Goal: Task Accomplishment & Management: Use online tool/utility

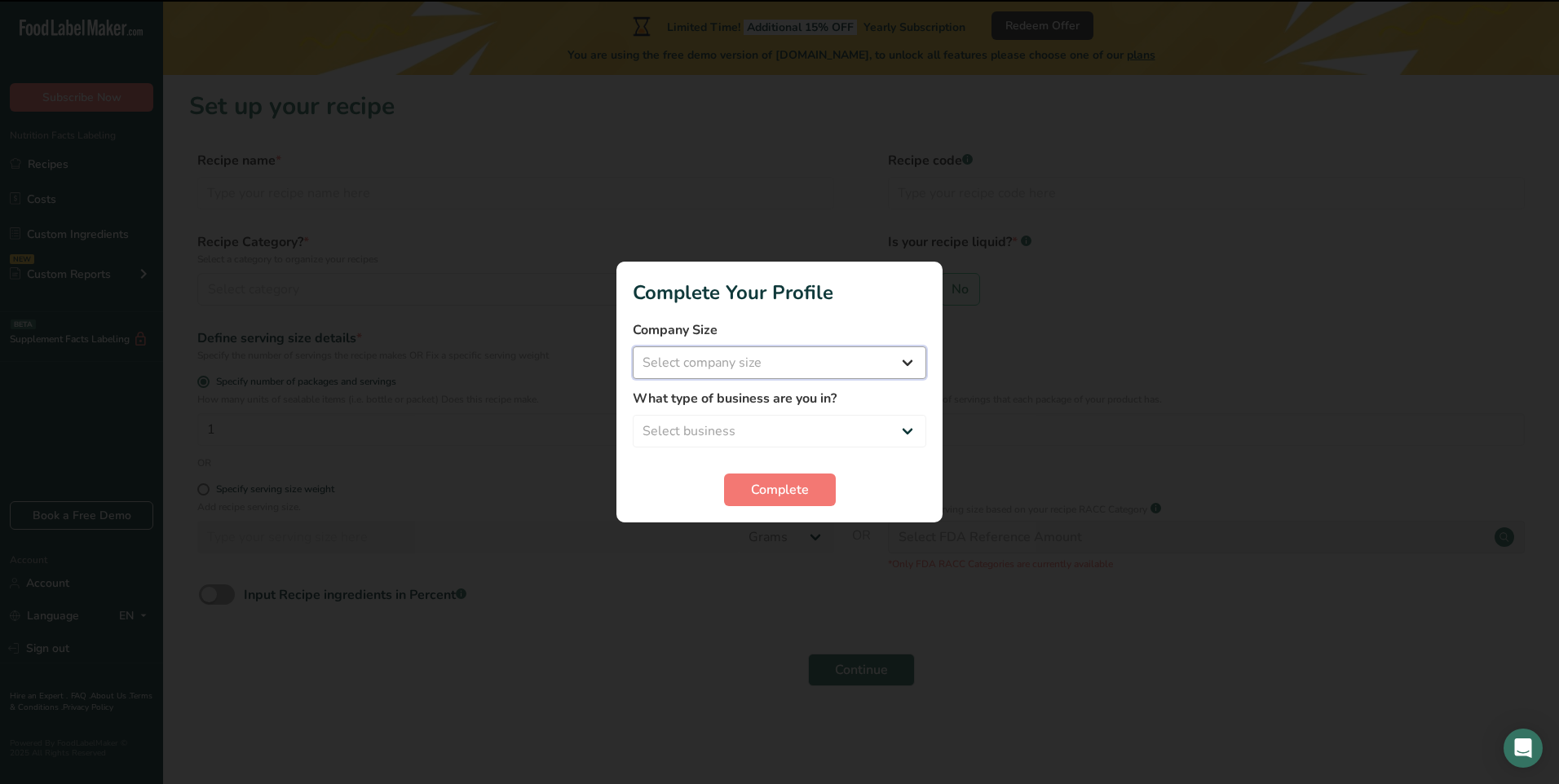
click at [716, 362] on select "Select company size Fewer than 10 Employees 10 to 50 Employees 51 to 500 Employ…" at bounding box center [780, 363] width 293 height 32
select select "1"
click at [633, 346] on select "Select company size Fewer than 10 Employees 10 to 50 Employees 51 to 500 Employ…" at bounding box center [780, 363] width 293 height 32
click at [720, 433] on select "Select business Packaged Food Manufacturer Restaurant & Cafe Bakery Meal Plans …" at bounding box center [780, 431] width 293 height 32
select select "3"
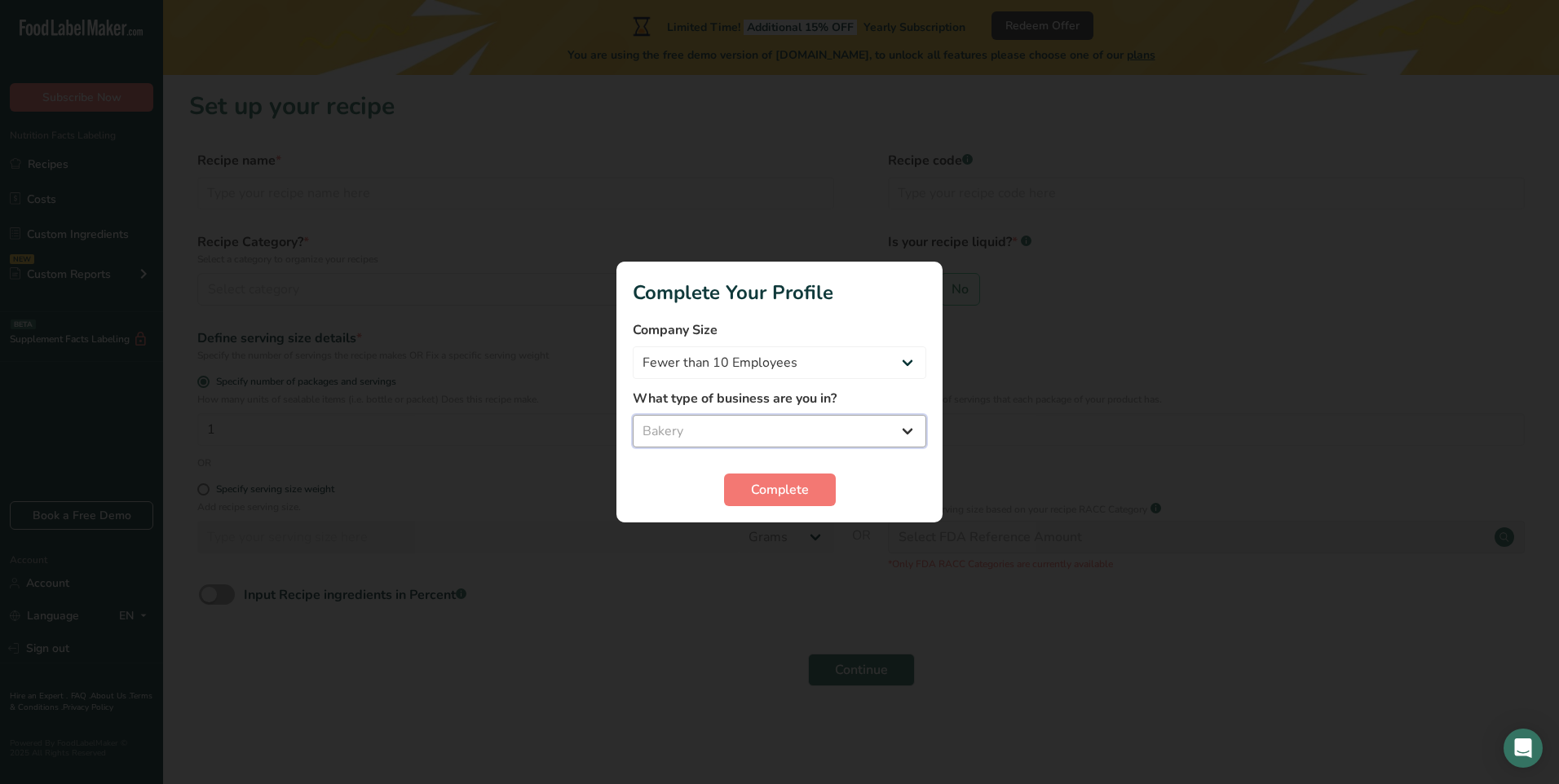
click at [633, 415] on select "Select business Packaged Food Manufacturer Restaurant & Cafe Bakery Meal Plans …" at bounding box center [780, 431] width 293 height 32
click at [786, 494] on span "Complete" at bounding box center [780, 490] width 58 height 20
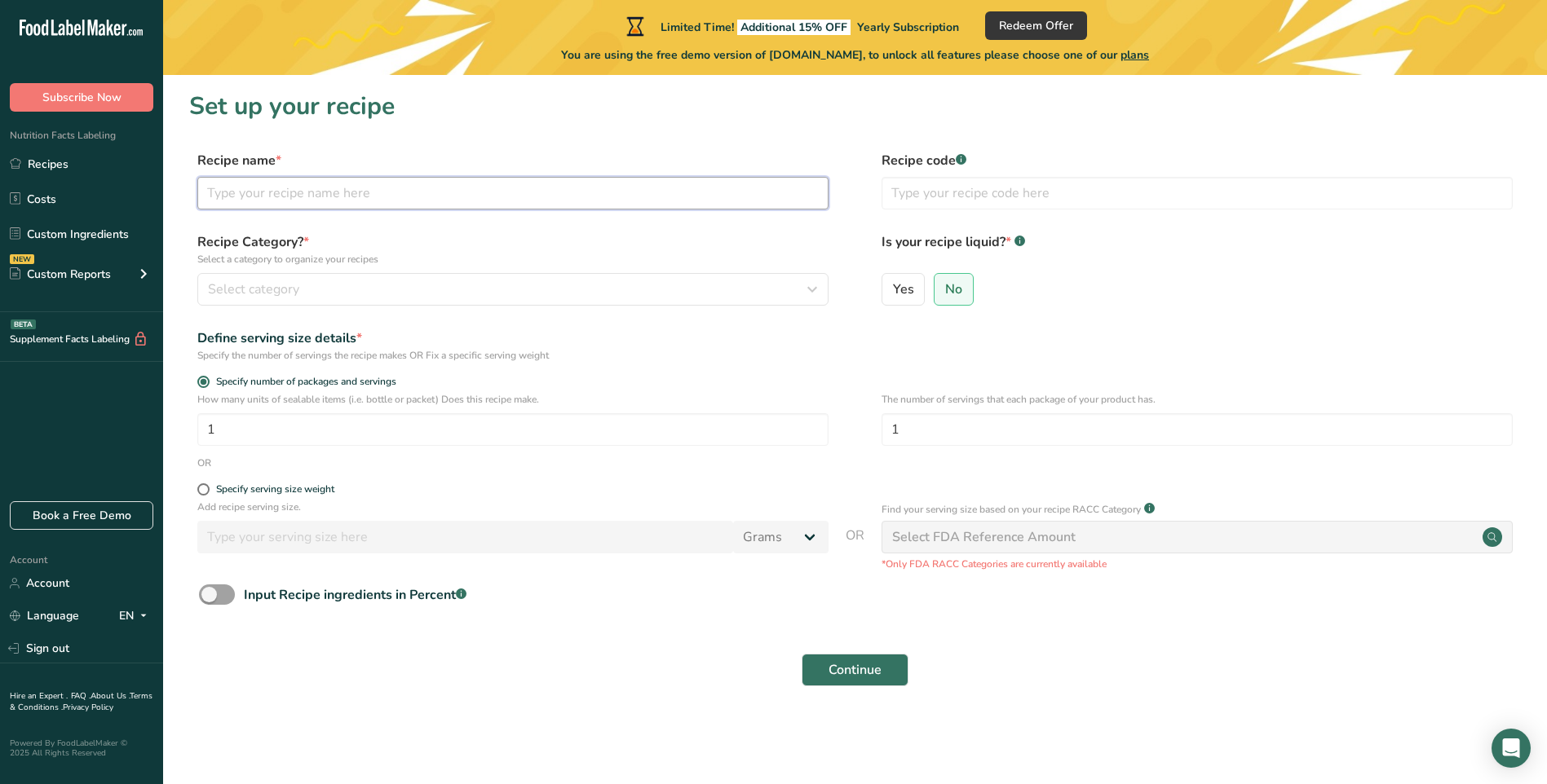
click at [286, 189] on input "text" at bounding box center [513, 193] width 632 height 32
type input "matcha shortbread"
click at [231, 283] on span "Select category" at bounding box center [254, 289] width 91 height 20
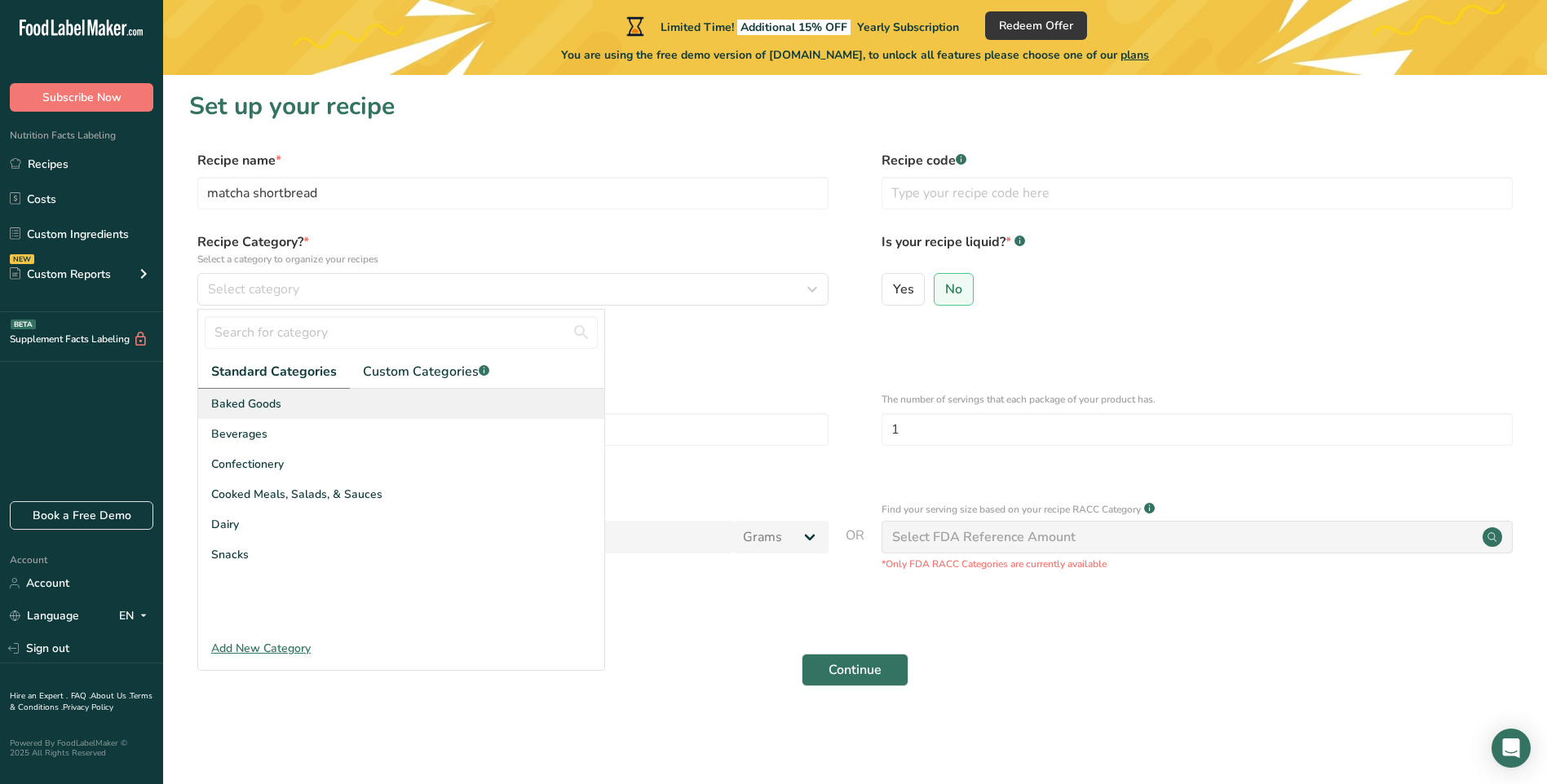
click at [222, 410] on span "Baked Goods" at bounding box center [246, 404] width 70 height 17
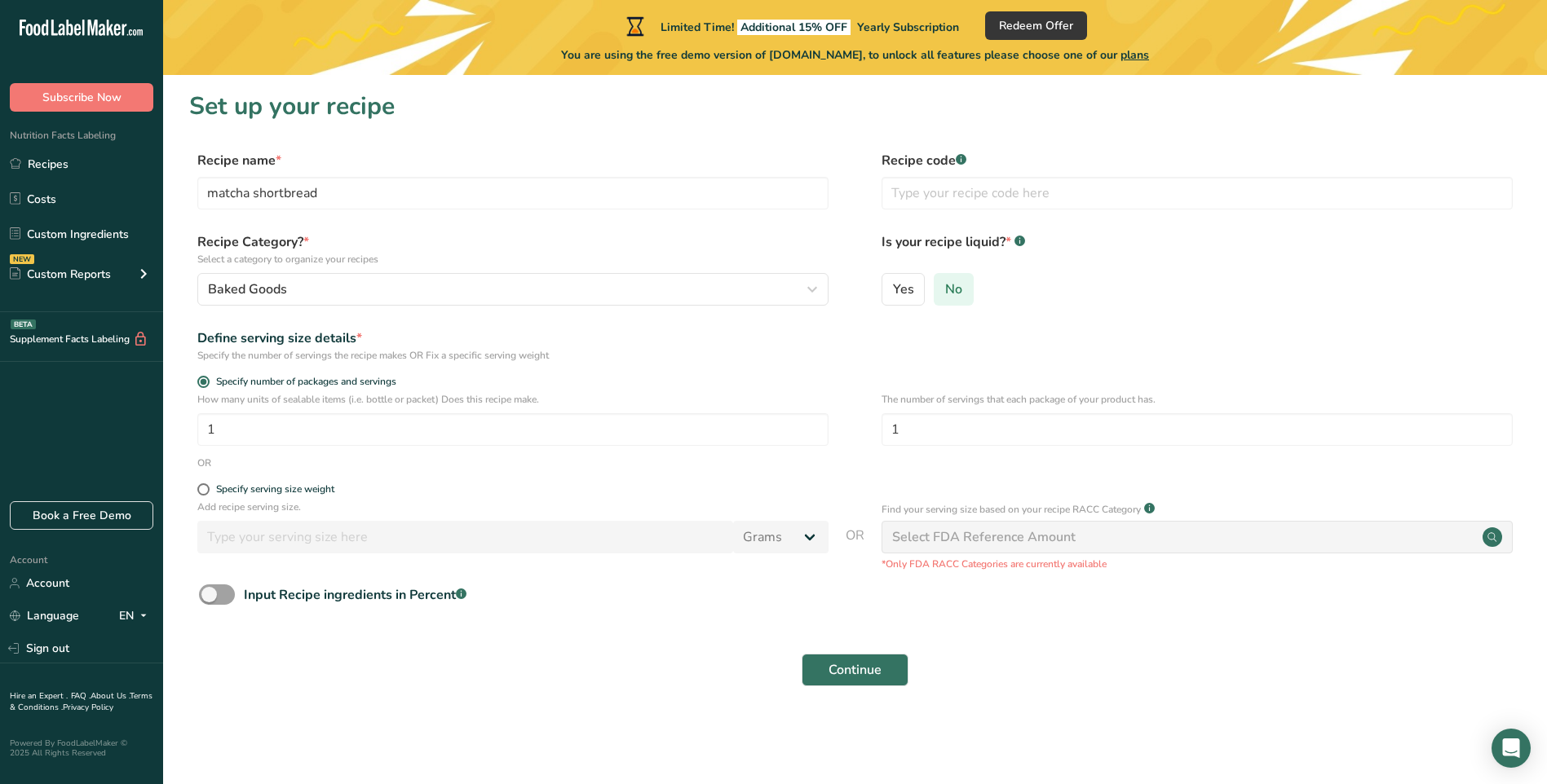
click at [953, 294] on span "No" at bounding box center [954, 289] width 17 height 16
click at [946, 294] on input "No" at bounding box center [939, 289] width 10 height 10
click at [939, 423] on input "1" at bounding box center [1198, 429] width 632 height 32
type input "3"
click at [200, 492] on span at bounding box center [203, 489] width 12 height 12
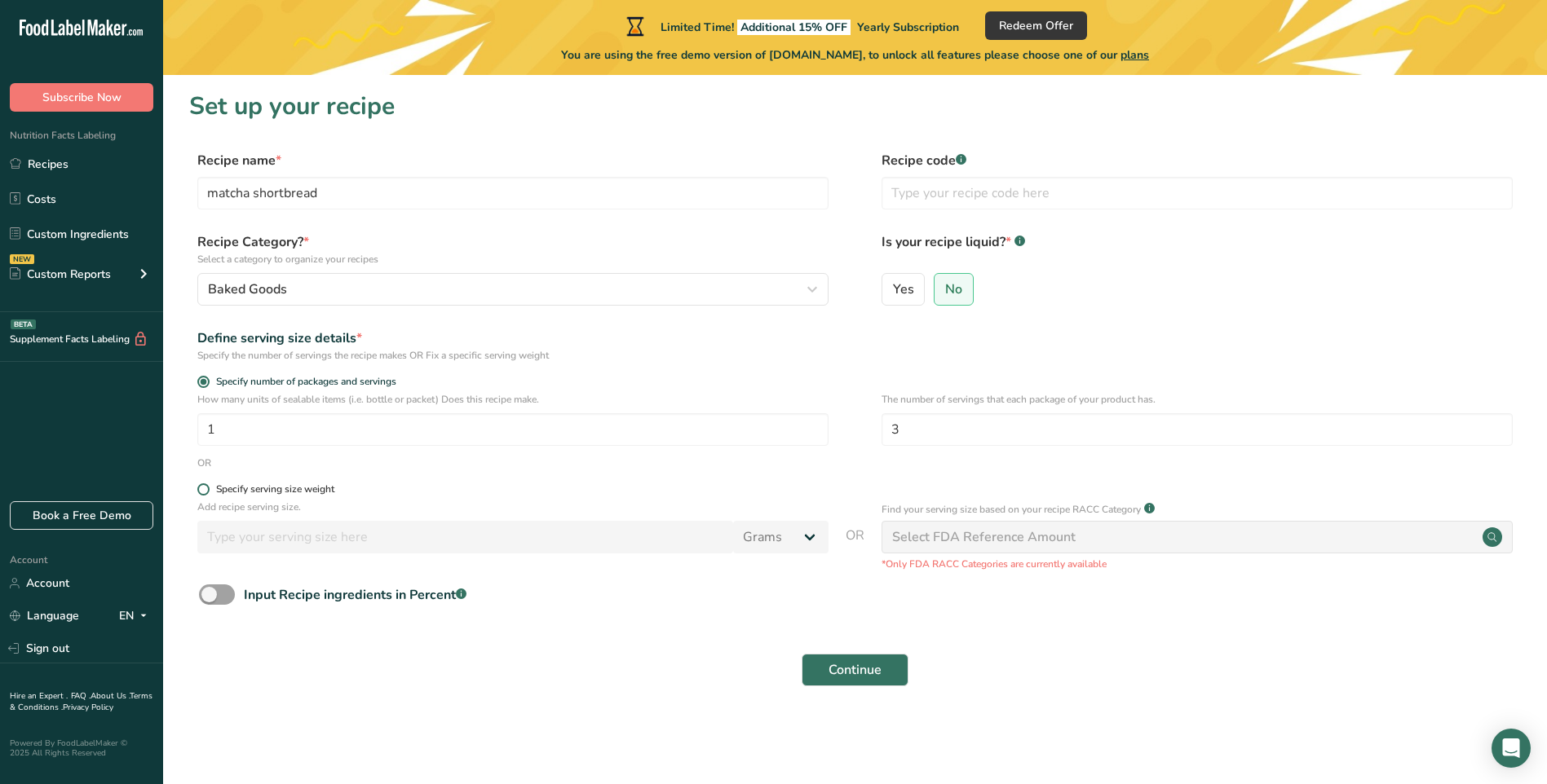
click at [200, 492] on input "Specify serving size weight" at bounding box center [202, 489] width 10 height 10
radio input "true"
radio input "false"
click at [764, 530] on select "Grams kg mg mcg lb oz l mL fl oz tbsp tsp cup qt gallon" at bounding box center [781, 537] width 95 height 32
select select "5"
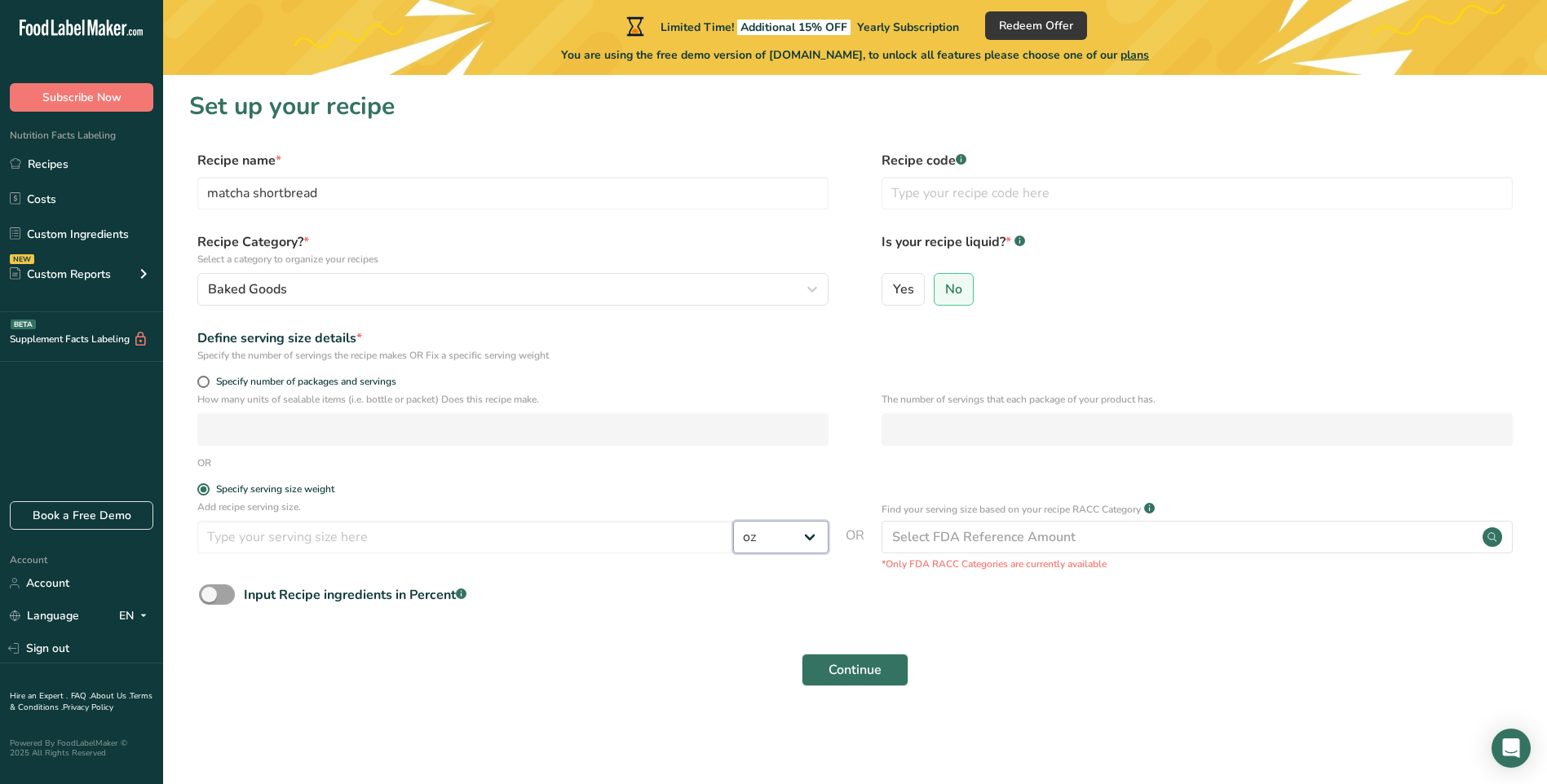
click at [733, 521] on select "Grams kg mg mcg lb oz l mL fl oz tbsp tsp cup qt gallon" at bounding box center [781, 537] width 95 height 32
click at [320, 535] on input "number" at bounding box center [465, 537] width 536 height 32
type input "1"
click at [883, 676] on button "Continue" at bounding box center [855, 670] width 107 height 32
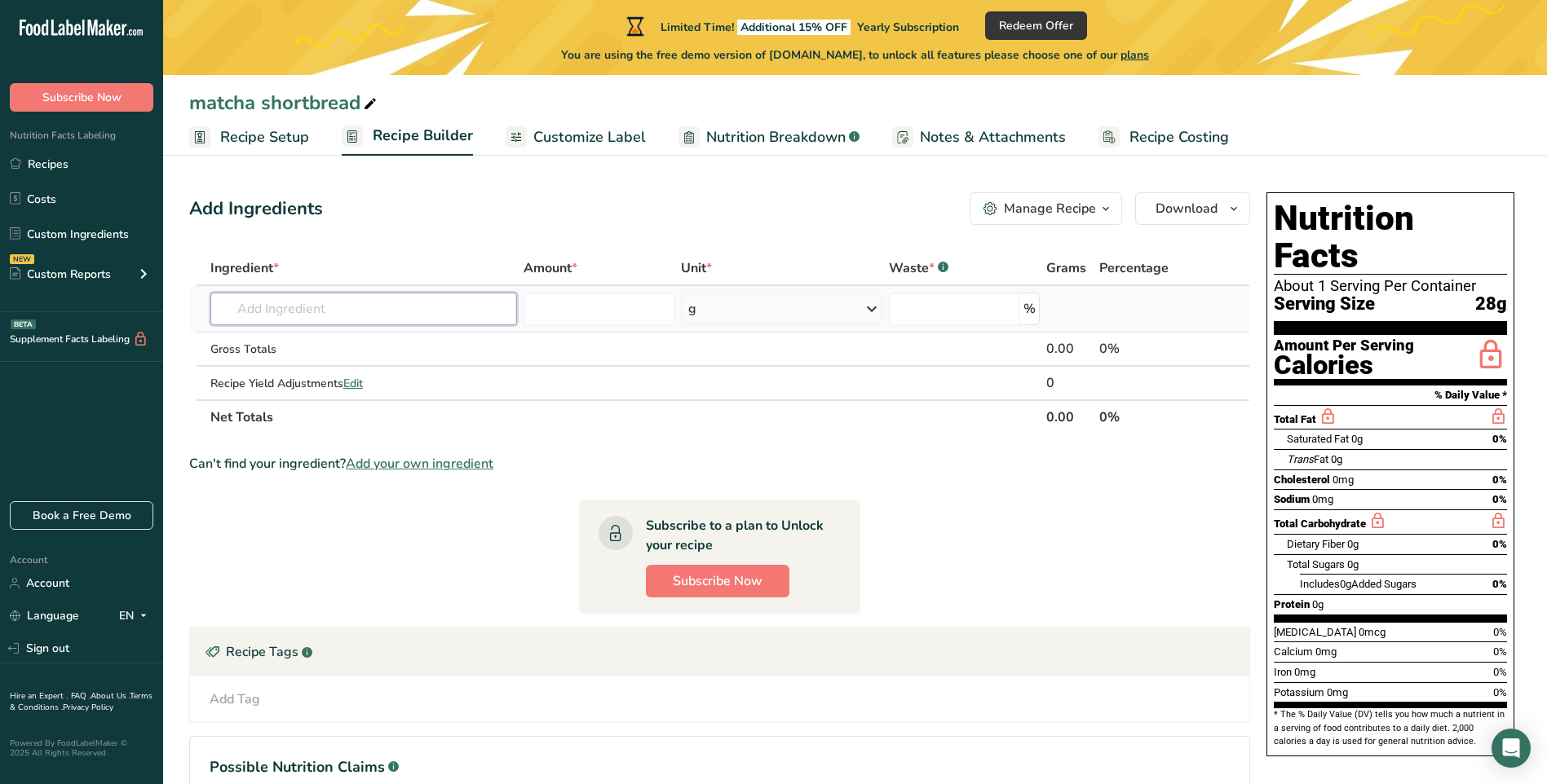
click at [321, 317] on input "text" at bounding box center [364, 308] width 307 height 32
type input "f"
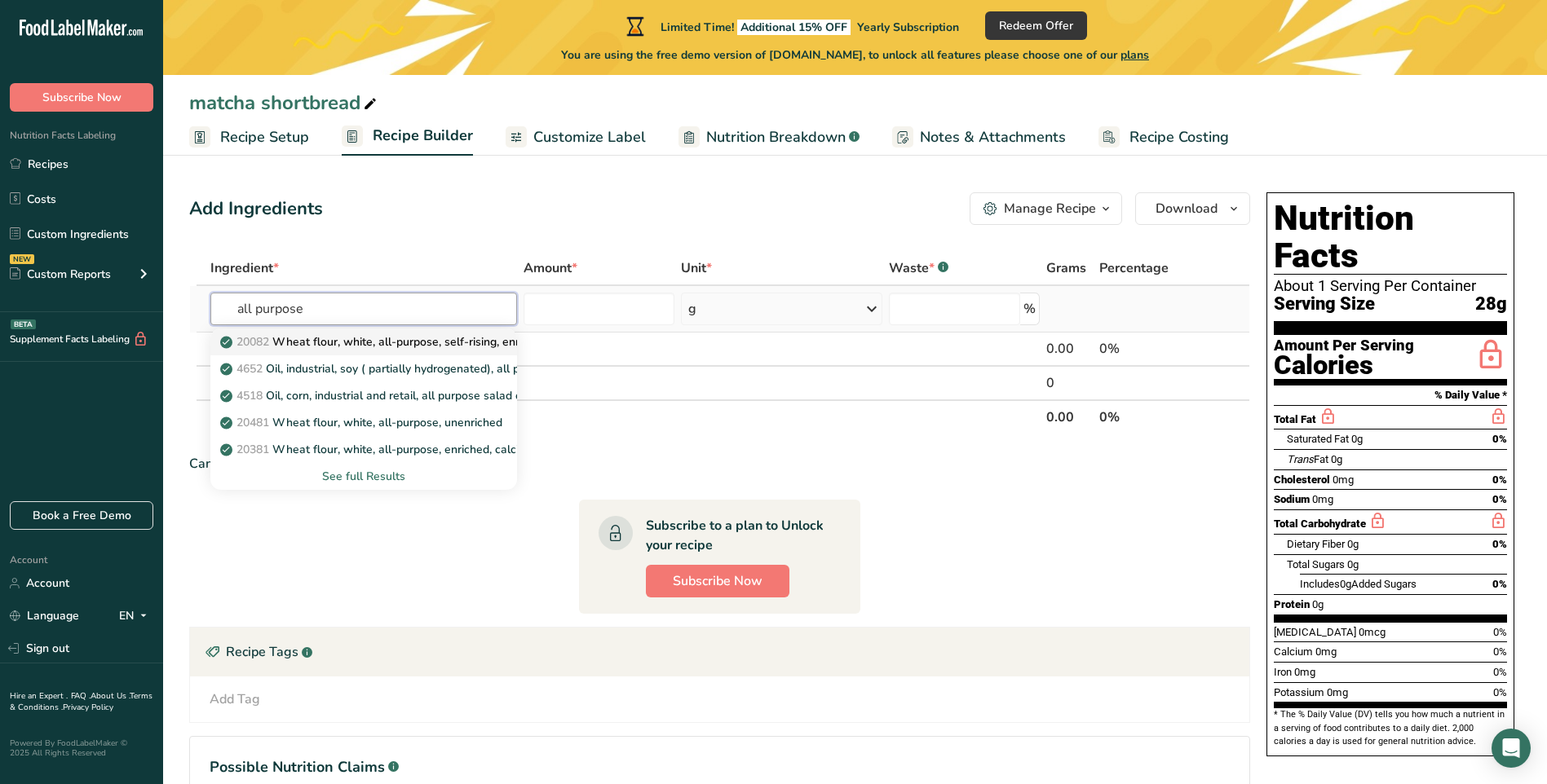
type input "all purpose"
click at [313, 341] on p "20082 Wheat flour, white, all-purpose, self-rising, enriched" at bounding box center [385, 342] width 324 height 17
type input "Wheat flour, white, all-purpose, self-rising, enriched"
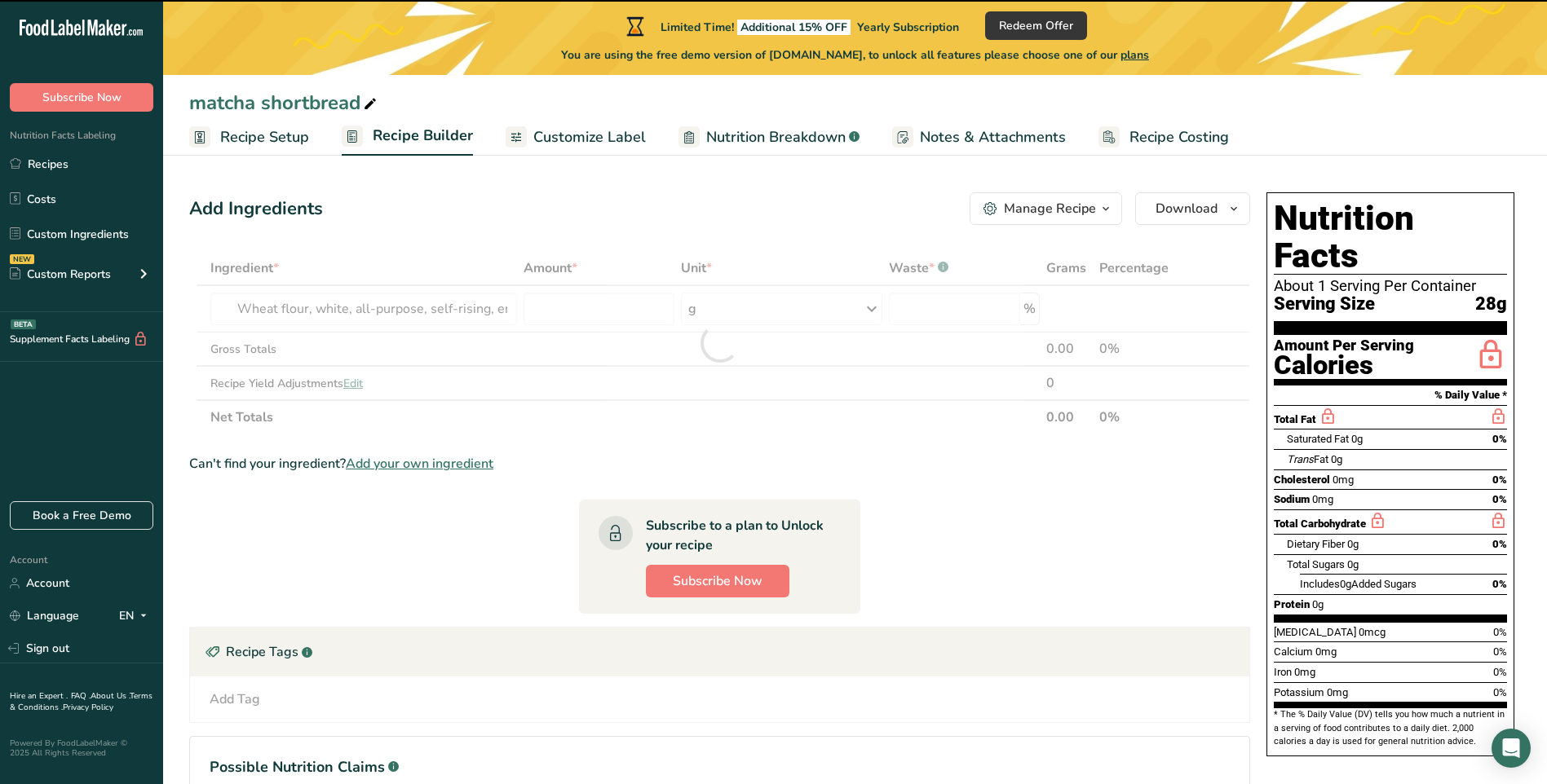
type input "0"
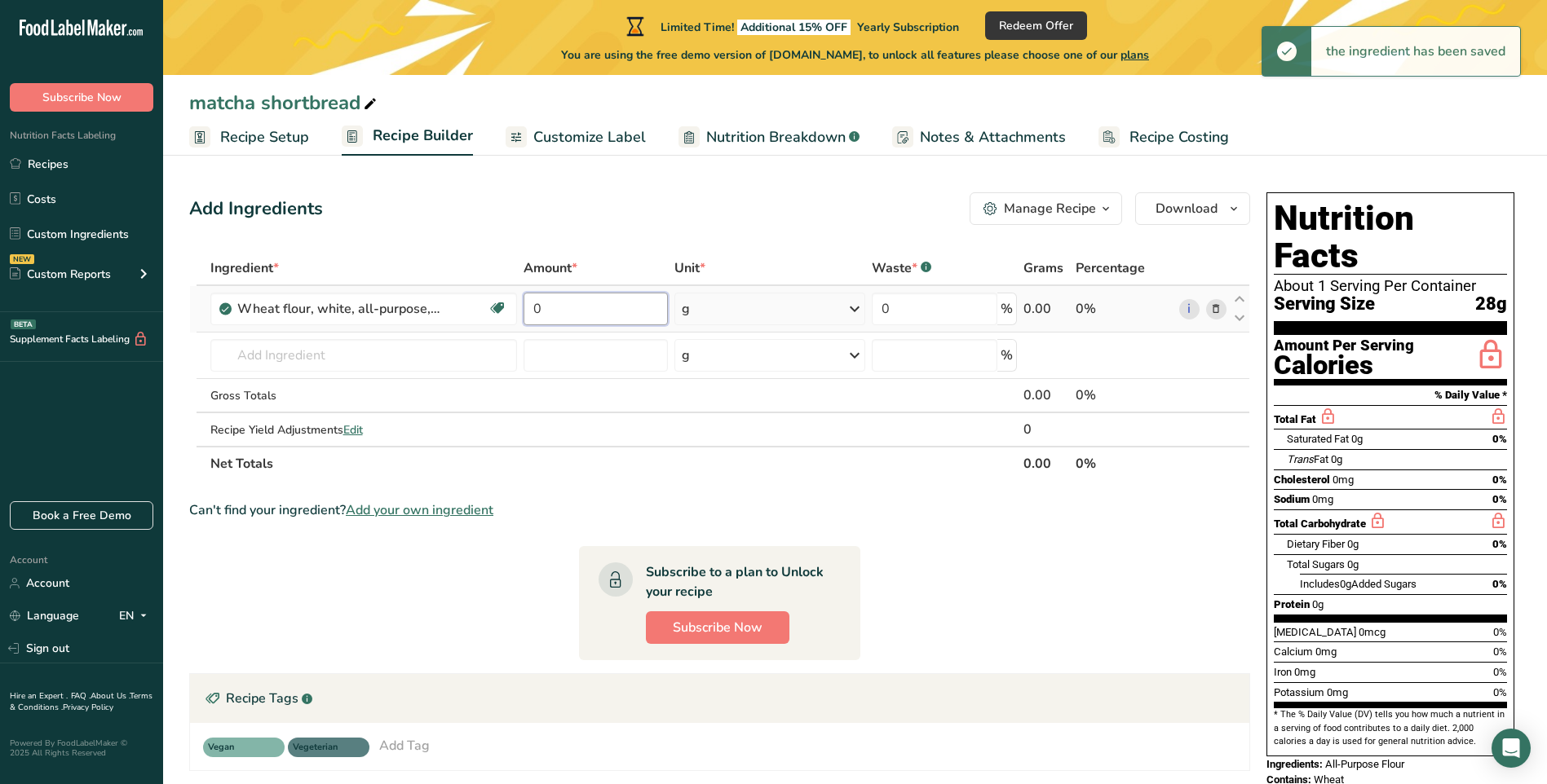
click at [578, 314] on input "0" at bounding box center [595, 308] width 144 height 32
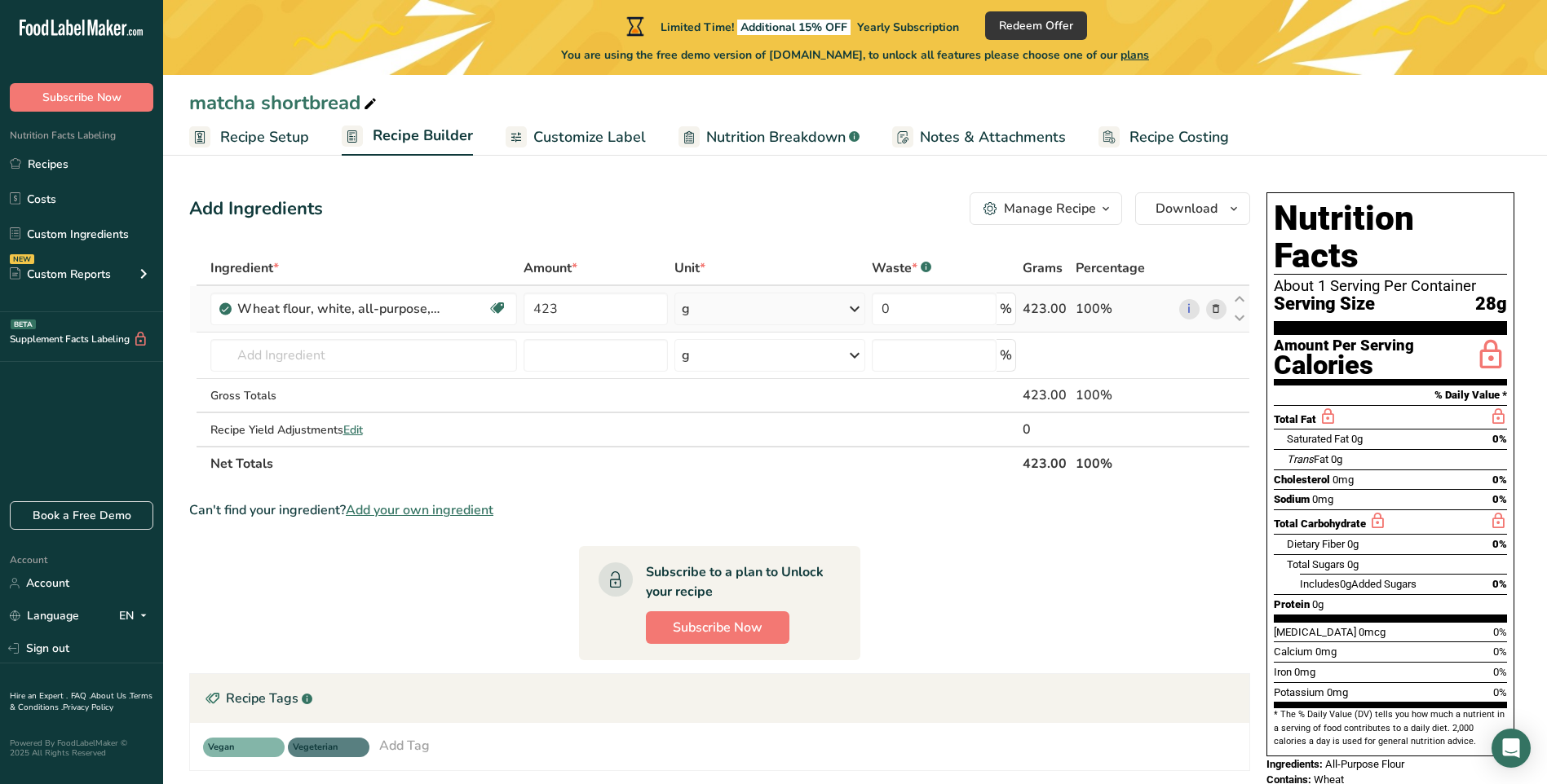
click at [723, 304] on div "Ingredient * Amount * Unit * Waste * .a-a{fill:#347362;}.b-a{fill:#fff;} Grams …" at bounding box center [720, 366] width 1062 height 230
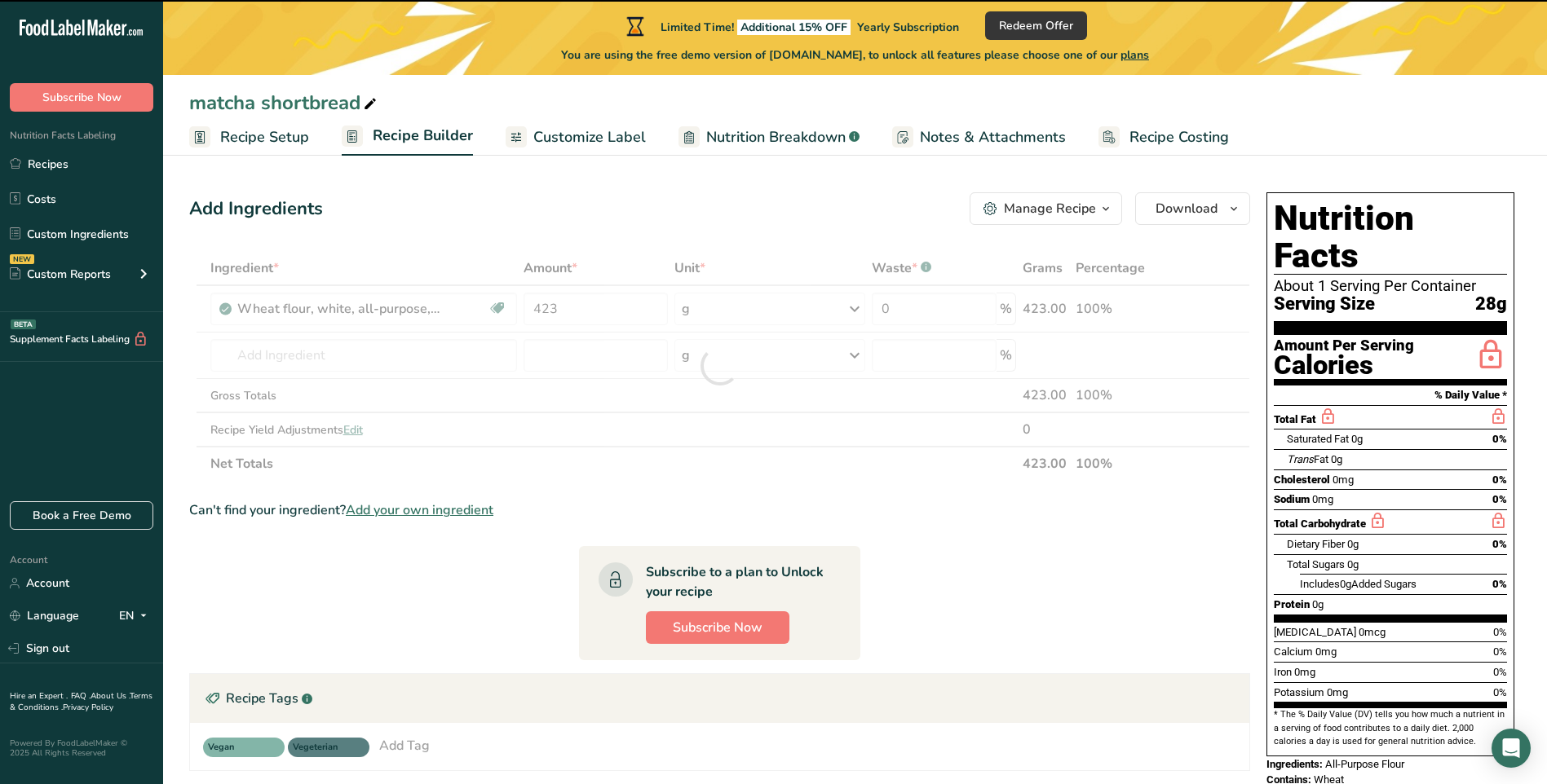
click at [614, 312] on div at bounding box center [720, 366] width 1062 height 230
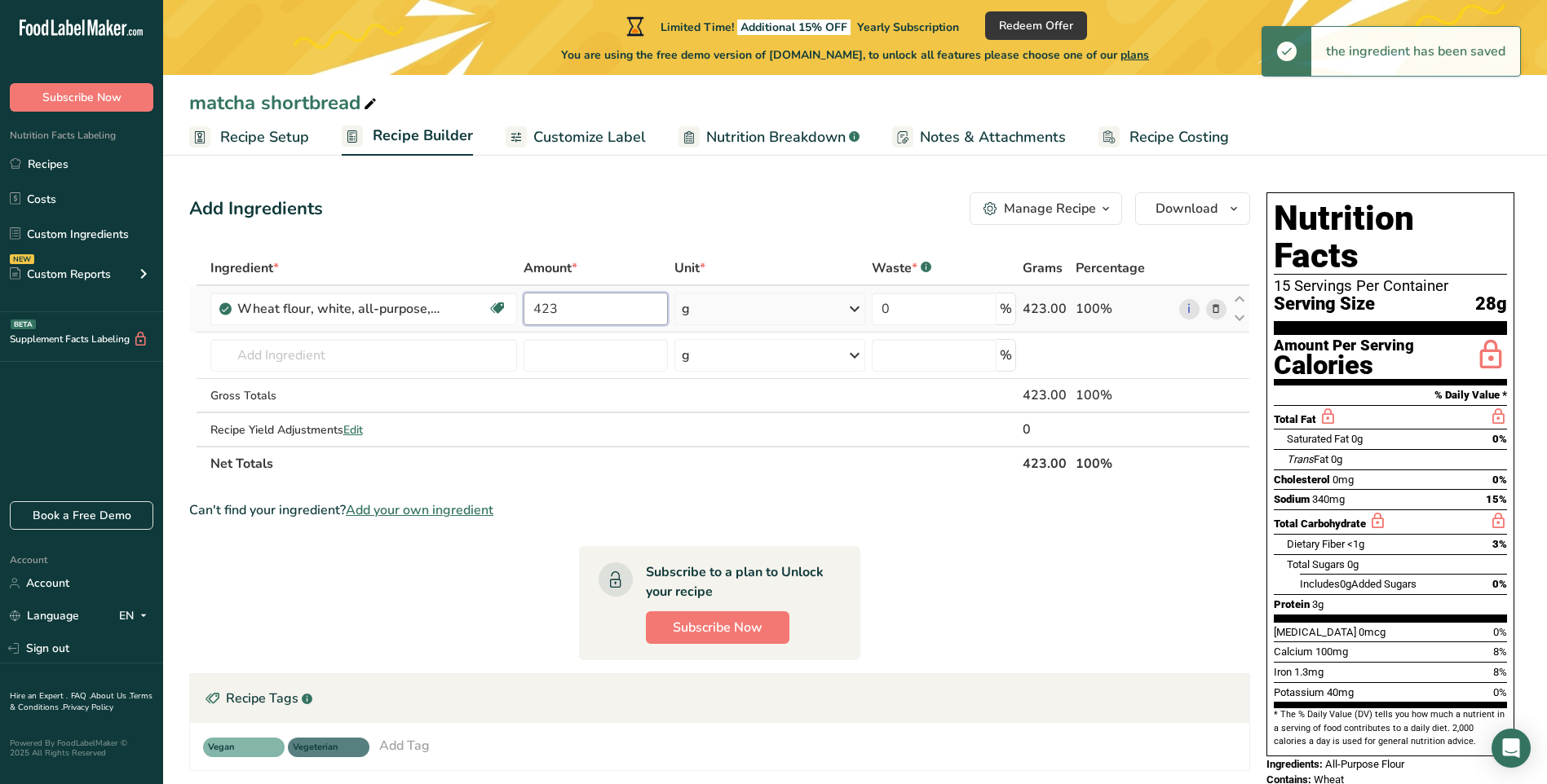
drag, startPoint x: 560, startPoint y: 308, endPoint x: 603, endPoint y: 307, distance: 43.0
click at [562, 307] on input "423" at bounding box center [595, 308] width 144 height 32
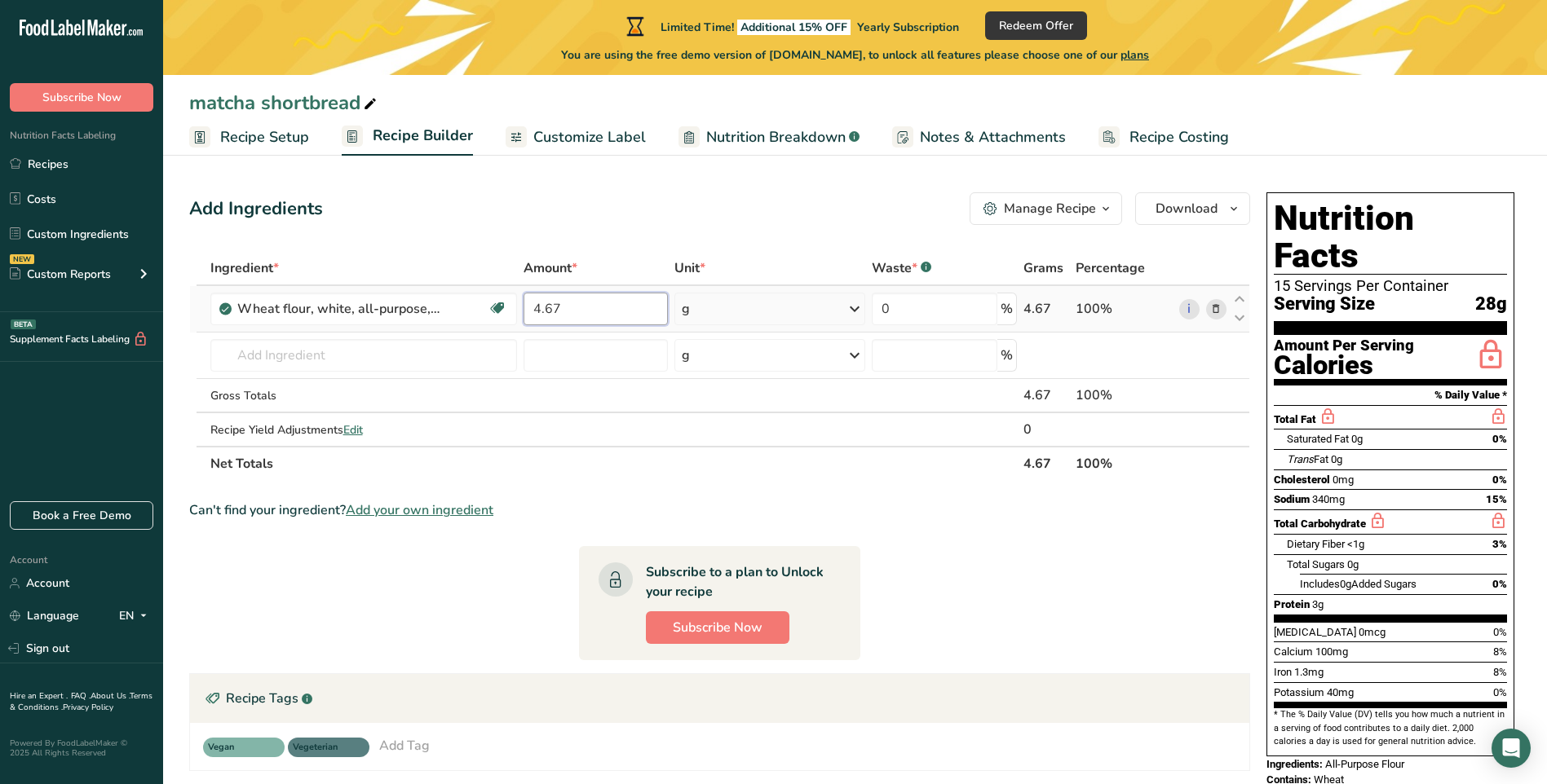
type input "4.67"
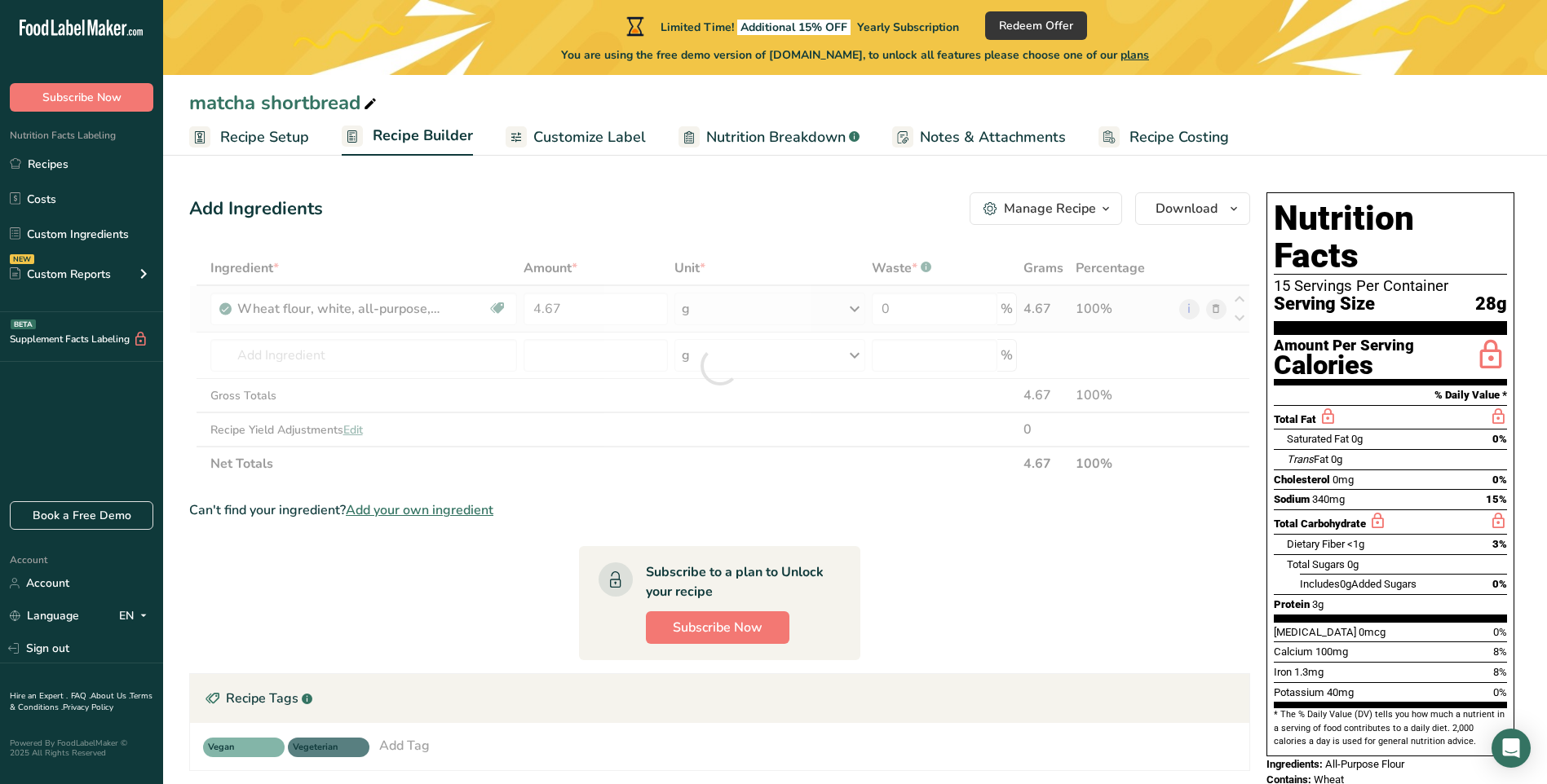
click at [683, 311] on div "Ingredient * Amount * Unit * Waste * .a-a{fill:#347362;}.b-a{fill:#fff;} Grams …" at bounding box center [720, 366] width 1062 height 230
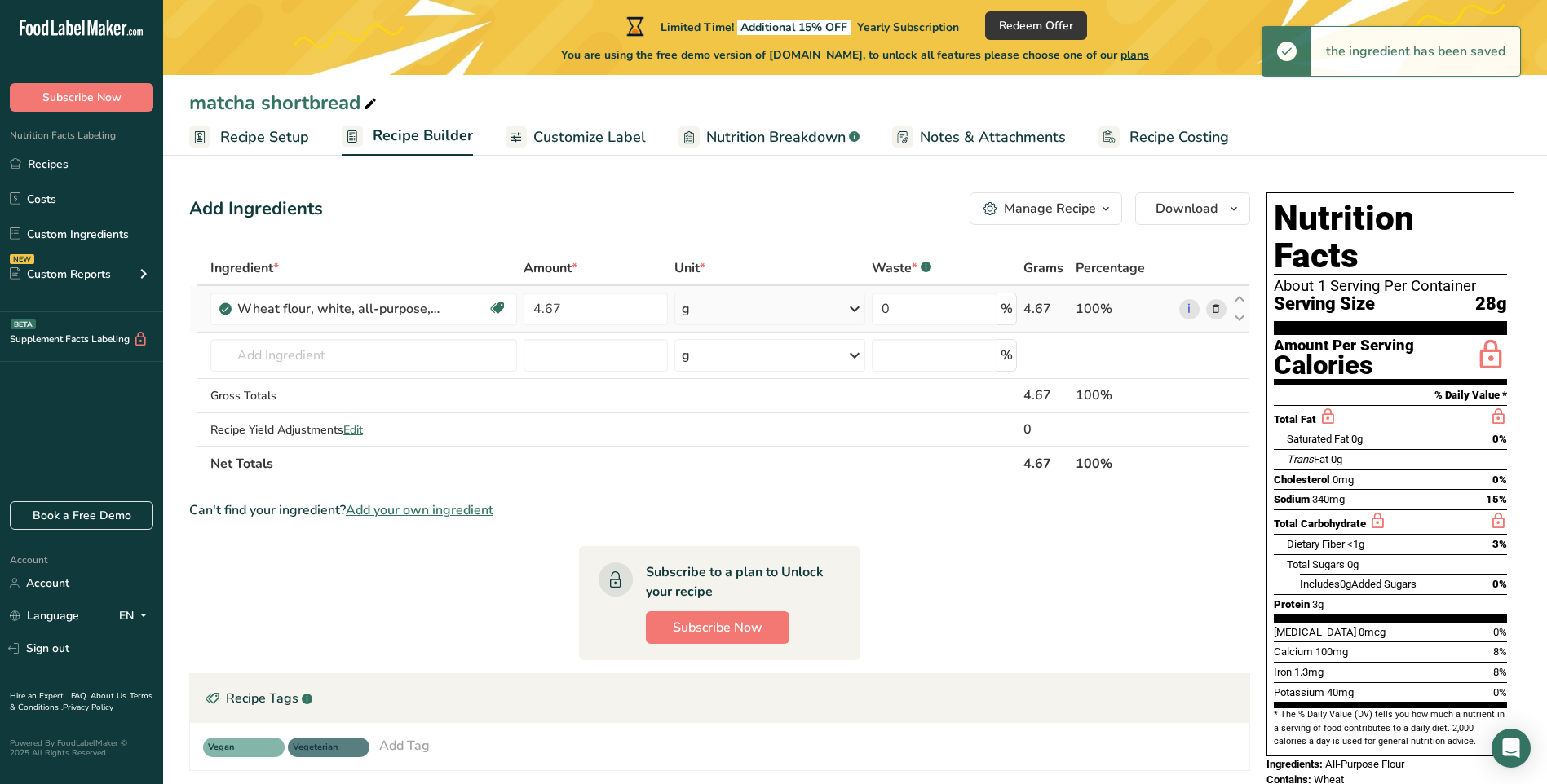
click at [854, 308] on icon at bounding box center [855, 308] width 20 height 29
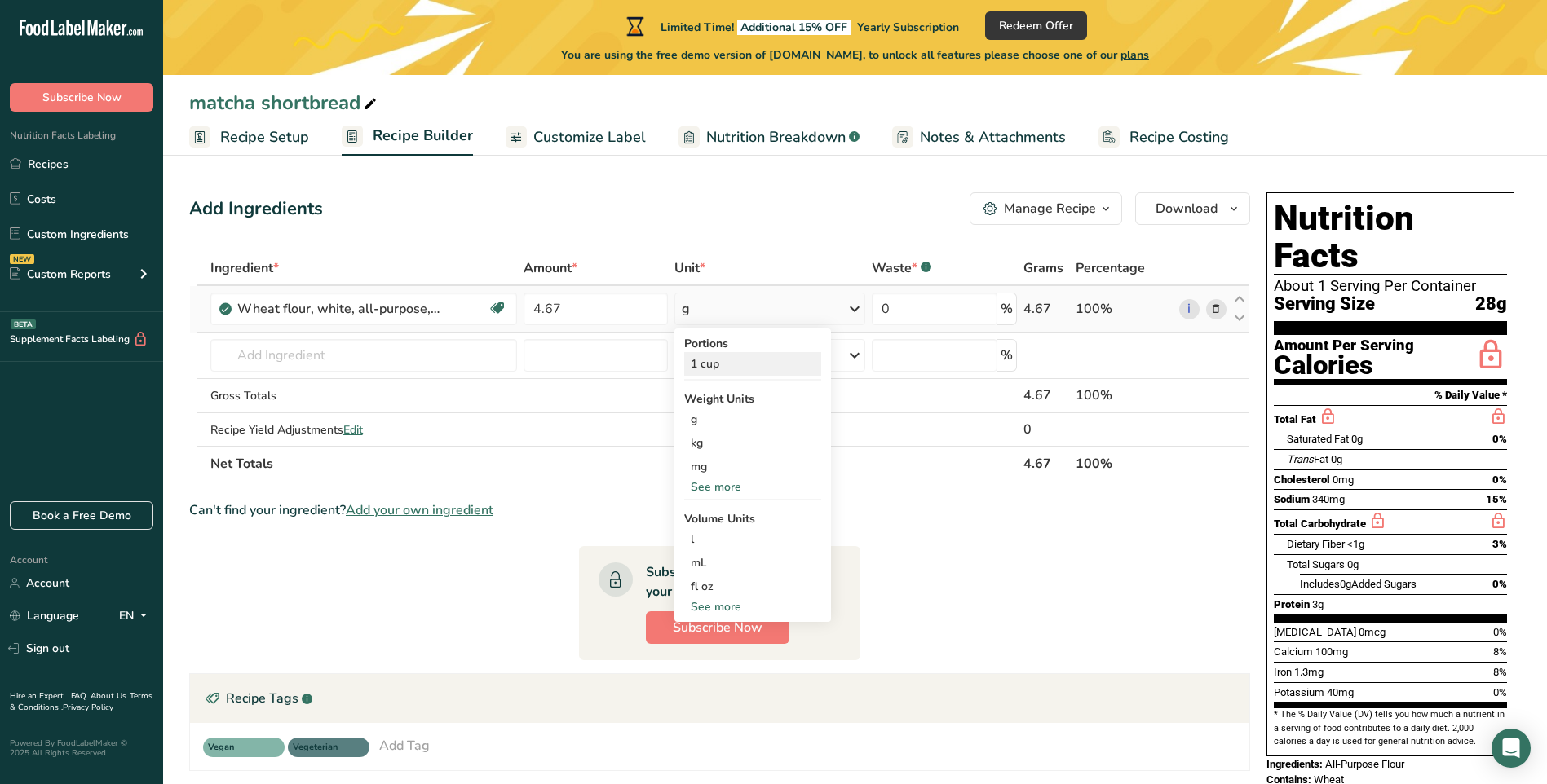
click at [740, 362] on div "1 cup" at bounding box center [753, 364] width 137 height 24
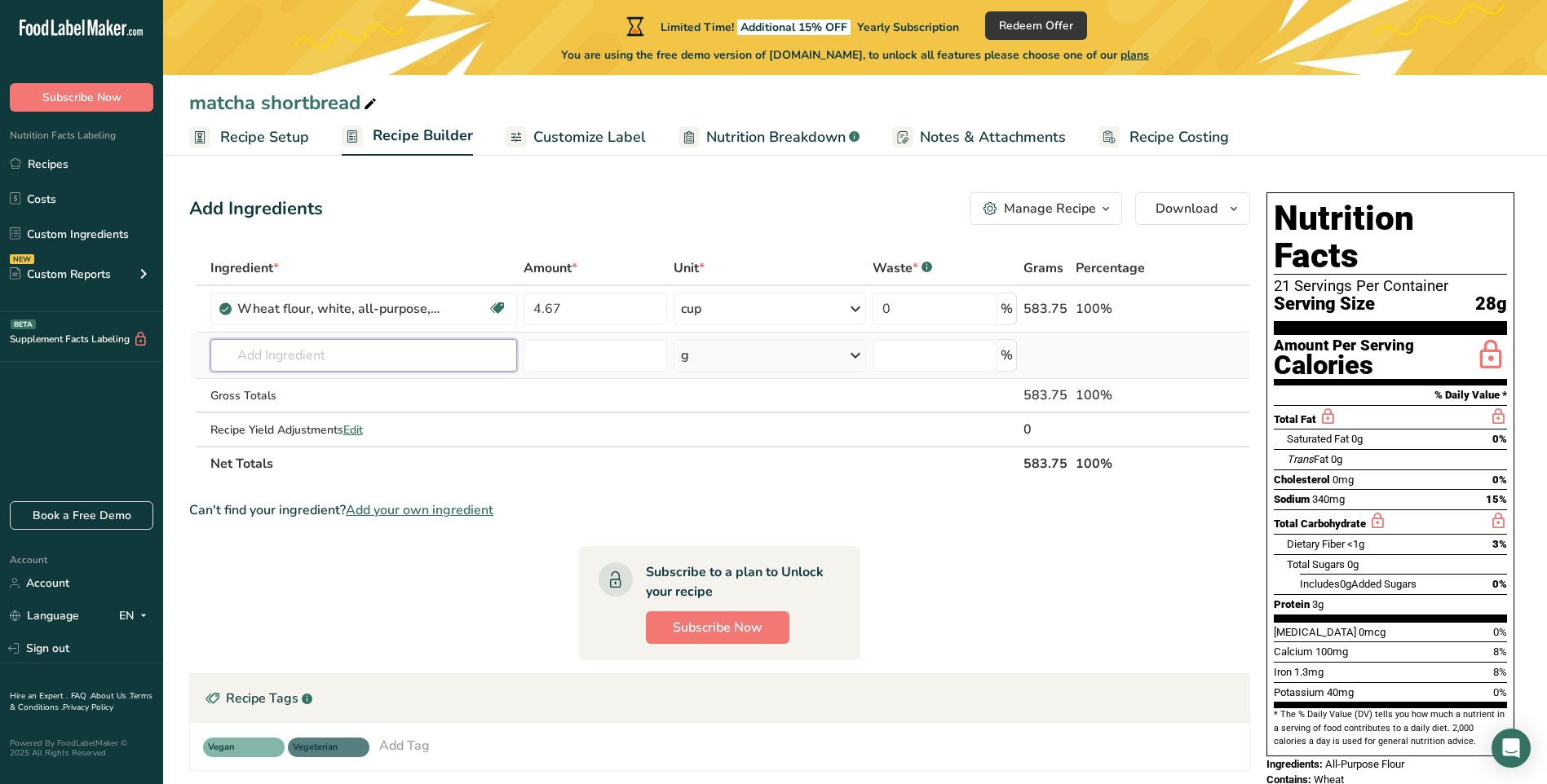
click at [303, 359] on input "text" at bounding box center [364, 355] width 307 height 32
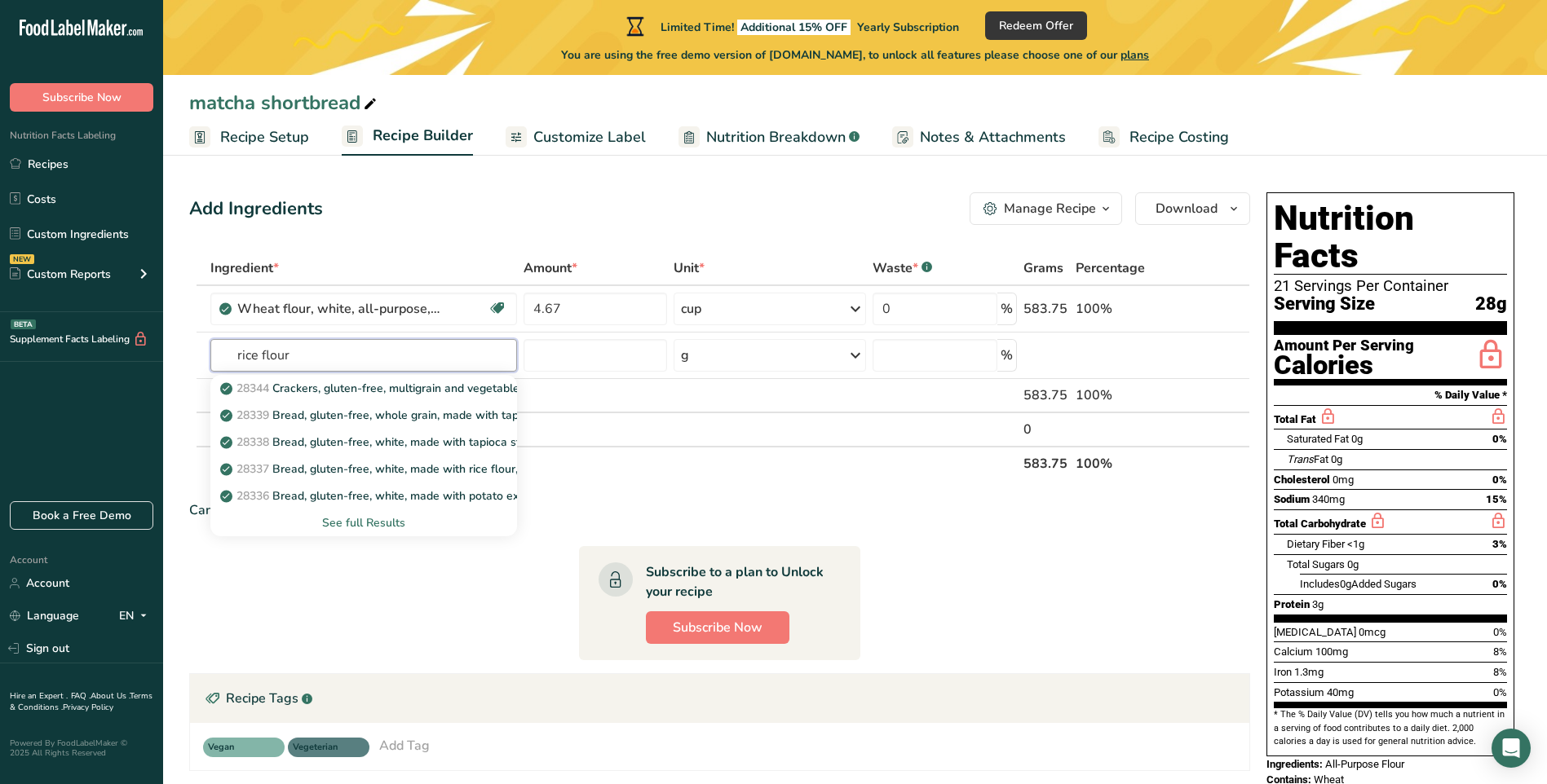
drag, startPoint x: 319, startPoint y: 355, endPoint x: 182, endPoint y: 356, distance: 137.0
click at [182, 356] on section "Add Ingredients Manage Recipe Delete Recipe Duplicate Recipe Scale Recipe Save …" at bounding box center [856, 564] width 1385 height 810
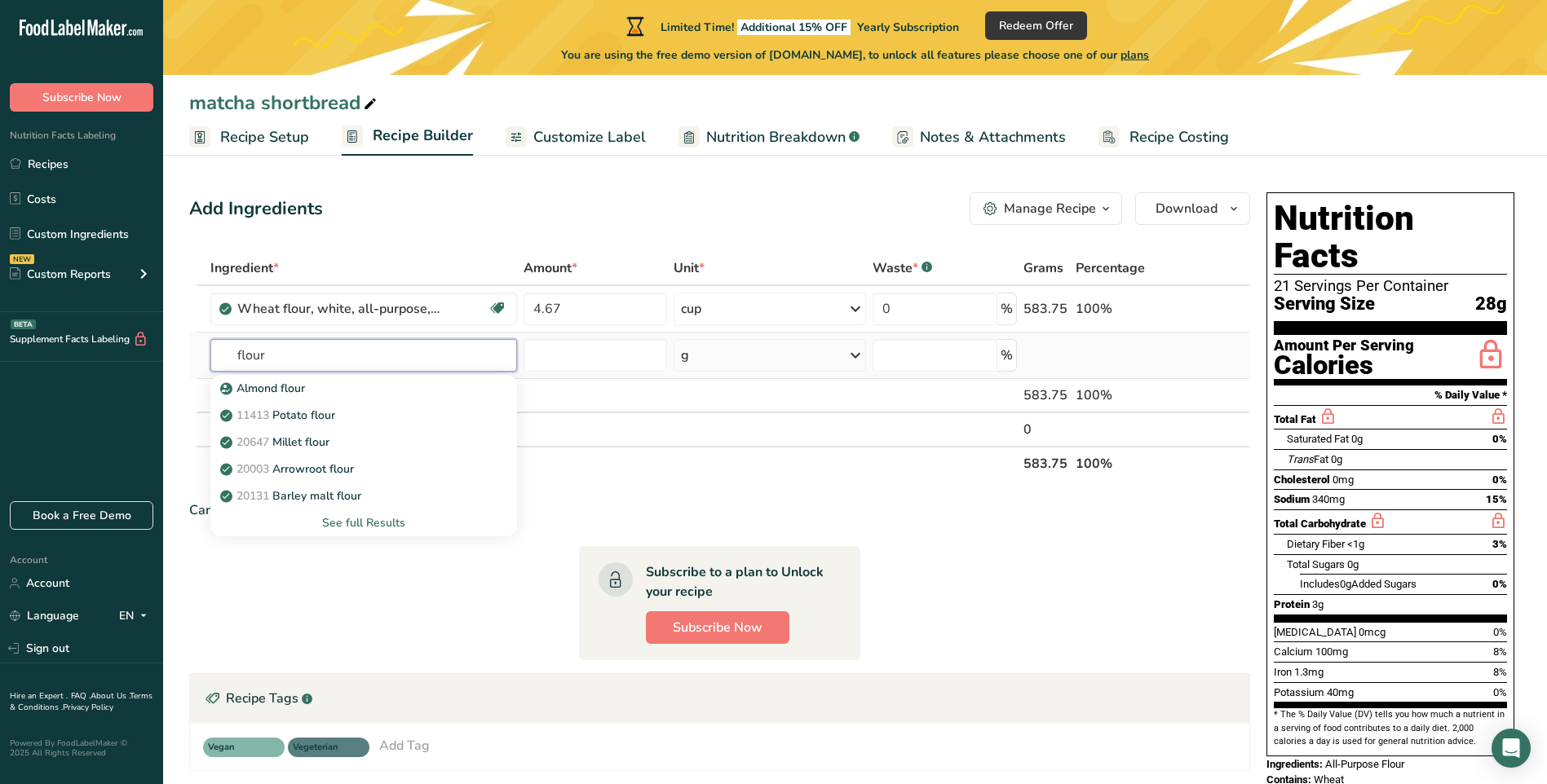
type input "flour"
click at [336, 523] on div "See full Results" at bounding box center [363, 523] width 280 height 17
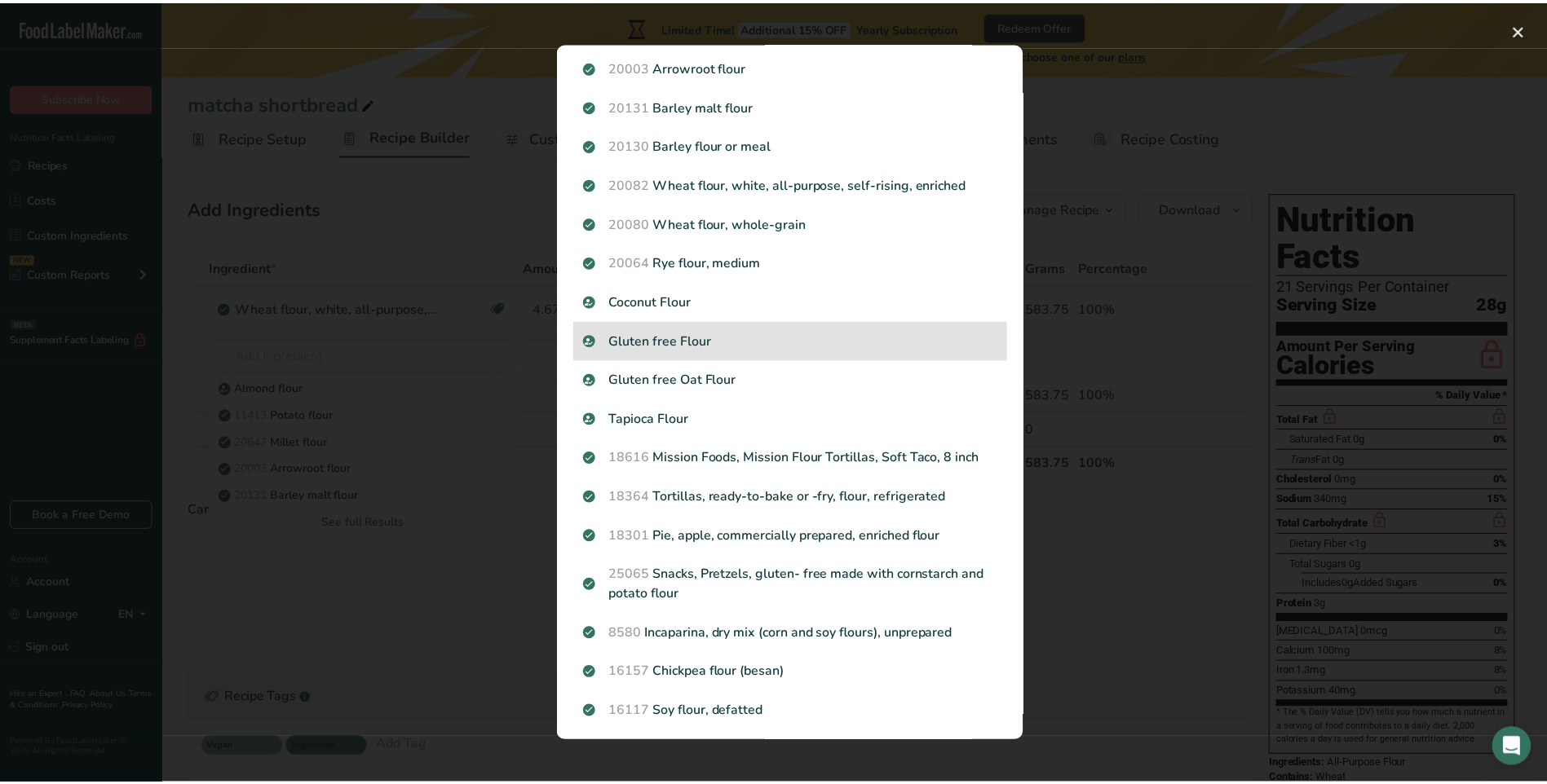
scroll to position [163, 0]
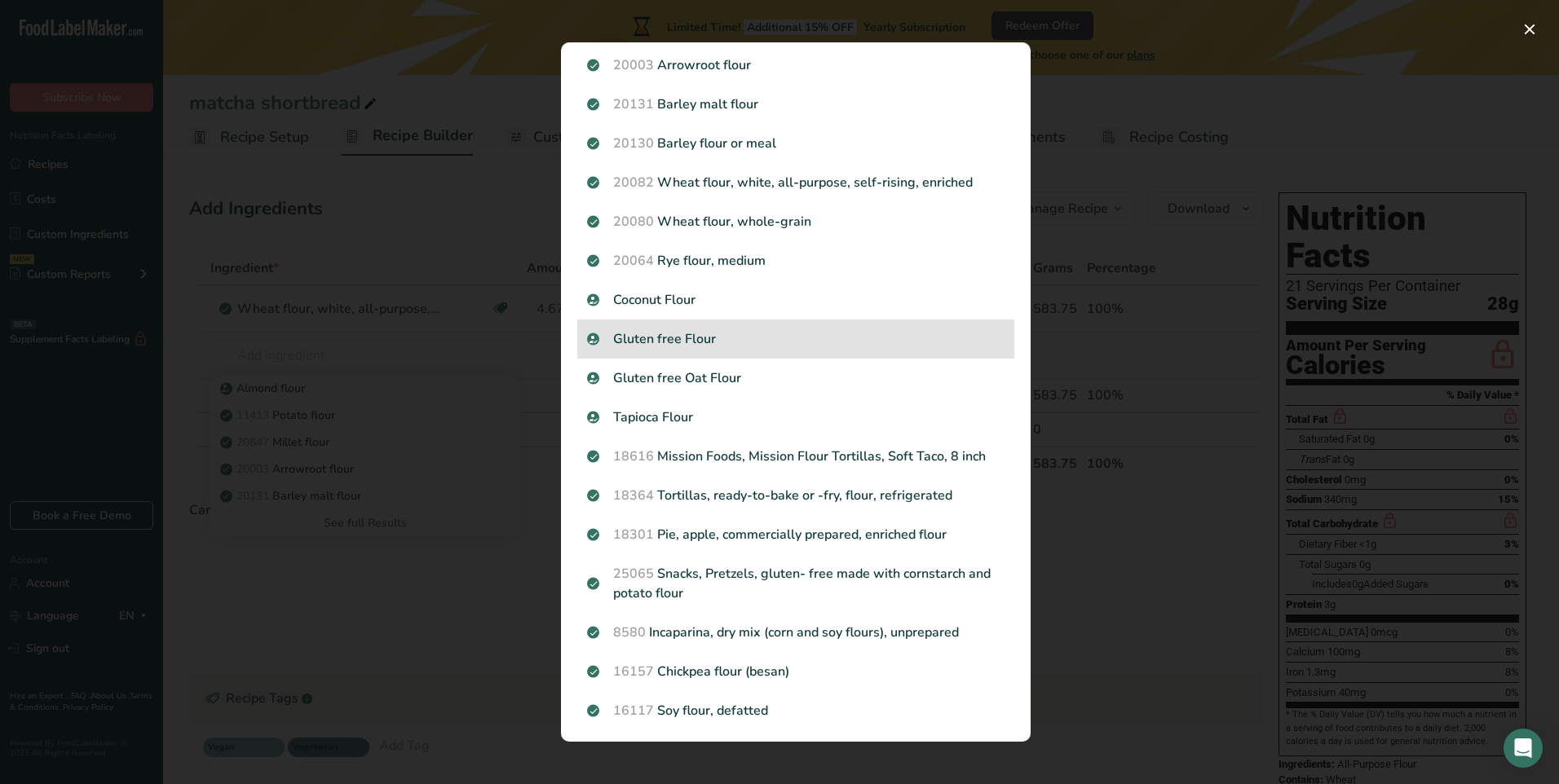
click at [702, 335] on p "Gluten free Flour" at bounding box center [796, 339] width 418 height 20
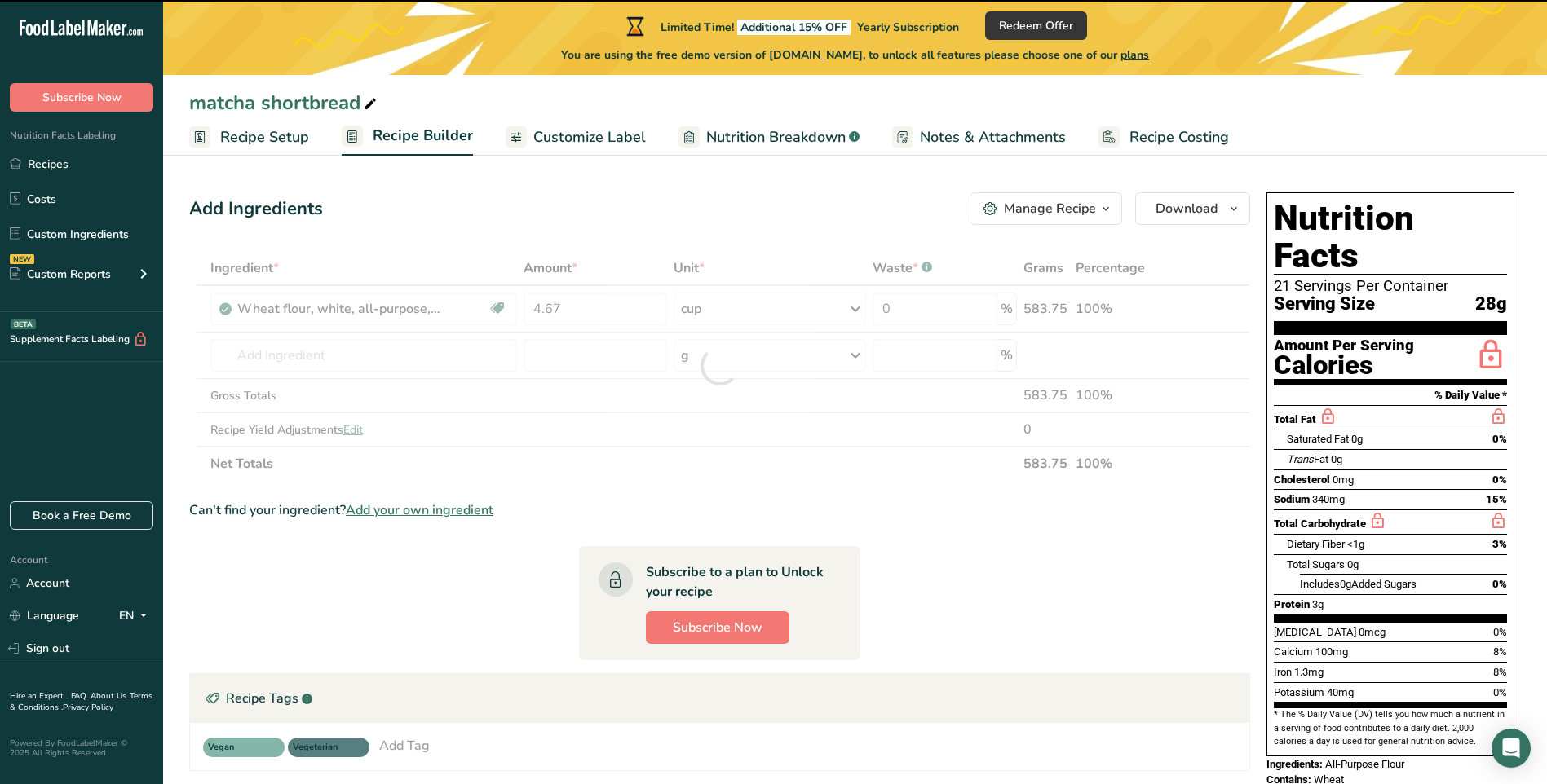
type input "0"
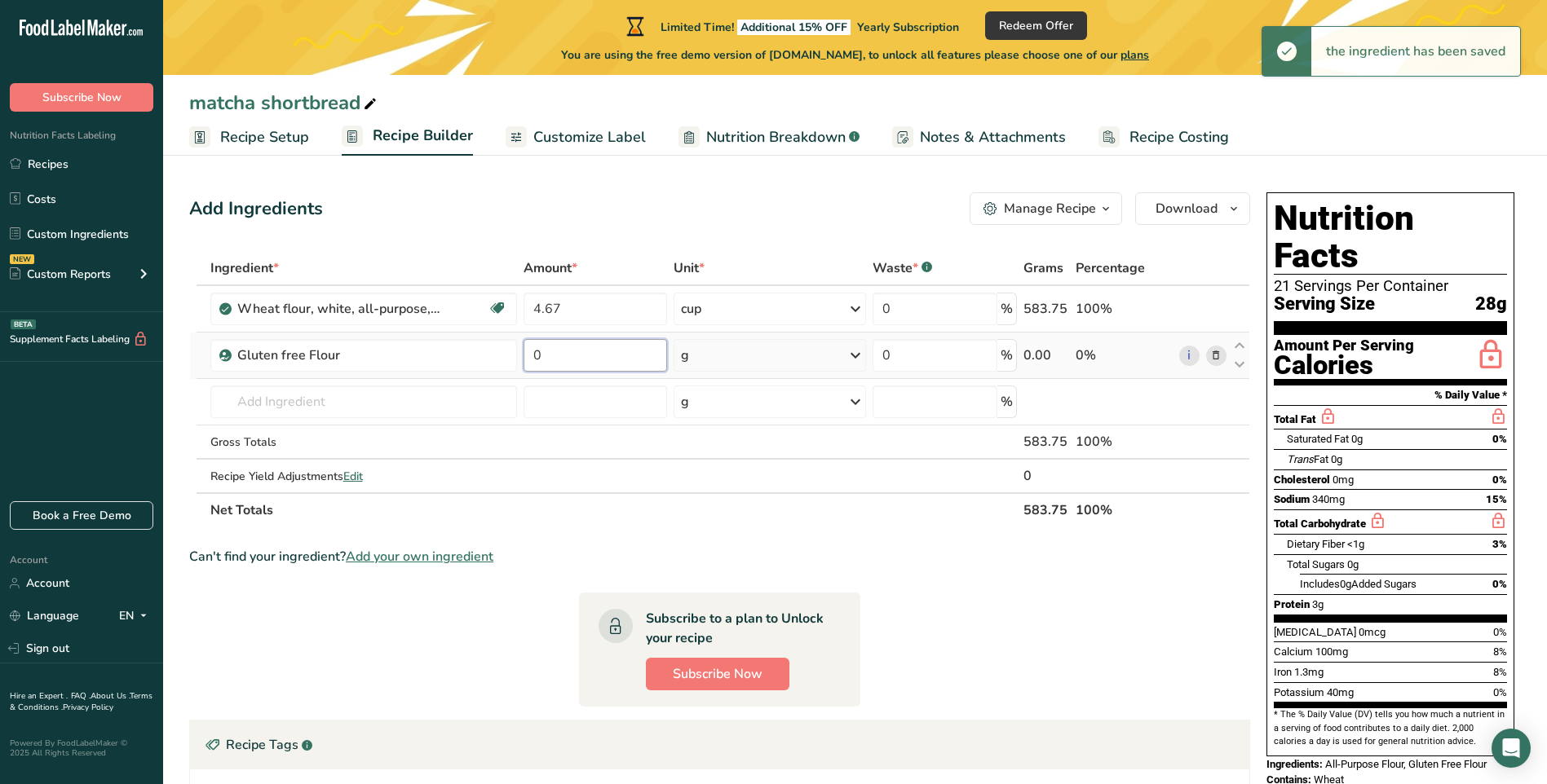
click at [576, 345] on input "0" at bounding box center [594, 355] width 143 height 32
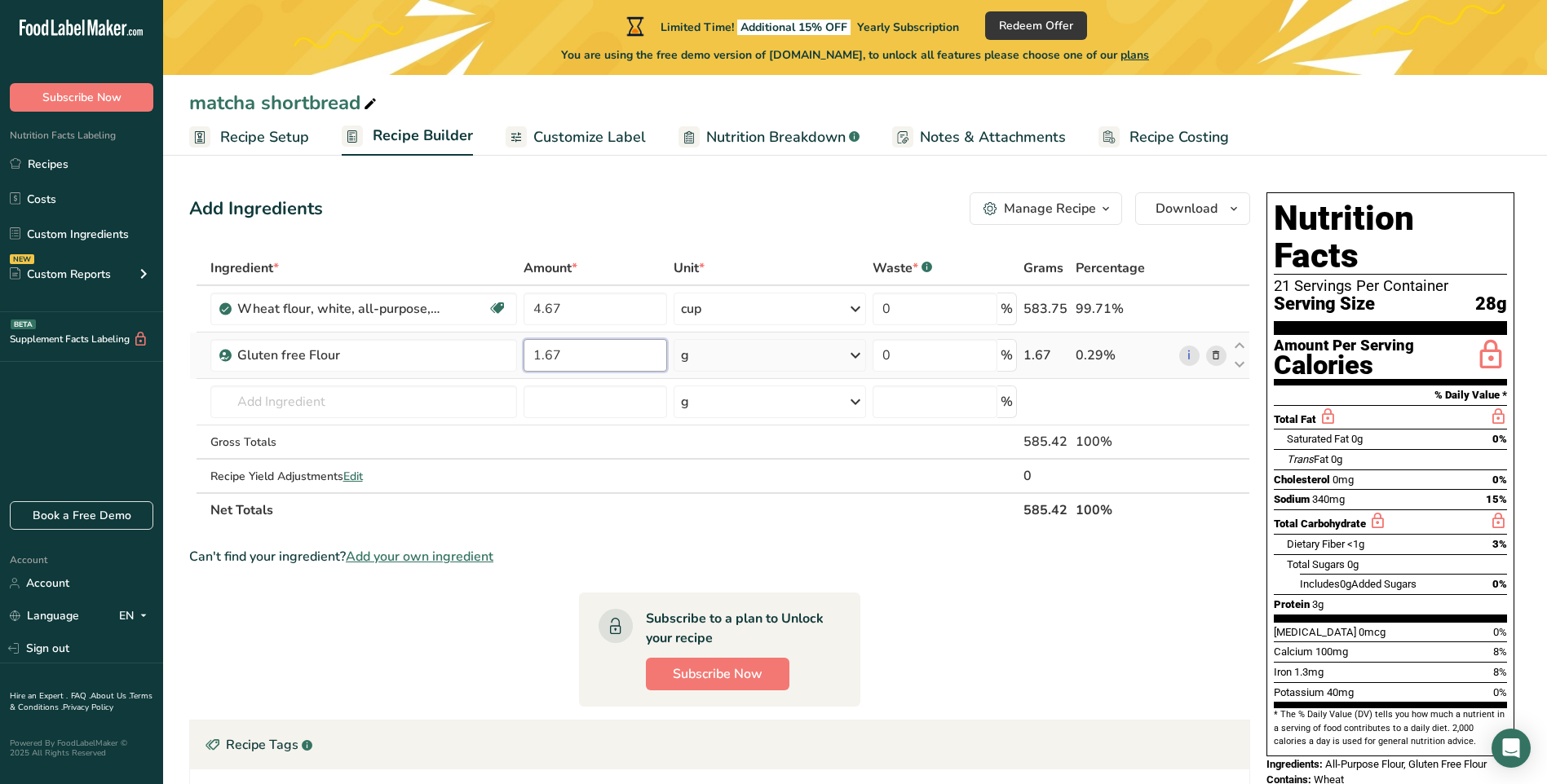
type input "1.67"
click at [720, 353] on div "Ingredient * Amount * Unit * Waste * .a-a{fill:#347362;}.b-a{fill:#fff;} Grams …" at bounding box center [720, 389] width 1062 height 276
click at [855, 354] on icon at bounding box center [856, 355] width 20 height 29
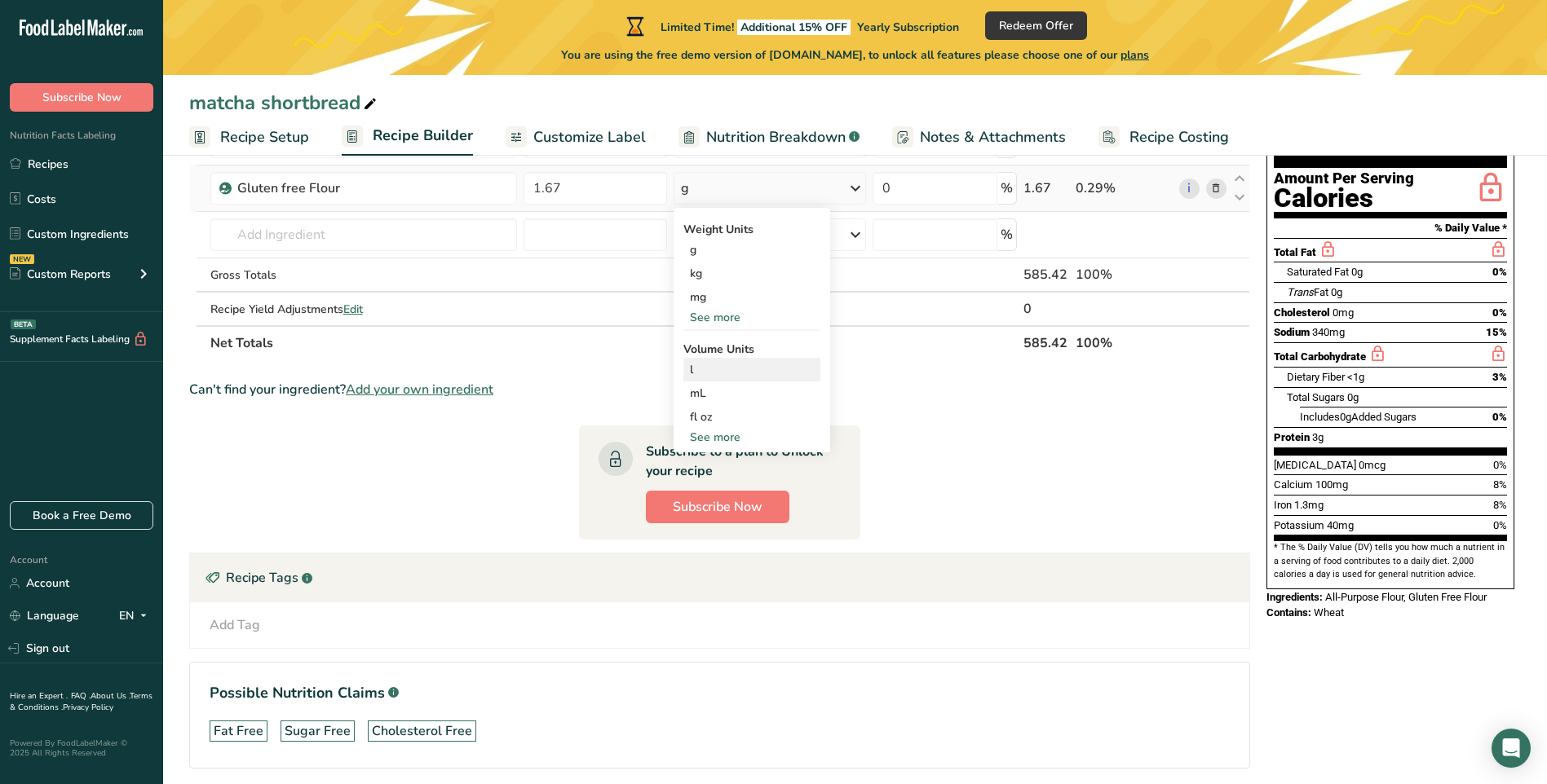
scroll to position [230, 0]
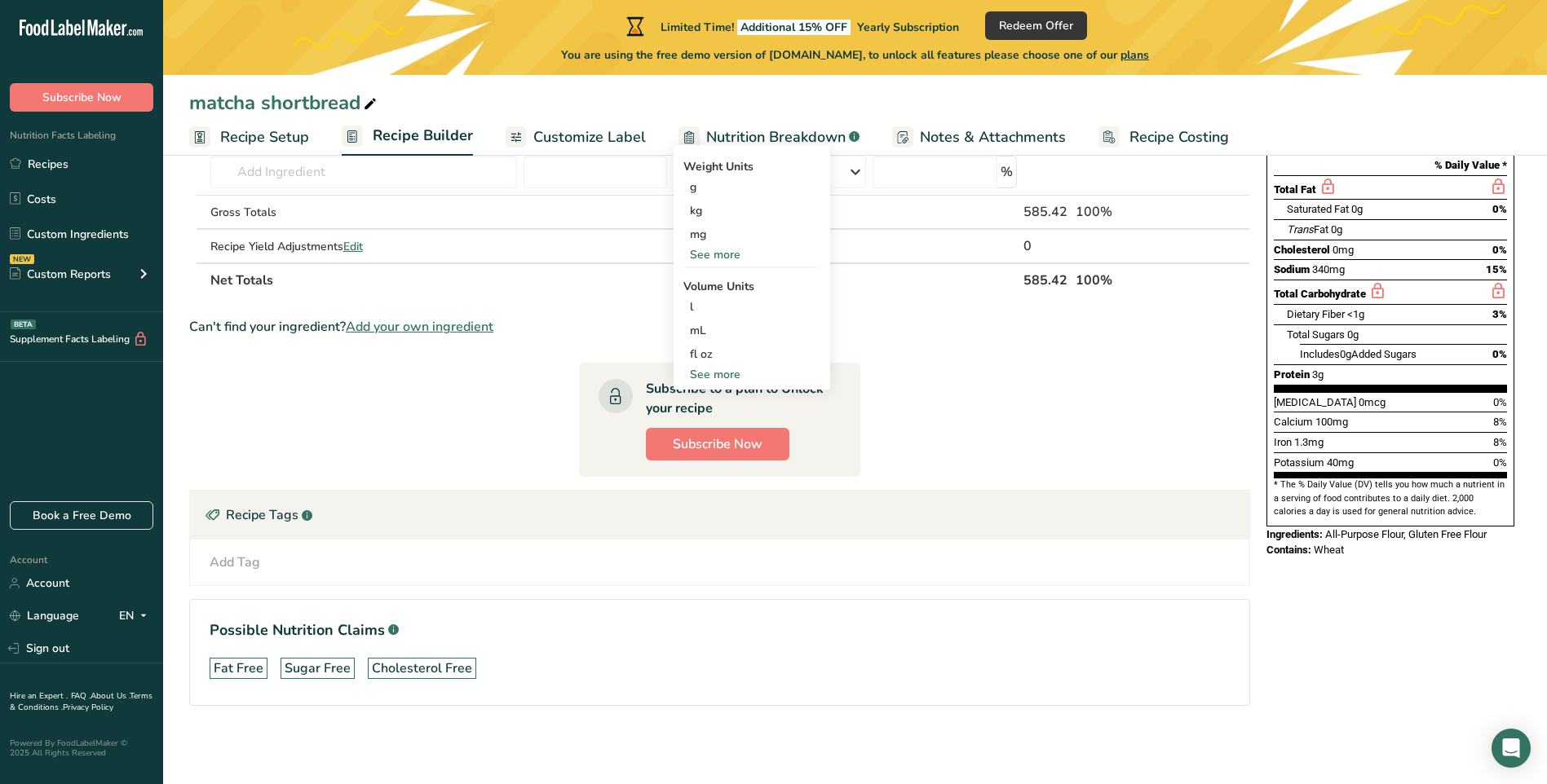
click at [720, 370] on div "See more" at bounding box center [752, 375] width 137 height 17
click at [707, 425] on div "cup" at bounding box center [752, 425] width 124 height 17
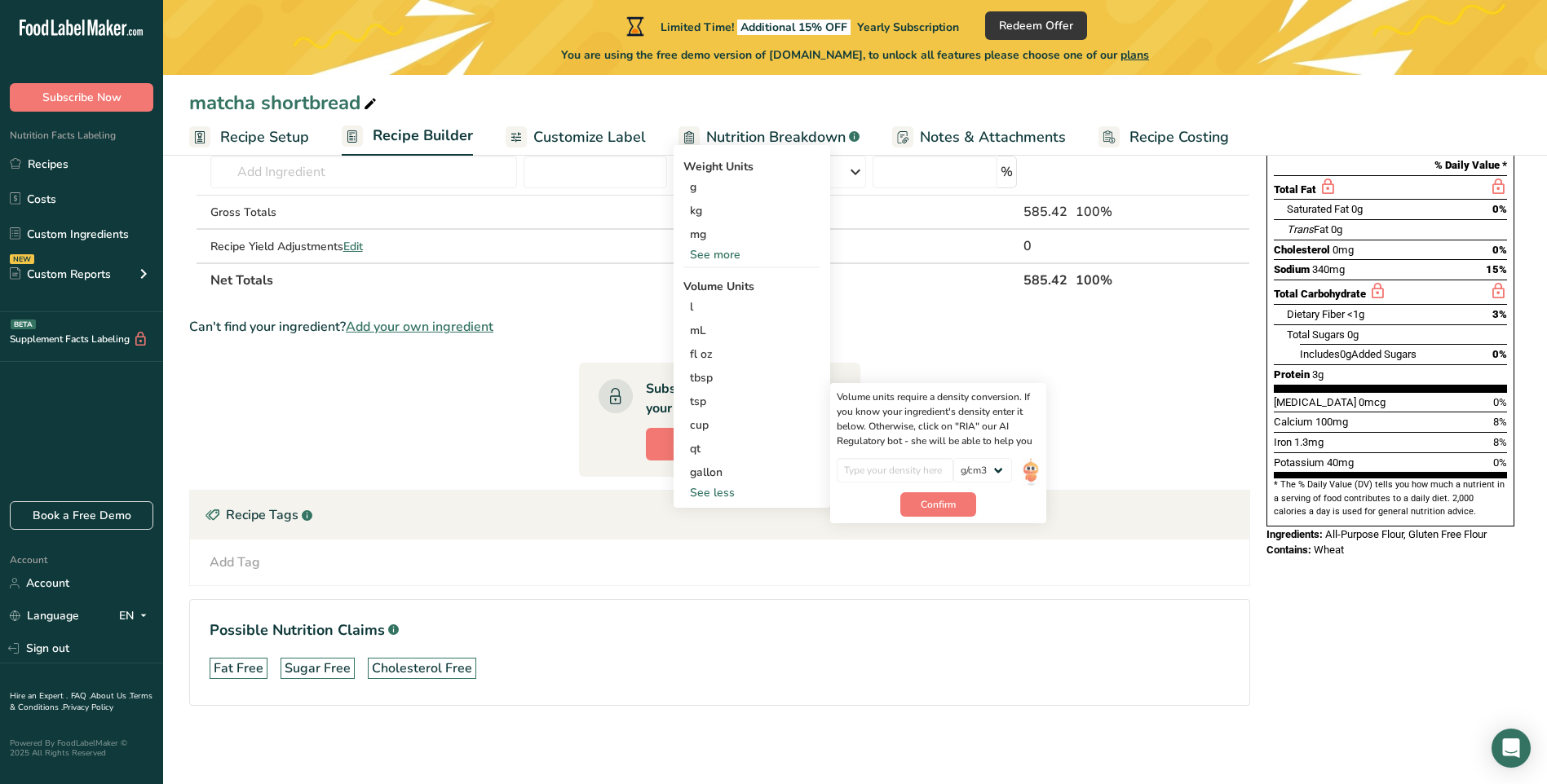
click at [1094, 328] on div "Can't find your ingredient? Add your own ingredient" at bounding box center [720, 327] width 1062 height 20
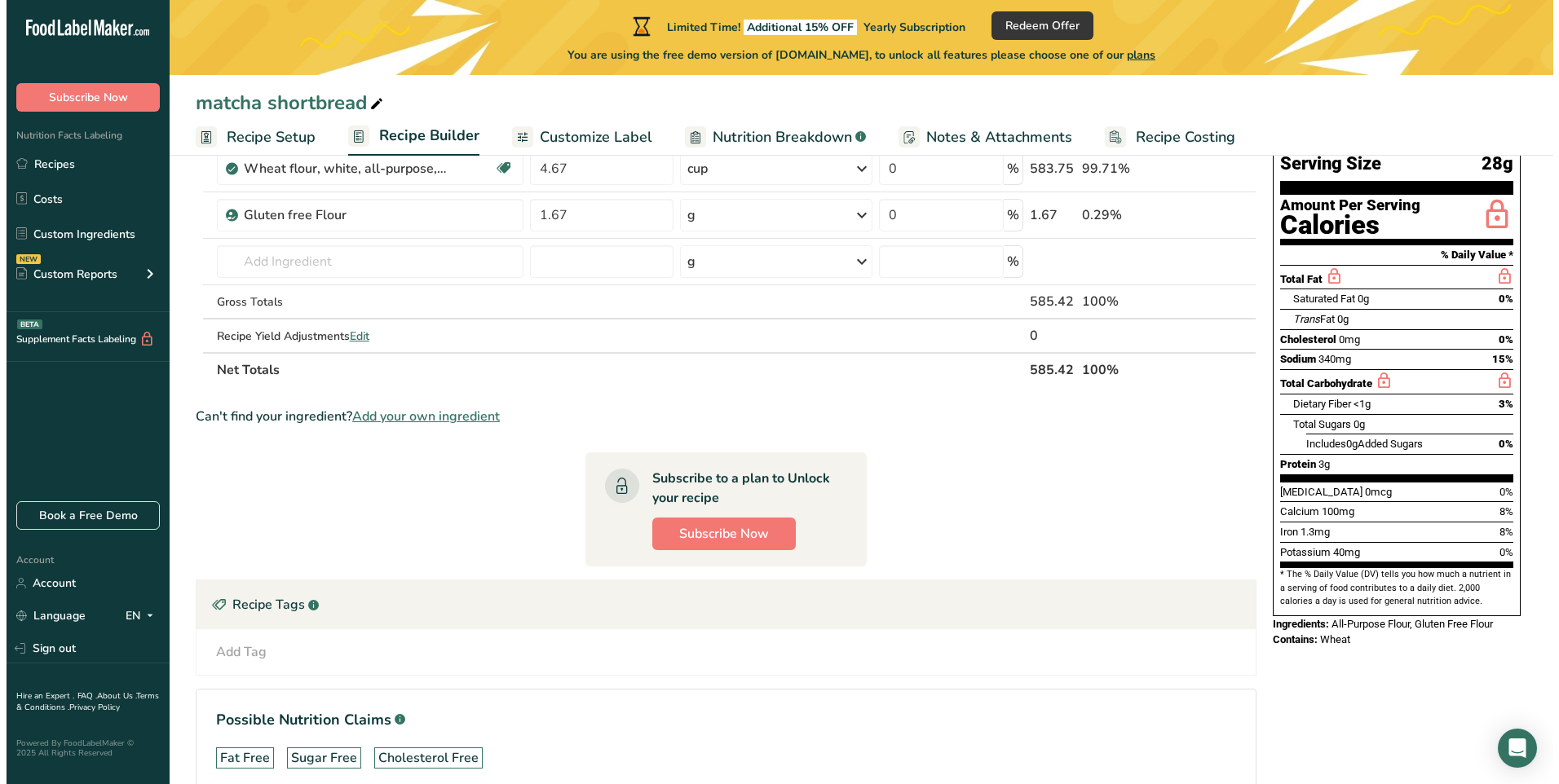
scroll to position [0, 0]
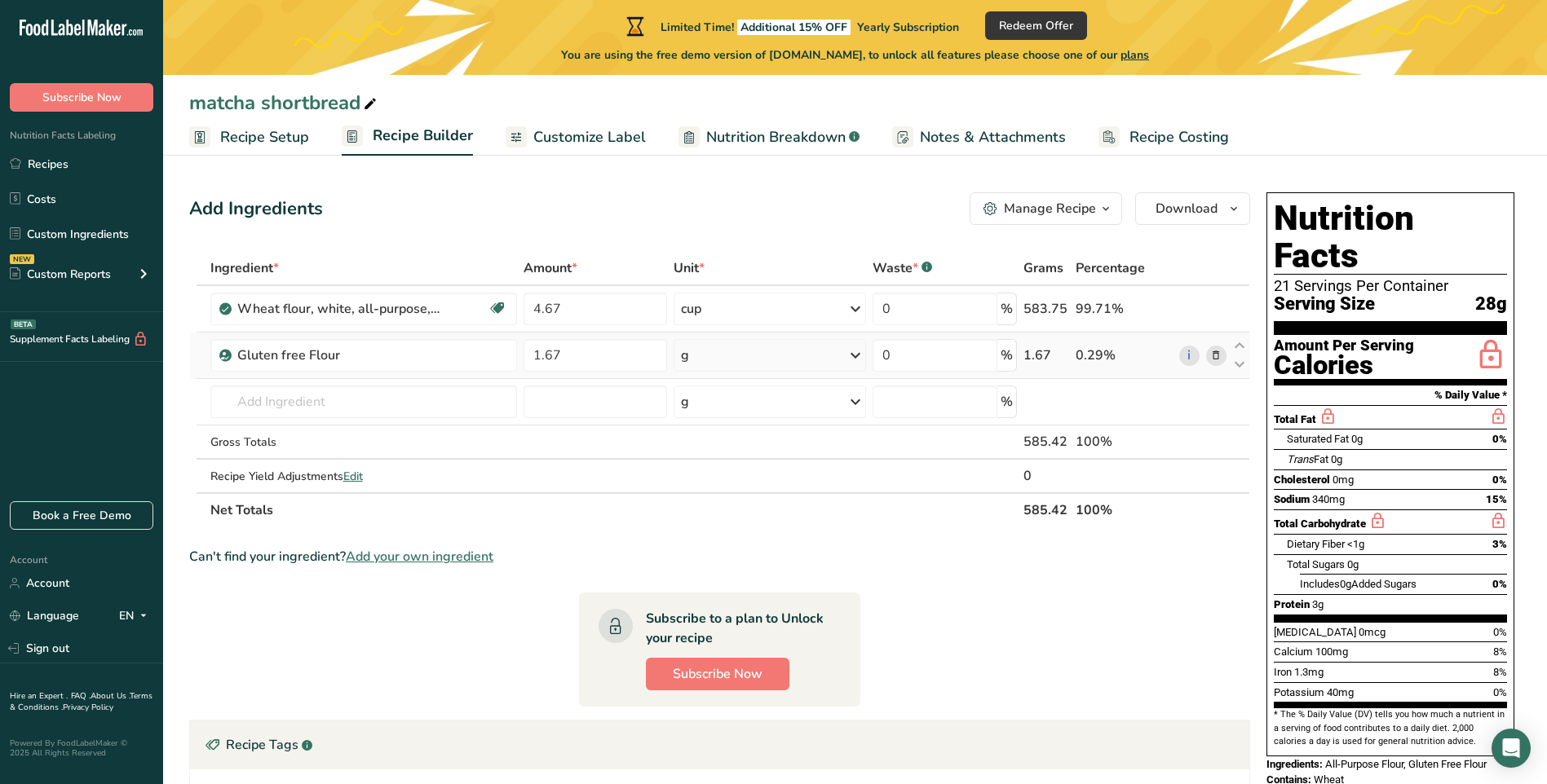
click at [852, 354] on icon at bounding box center [856, 355] width 20 height 29
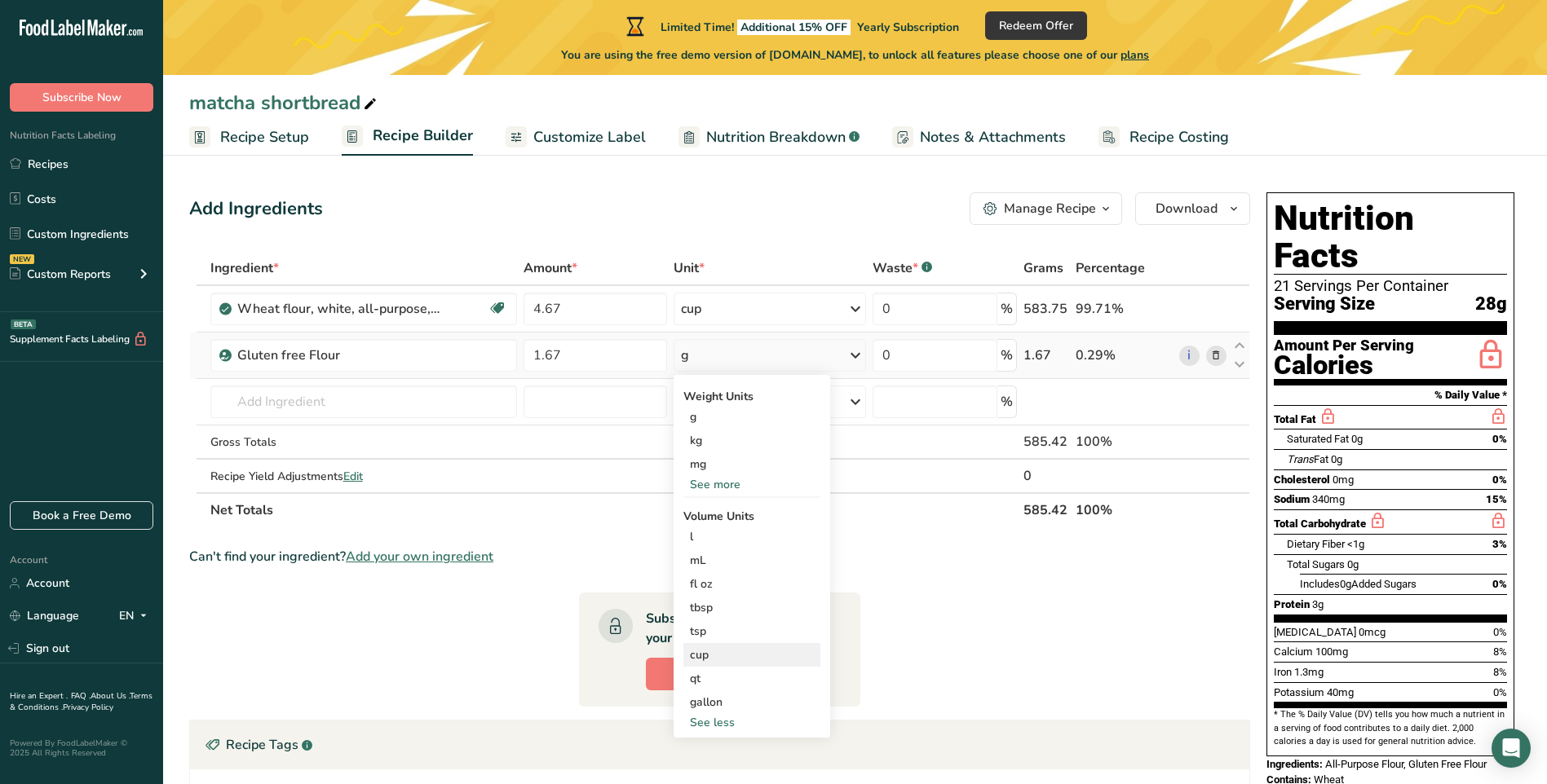
click at [710, 653] on div "cup" at bounding box center [752, 655] width 124 height 17
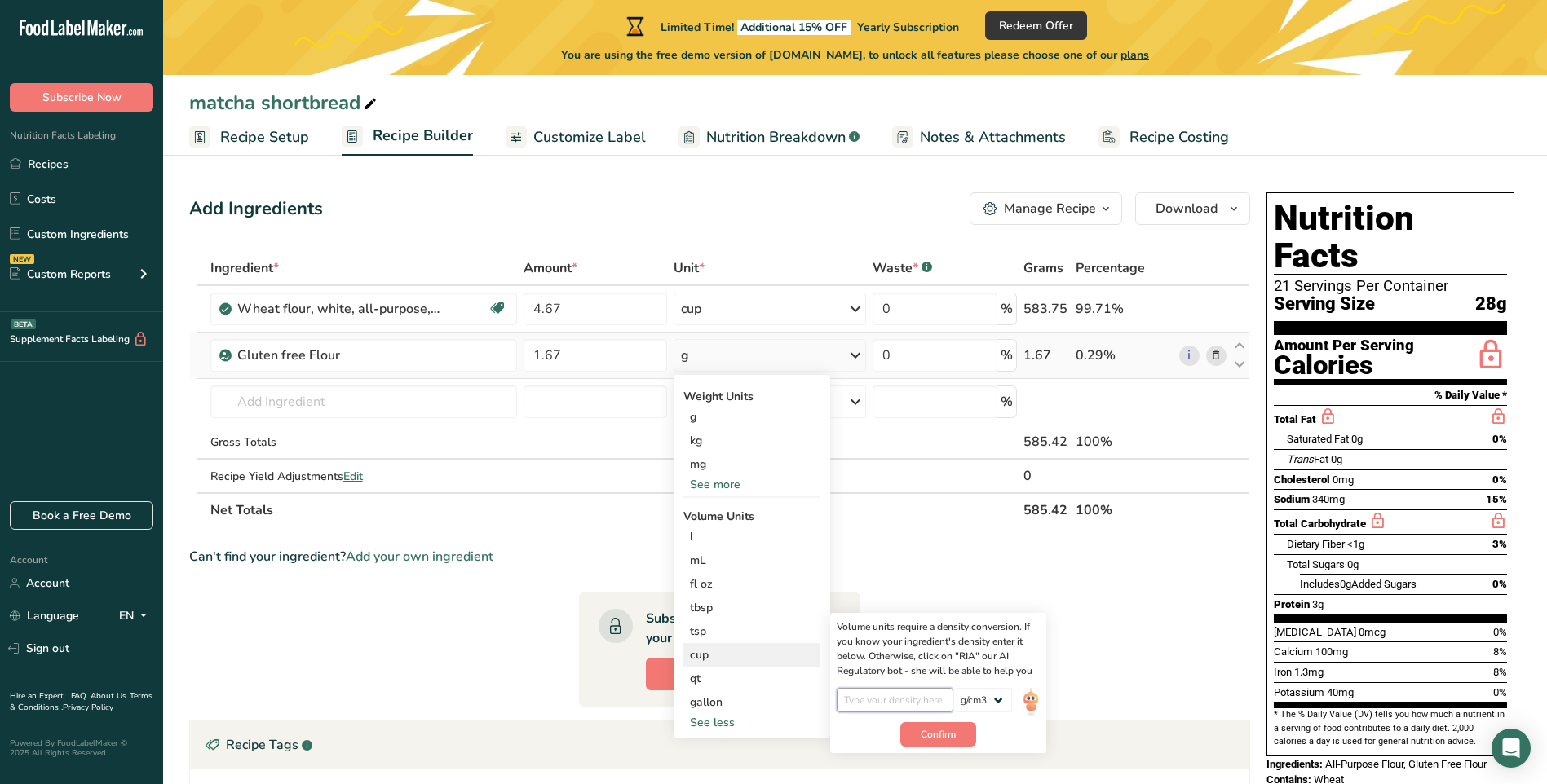
click at [888, 705] on input "number" at bounding box center [895, 700] width 117 height 25
click at [986, 703] on select "lb/ft3 g/cm3" at bounding box center [983, 700] width 59 height 25
click at [919, 733] on button "Confirm" at bounding box center [938, 735] width 76 height 25
click at [985, 544] on section "Ingredient * Amount * Unit * Waste * .a-a{fill:#347362;}.b-a{fill:#fff;} Grams …" at bounding box center [720, 607] width 1062 height 711
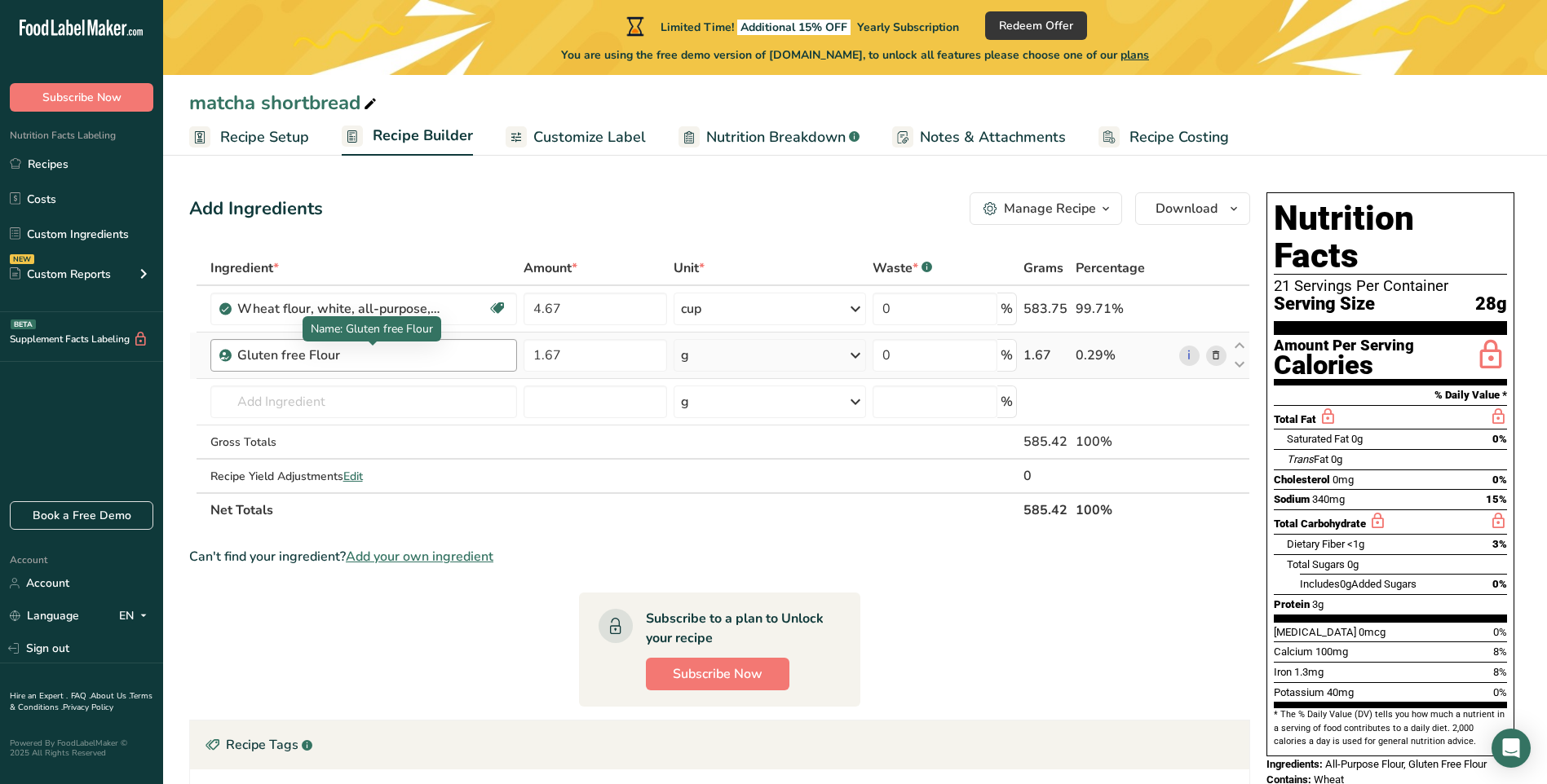
click at [393, 349] on div "Gluten free Flour" at bounding box center [339, 355] width 204 height 20
click at [356, 349] on div "Gluten free Flour" at bounding box center [339, 355] width 204 height 20
click at [355, 356] on div "Gluten free Flour" at bounding box center [339, 355] width 204 height 20
drag, startPoint x: 346, startPoint y: 357, endPoint x: 182, endPoint y: 368, distance: 164.4
click at [182, 368] on section "Add Ingredients Manage Recipe Delete Recipe Duplicate Recipe Scale Recipe Save …" at bounding box center [856, 587] width 1385 height 854
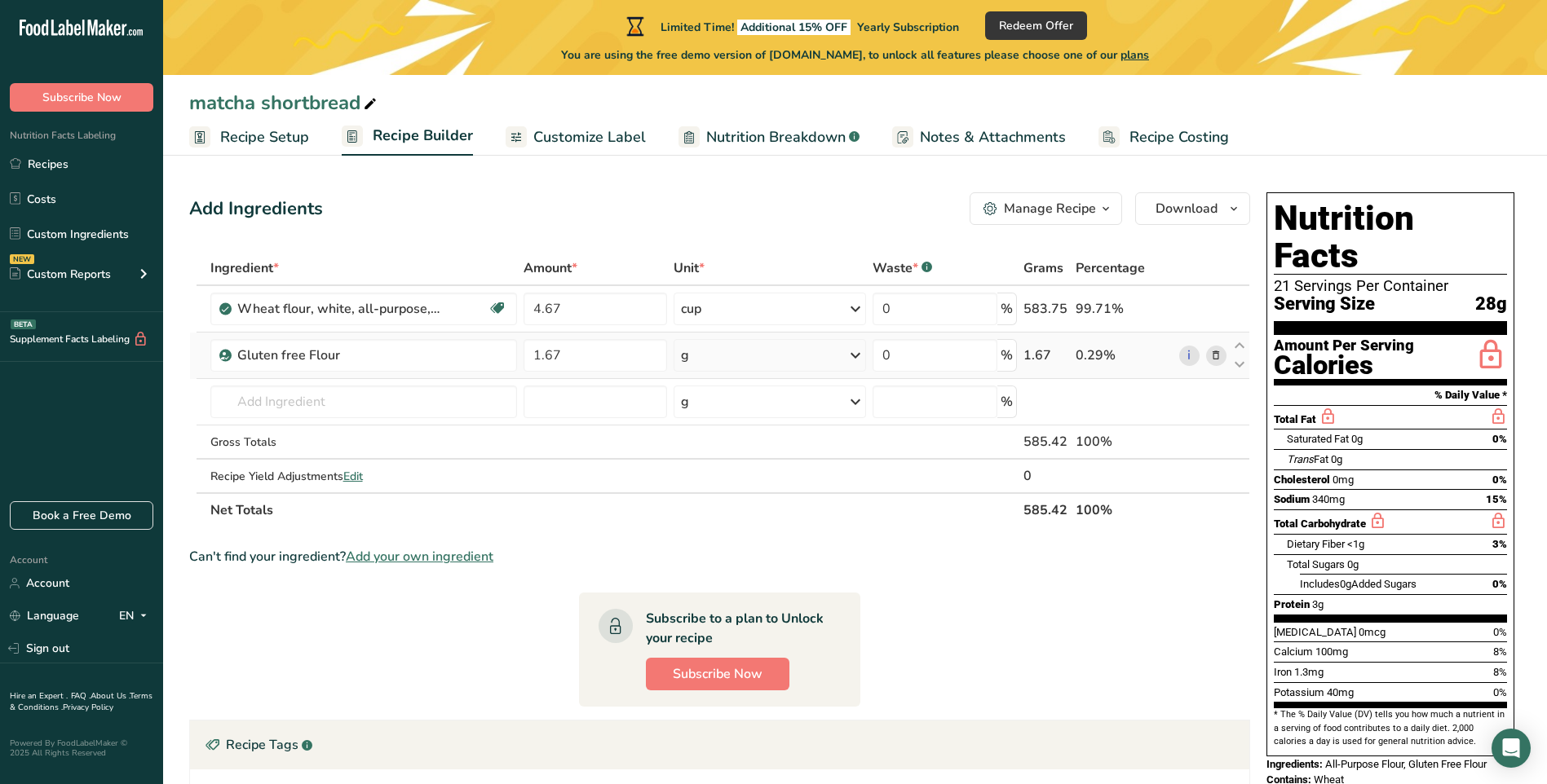
drag, startPoint x: 182, startPoint y: 368, endPoint x: 333, endPoint y: 372, distance: 151.1
click at [333, 372] on td "Gluten free Flour" at bounding box center [364, 355] width 313 height 47
click at [396, 352] on div "Gluten free Flour" at bounding box center [339, 355] width 204 height 20
click at [352, 358] on div "Gluten free Flour" at bounding box center [339, 355] width 204 height 20
click at [421, 472] on div "Recipe Yield Adjustments Edit" at bounding box center [364, 476] width 307 height 17
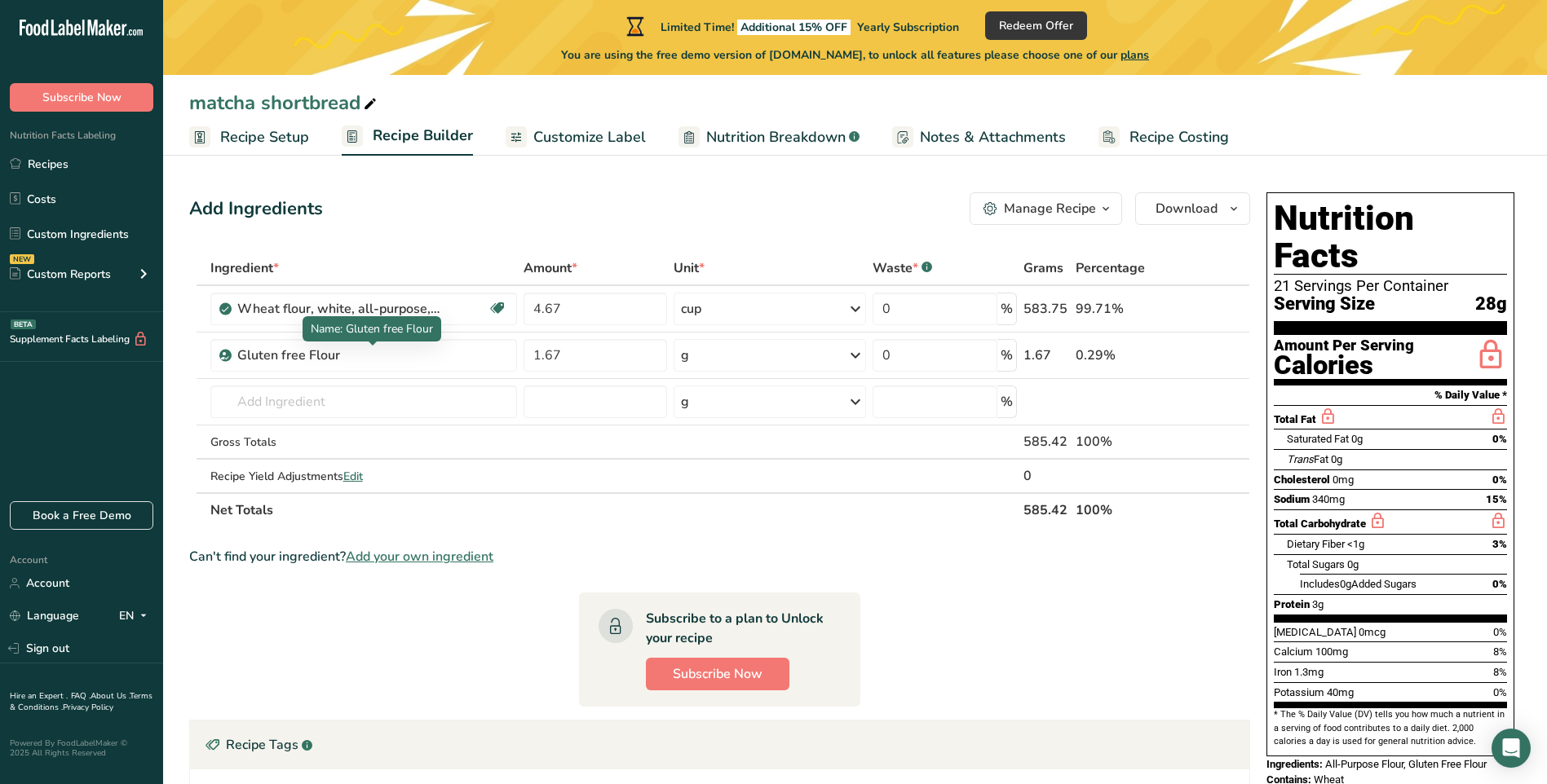
click at [327, 337] on p "Name: Gluten free Flour" at bounding box center [371, 329] width 123 height 17
click at [327, 351] on div "Gluten free Flour" at bounding box center [339, 355] width 204 height 20
click at [338, 358] on div "Gluten free Flour" at bounding box center [339, 355] width 204 height 20
click at [337, 357] on div "Gluten free Flour" at bounding box center [339, 355] width 204 height 20
click at [335, 357] on div "Gluten free Flour" at bounding box center [339, 355] width 204 height 20
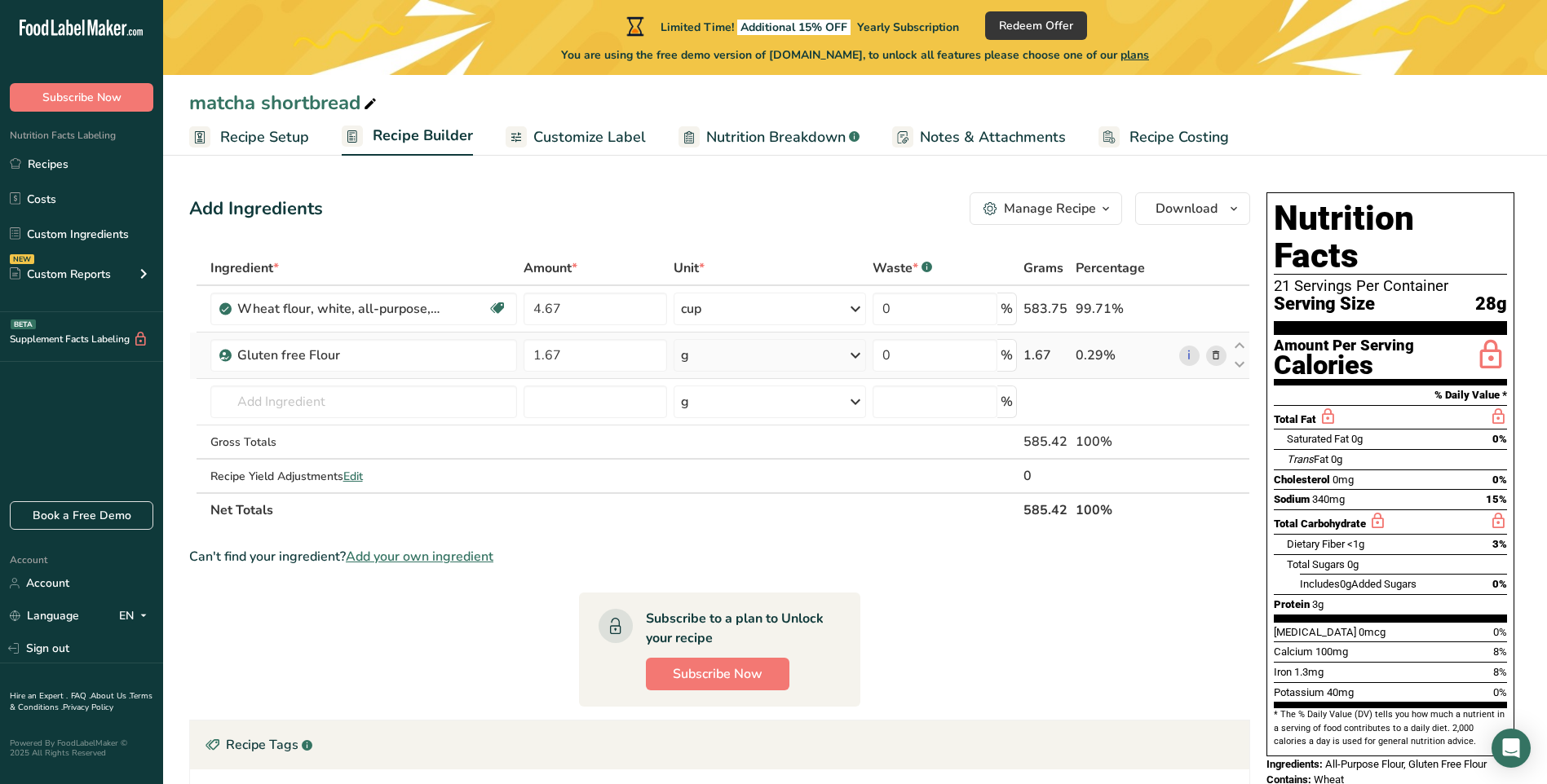
click at [1216, 356] on icon at bounding box center [1217, 356] width 11 height 17
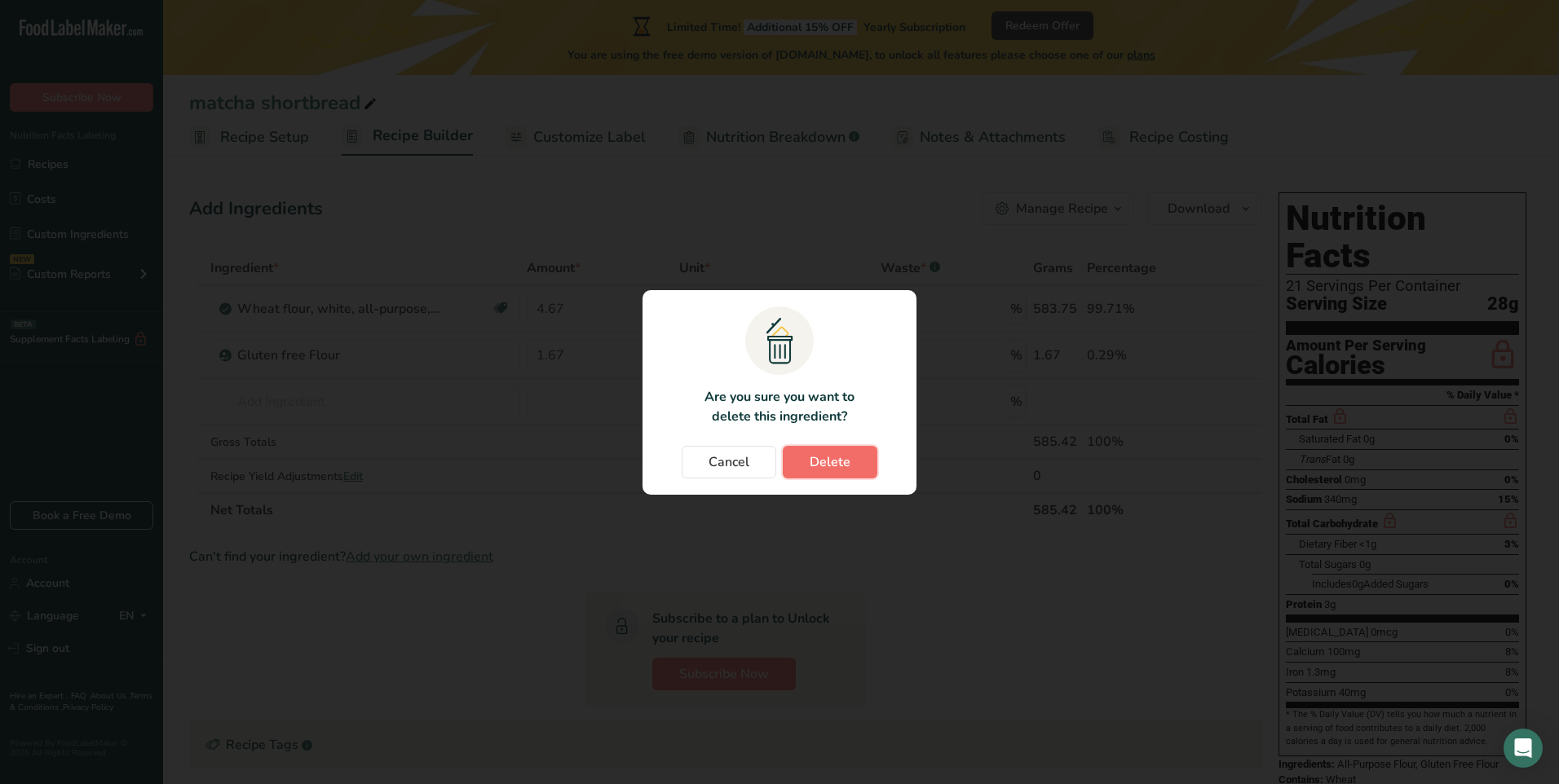
click at [856, 469] on button "Delete" at bounding box center [831, 462] width 95 height 32
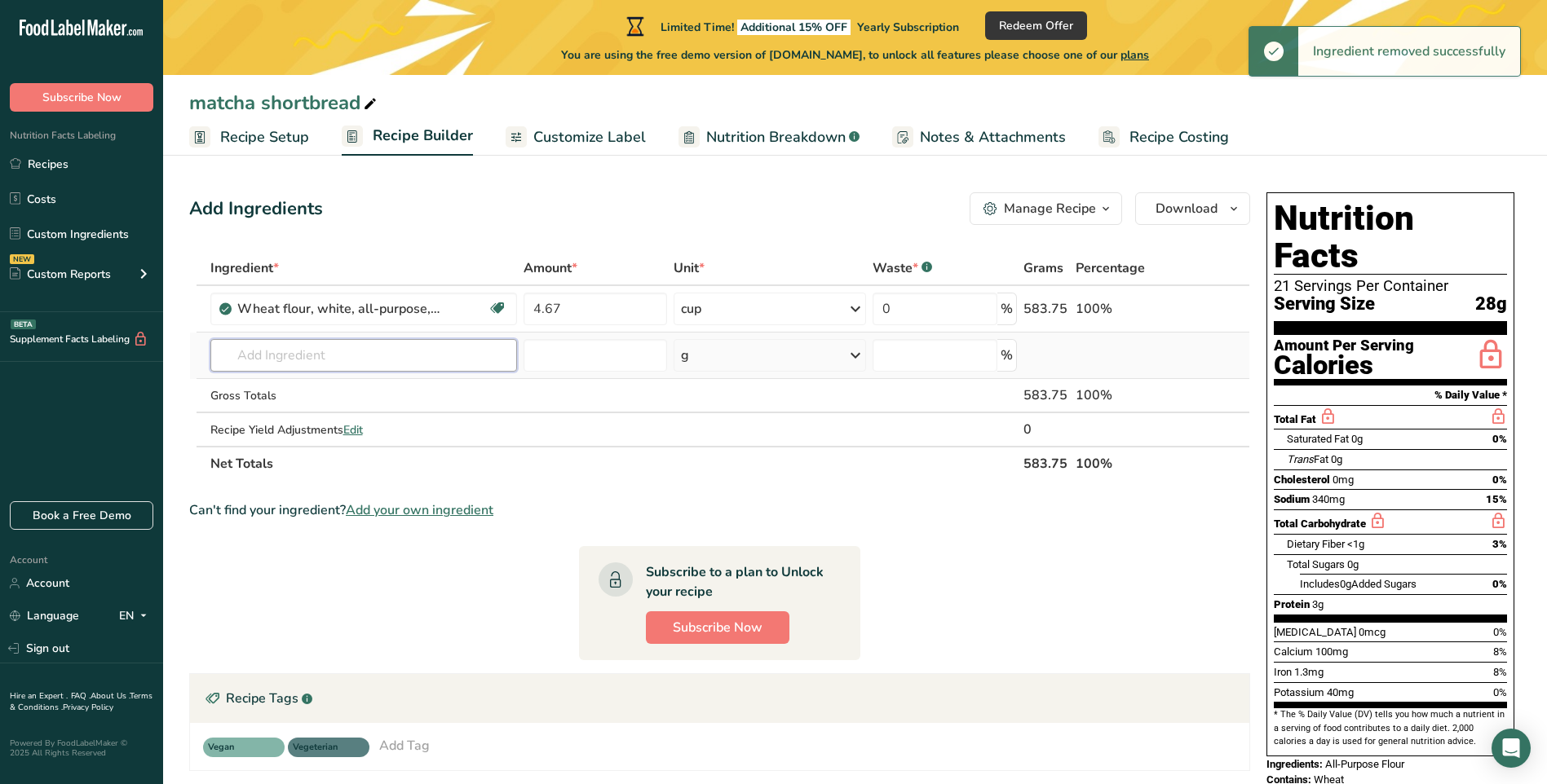
click at [278, 358] on input "text" at bounding box center [364, 355] width 307 height 32
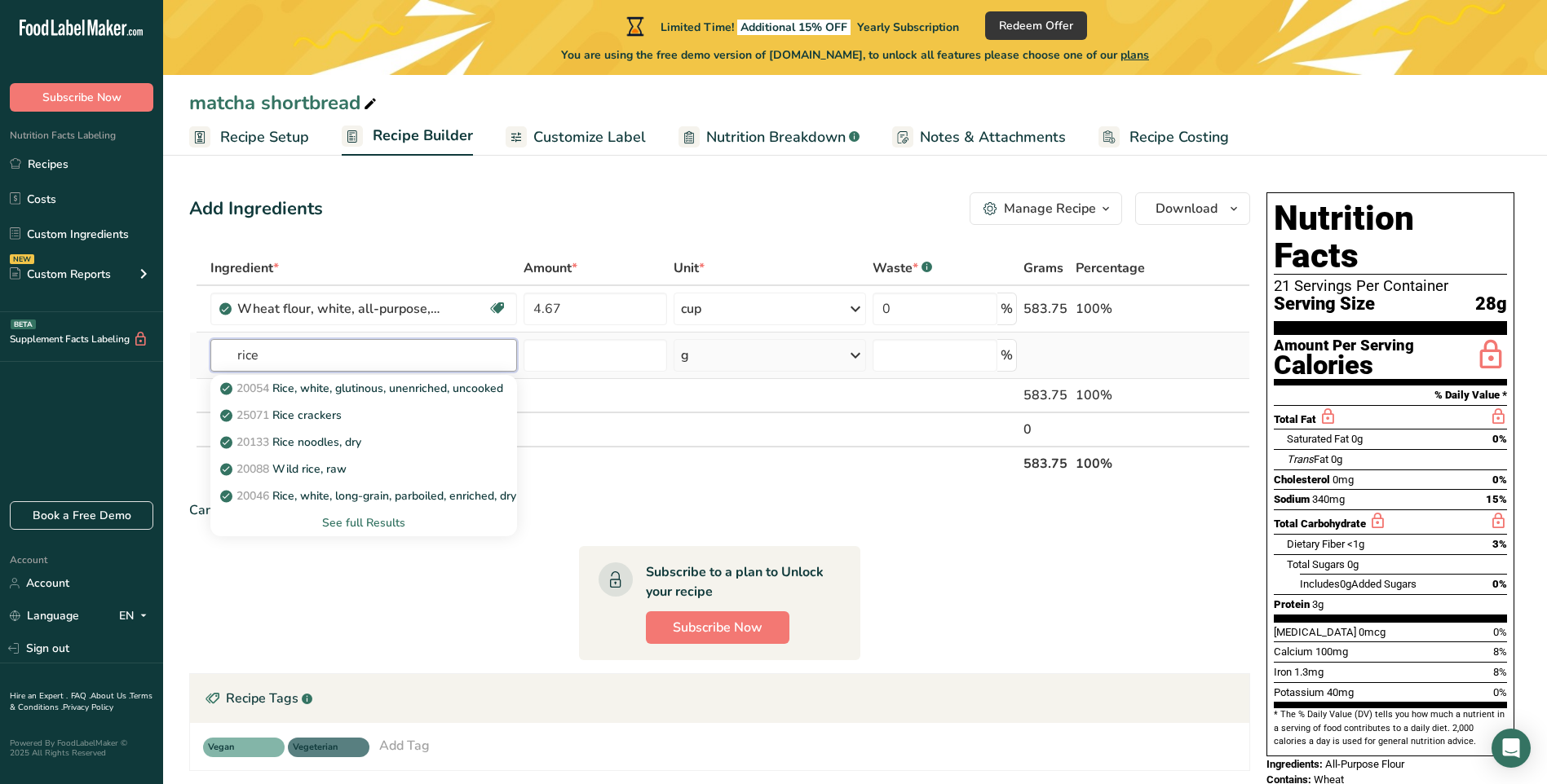
type input "rice"
click at [368, 525] on div "See full Results" at bounding box center [363, 523] width 280 height 17
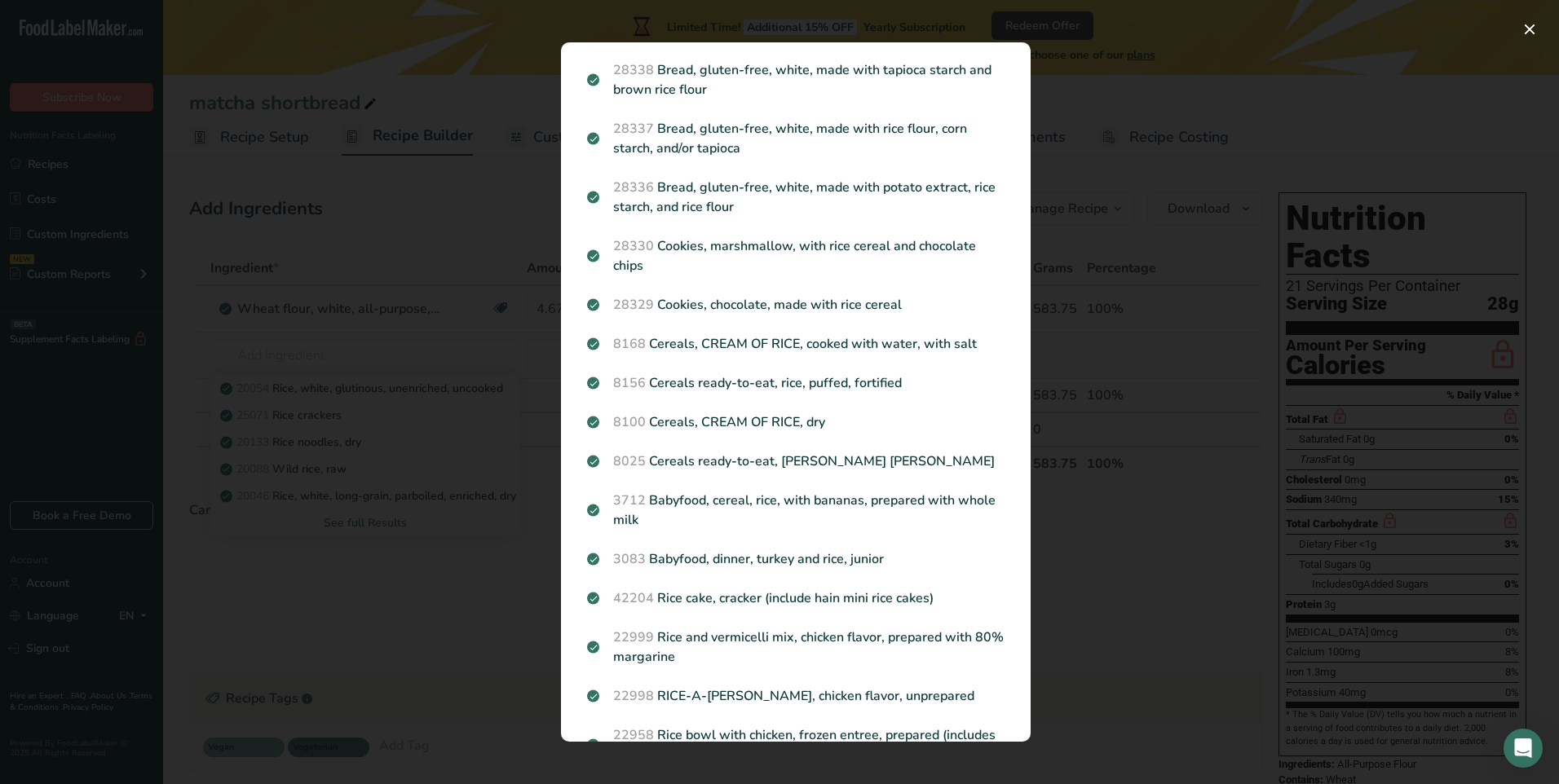
scroll to position [859, 0]
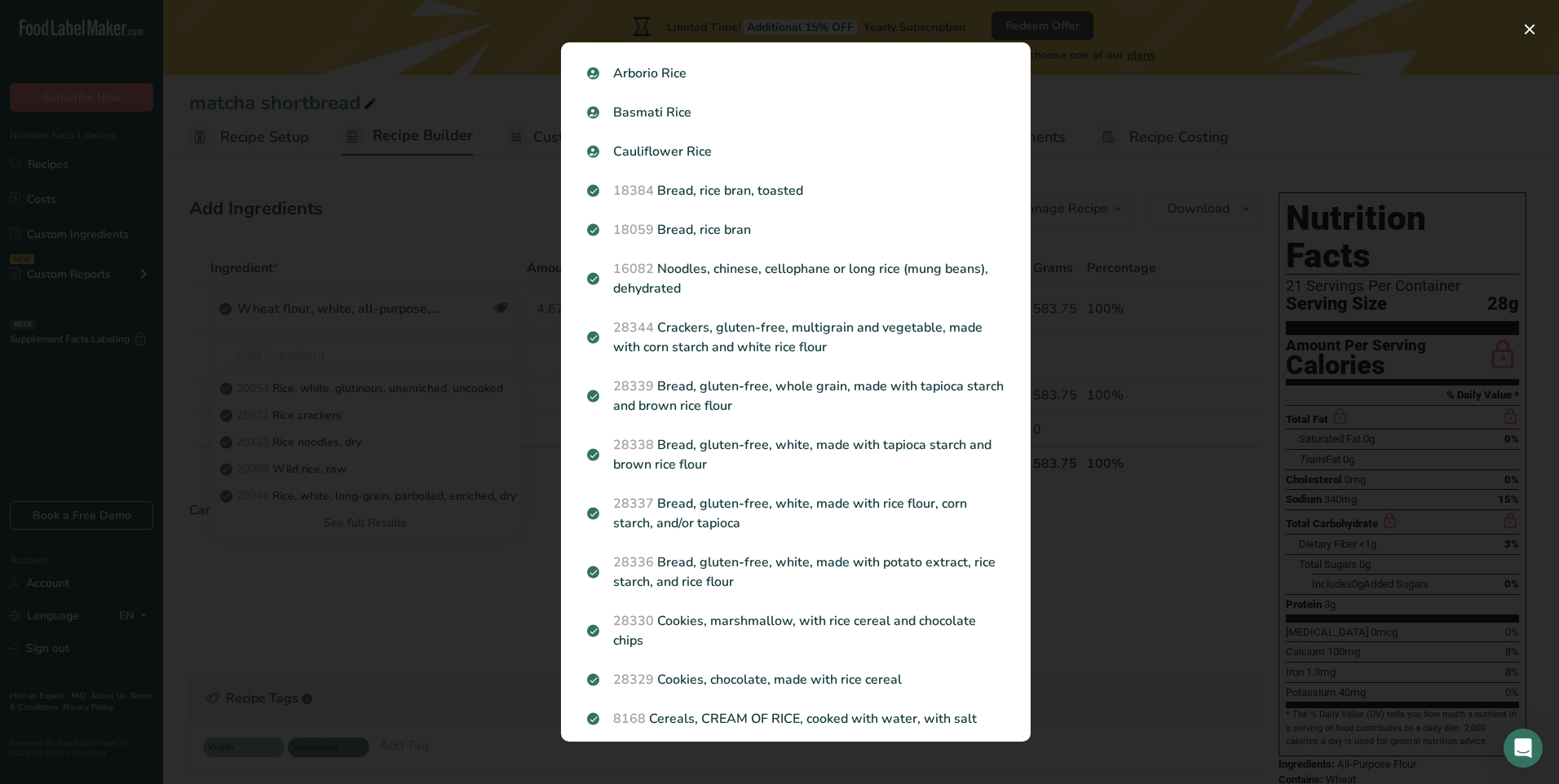
click at [397, 617] on div "Search results modal" at bounding box center [780, 392] width 1559 height 784
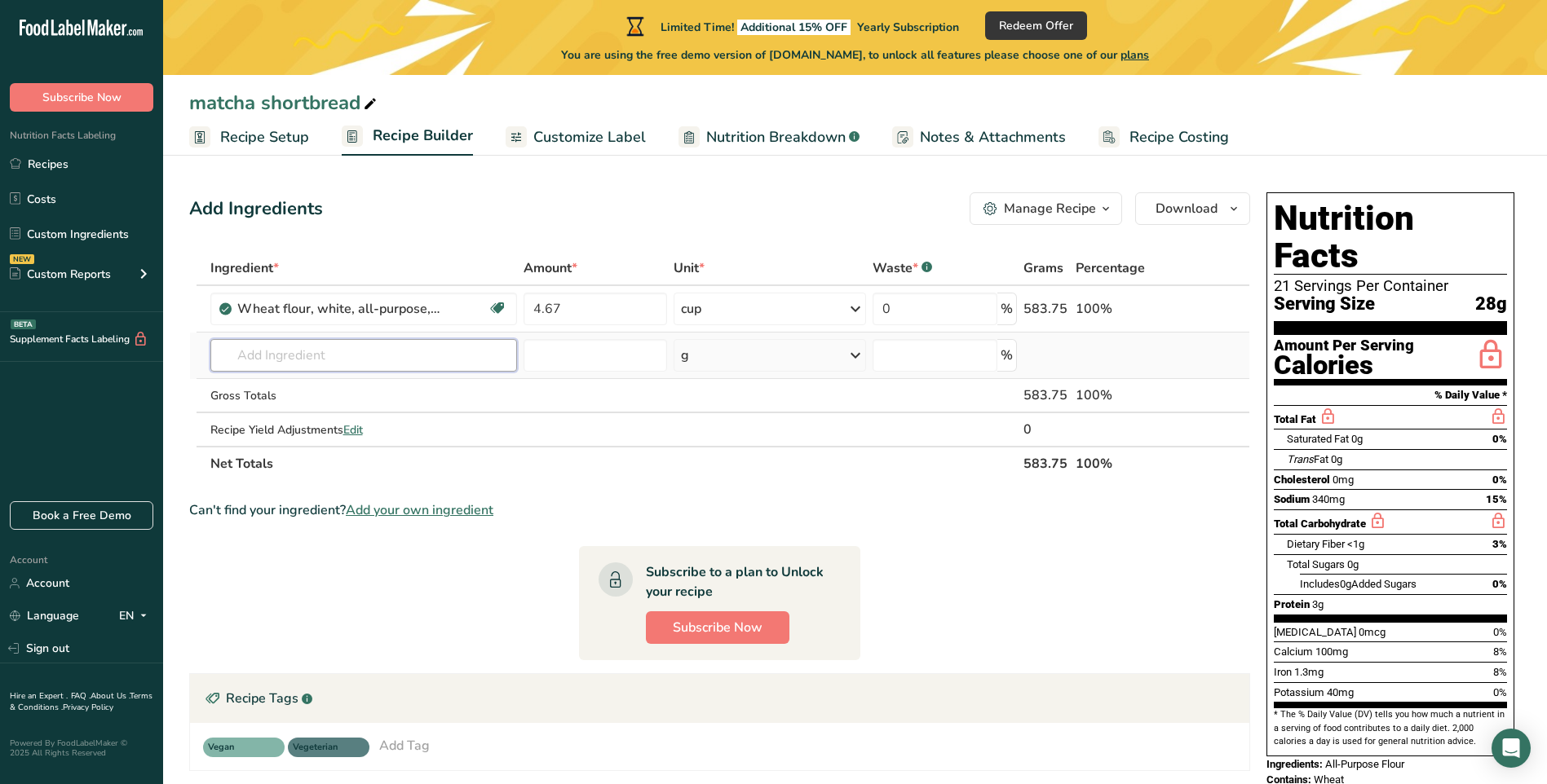
click at [300, 361] on input "text" at bounding box center [364, 355] width 307 height 32
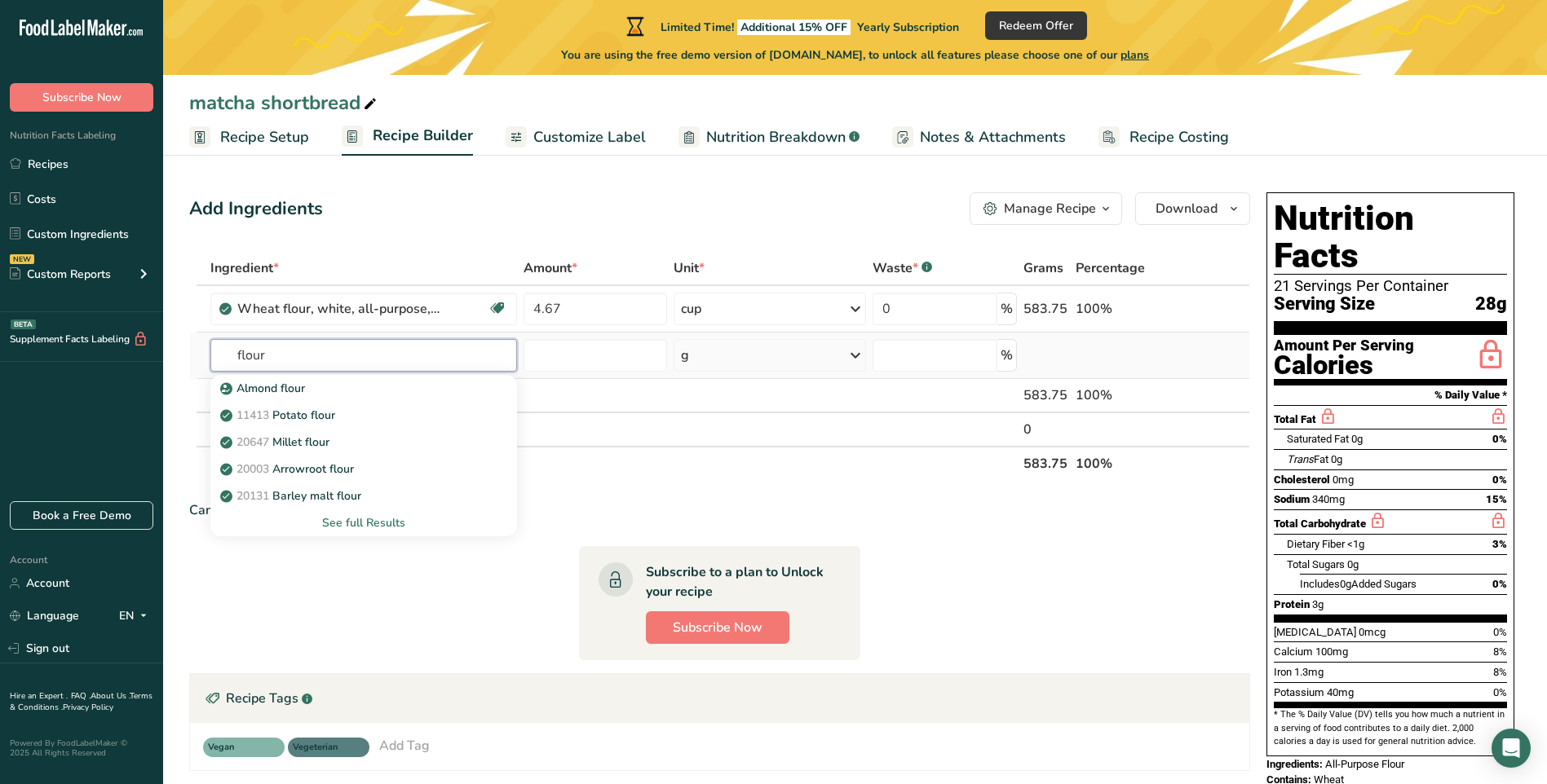
type input "flour"
click at [346, 535] on div "See full Results" at bounding box center [364, 523] width 307 height 27
click at [343, 526] on div "See full Results" at bounding box center [363, 523] width 280 height 17
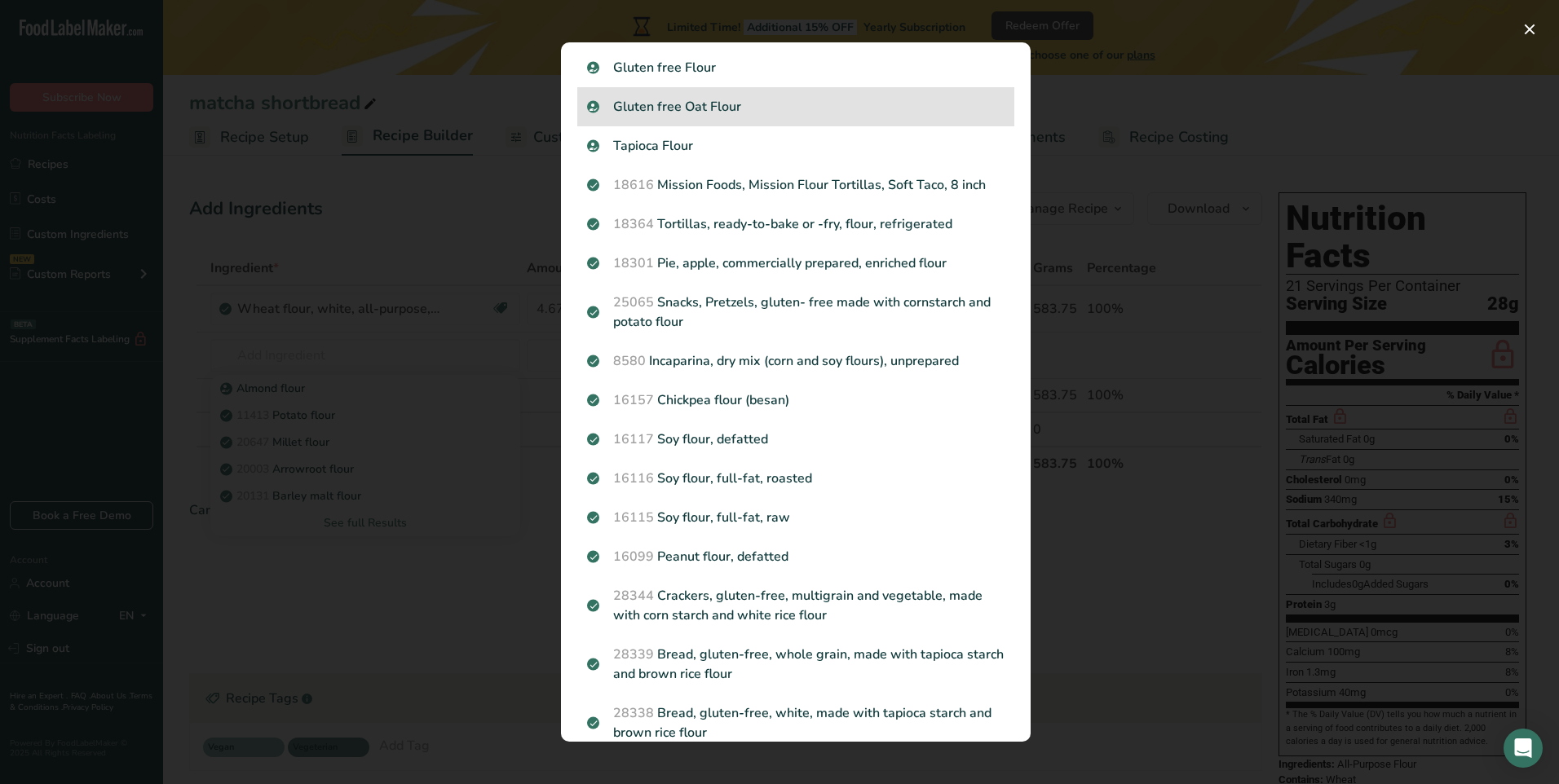
scroll to position [407, 0]
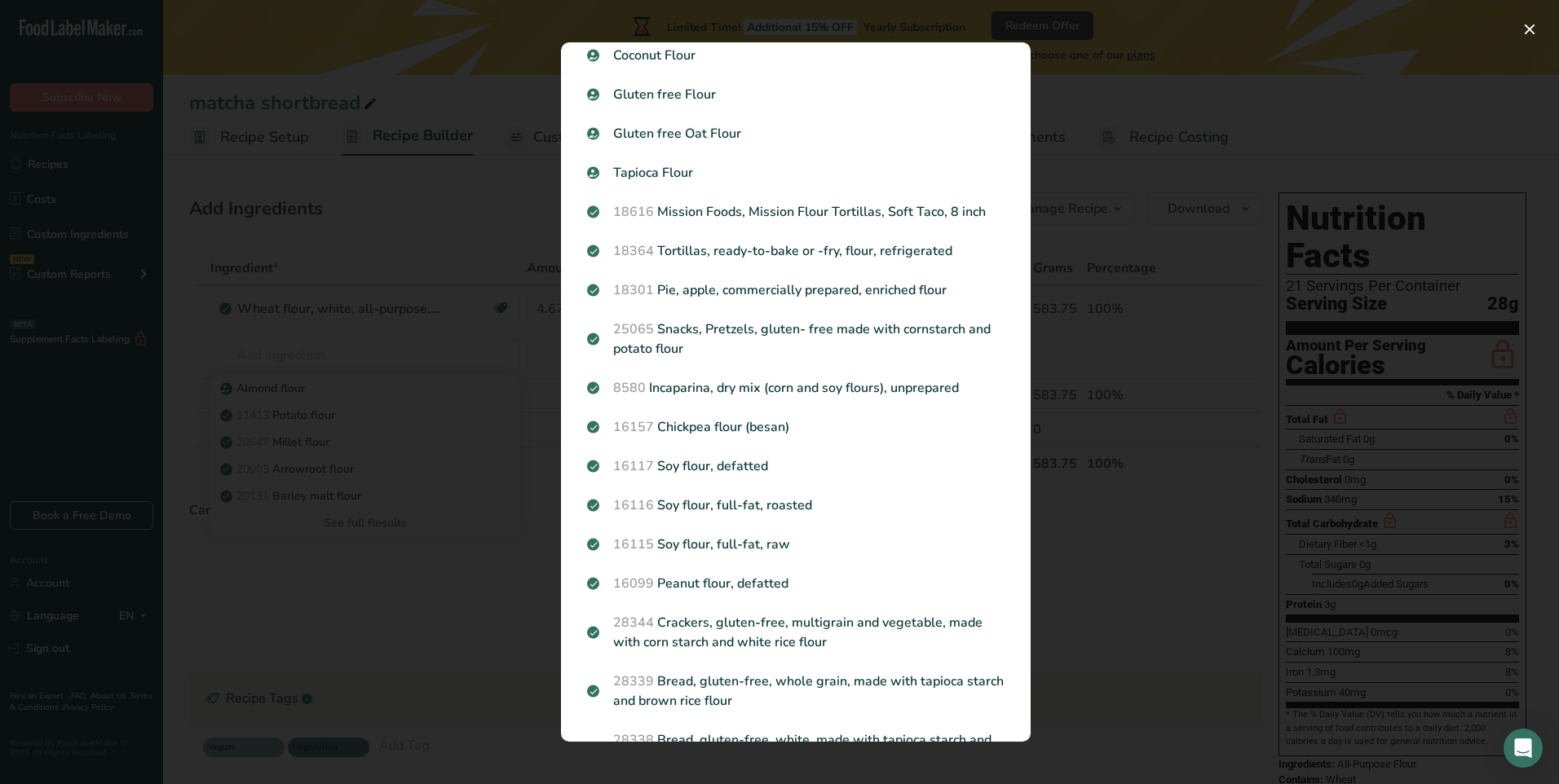
click at [496, 616] on div "Search results modal" at bounding box center [780, 392] width 1559 height 784
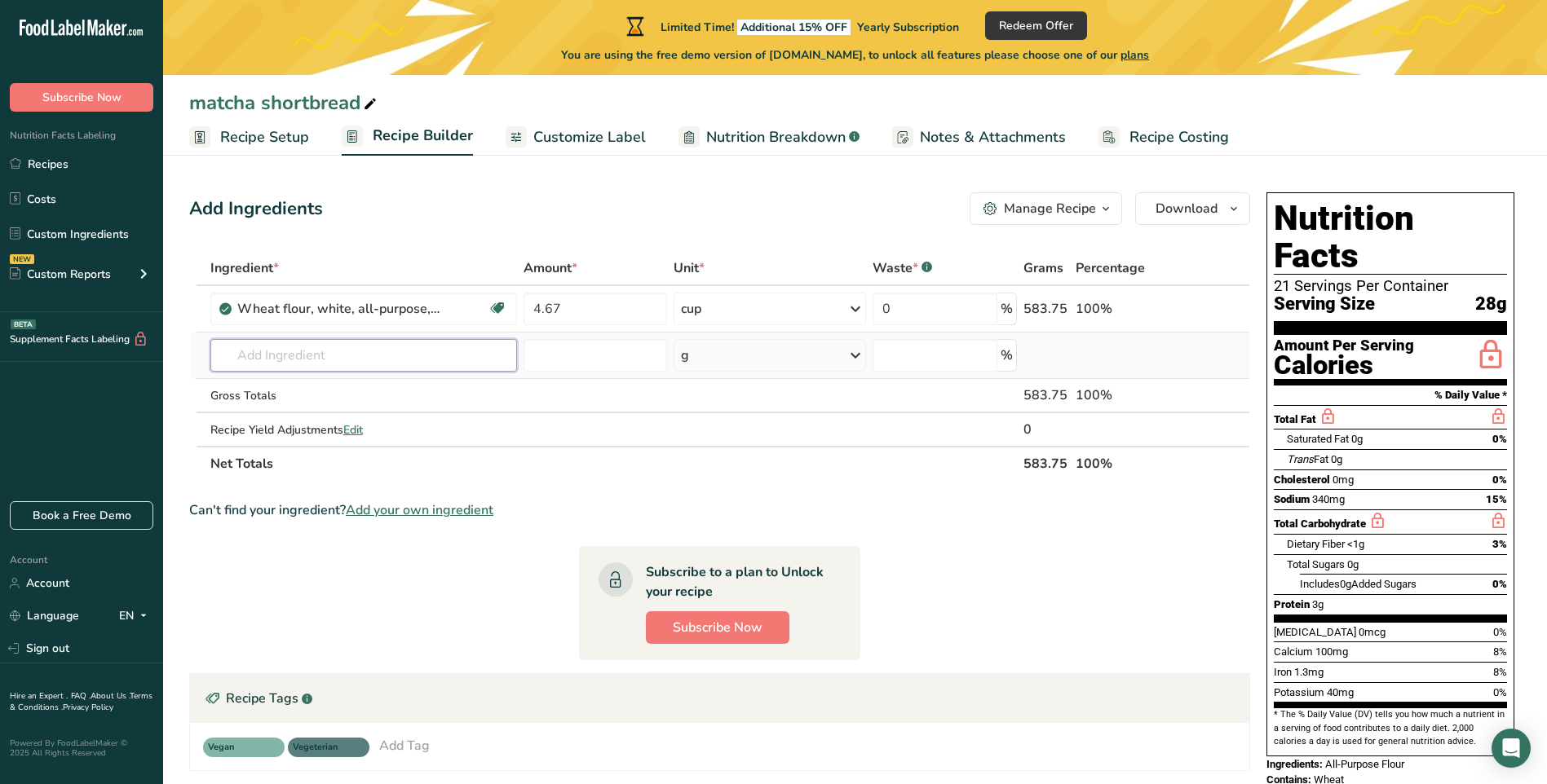
click at [329, 359] on input "text" at bounding box center [364, 355] width 307 height 32
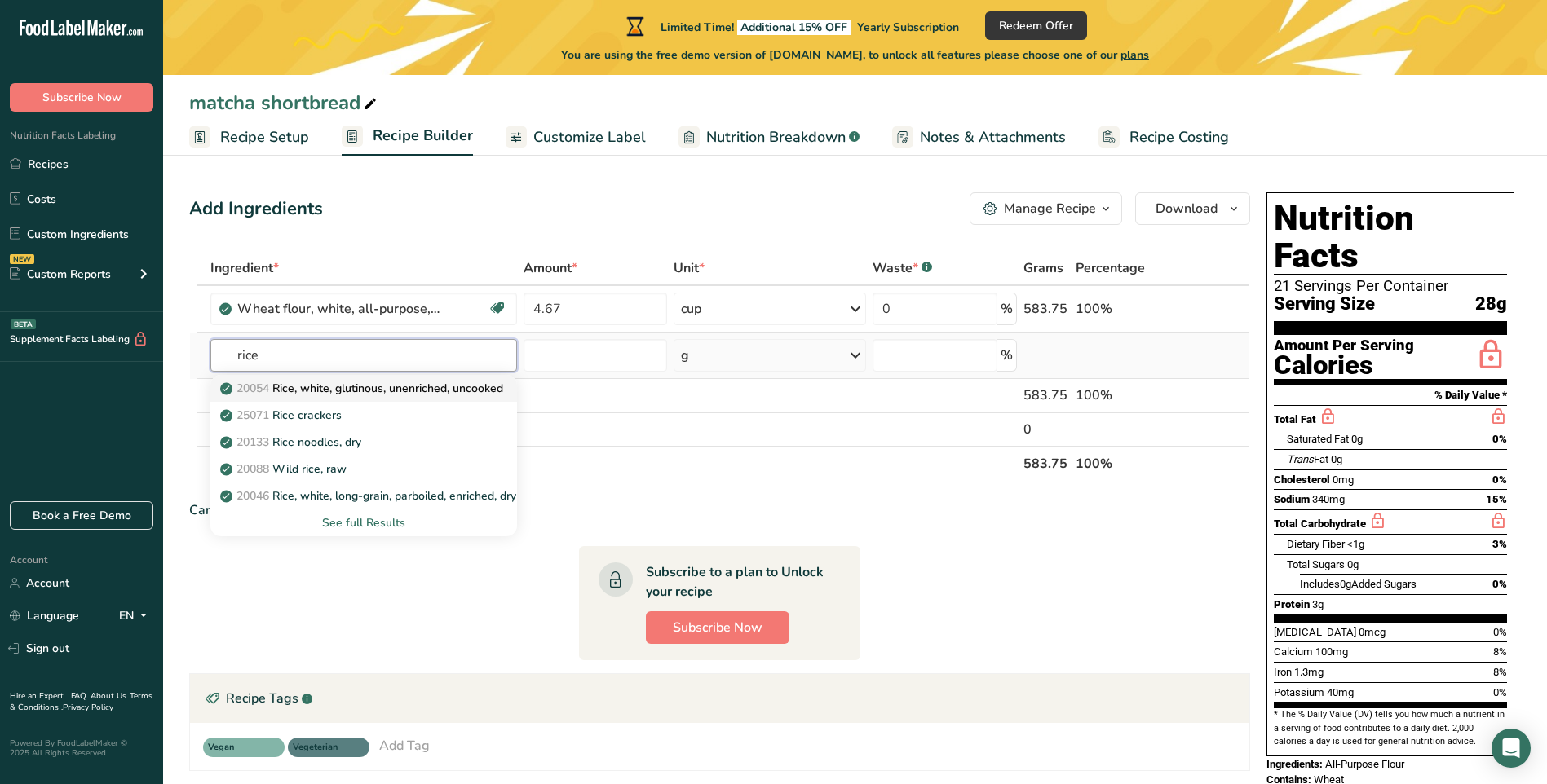
type input "rice"
click at [330, 391] on p "20054 Rice, white, glutinous, unenriched, uncooked" at bounding box center [363, 388] width 280 height 17
type input "Rice, white, glutinous, unenriched, uncooked"
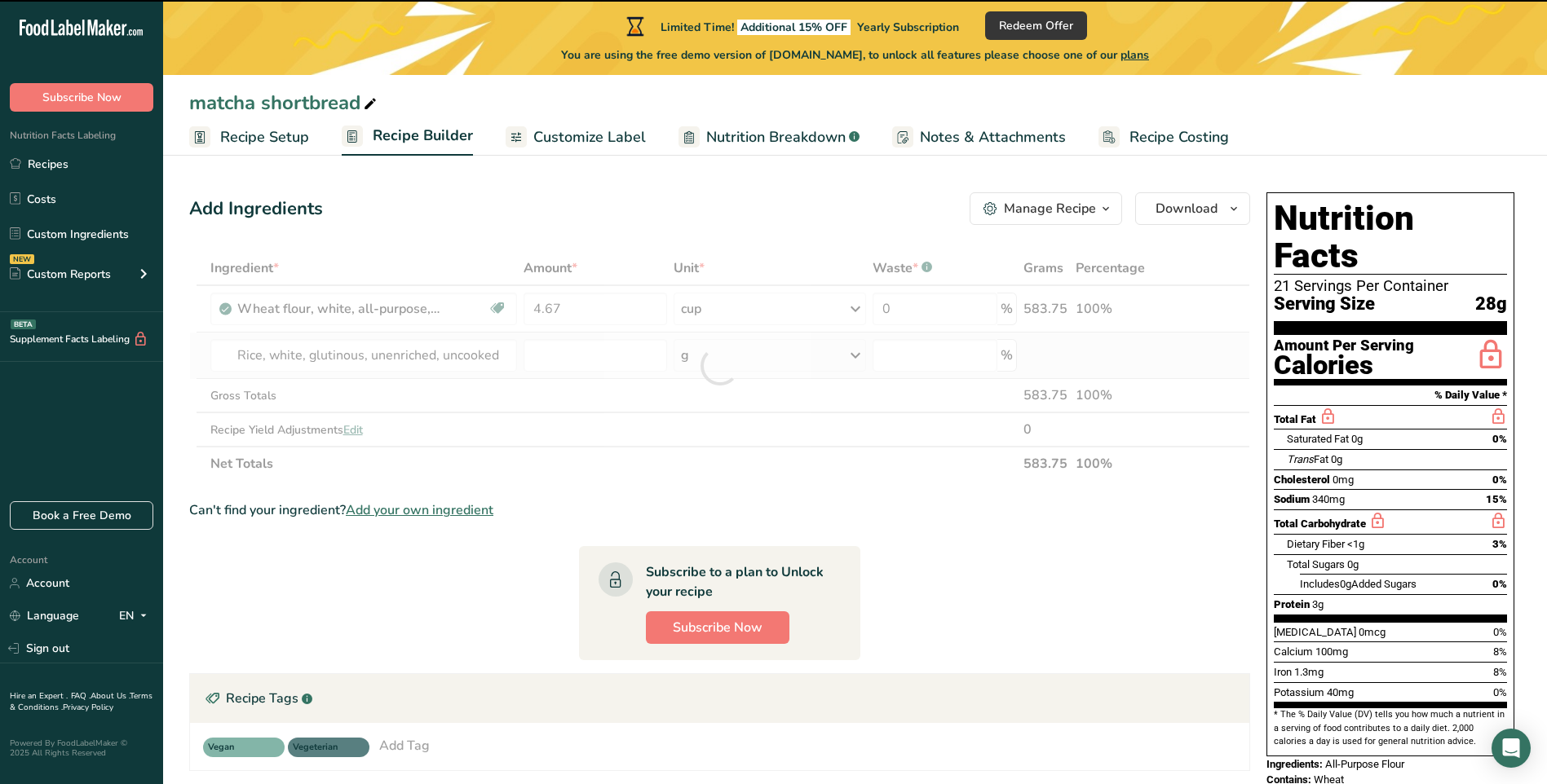
type input "0"
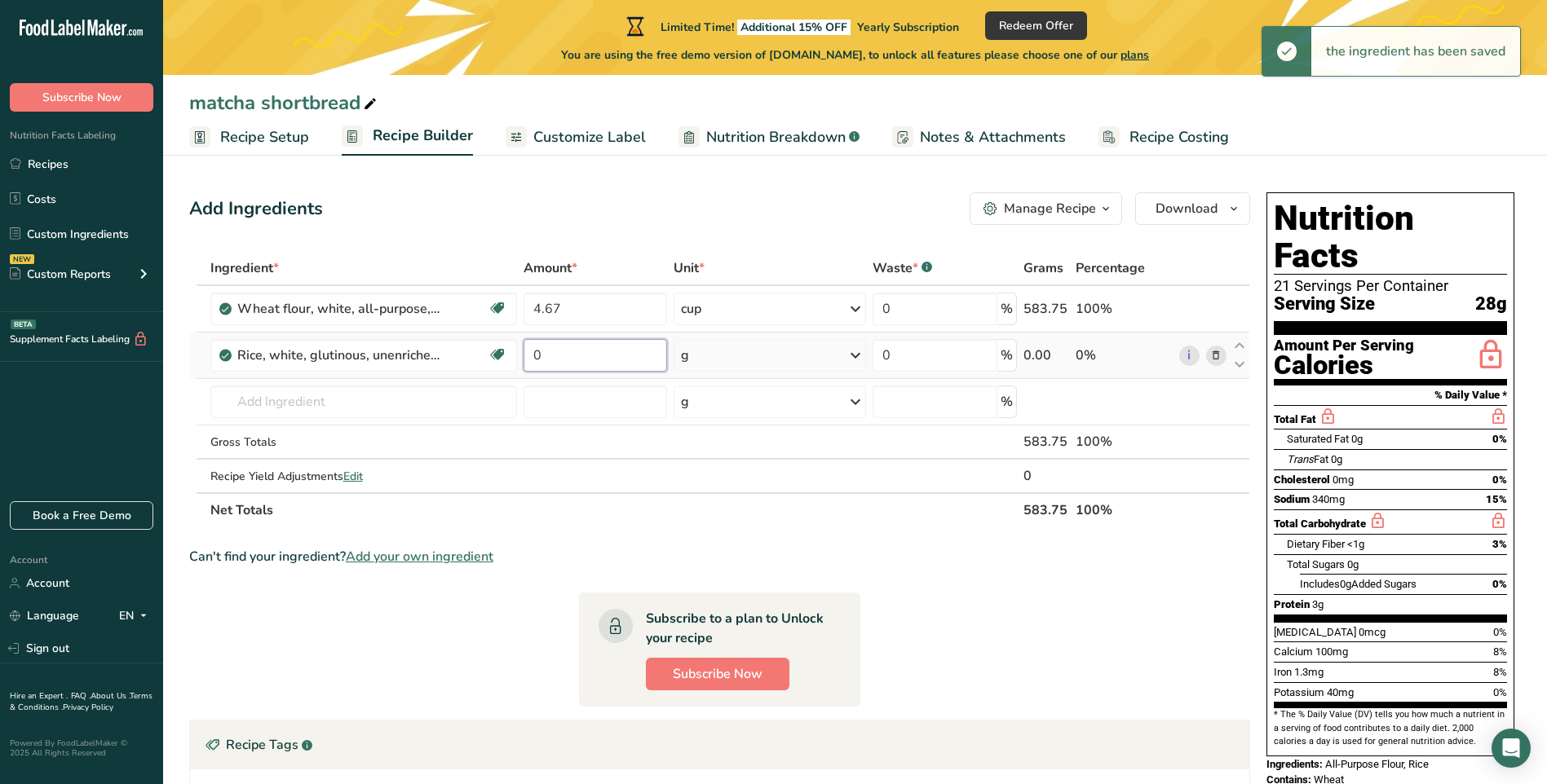
click at [616, 353] on input "0" at bounding box center [594, 355] width 143 height 32
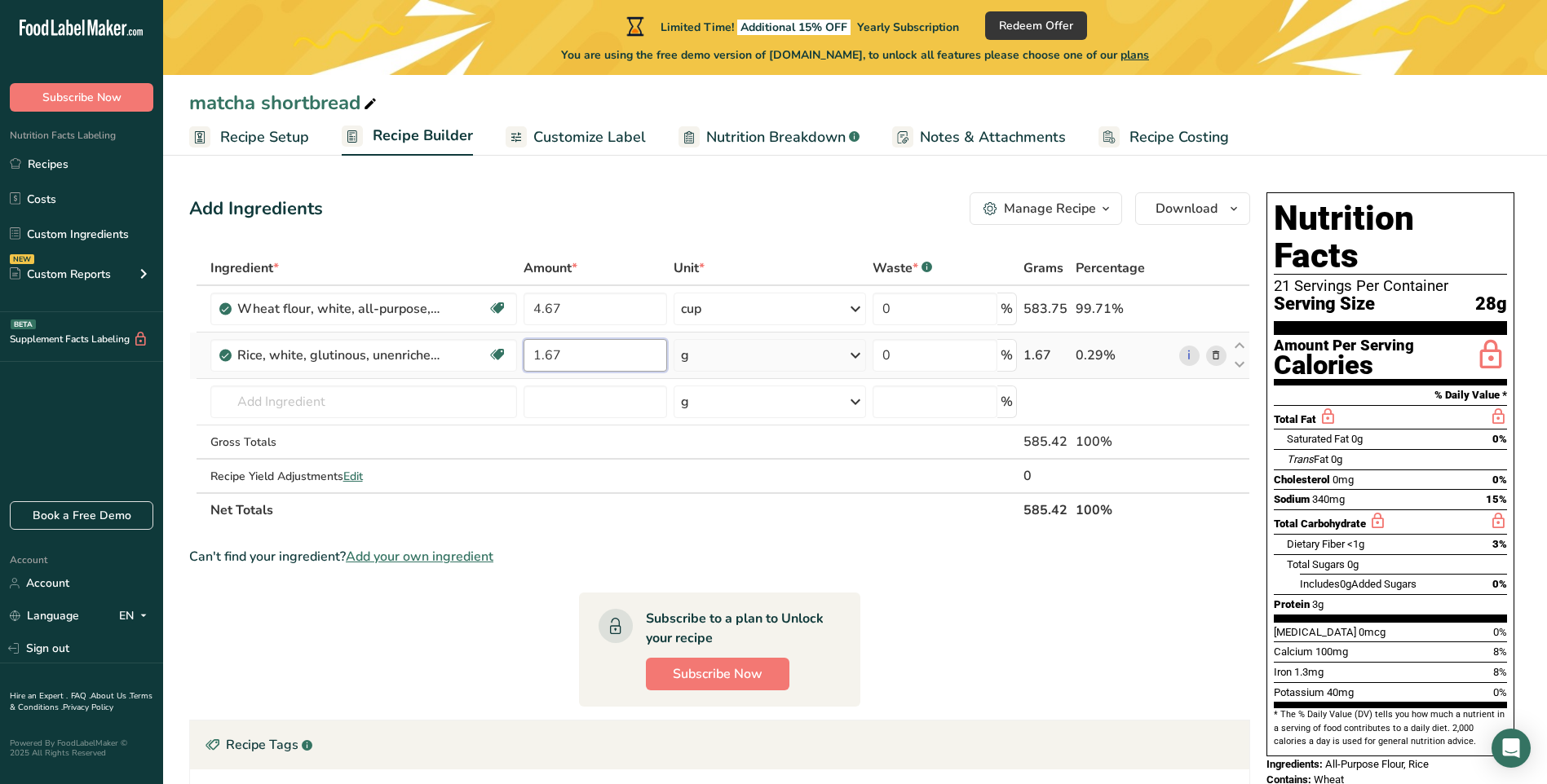
type input "1.67"
click at [738, 361] on div "Ingredient * Amount * Unit * Waste * .a-a{fill:#347362;}.b-a{fill:#fff;} Grams …" at bounding box center [720, 389] width 1062 height 276
click at [859, 346] on icon at bounding box center [856, 355] width 20 height 29
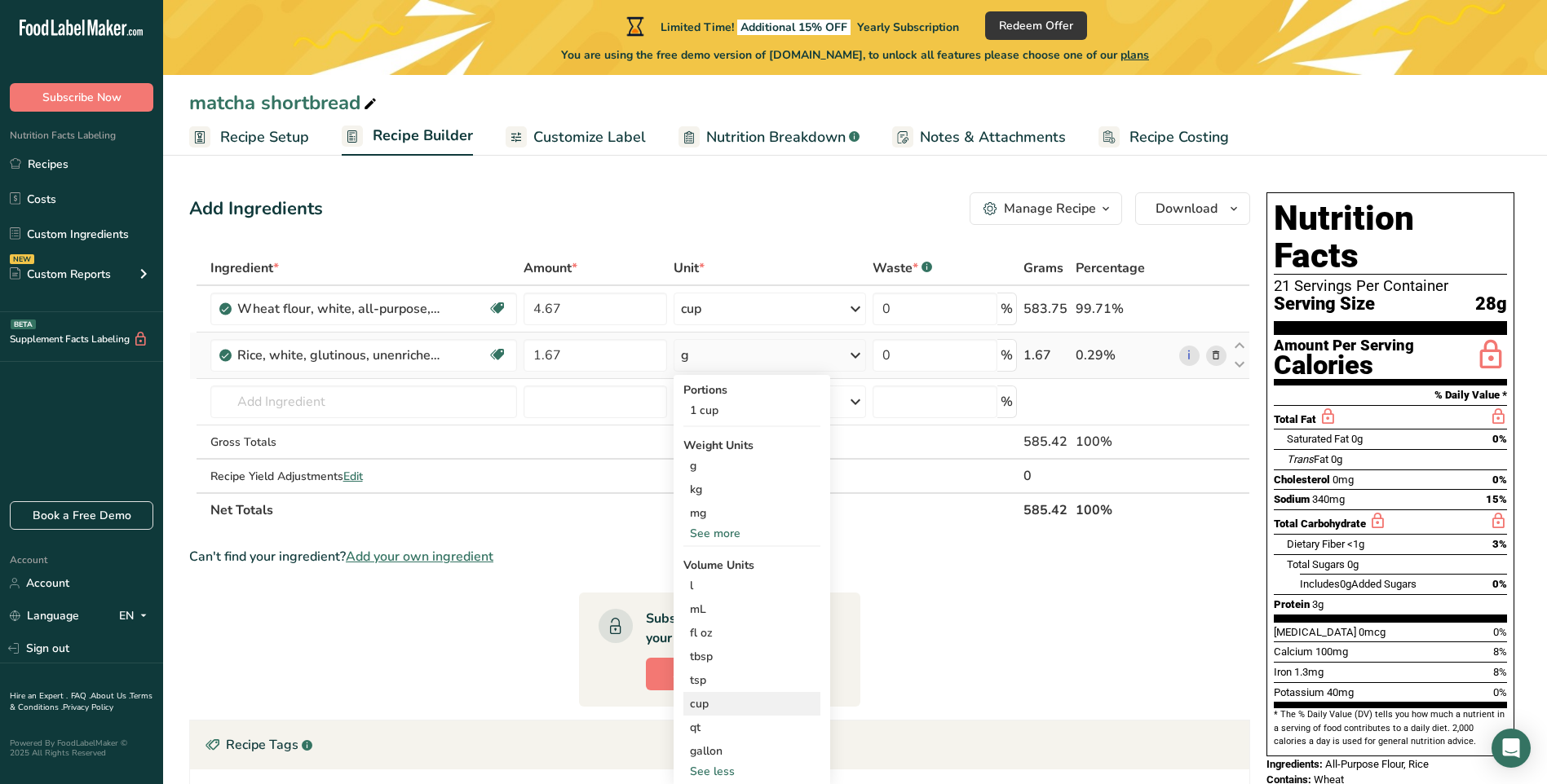
click at [718, 708] on div "cup" at bounding box center [752, 704] width 124 height 17
click at [899, 747] on input "number" at bounding box center [895, 750] width 117 height 25
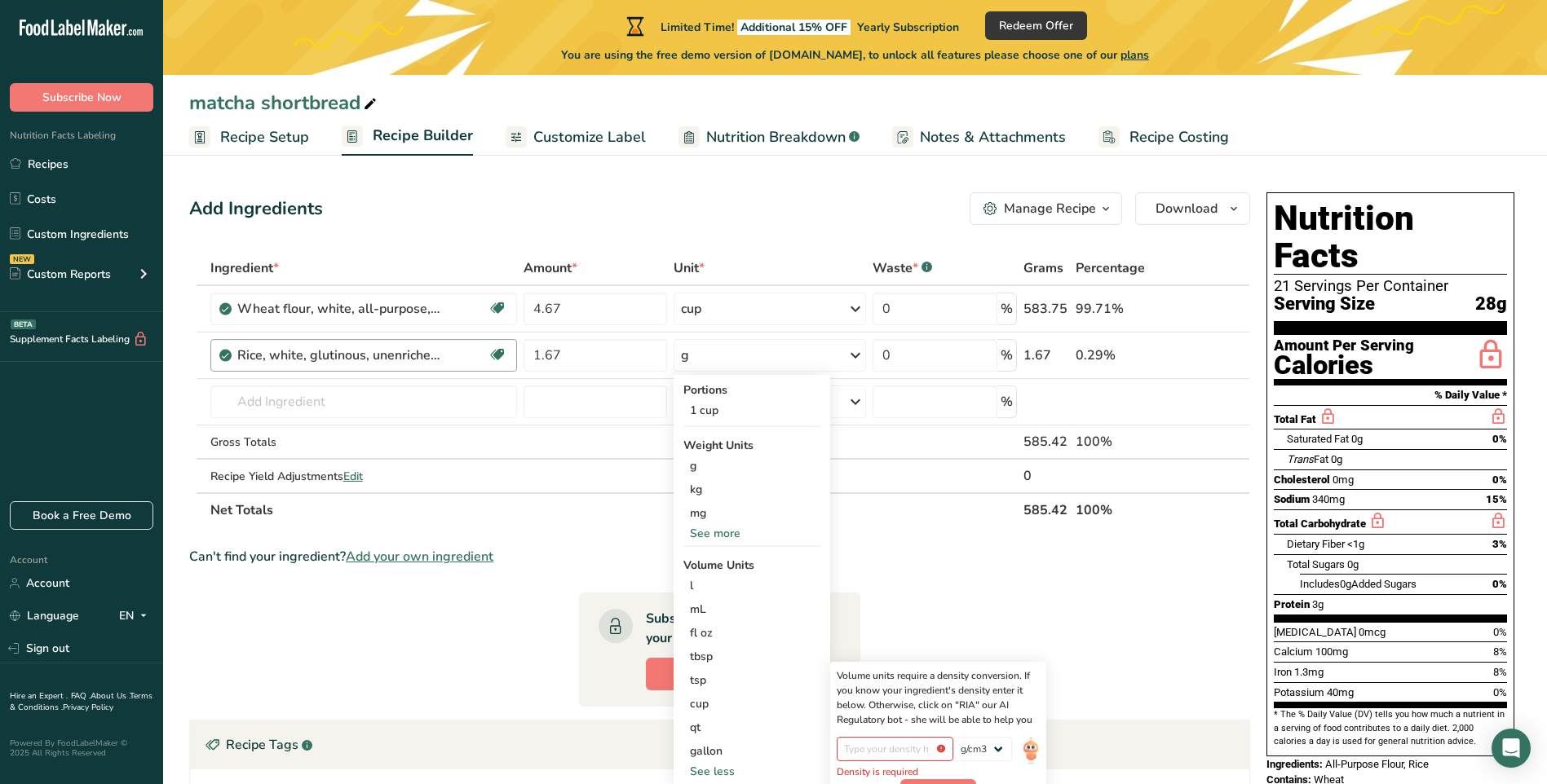
click at [477, 360] on div "Rice, white, glutinous, unenriched, uncooked" at bounding box center [363, 355] width 251 height 20
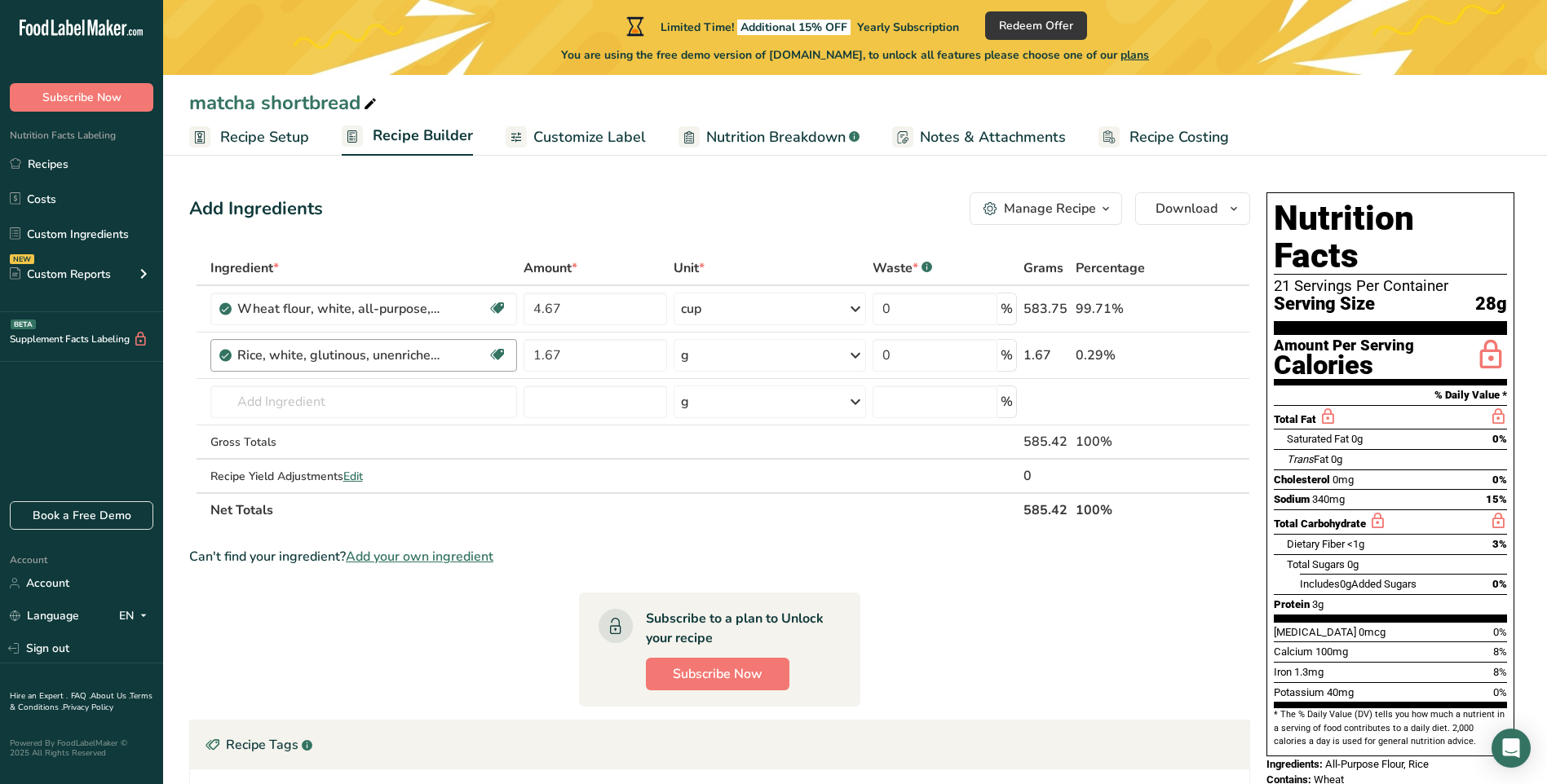
click at [443, 356] on div "Rice, white, glutinous, unenriched, uncooked" at bounding box center [363, 355] width 251 height 20
click at [560, 488] on td at bounding box center [595, 476] width 150 height 32
click at [471, 347] on div "Rice, white, glutinous, unenriched, uncooked" at bounding box center [363, 355] width 251 height 20
click at [1217, 354] on icon at bounding box center [1217, 356] width 11 height 17
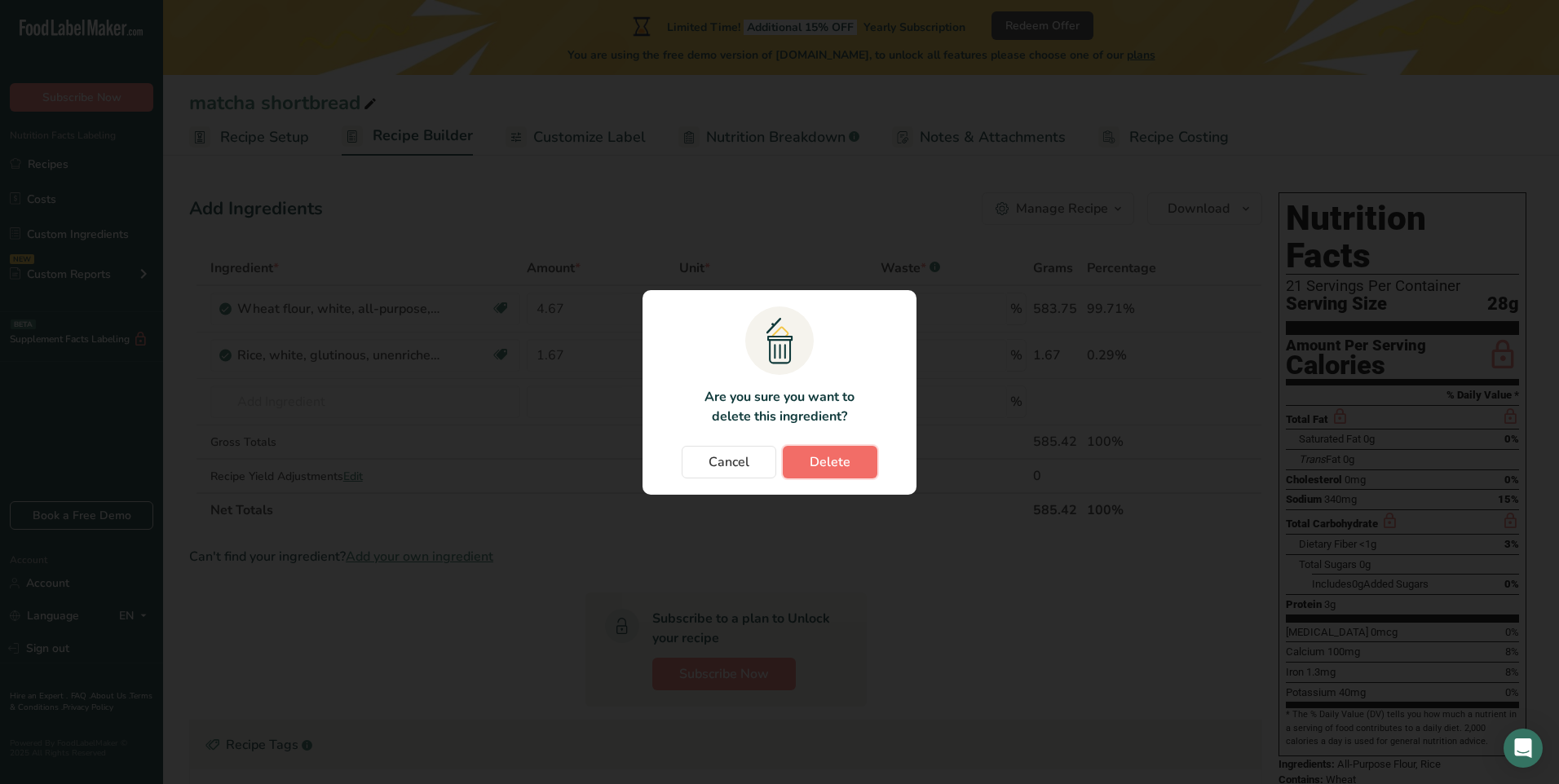
click at [855, 447] on button "Delete" at bounding box center [831, 462] width 95 height 32
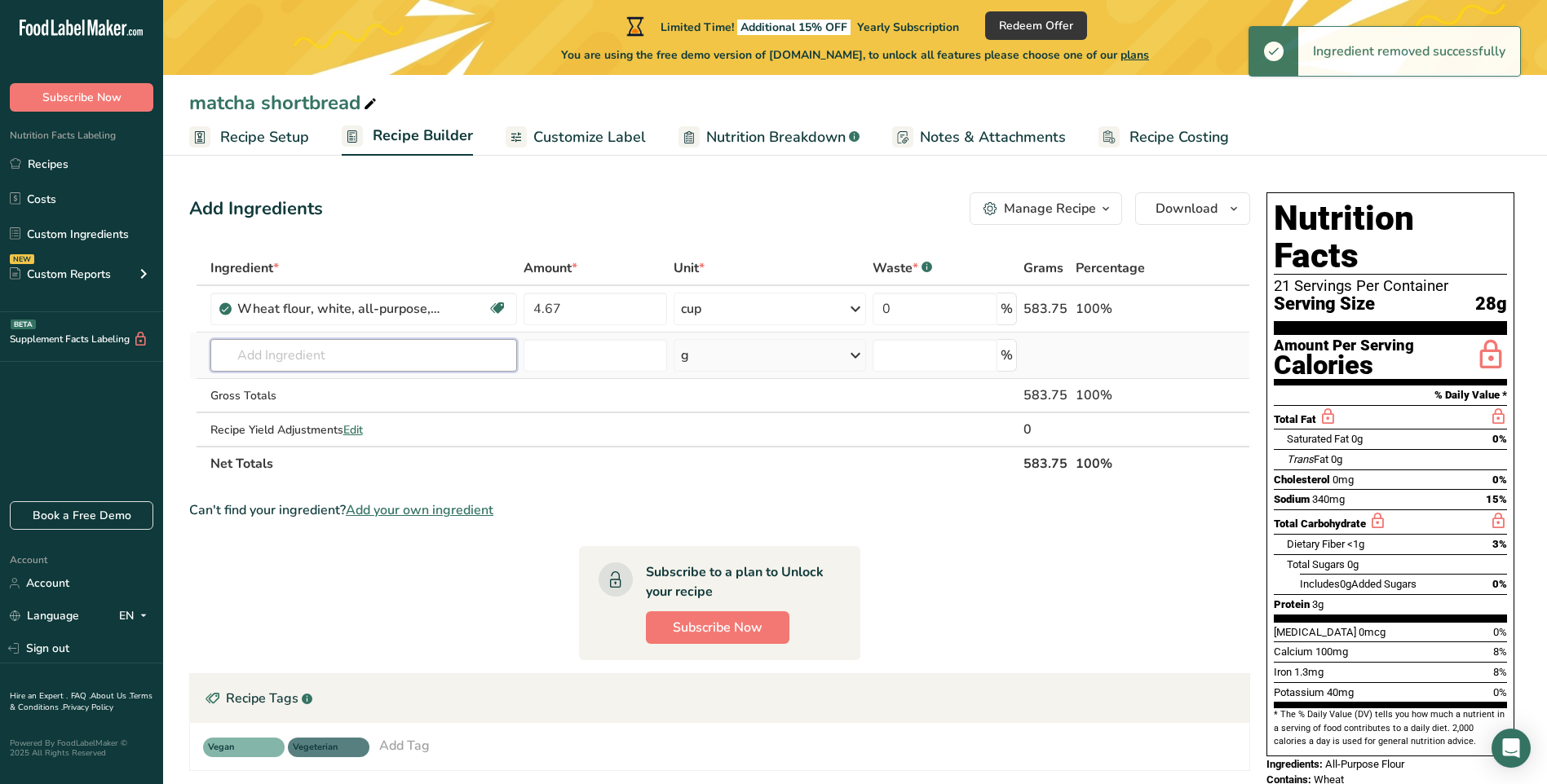
click at [357, 362] on input "text" at bounding box center [364, 355] width 307 height 32
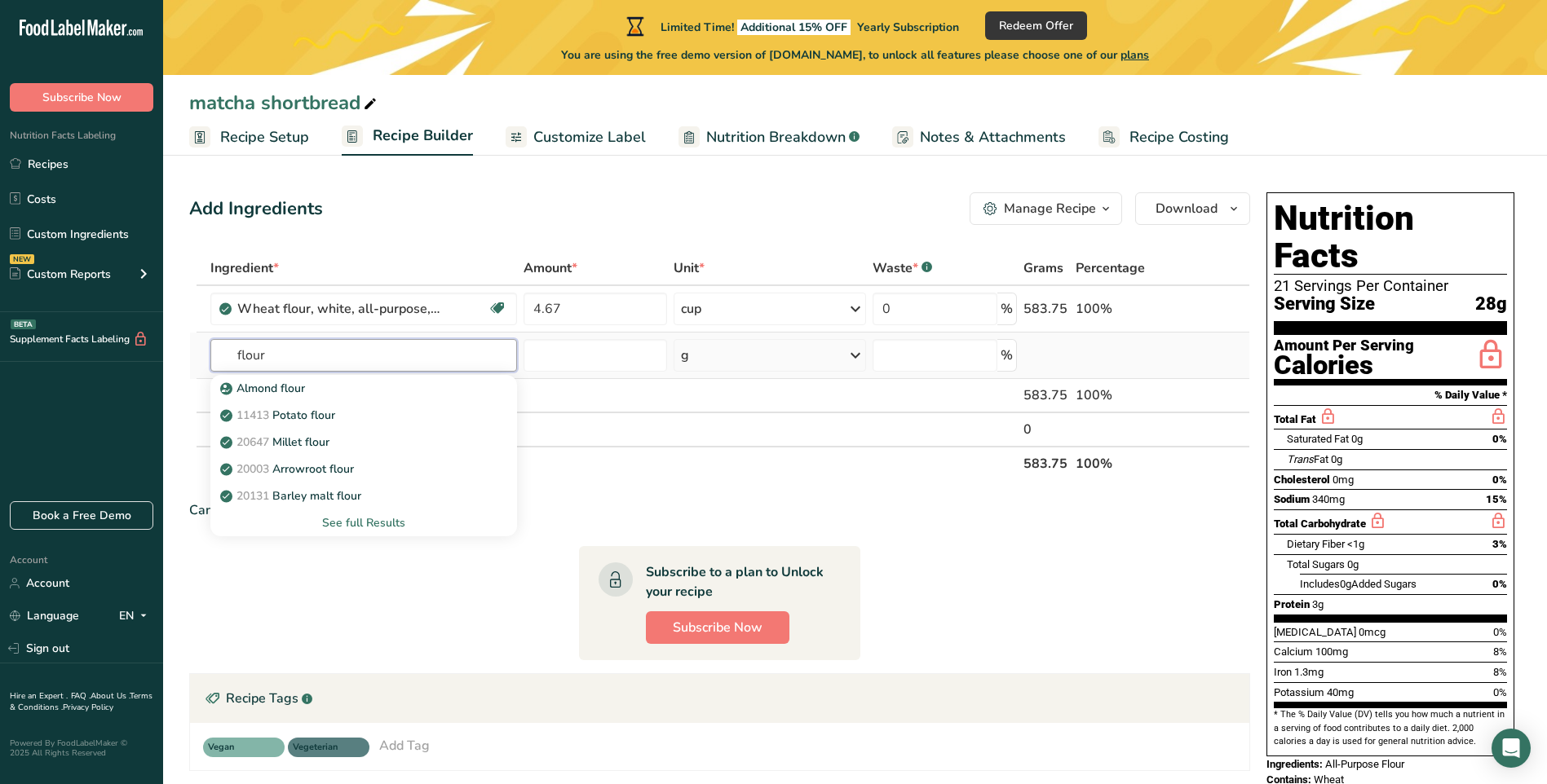
type input "flour"
click at [390, 526] on div "See full Results" at bounding box center [363, 523] width 280 height 17
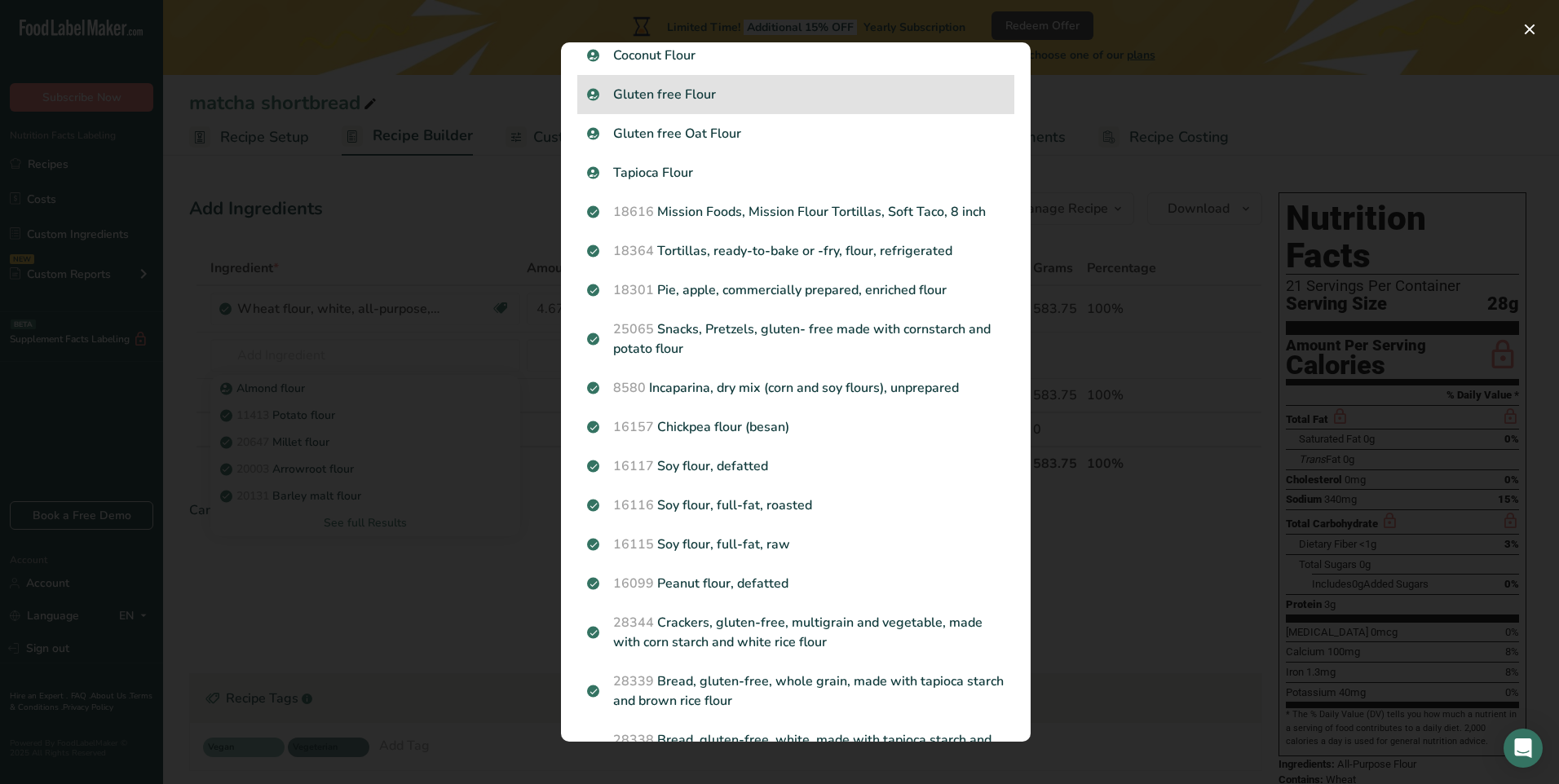
click at [703, 93] on p "Gluten free Flour" at bounding box center [796, 94] width 418 height 20
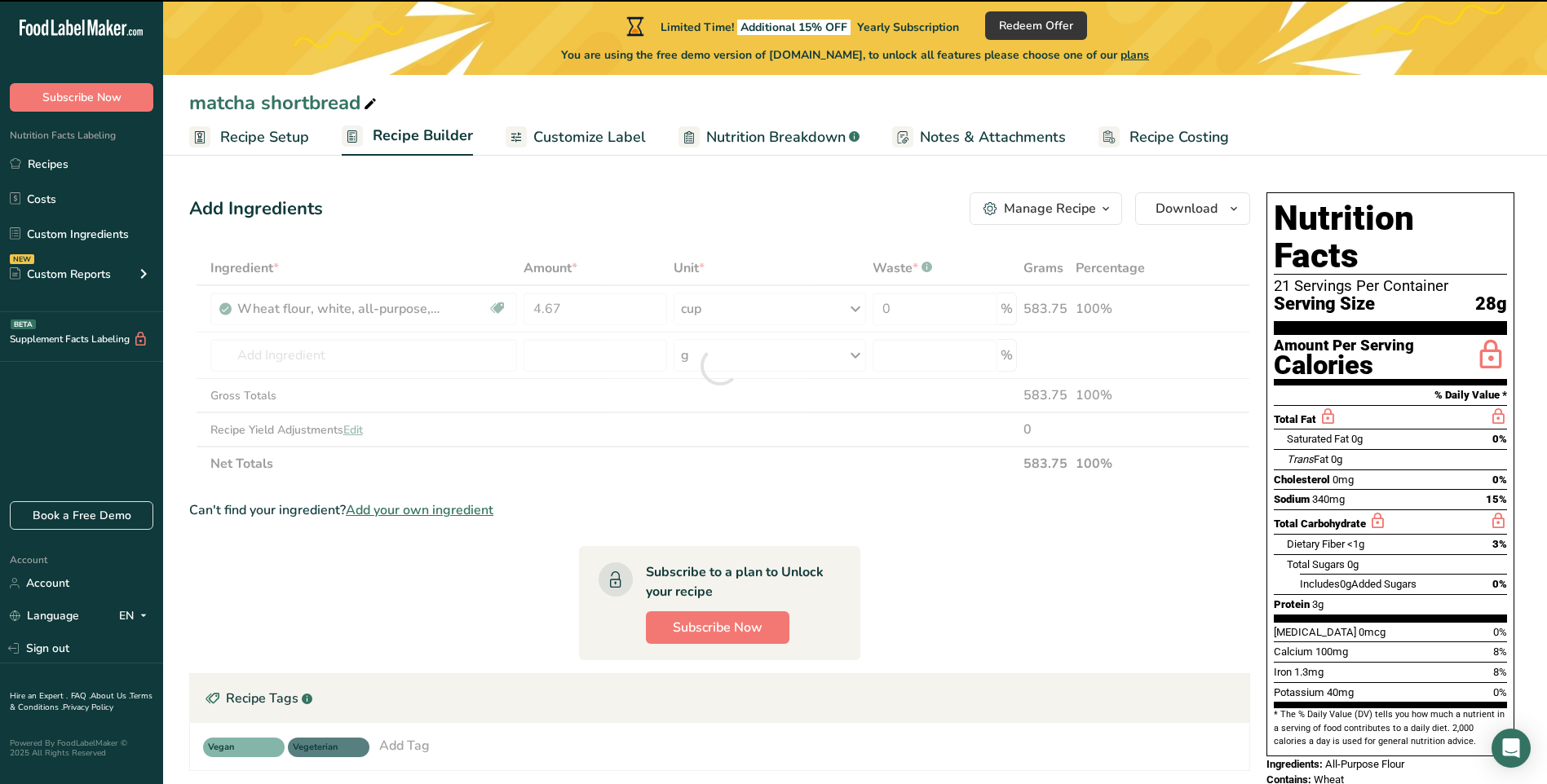
type input "0"
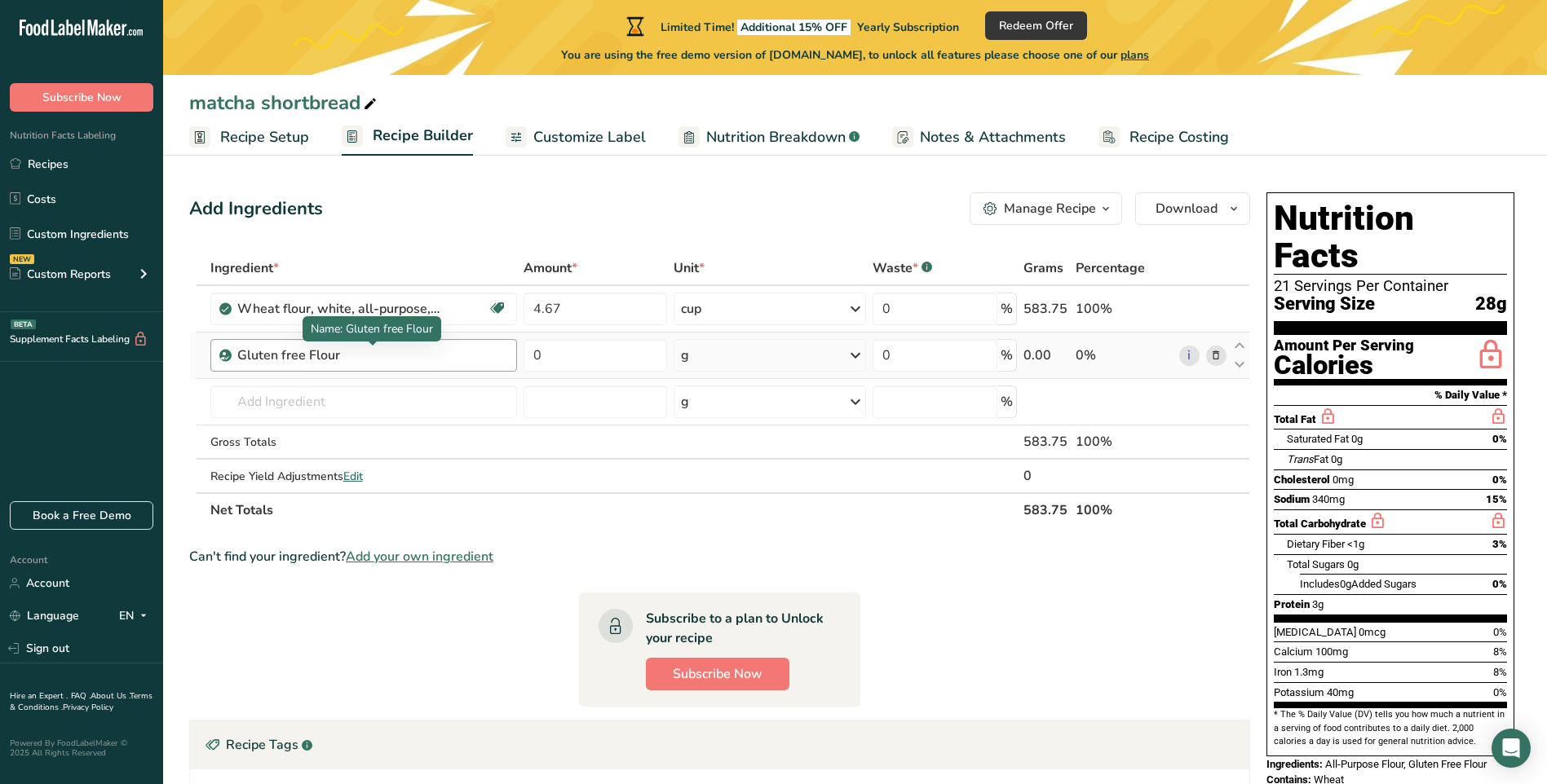
click at [370, 362] on div "Gluten free Flour" at bounding box center [339, 355] width 204 height 20
click at [1217, 358] on icon at bounding box center [1217, 356] width 11 height 17
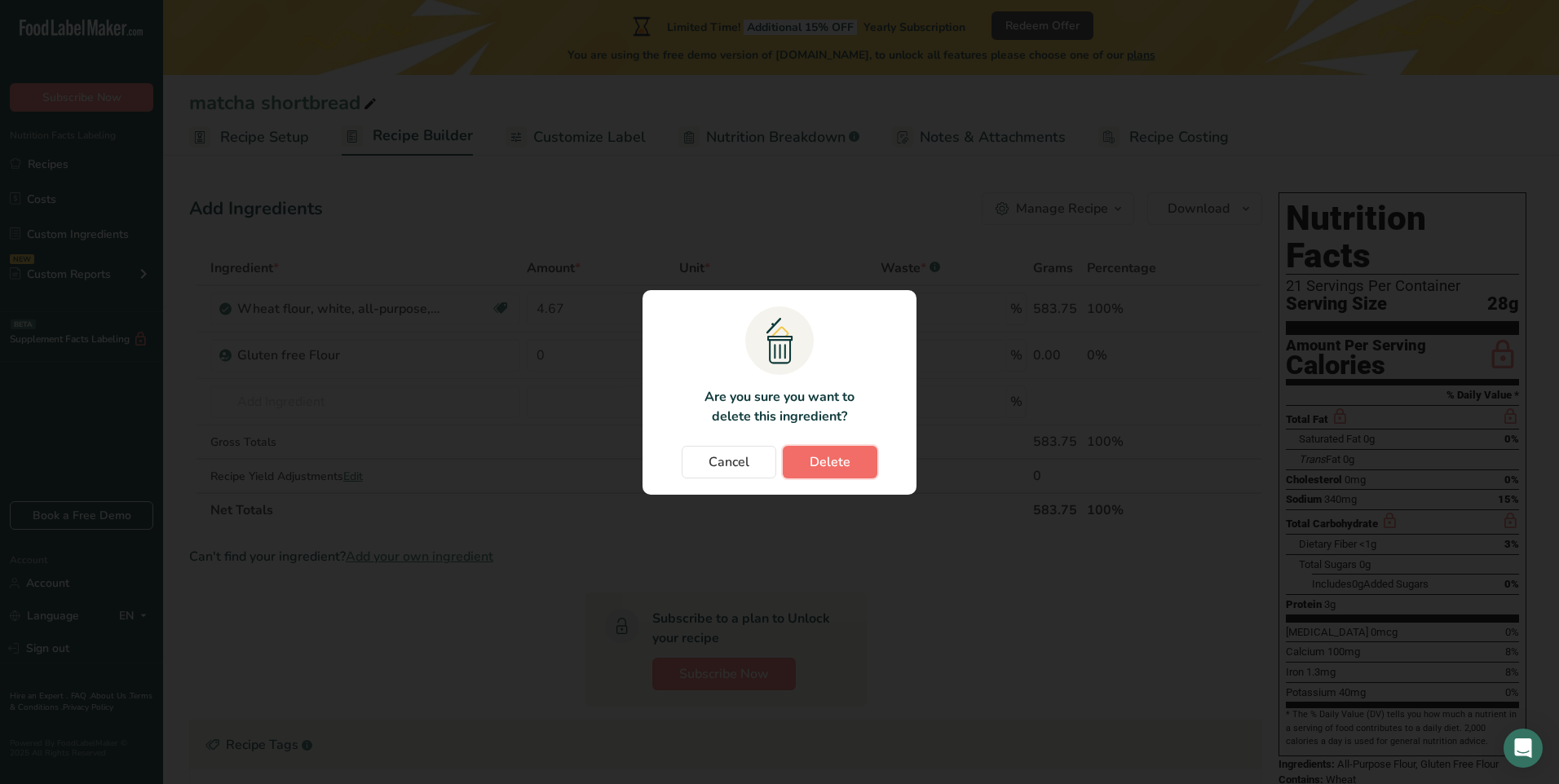
click at [830, 463] on span "Delete" at bounding box center [830, 462] width 41 height 20
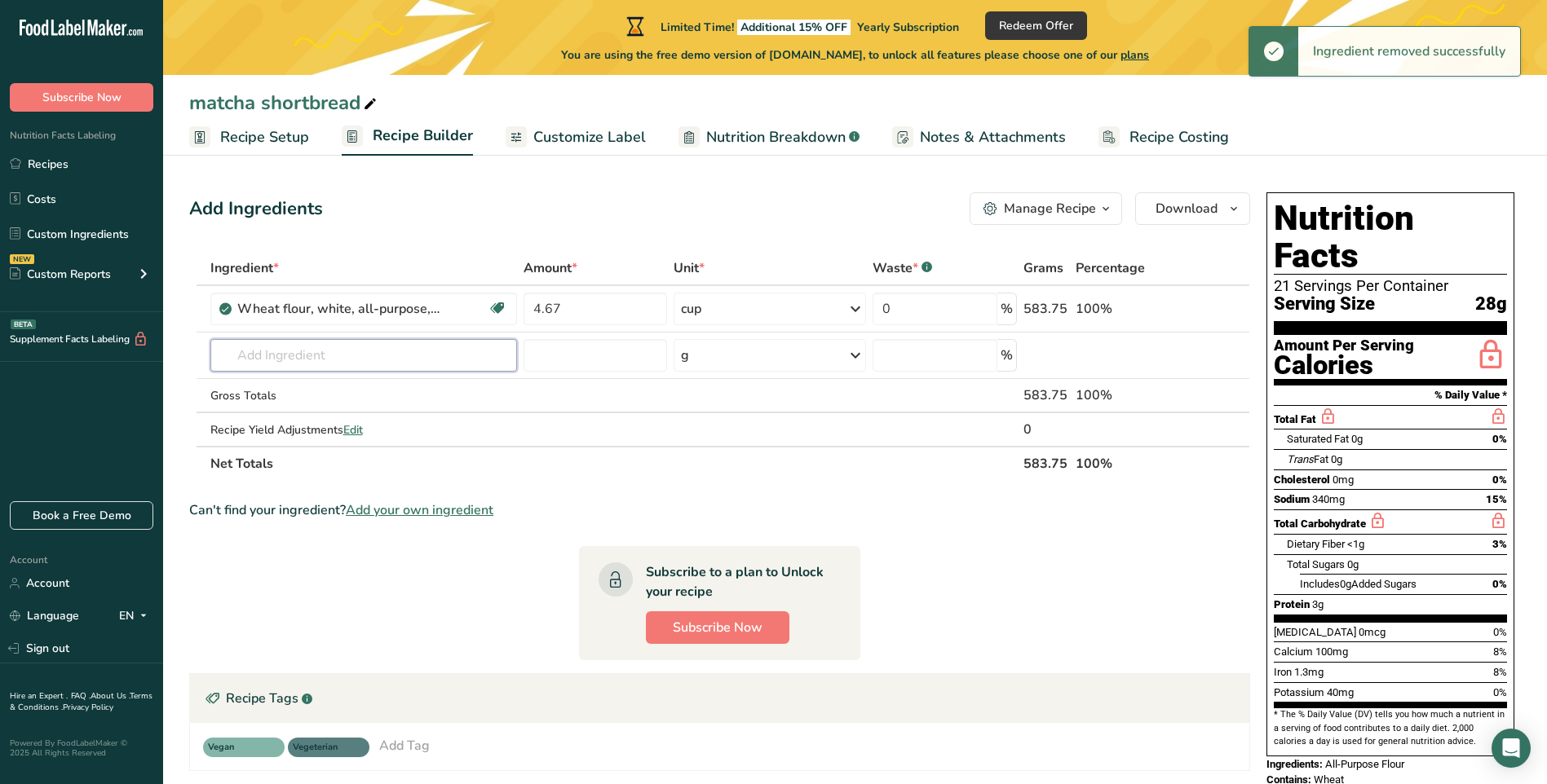
click at [253, 354] on input "text" at bounding box center [364, 355] width 307 height 32
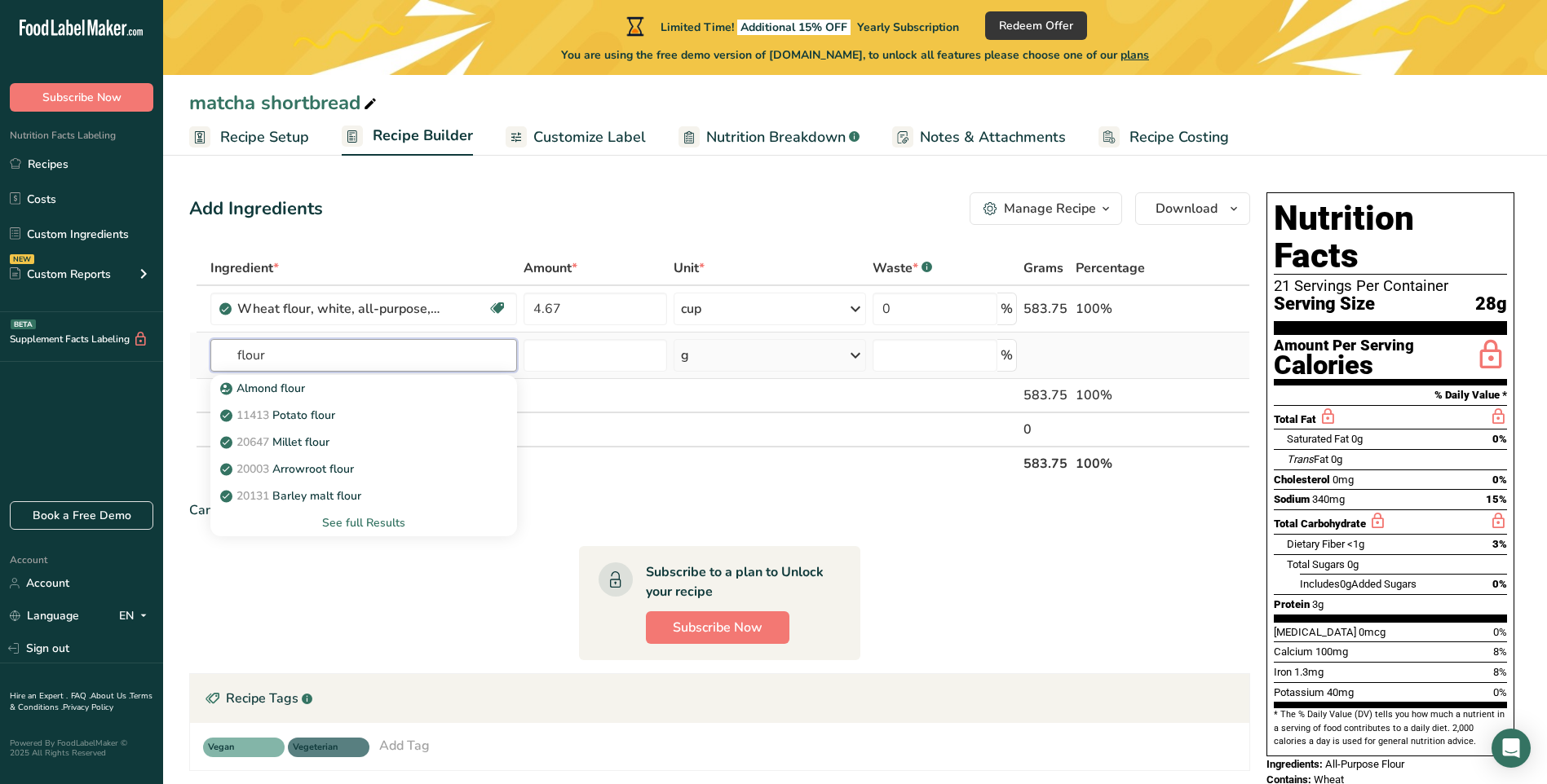
type input "flour"
click at [334, 517] on div "See full Results" at bounding box center [363, 523] width 280 height 17
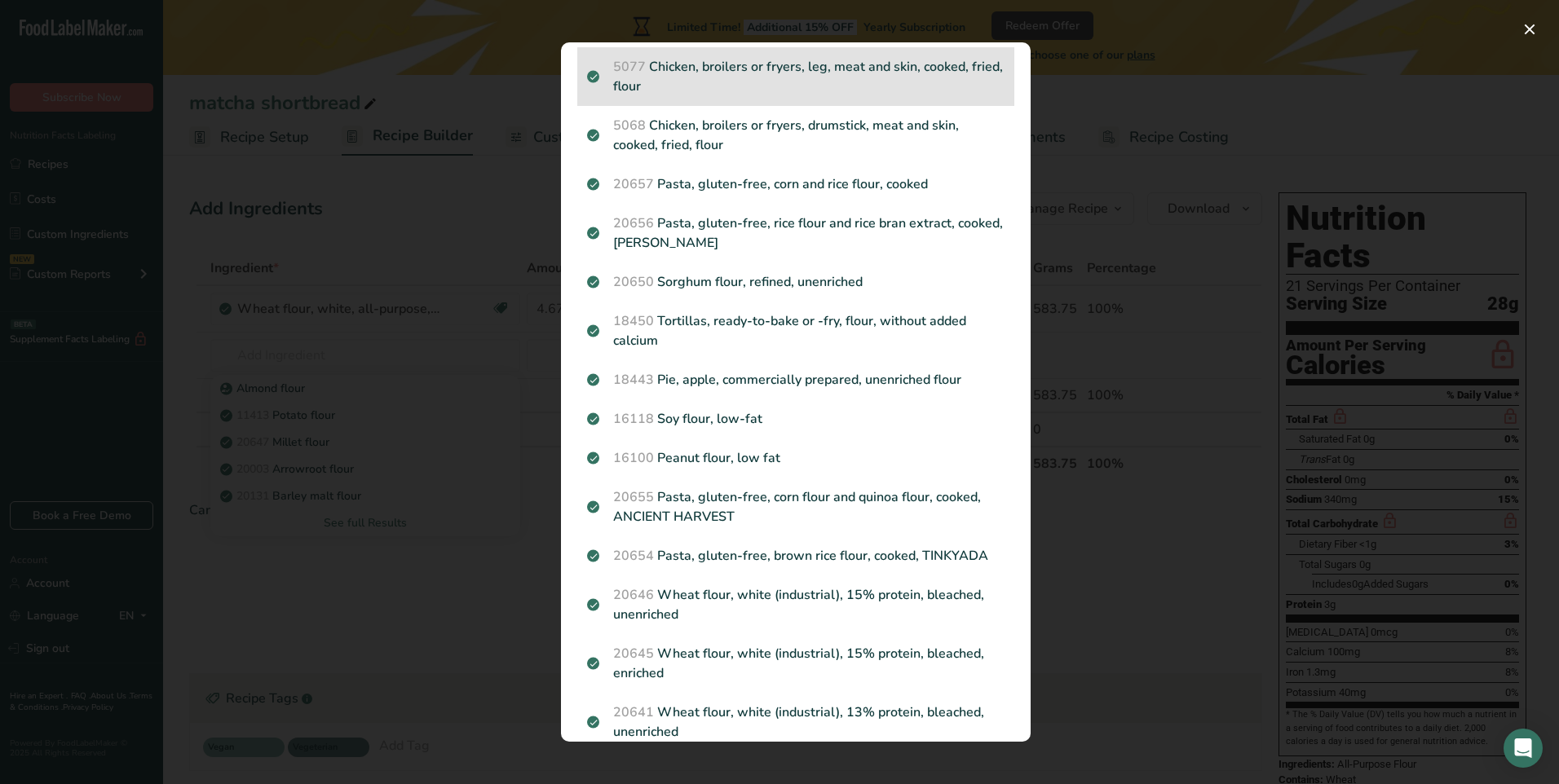
scroll to position [1733, 0]
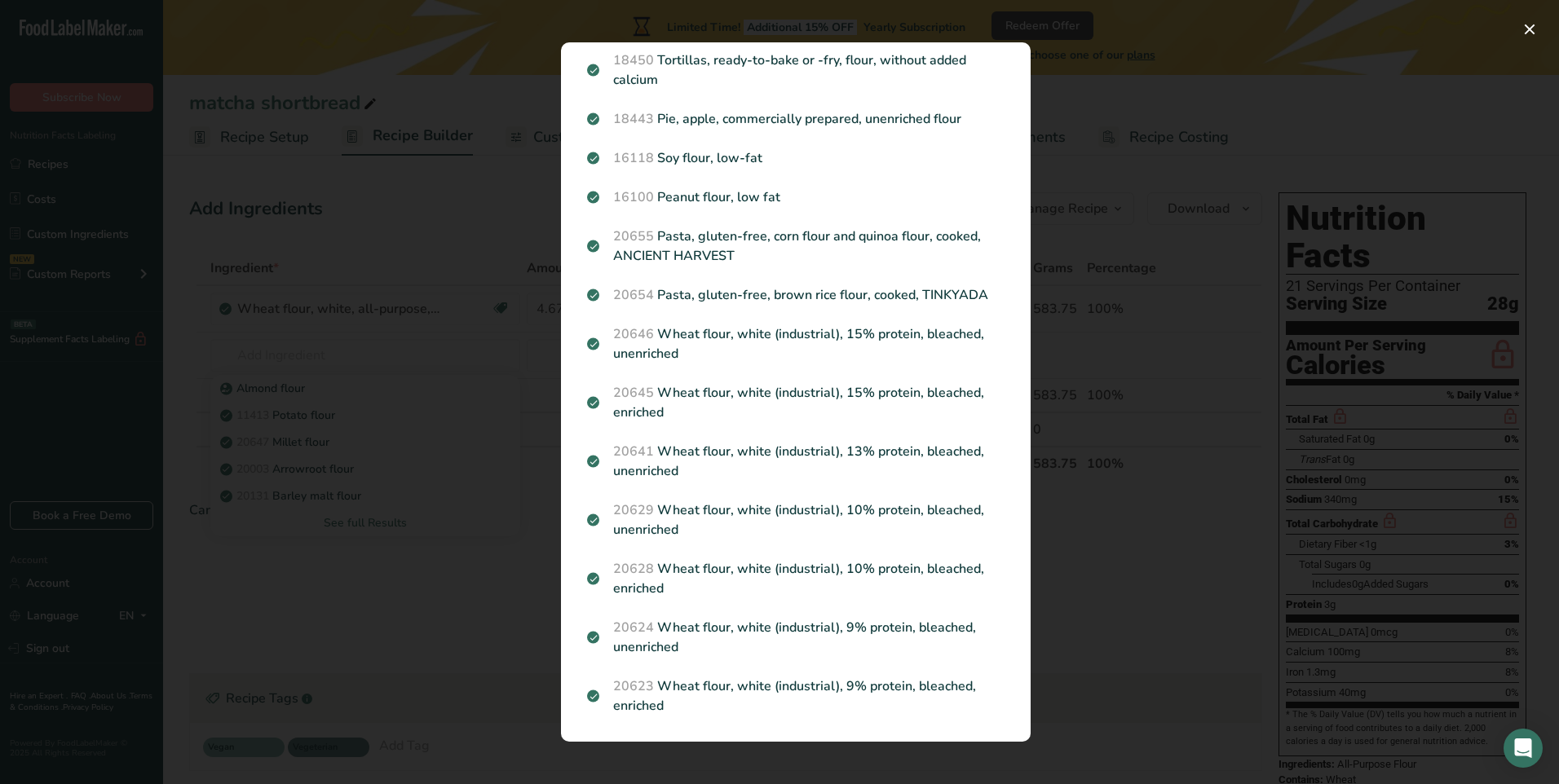
click at [396, 587] on div "Search results modal" at bounding box center [780, 392] width 1559 height 784
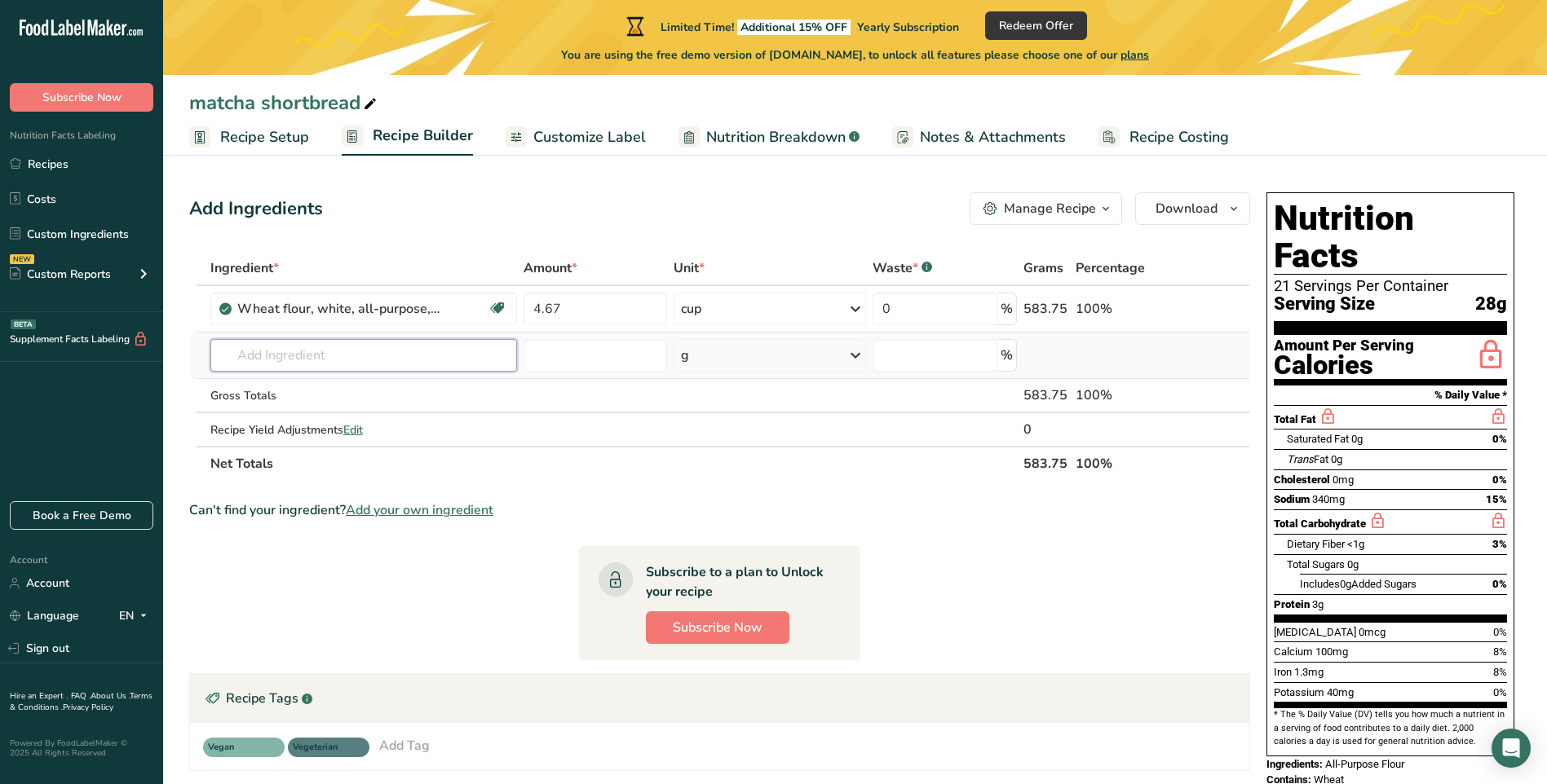
click at [318, 348] on input "text" at bounding box center [364, 355] width 307 height 32
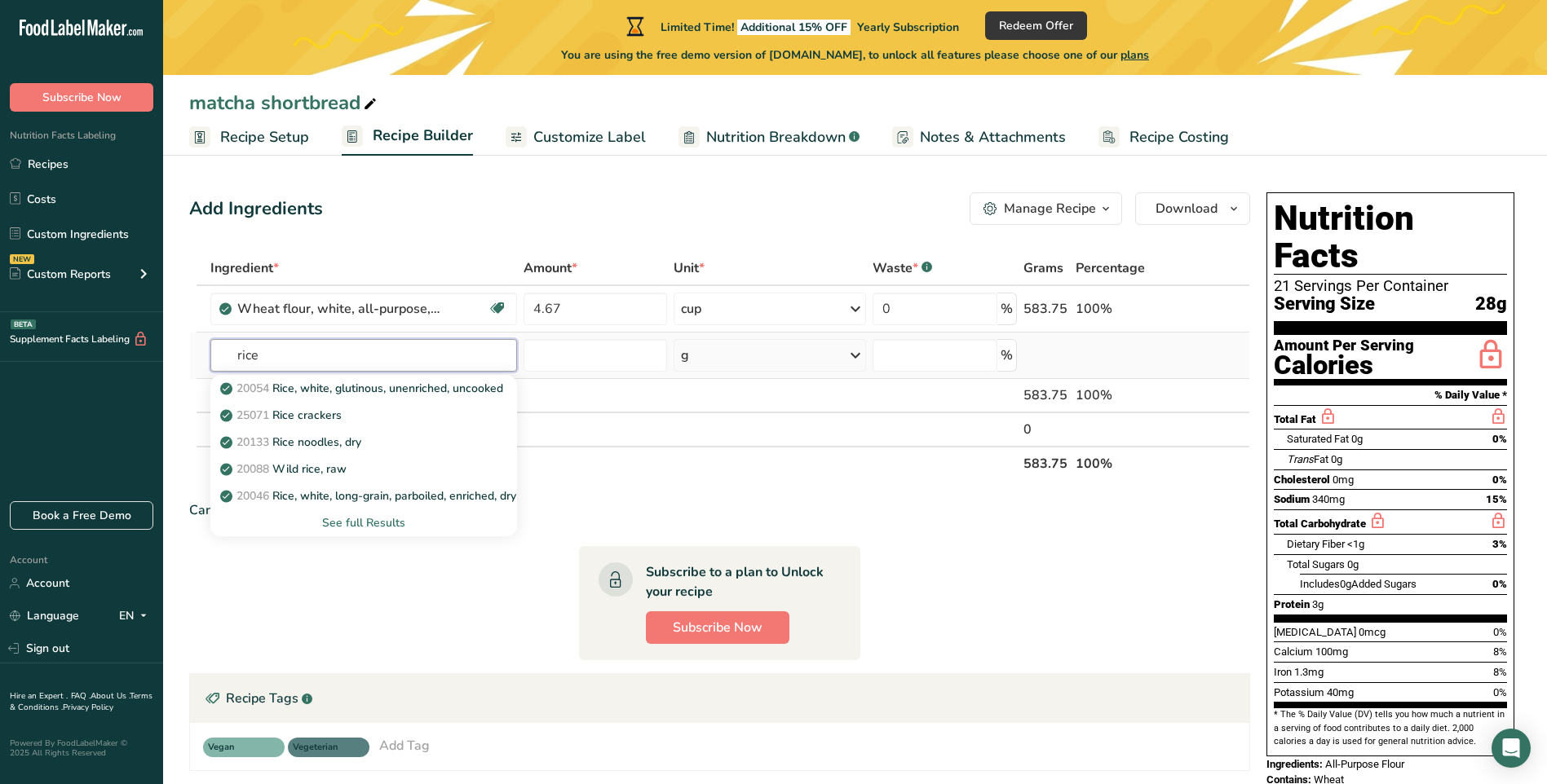
type input "rice"
click at [351, 527] on div "See full Results" at bounding box center [363, 523] width 280 height 17
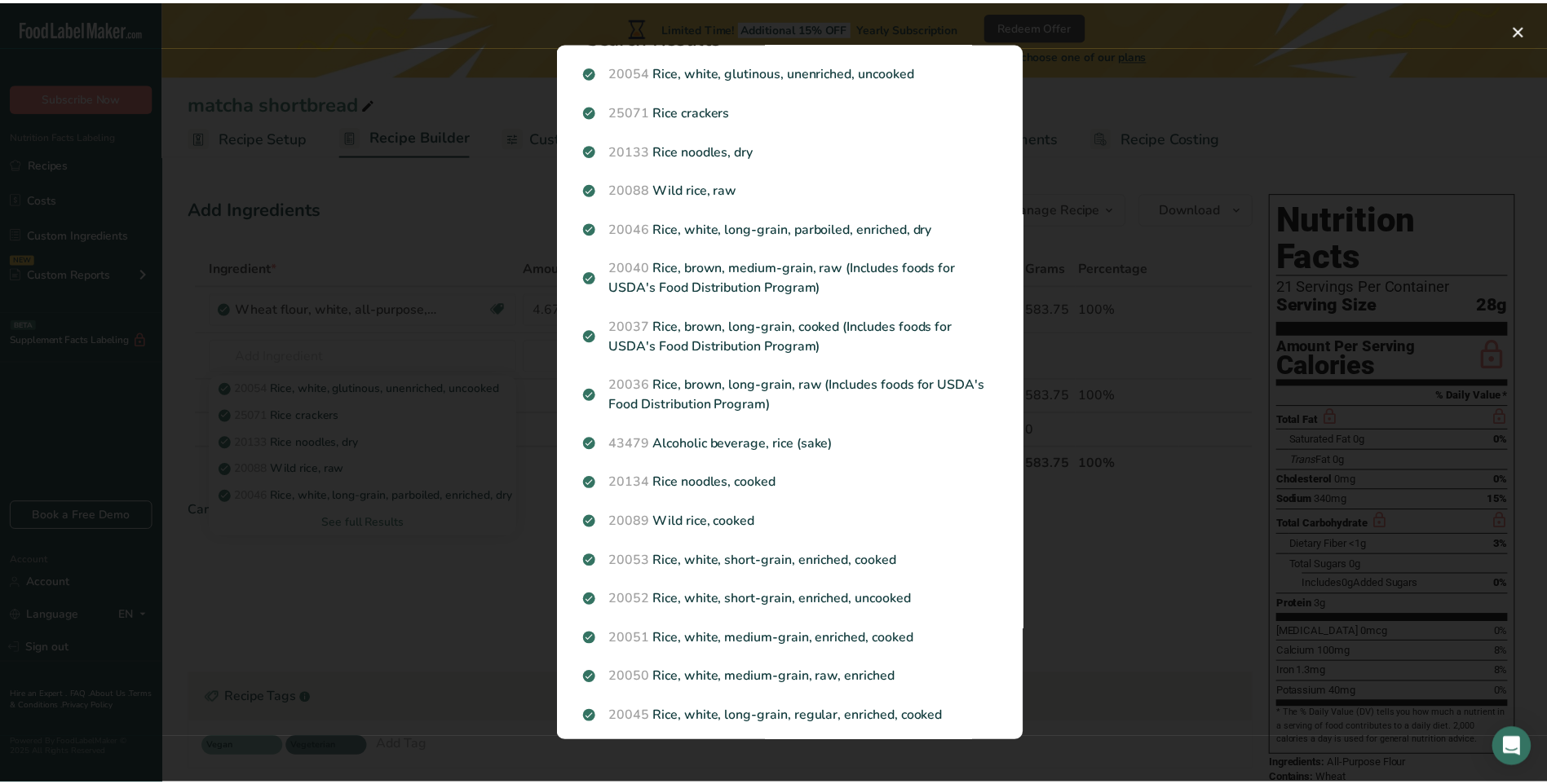
scroll to position [0, 0]
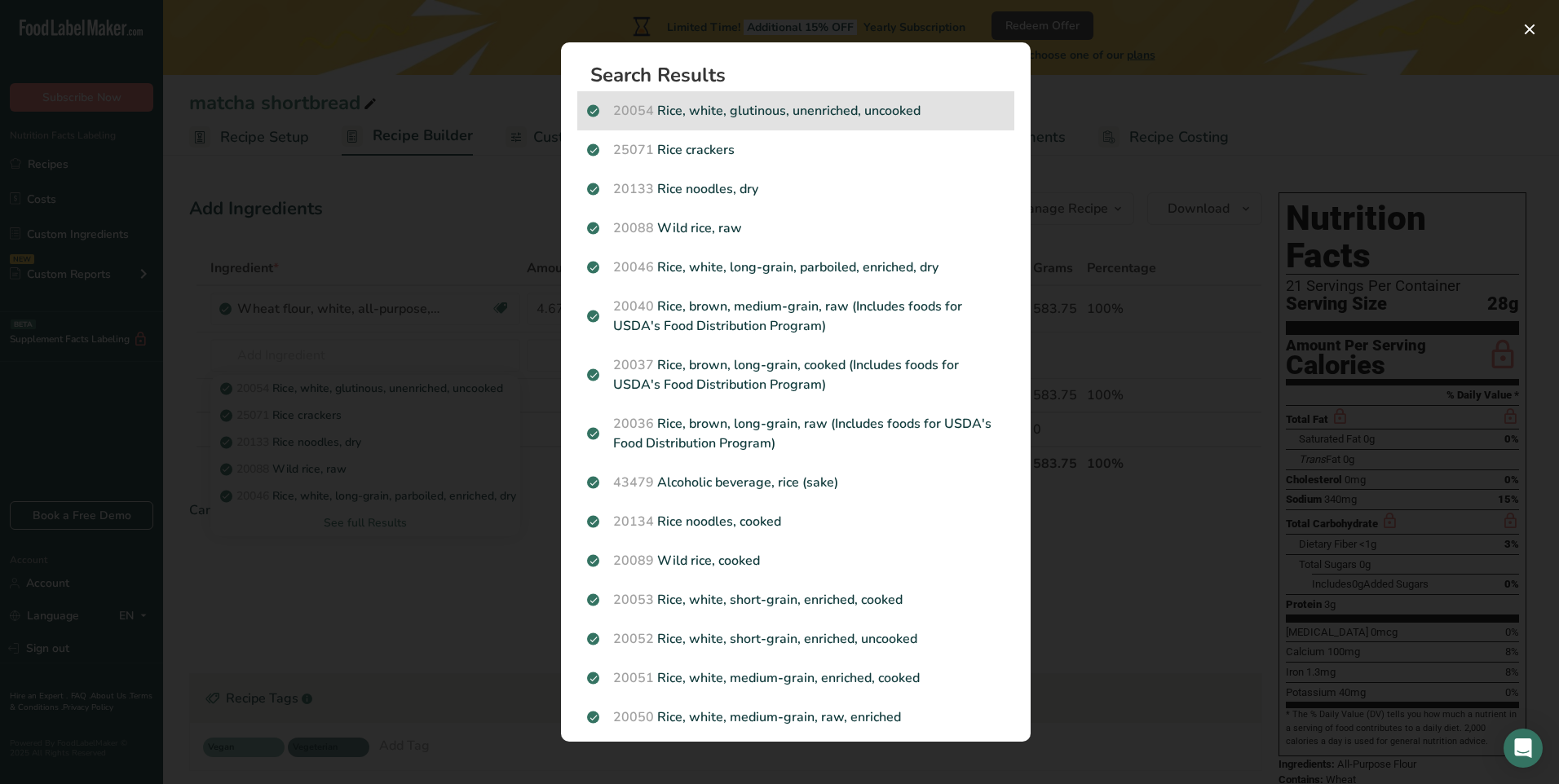
click at [670, 114] on p "20054 Rice, white, glutinous, unenriched, uncooked" at bounding box center [796, 111] width 418 height 20
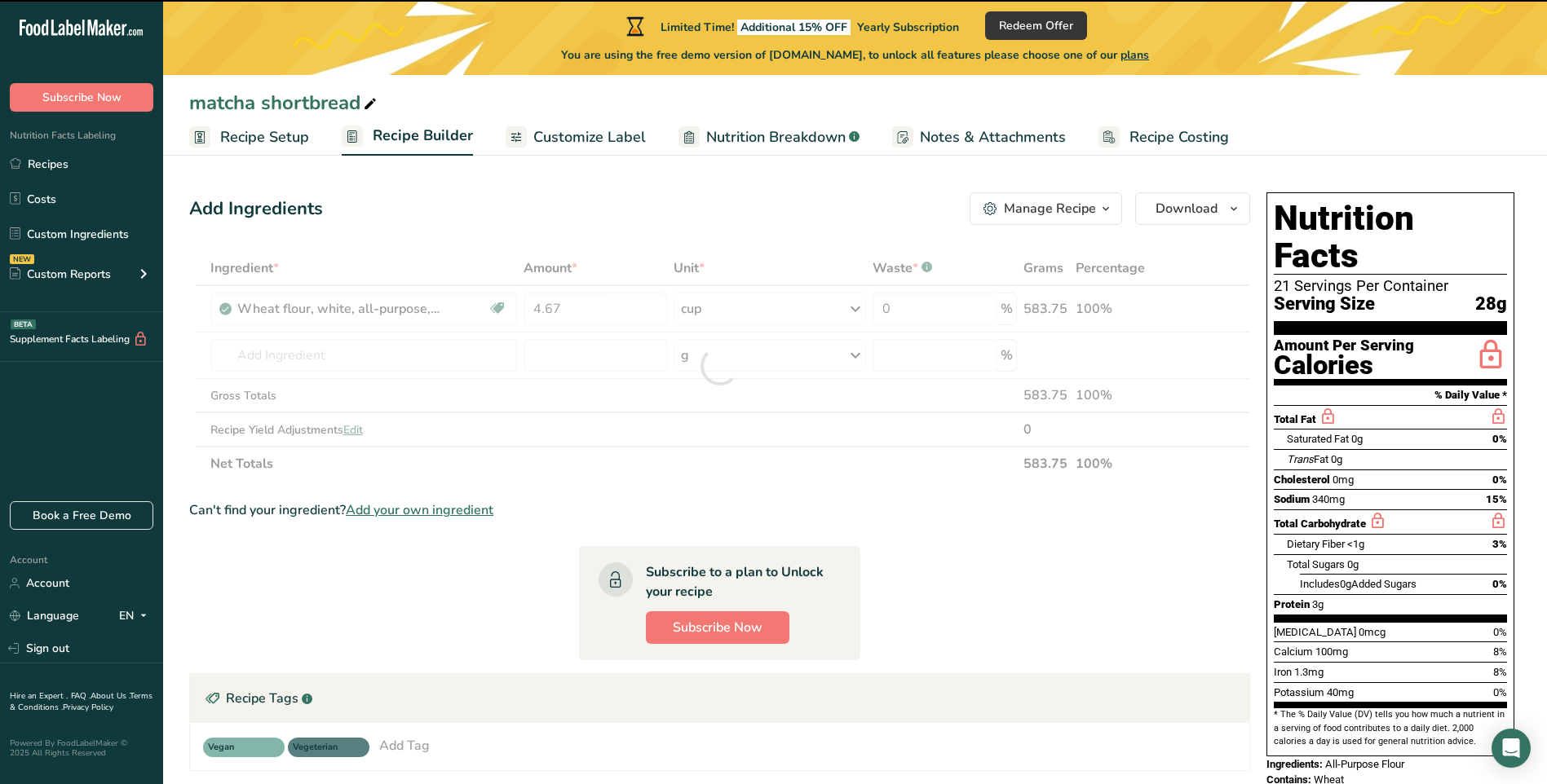
type input "0"
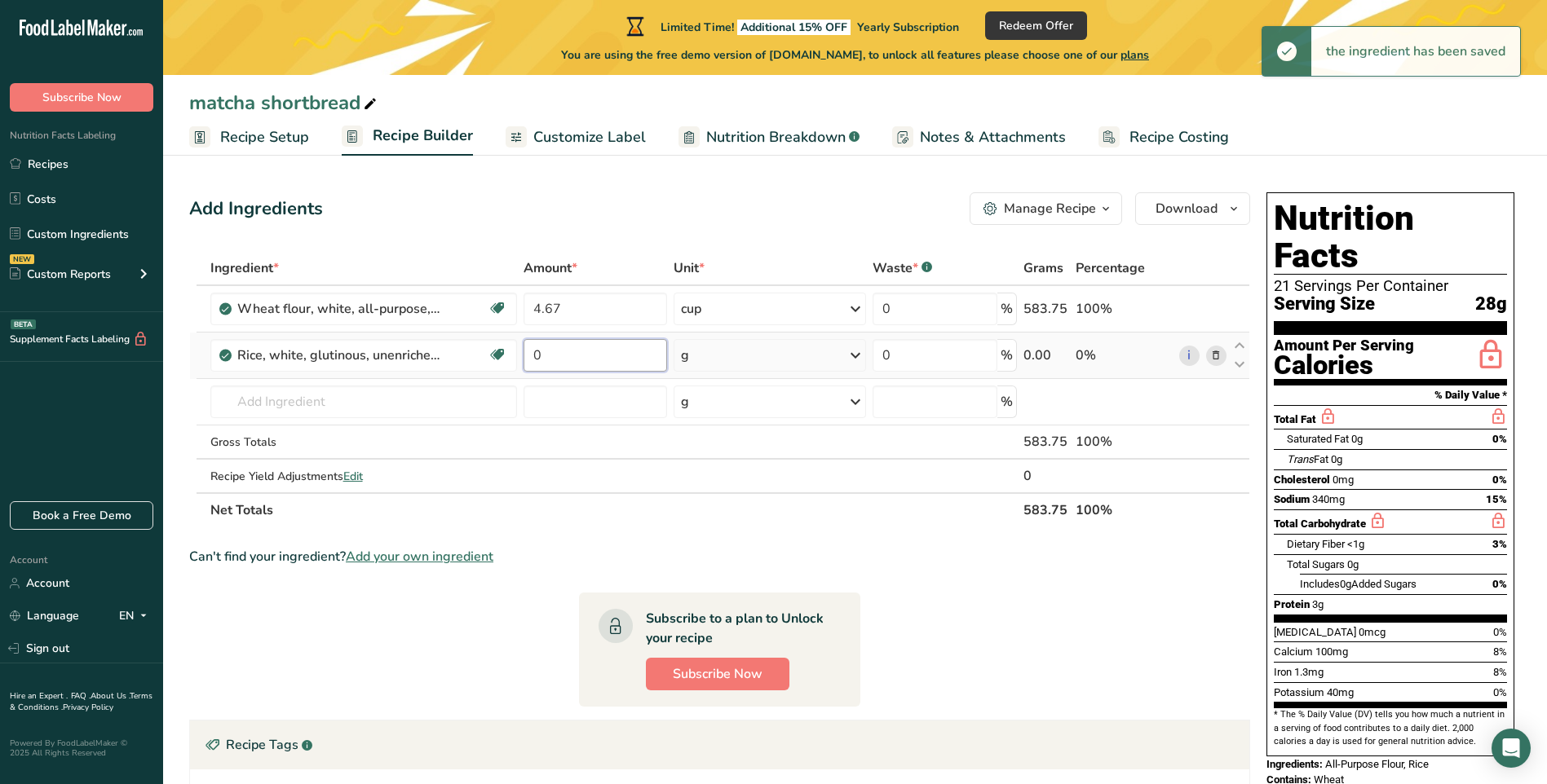
click at [562, 362] on input "0" at bounding box center [594, 355] width 143 height 32
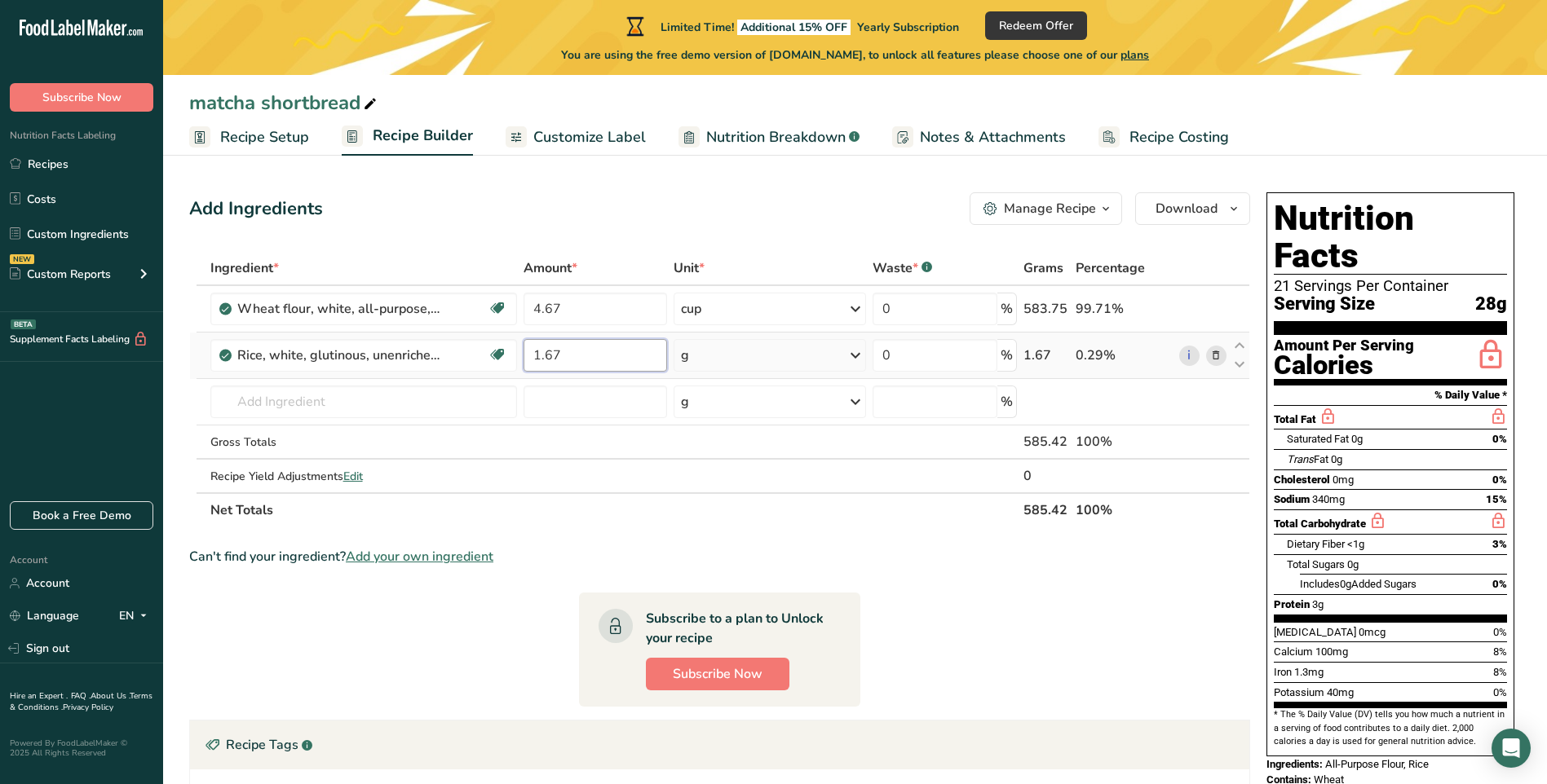
type input "1.67"
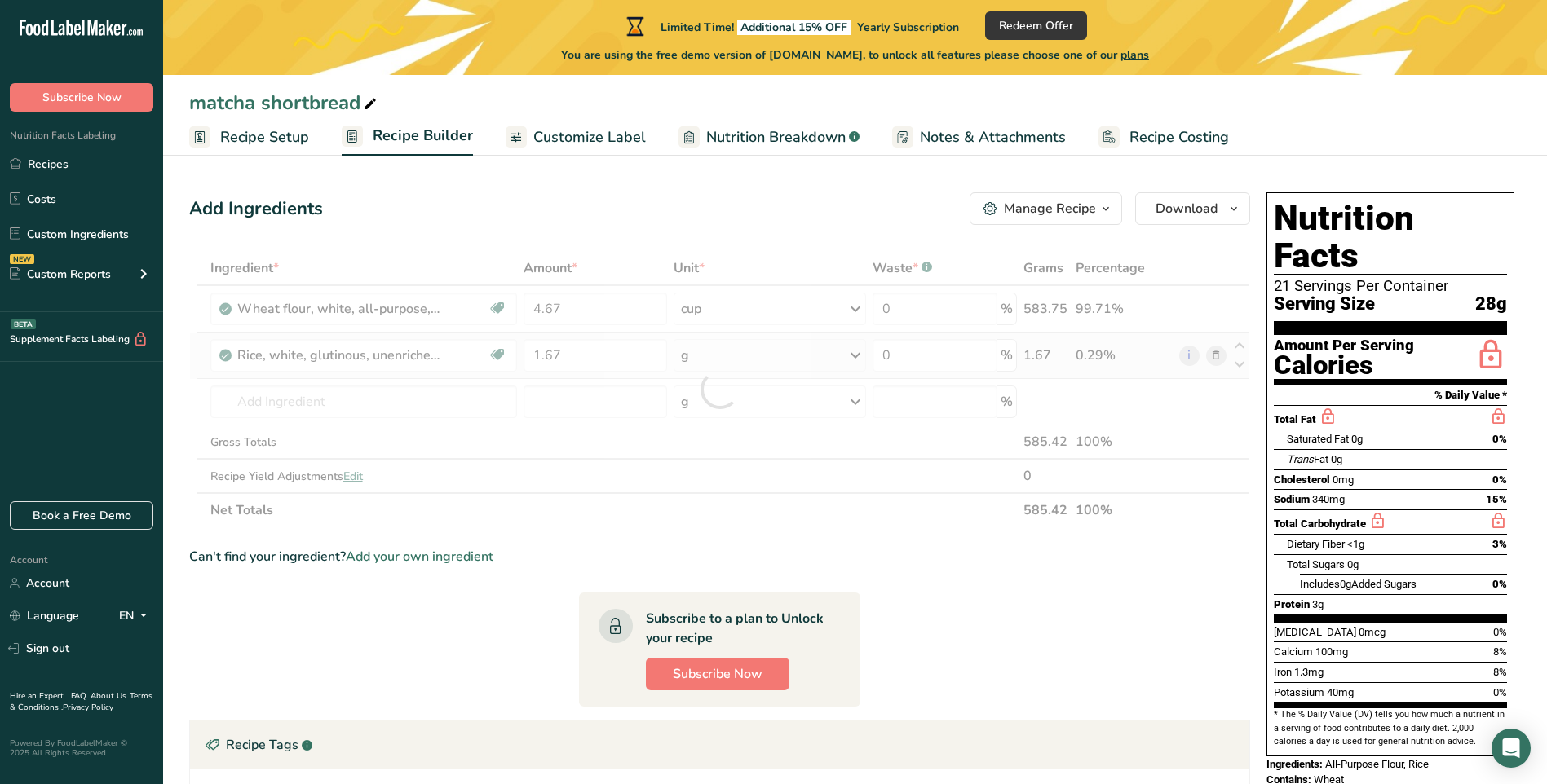
click at [785, 360] on div "Ingredient * Amount * Unit * Waste * .a-a{fill:#347362;}.b-a{fill:#fff;} Grams …" at bounding box center [720, 389] width 1062 height 276
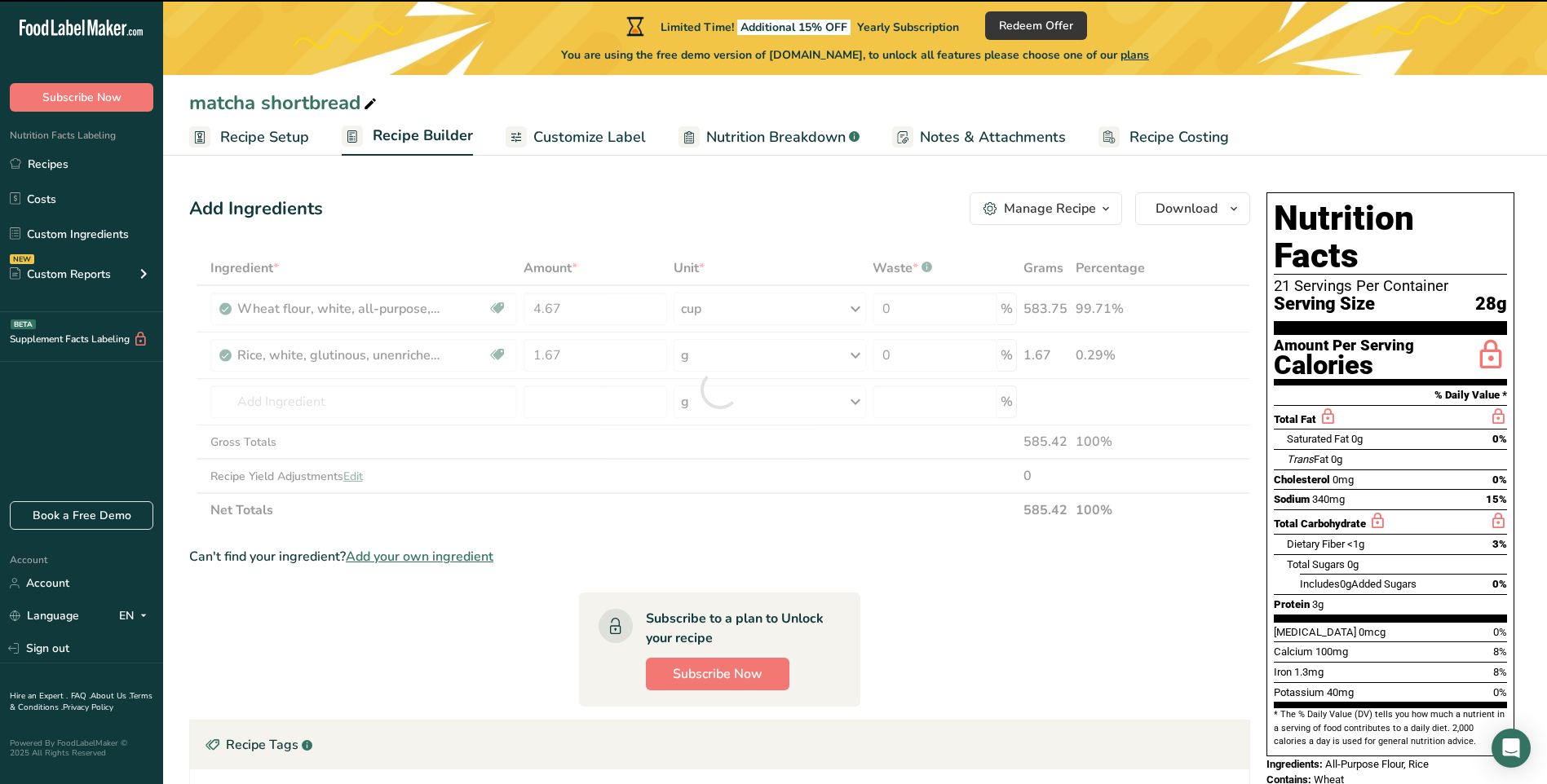
click at [854, 354] on div at bounding box center [720, 389] width 1062 height 276
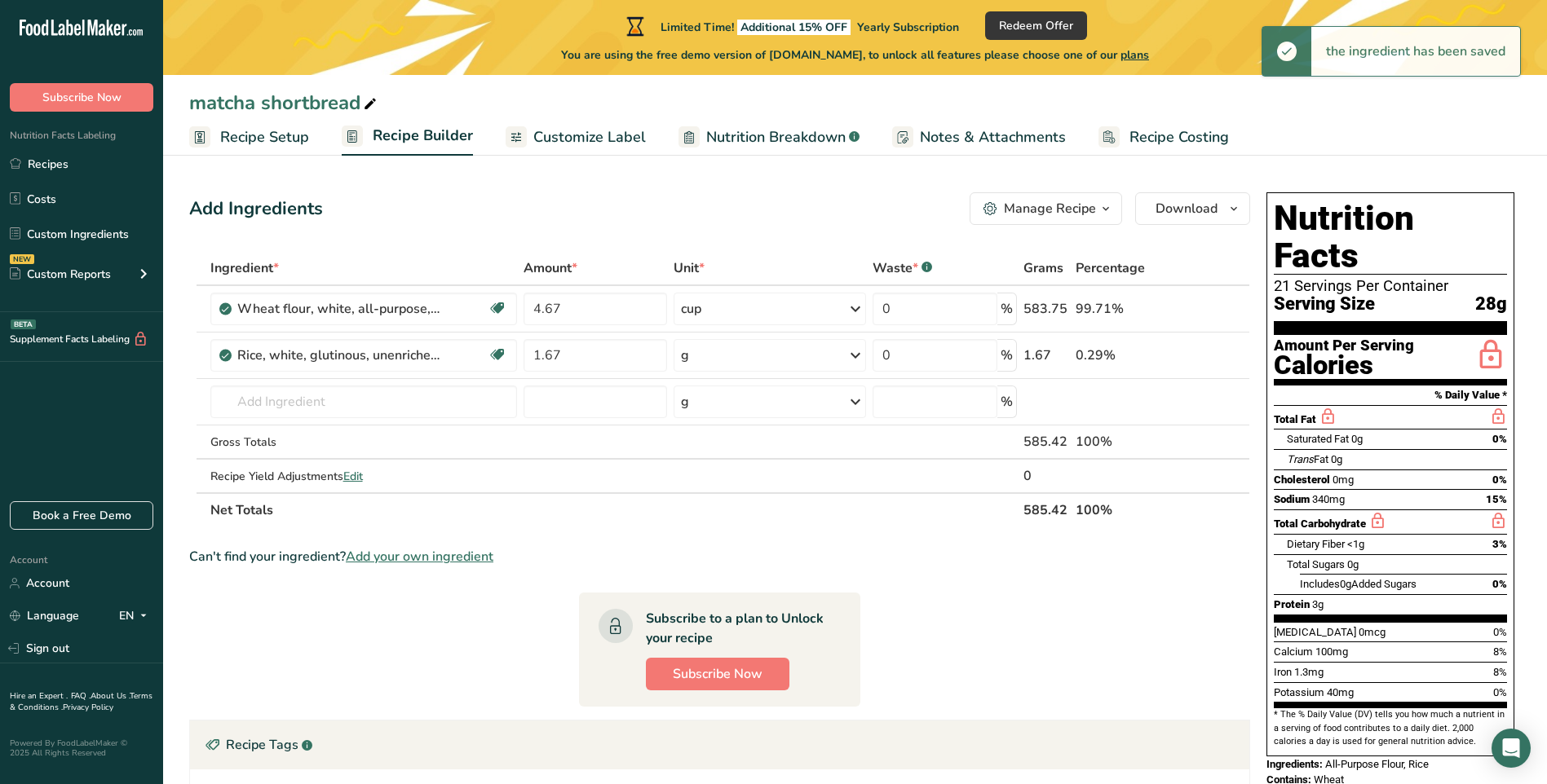
click at [854, 354] on icon at bounding box center [856, 355] width 20 height 29
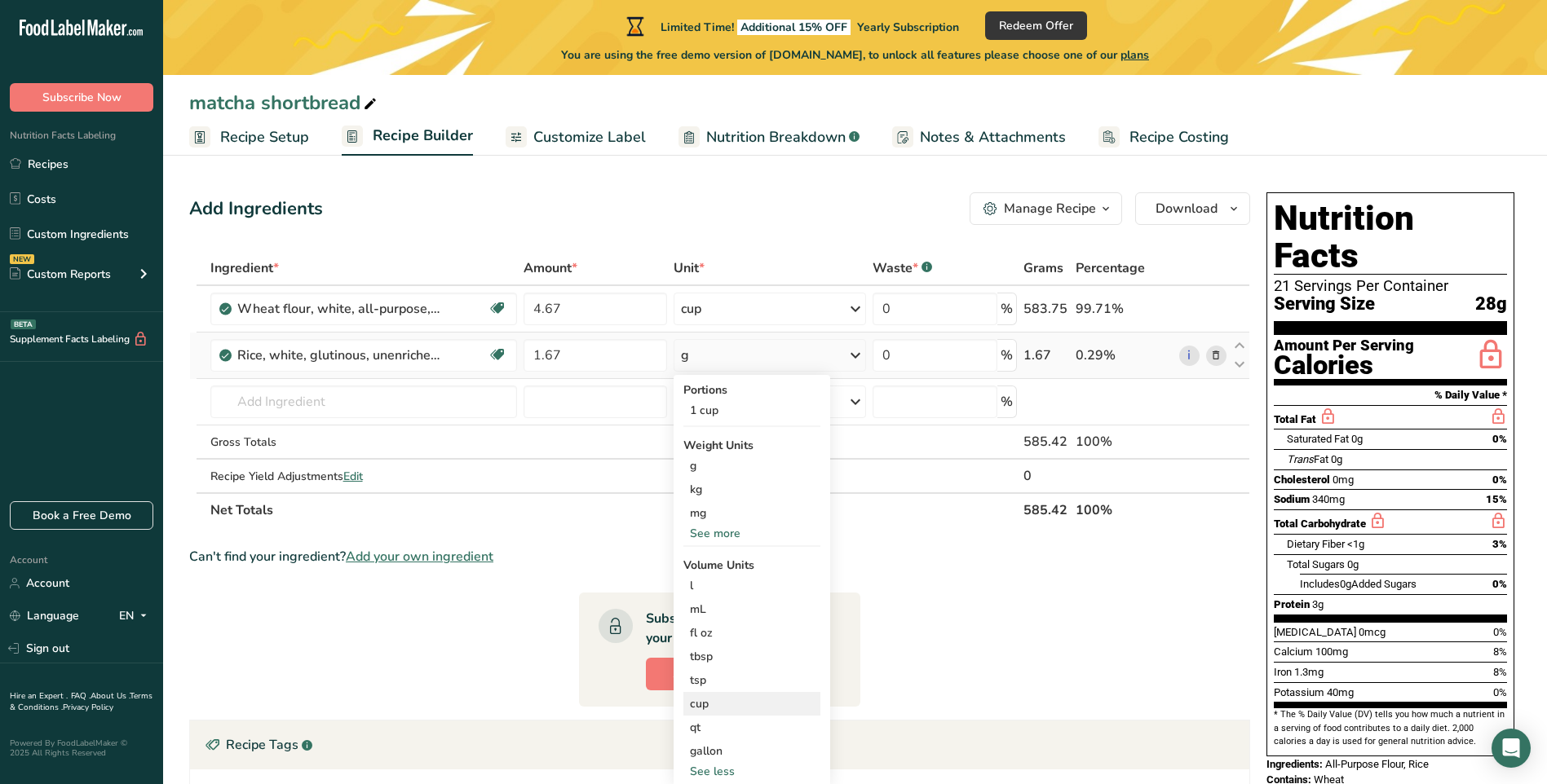
click at [708, 703] on div "cup" at bounding box center [752, 704] width 124 height 17
click at [972, 752] on select "lb/ft3 g/cm3" at bounding box center [983, 750] width 59 height 25
click at [912, 749] on input "number" at bounding box center [895, 750] width 117 height 25
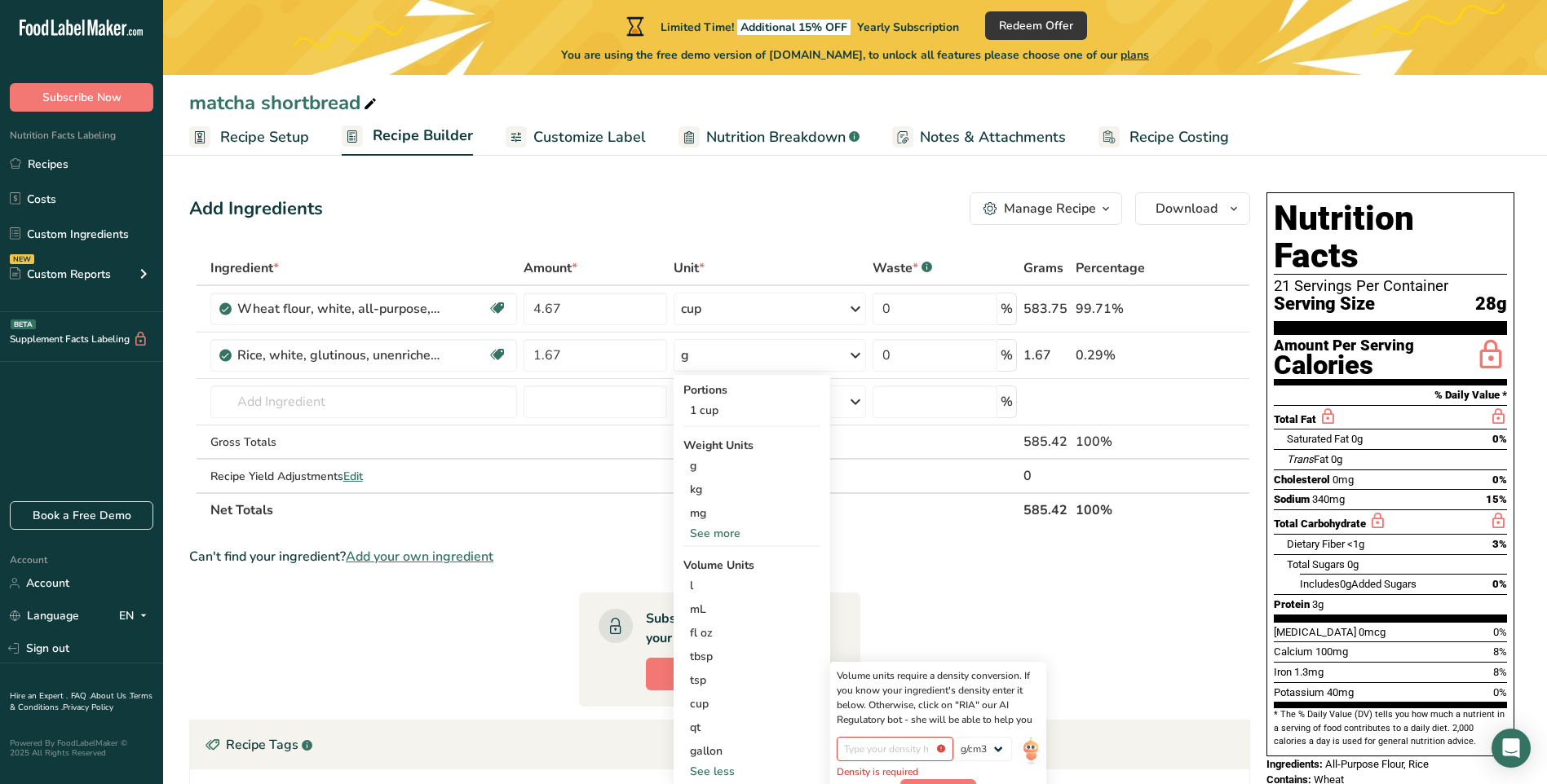
click at [1067, 549] on div "Can't find your ingredient? Add your own ingredient" at bounding box center [720, 556] width 1062 height 20
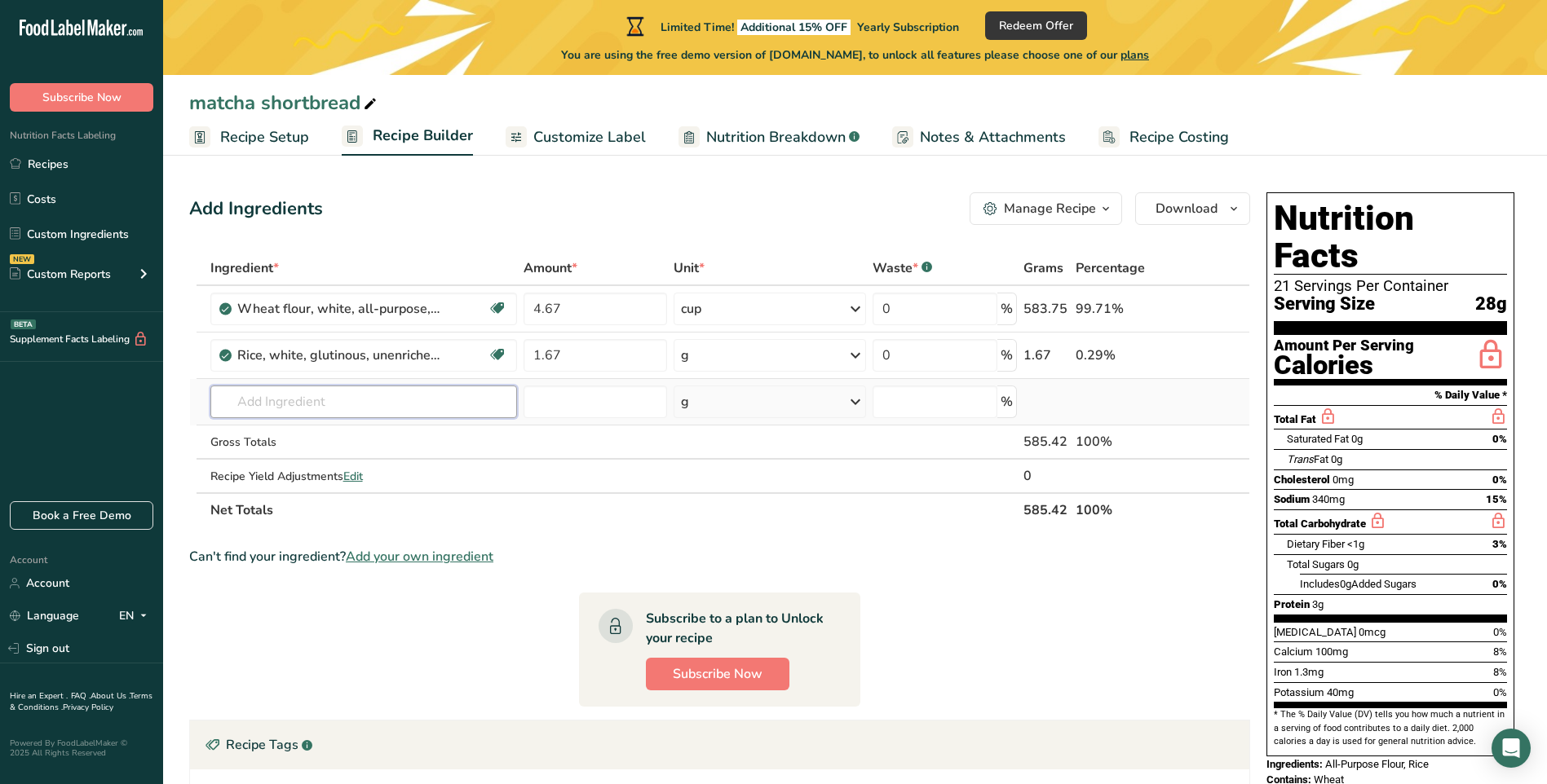
click at [269, 403] on input "text" at bounding box center [364, 401] width 307 height 32
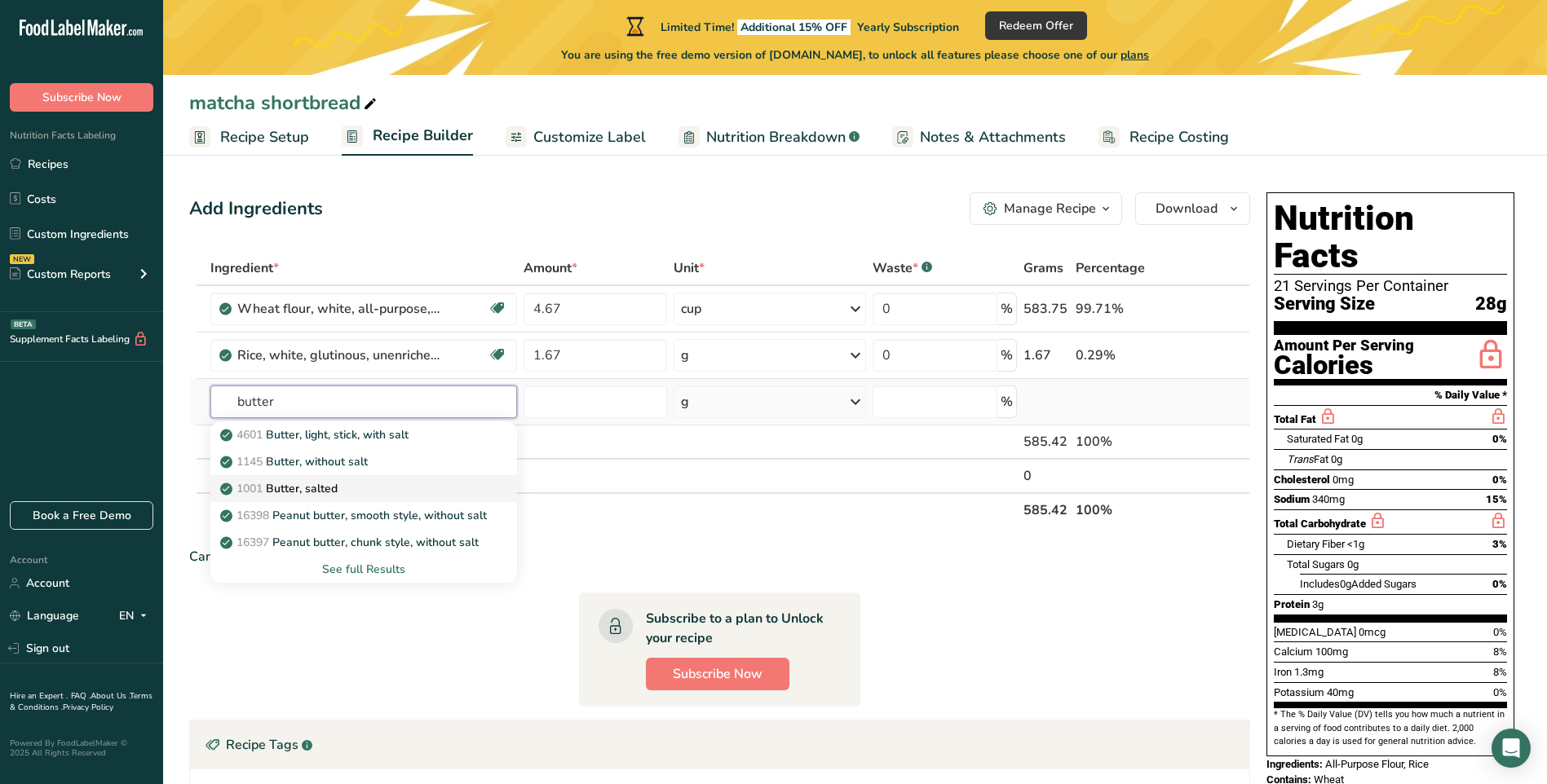
type input "butter"
click at [302, 485] on p "1001 Butter, salted" at bounding box center [280, 489] width 114 height 17
type input "Butter, salted"
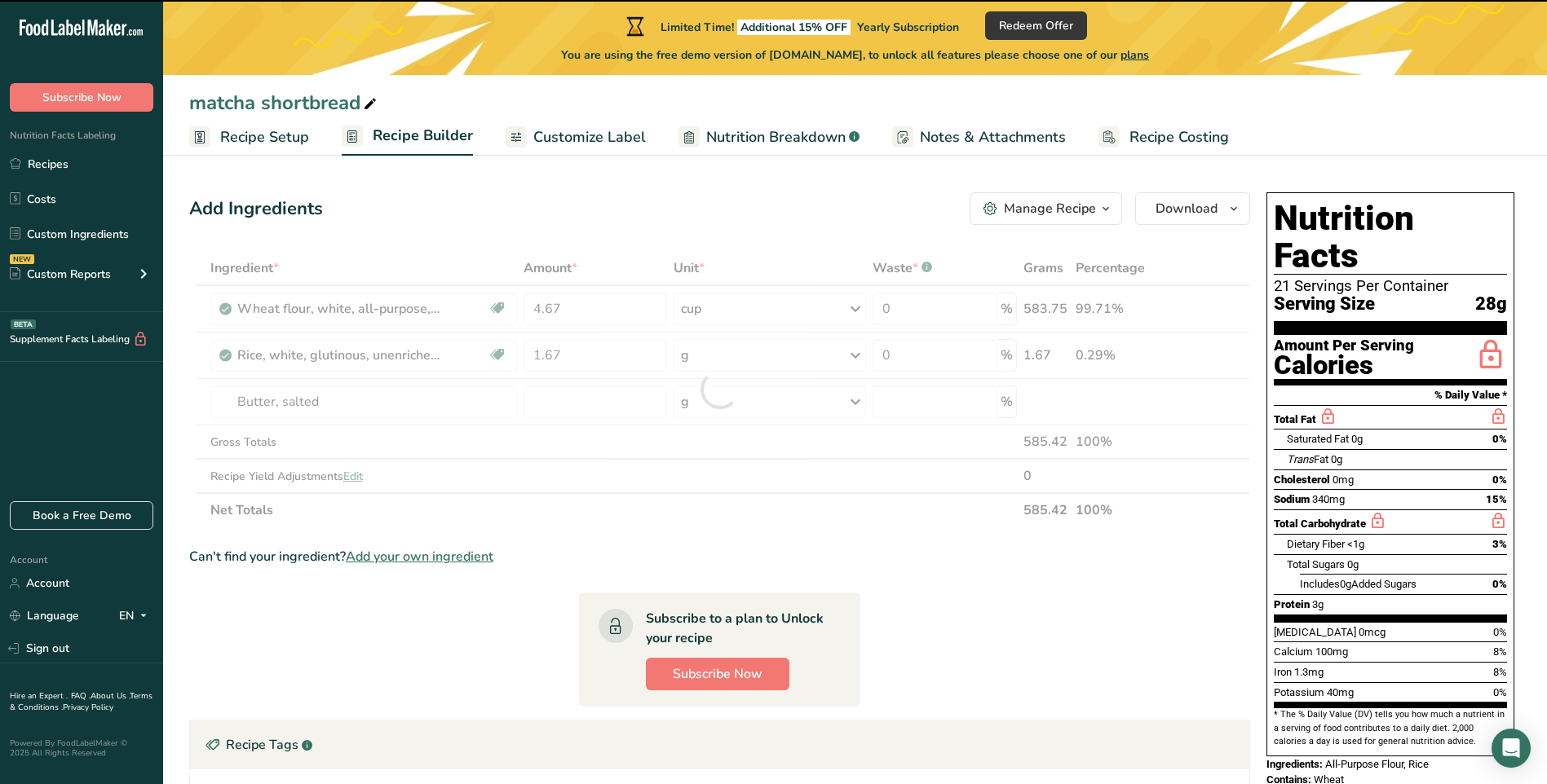
type input "0"
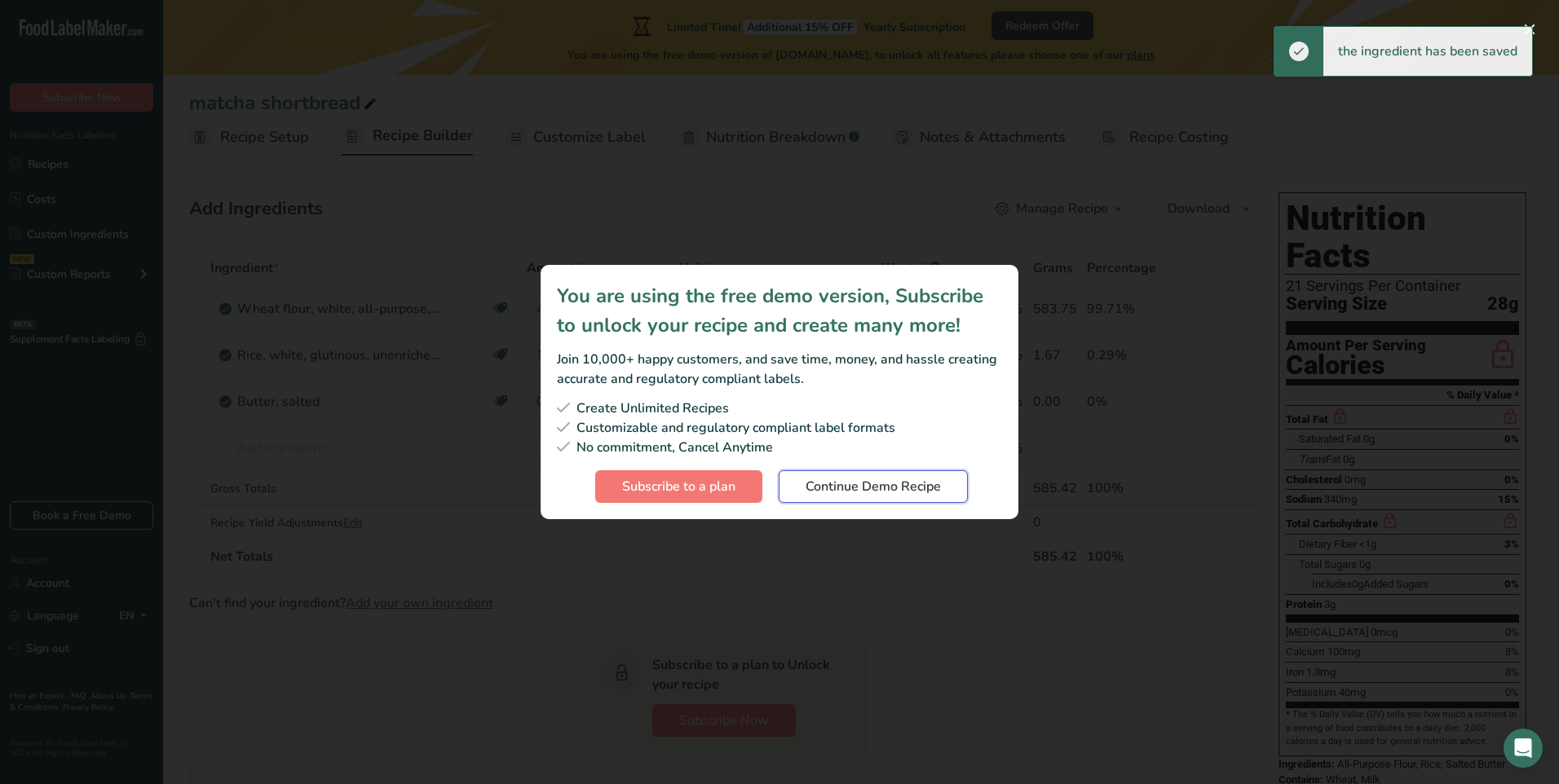
click at [912, 492] on span "Continue Demo Recipe" at bounding box center [873, 486] width 136 height 20
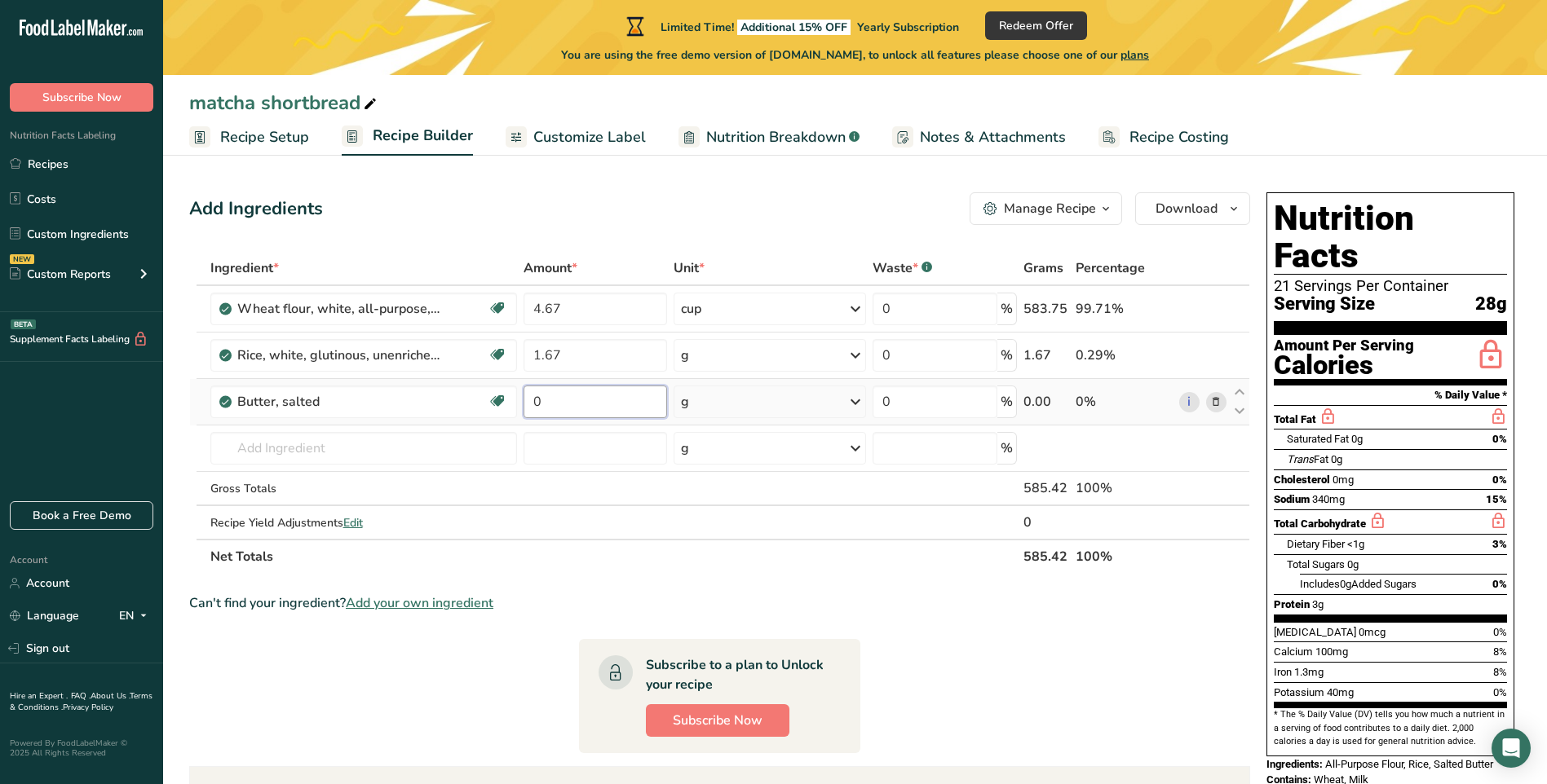
click at [565, 406] on input "0" at bounding box center [594, 401] width 143 height 32
type input "1.5"
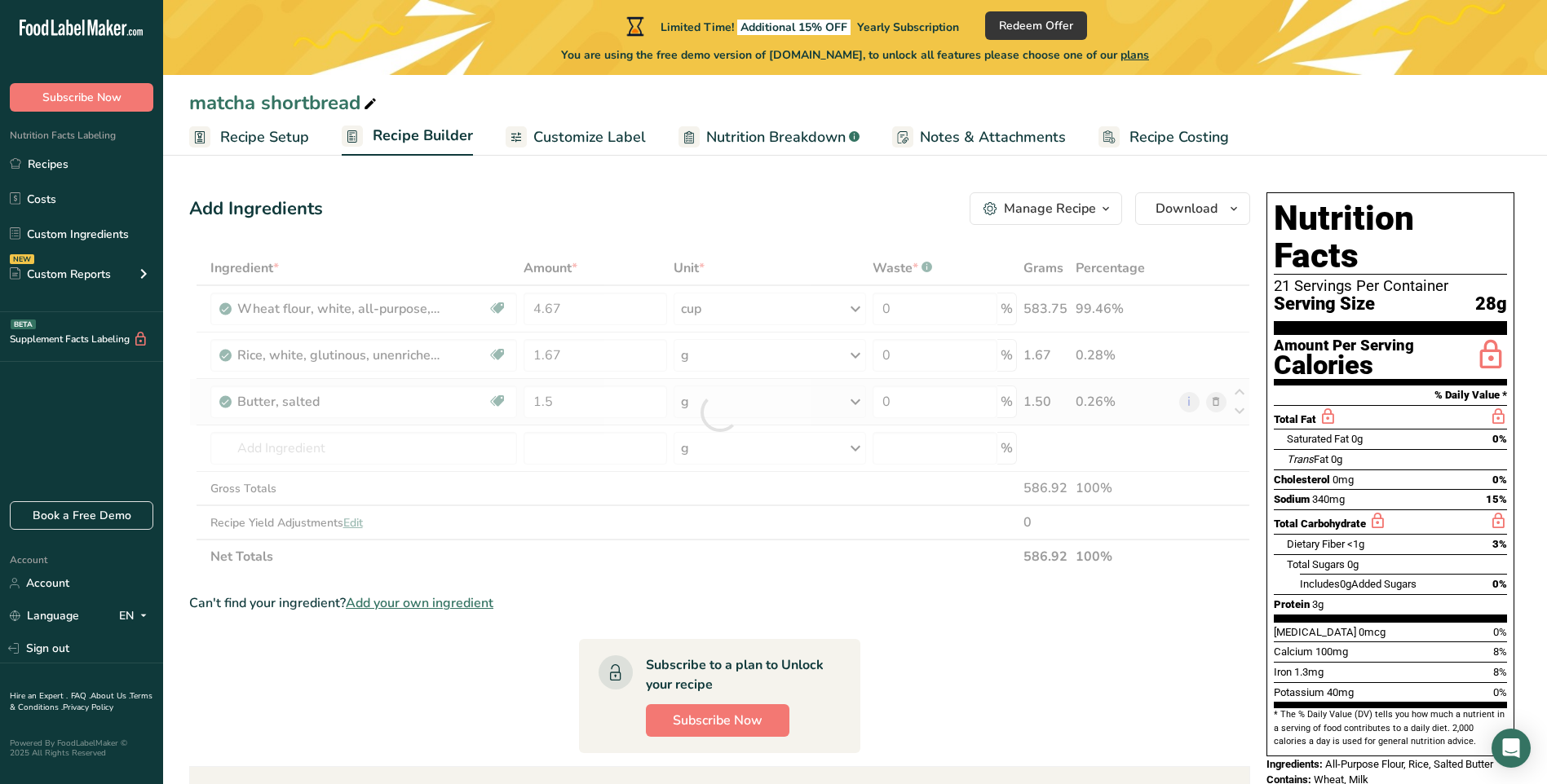
click at [849, 405] on div "Ingredient * Amount * Unit * Waste * .a-a{fill:#347362;}.b-a{fill:#fff;} Grams …" at bounding box center [720, 413] width 1062 height 323
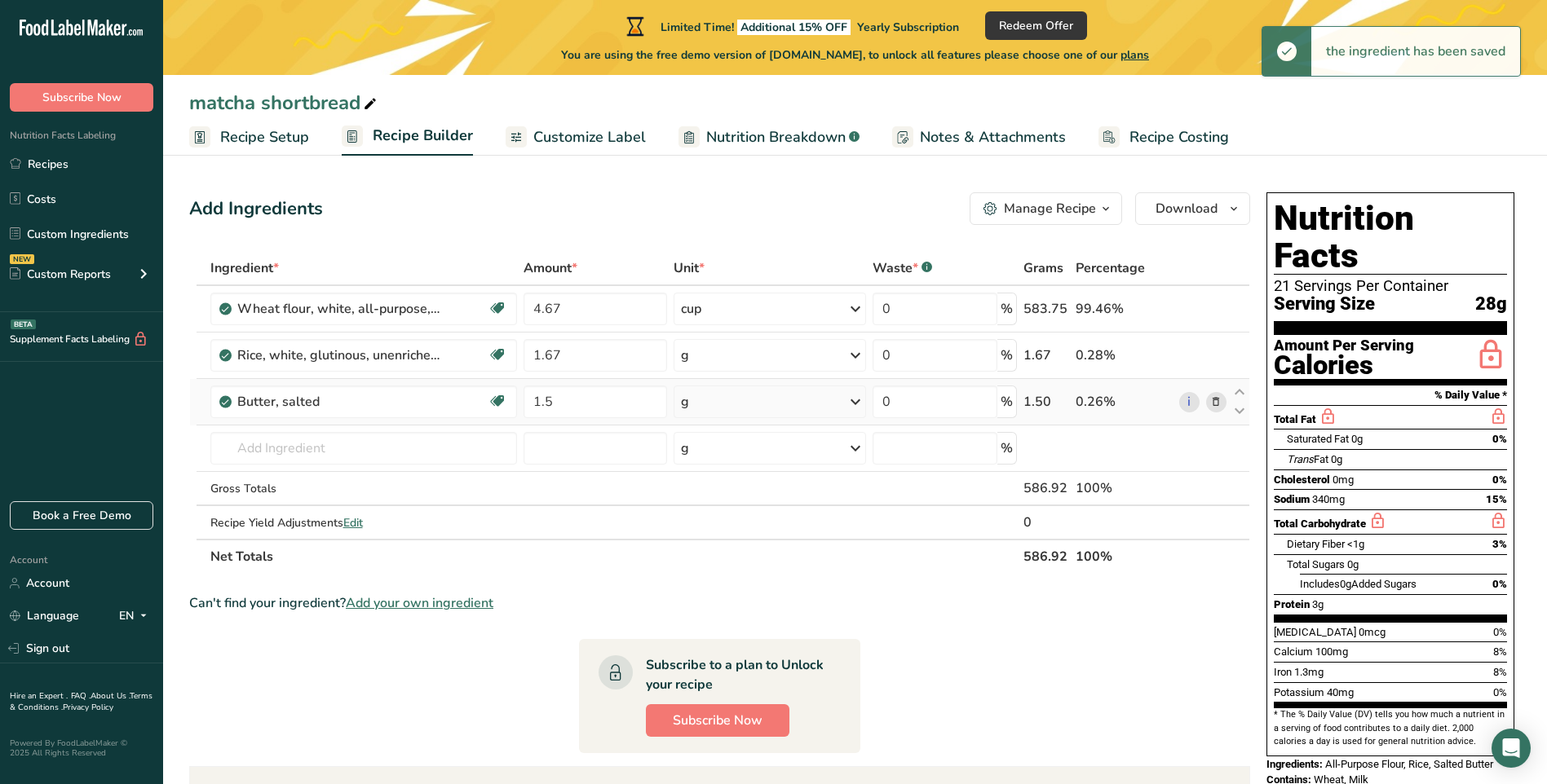
click at [854, 401] on icon at bounding box center [856, 401] width 20 height 29
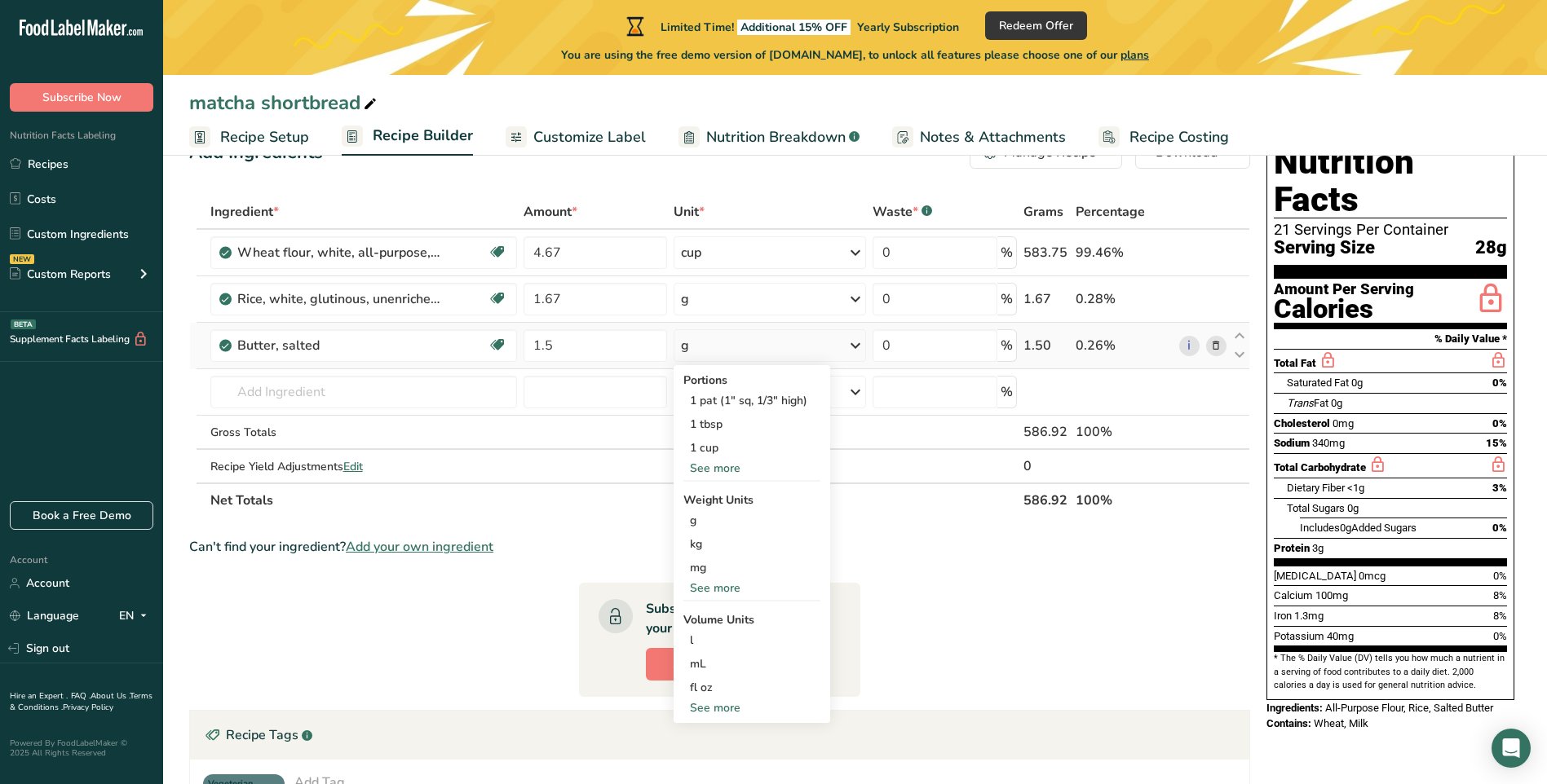
scroll to position [163, 0]
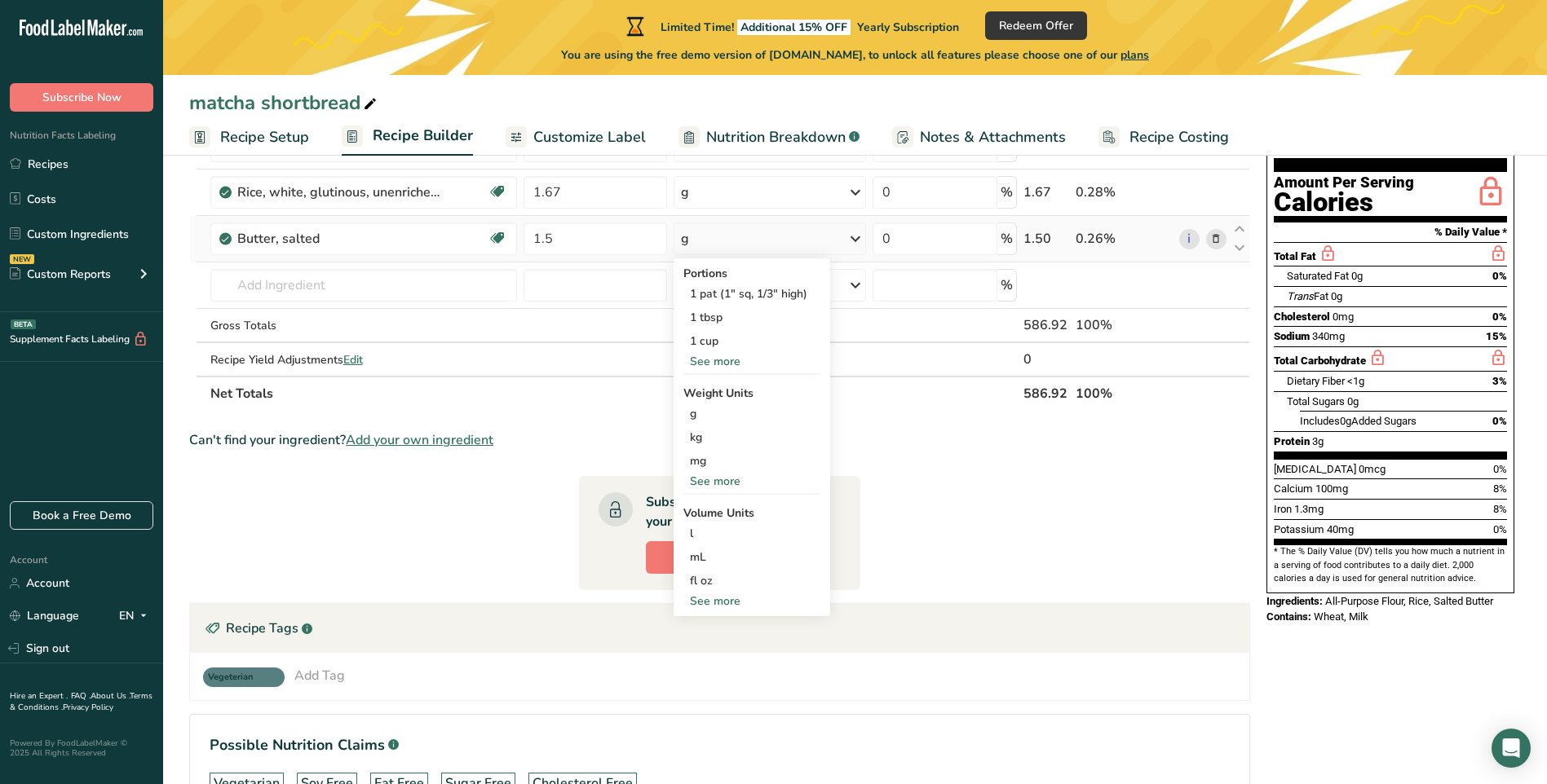
click at [724, 600] on div "See more" at bounding box center [752, 601] width 137 height 17
click at [725, 479] on div "See more" at bounding box center [752, 481] width 137 height 17
click at [704, 512] on div "lb" at bounding box center [752, 508] width 137 height 24
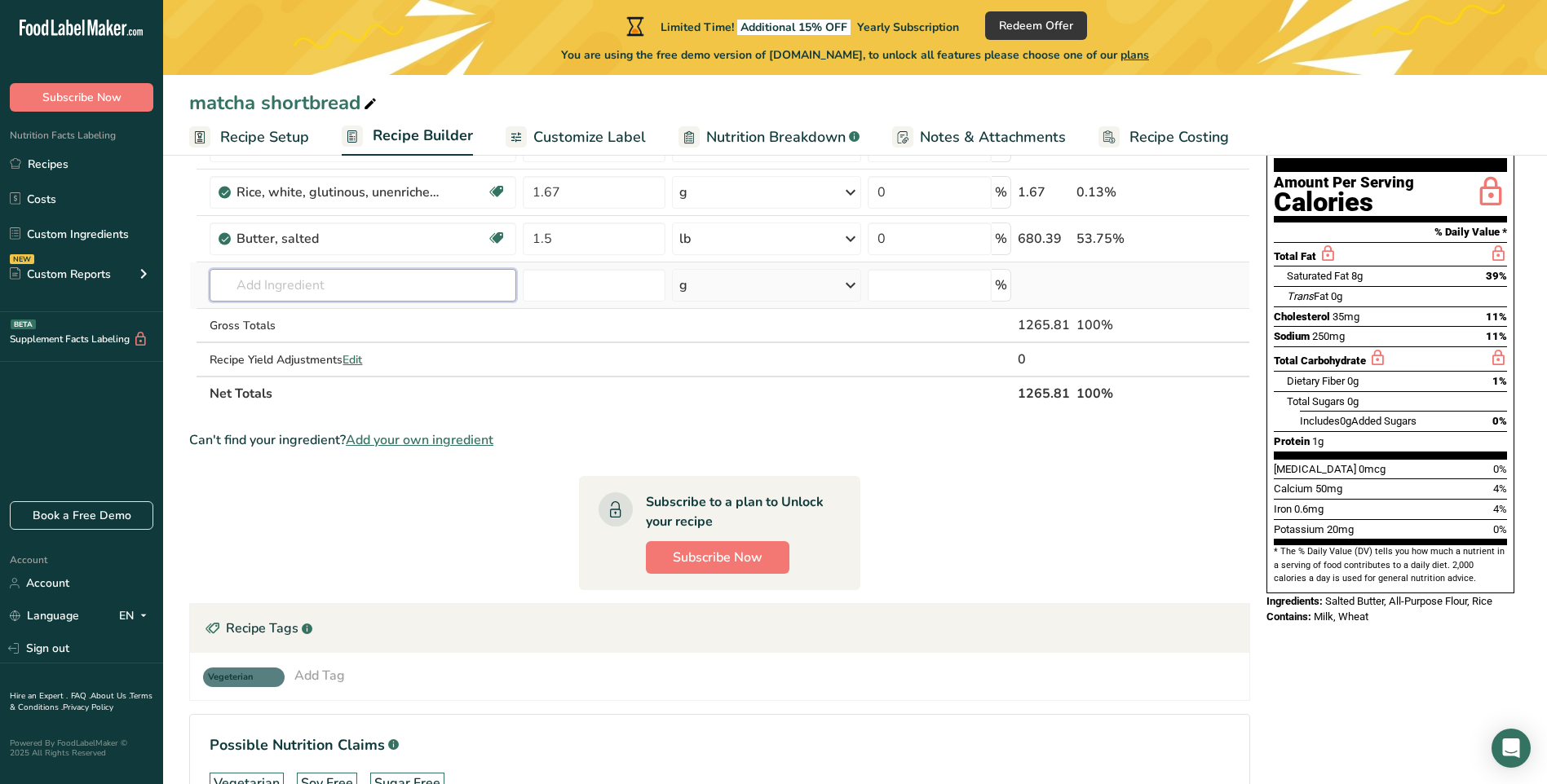
click at [274, 287] on input "text" at bounding box center [363, 285] width 306 height 32
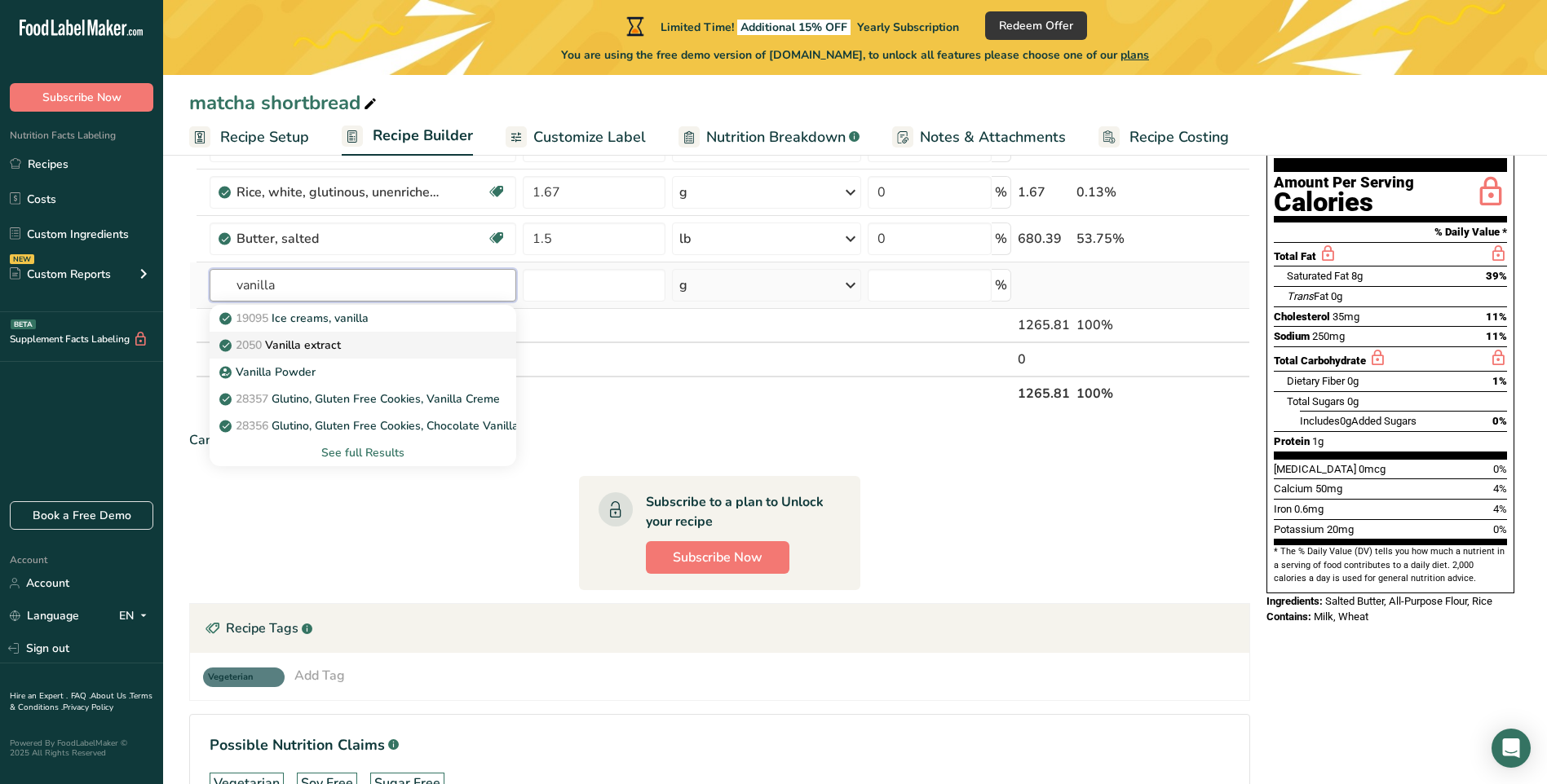
type input "vanilla"
click at [283, 341] on p "2050 Vanilla extract" at bounding box center [281, 345] width 119 height 17
type input "Vanilla extract"
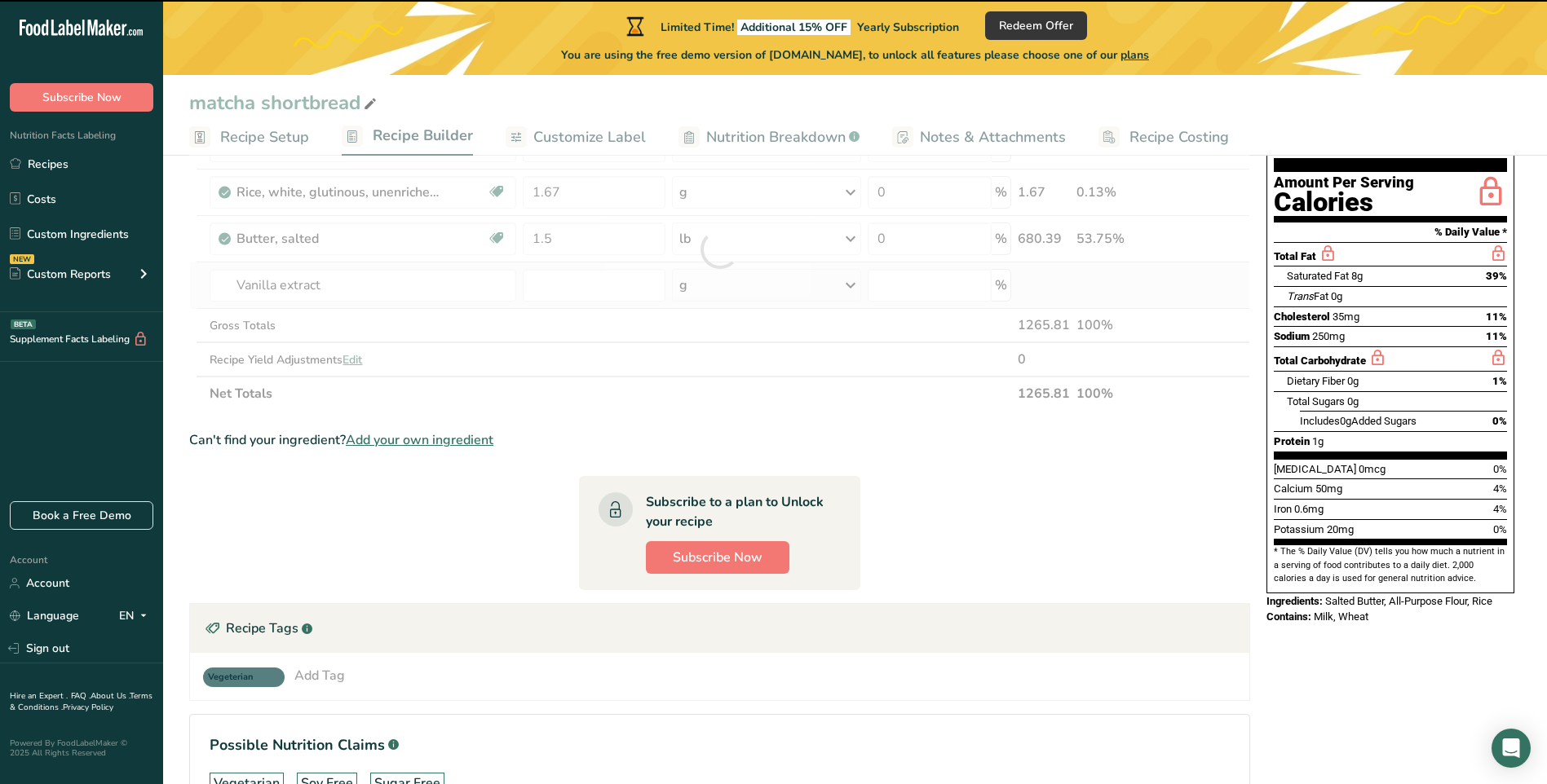
type input "0"
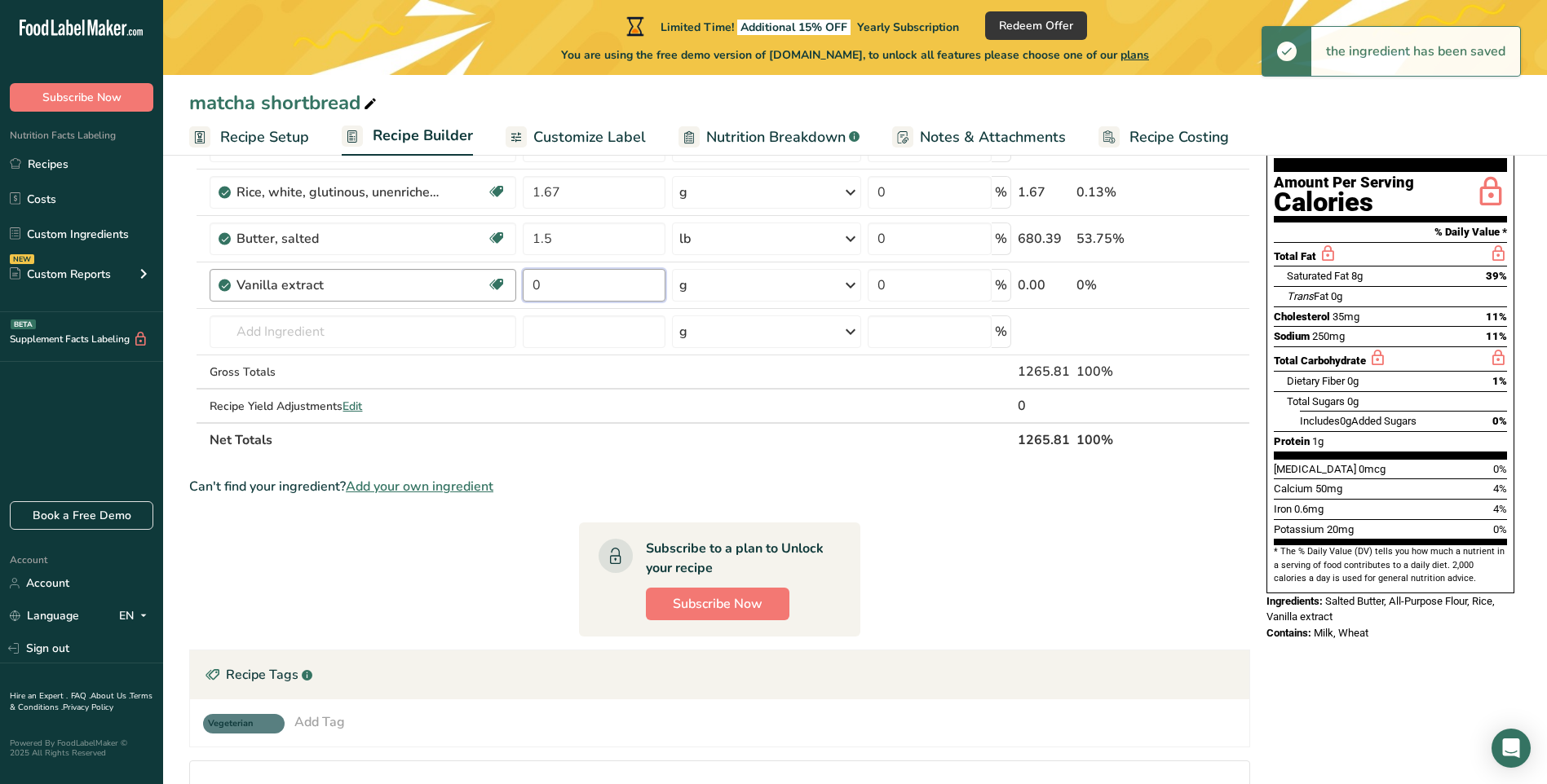
drag, startPoint x: 583, startPoint y: 289, endPoint x: 461, endPoint y: 290, distance: 122.0
click at [461, 290] on tr "Vanilla extract Dairy free Gluten free Vegan Vegetarian Soy free 0 g Portions 1…" at bounding box center [720, 286] width 1060 height 47
type input "2"
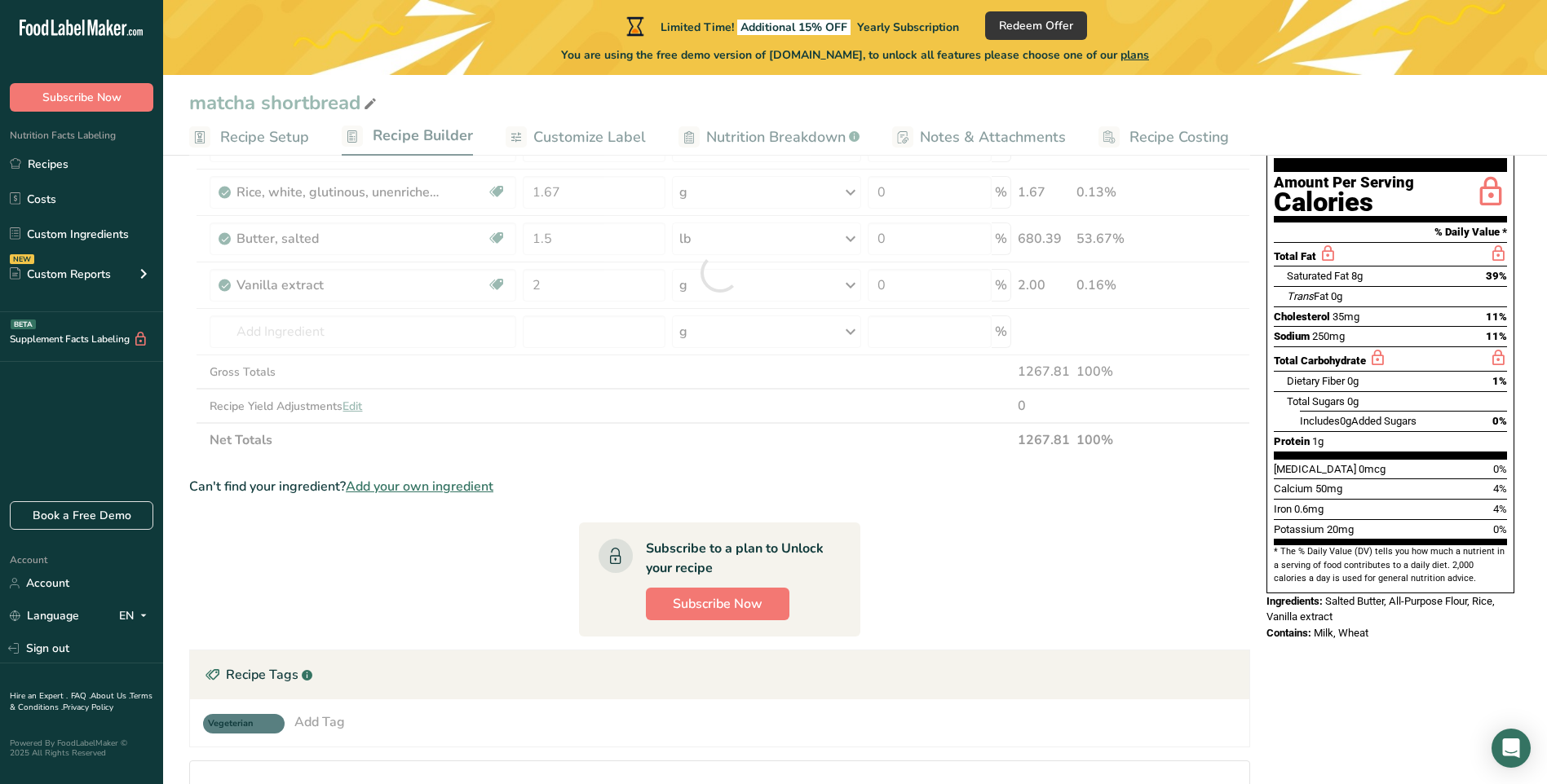
click at [851, 281] on div "Ingredient * Amount * Unit * Waste * .a-a{fill:#347362;}.b-a{fill:#fff;} Grams …" at bounding box center [720, 272] width 1062 height 369
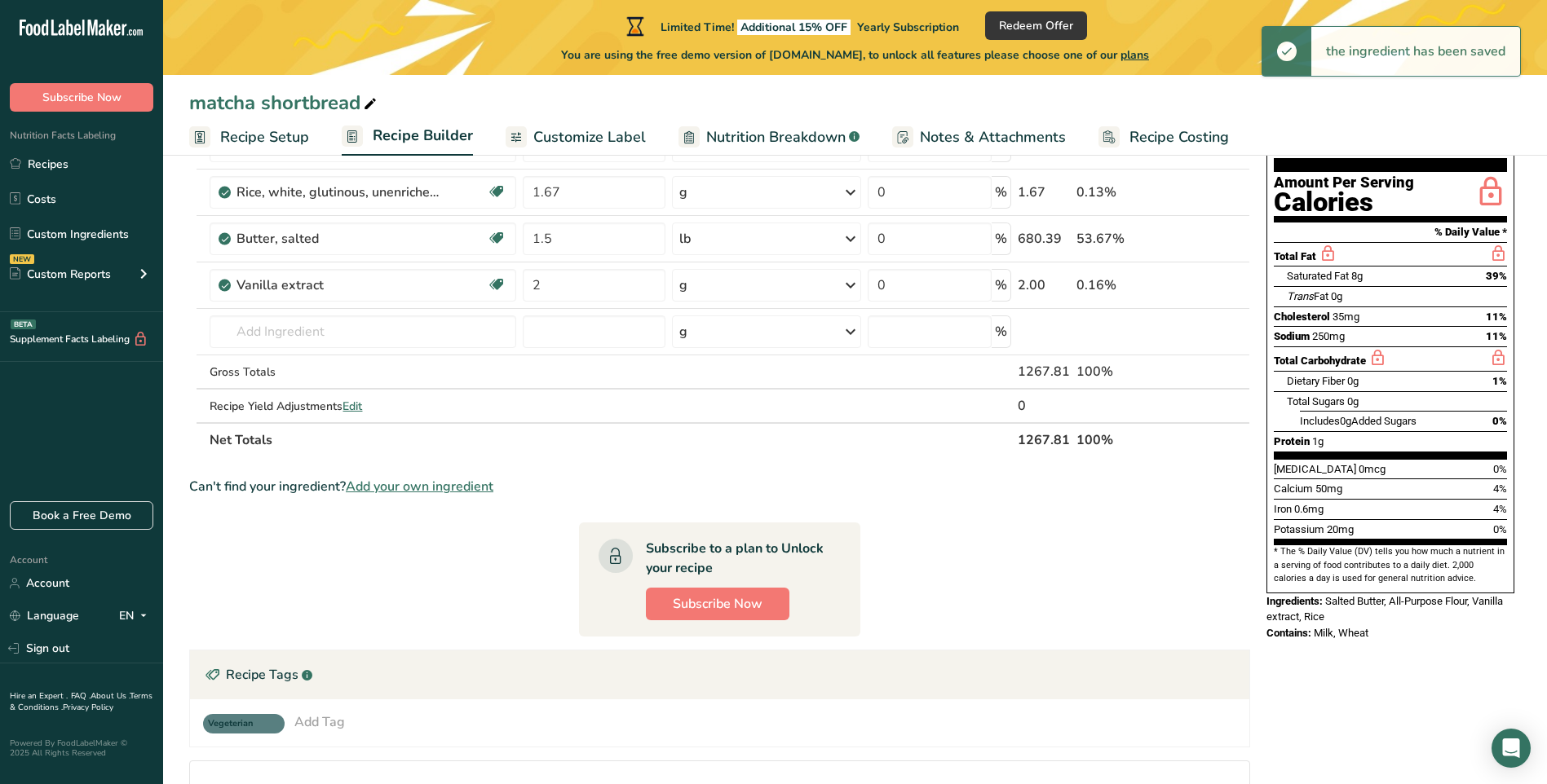
click at [851, 281] on icon at bounding box center [851, 285] width 20 height 29
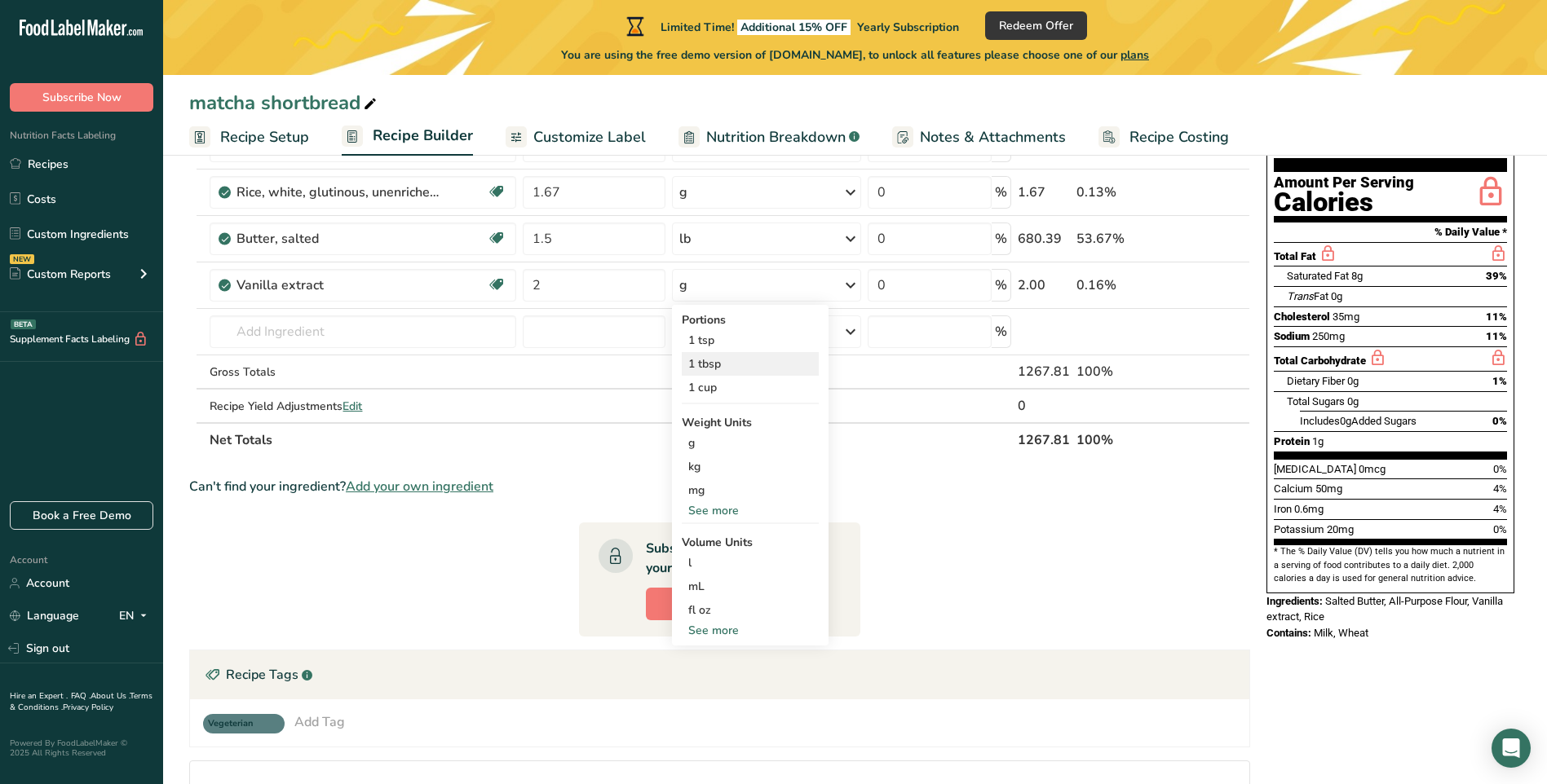
click at [718, 364] on div "1 tbsp" at bounding box center [750, 364] width 137 height 24
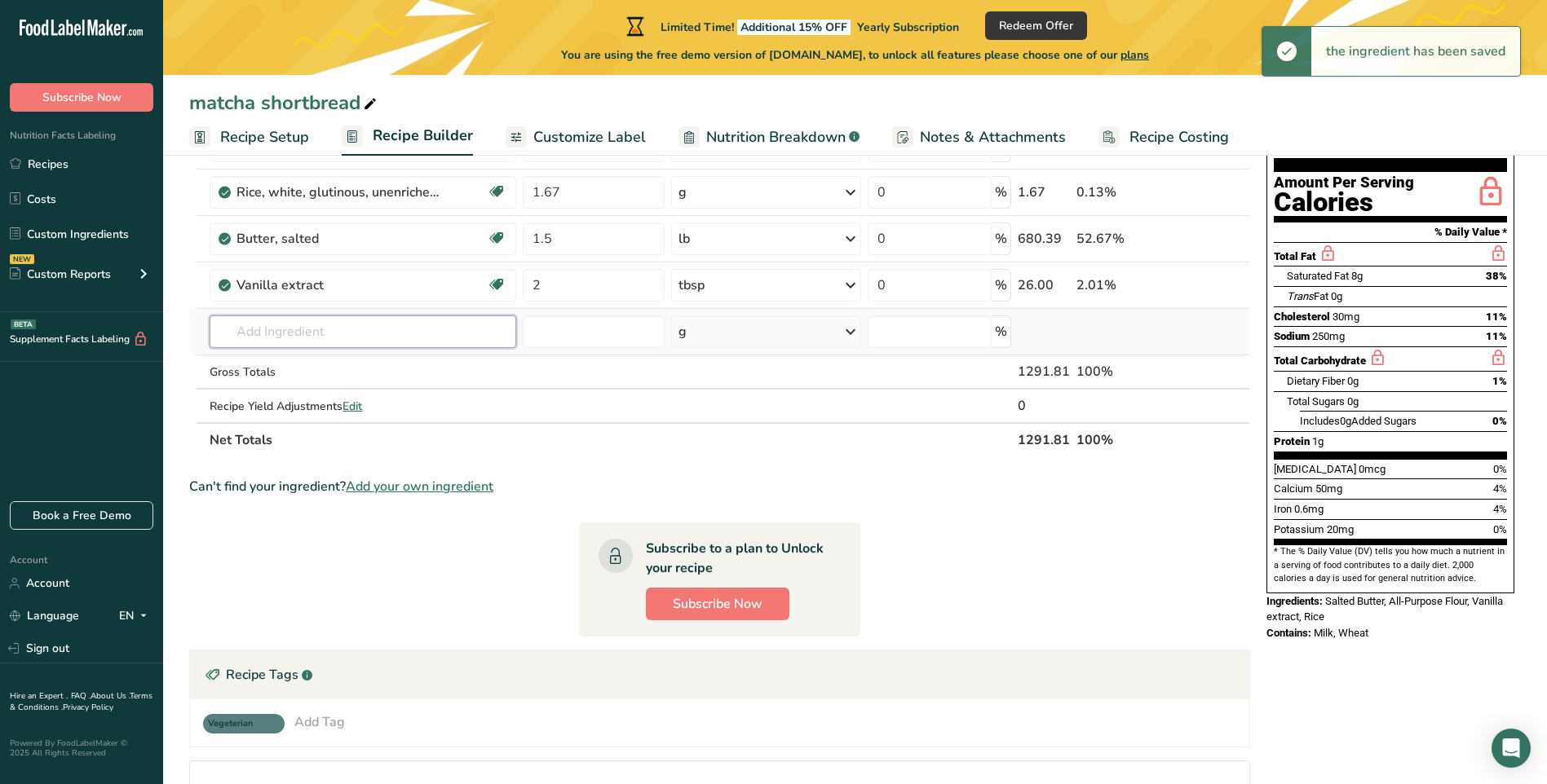
click at [298, 329] on input "text" at bounding box center [363, 331] width 306 height 32
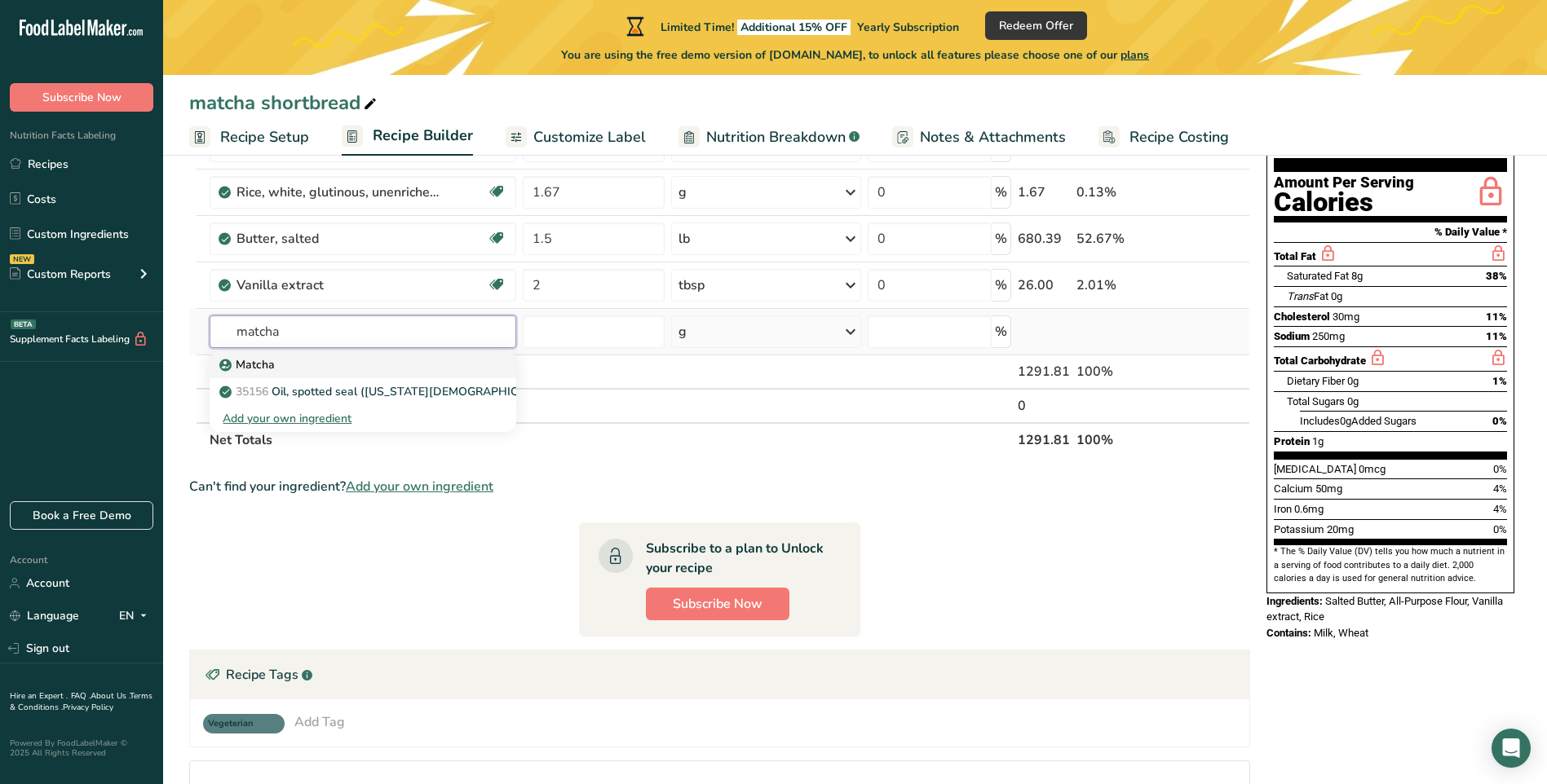
type input "matcha"
click at [273, 365] on p "Matcha" at bounding box center [248, 364] width 52 height 17
type input "Matcha"
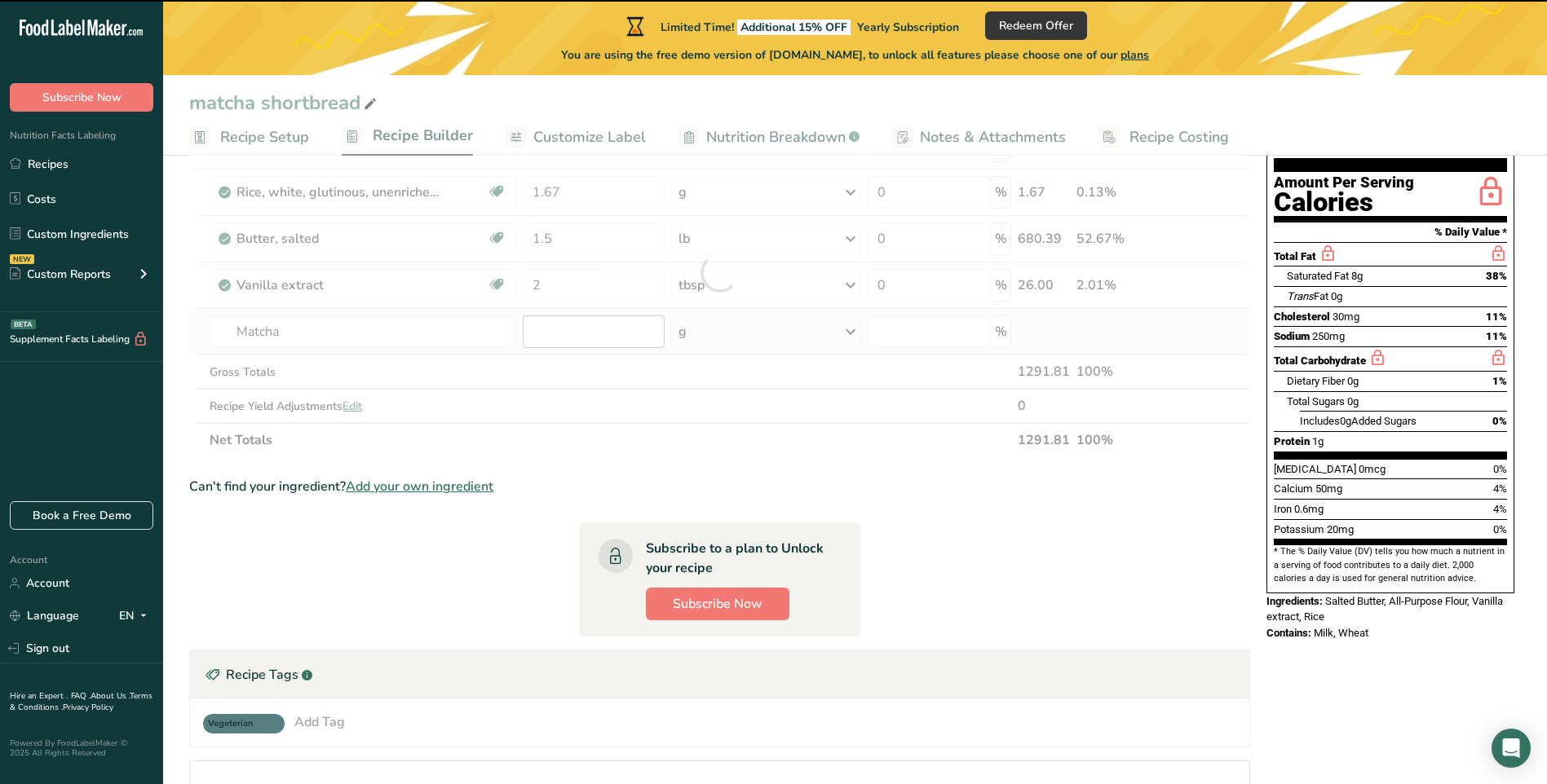
type input "0"
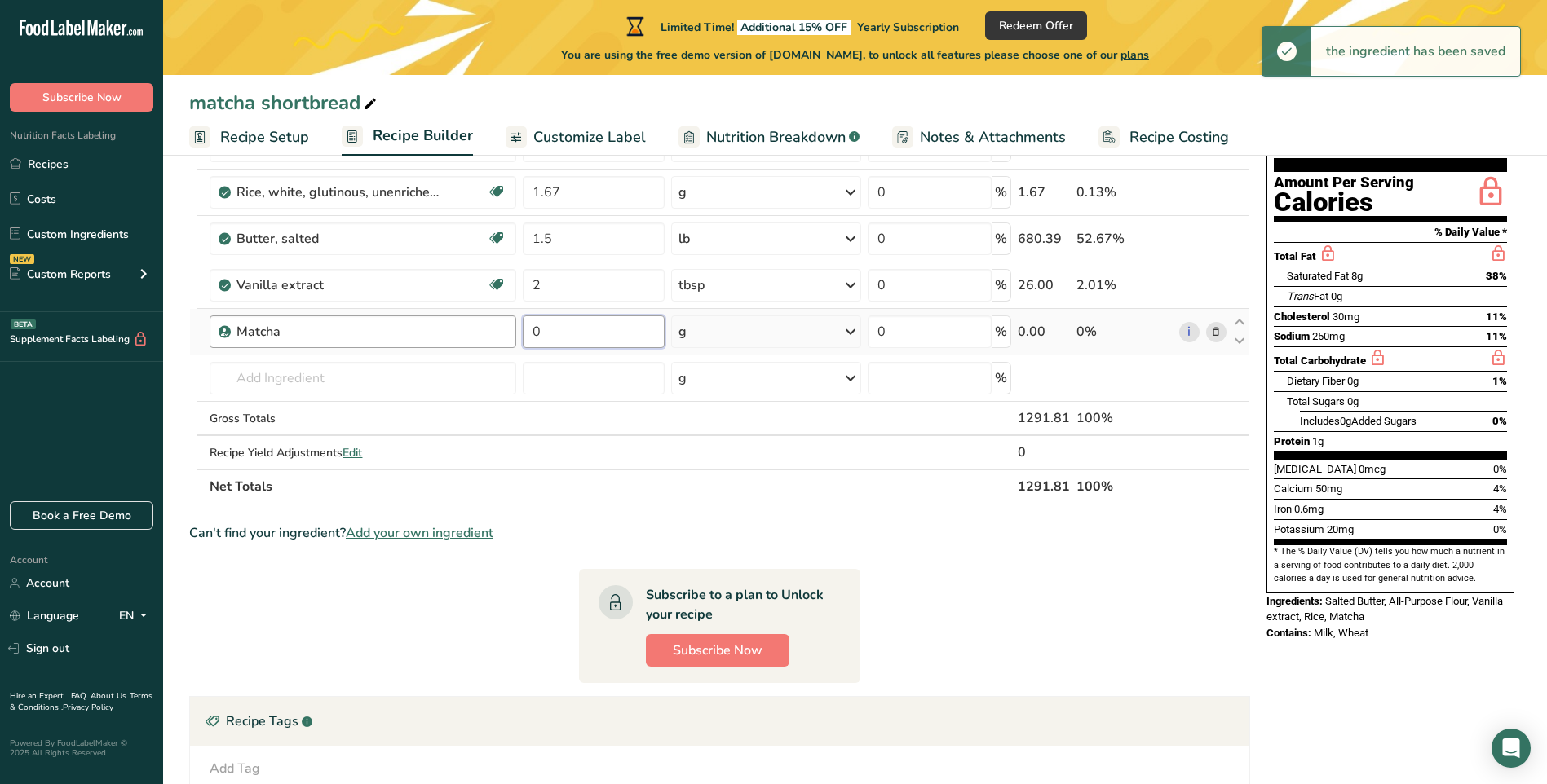
drag, startPoint x: 559, startPoint y: 336, endPoint x: 491, endPoint y: 337, distance: 68.0
click at [493, 337] on tr "Matcha 0 g Weight Units g kg mg See more Volume Units l Volume units require a …" at bounding box center [720, 332] width 1060 height 47
type input "3"
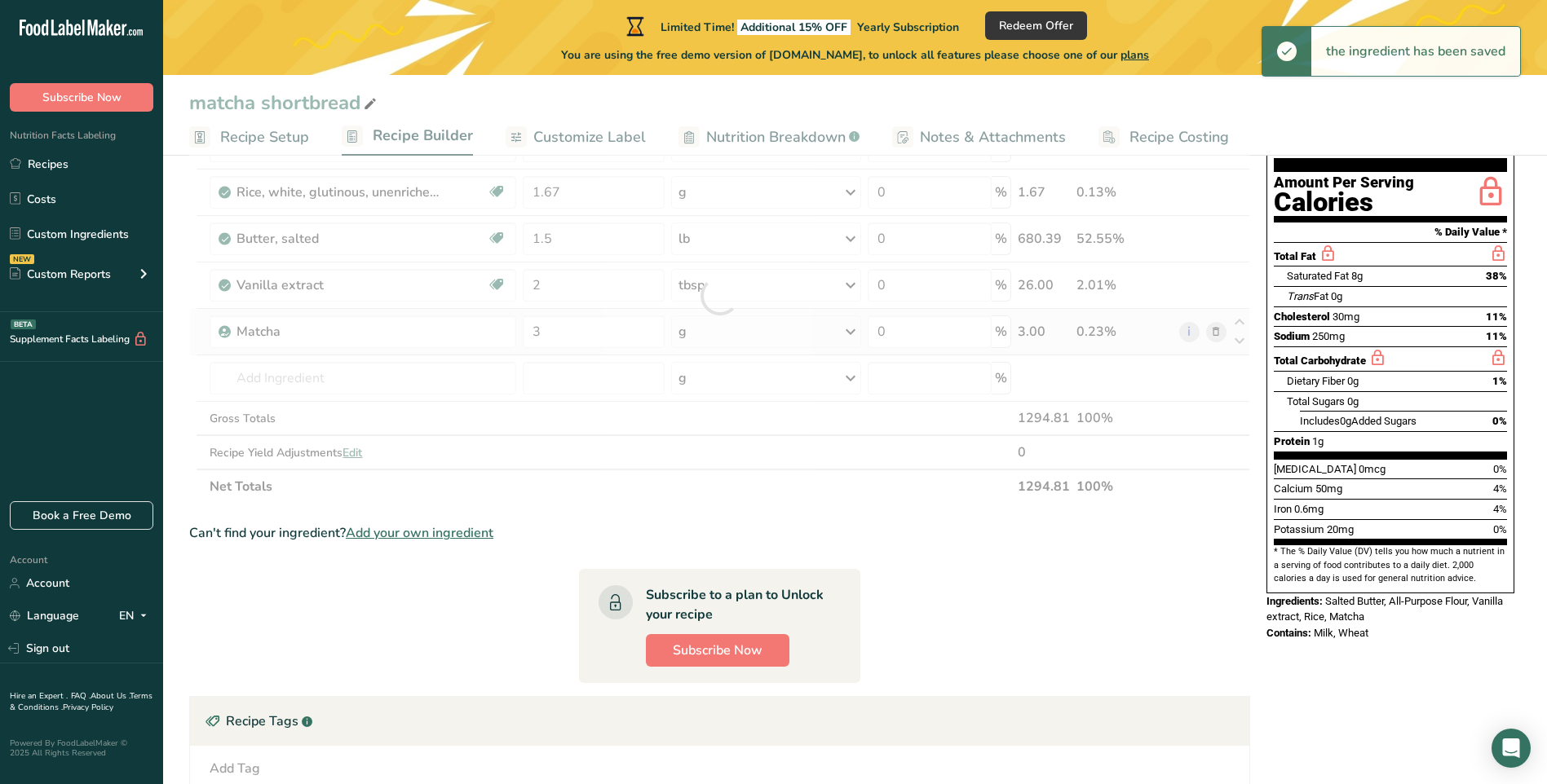
click at [777, 330] on div "Ingredient * Amount * Unit * Waste * .a-a{fill:#347362;}.b-a{fill:#fff;} Grams …" at bounding box center [720, 296] width 1062 height 416
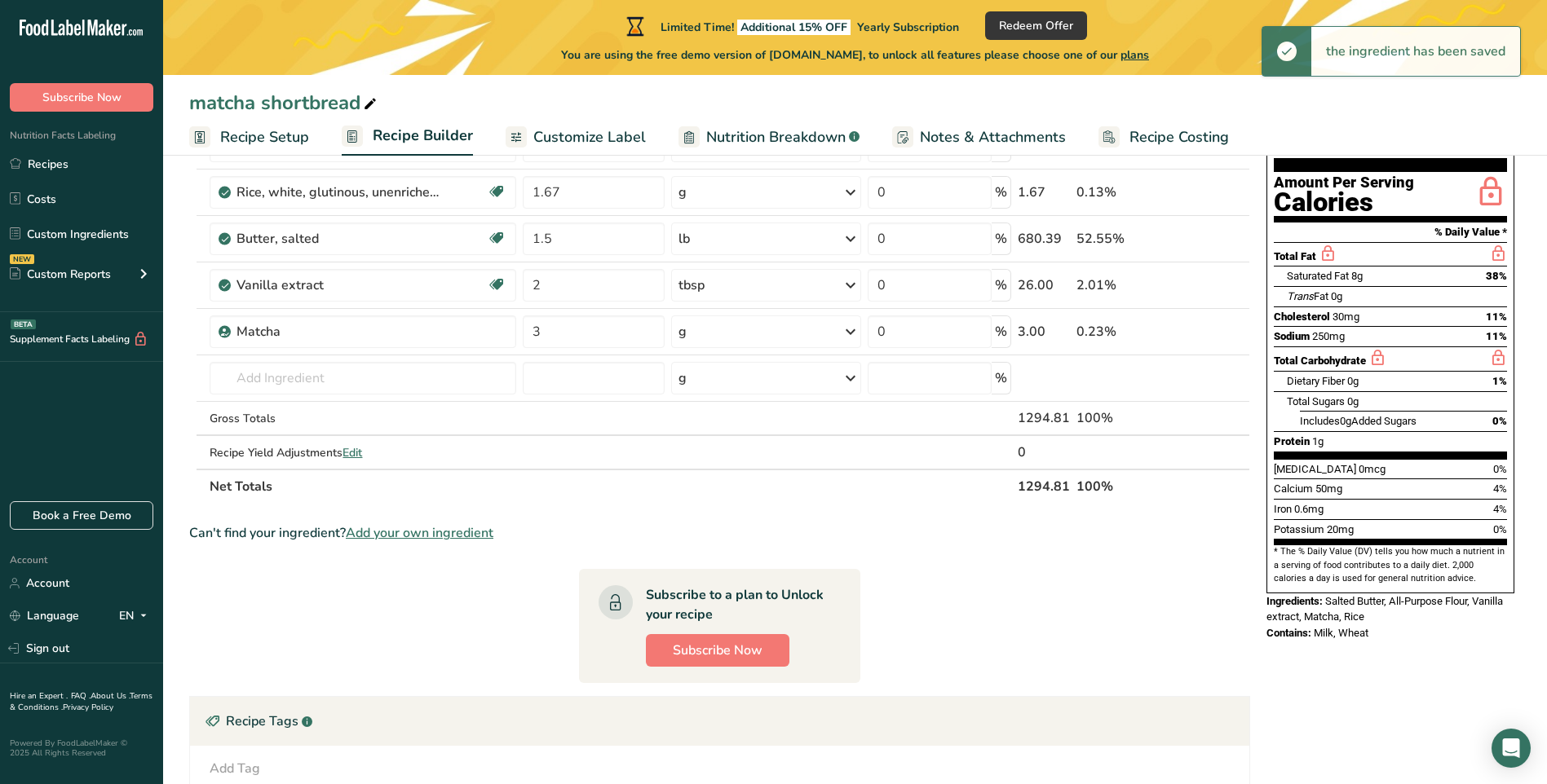
click at [853, 333] on icon at bounding box center [851, 331] width 20 height 29
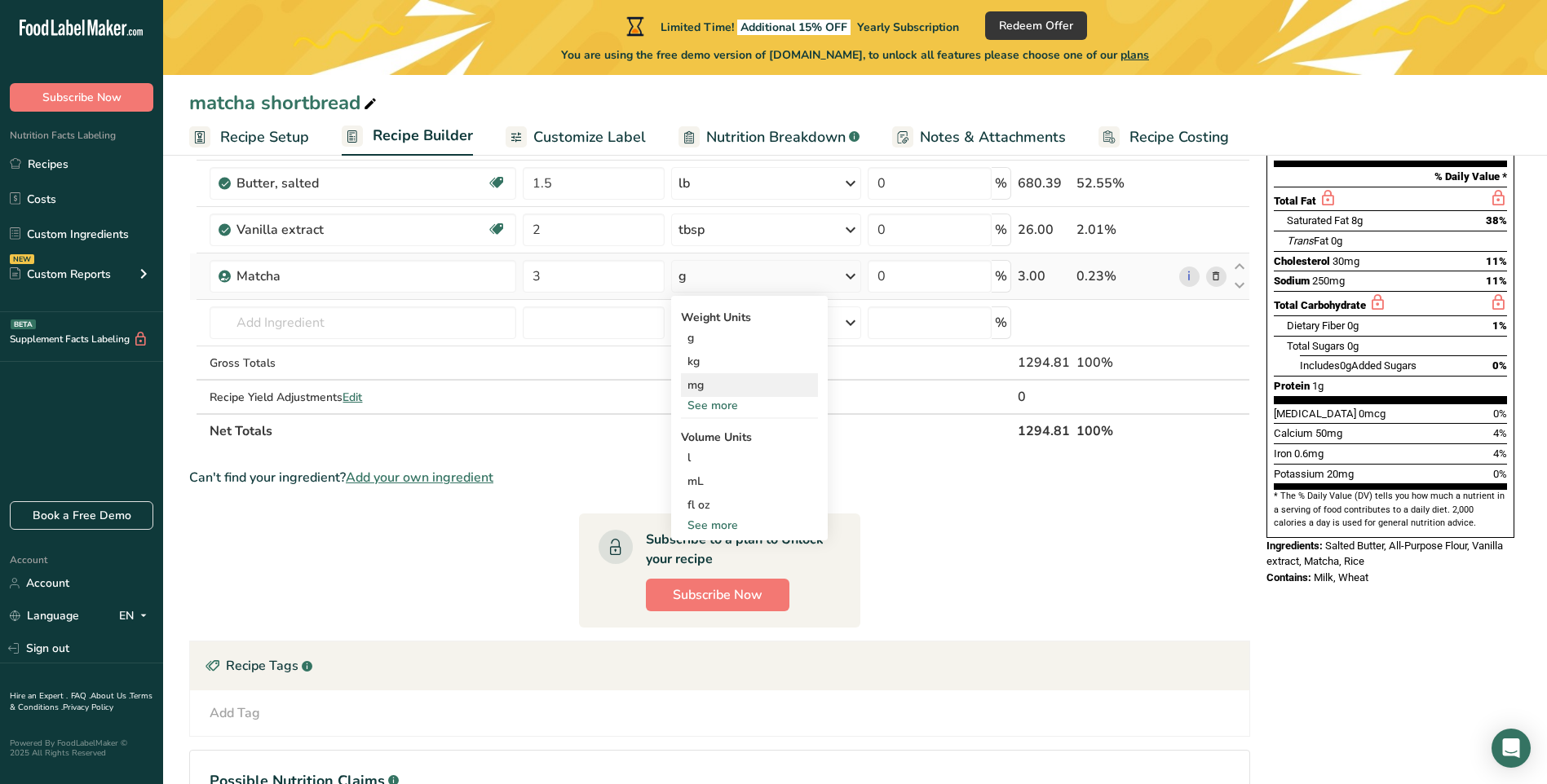
scroll to position [327, 0]
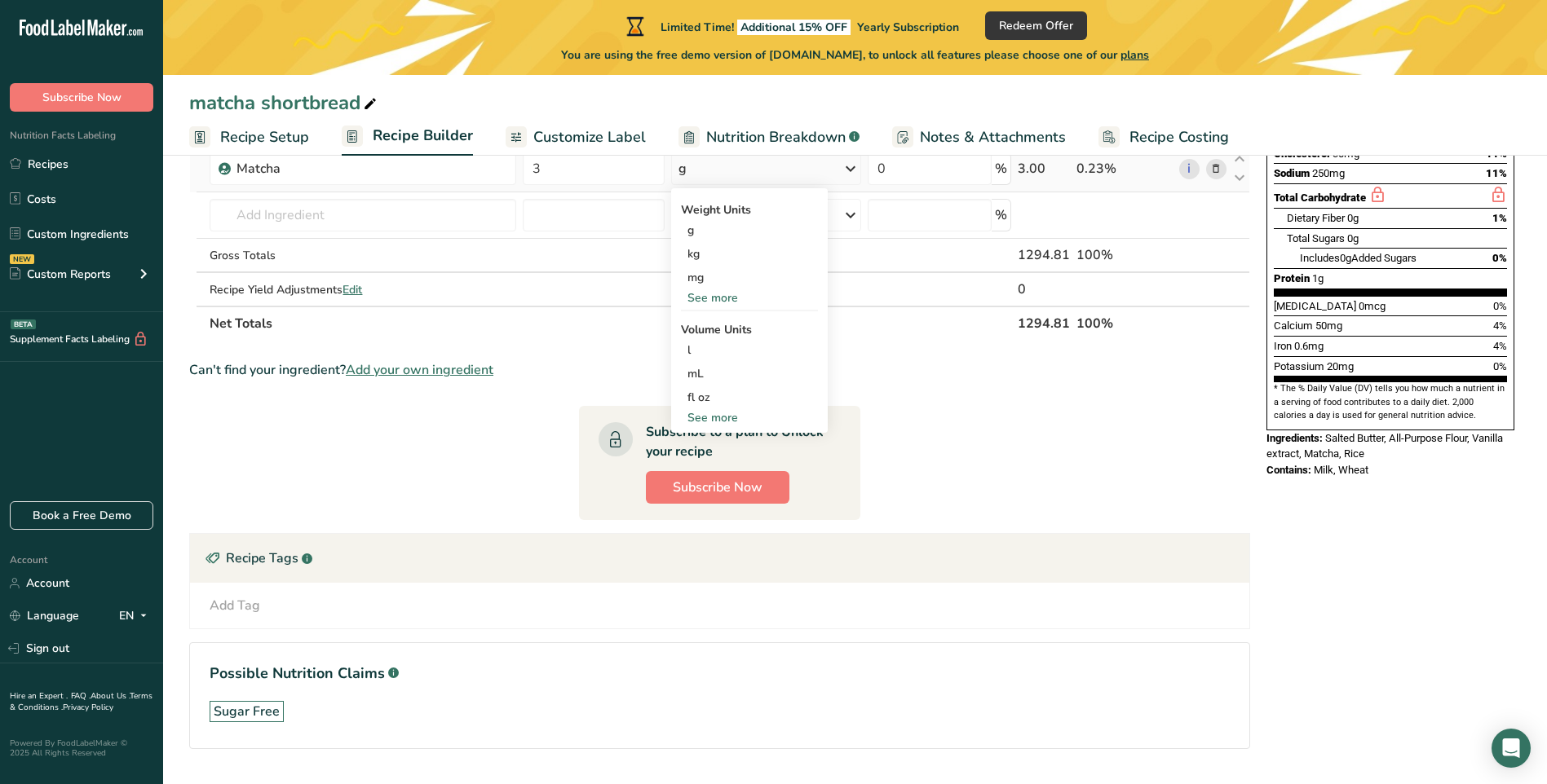
click at [732, 420] on div "See more" at bounding box center [749, 418] width 137 height 17
click at [714, 419] on div "tbsp" at bounding box center [749, 421] width 124 height 17
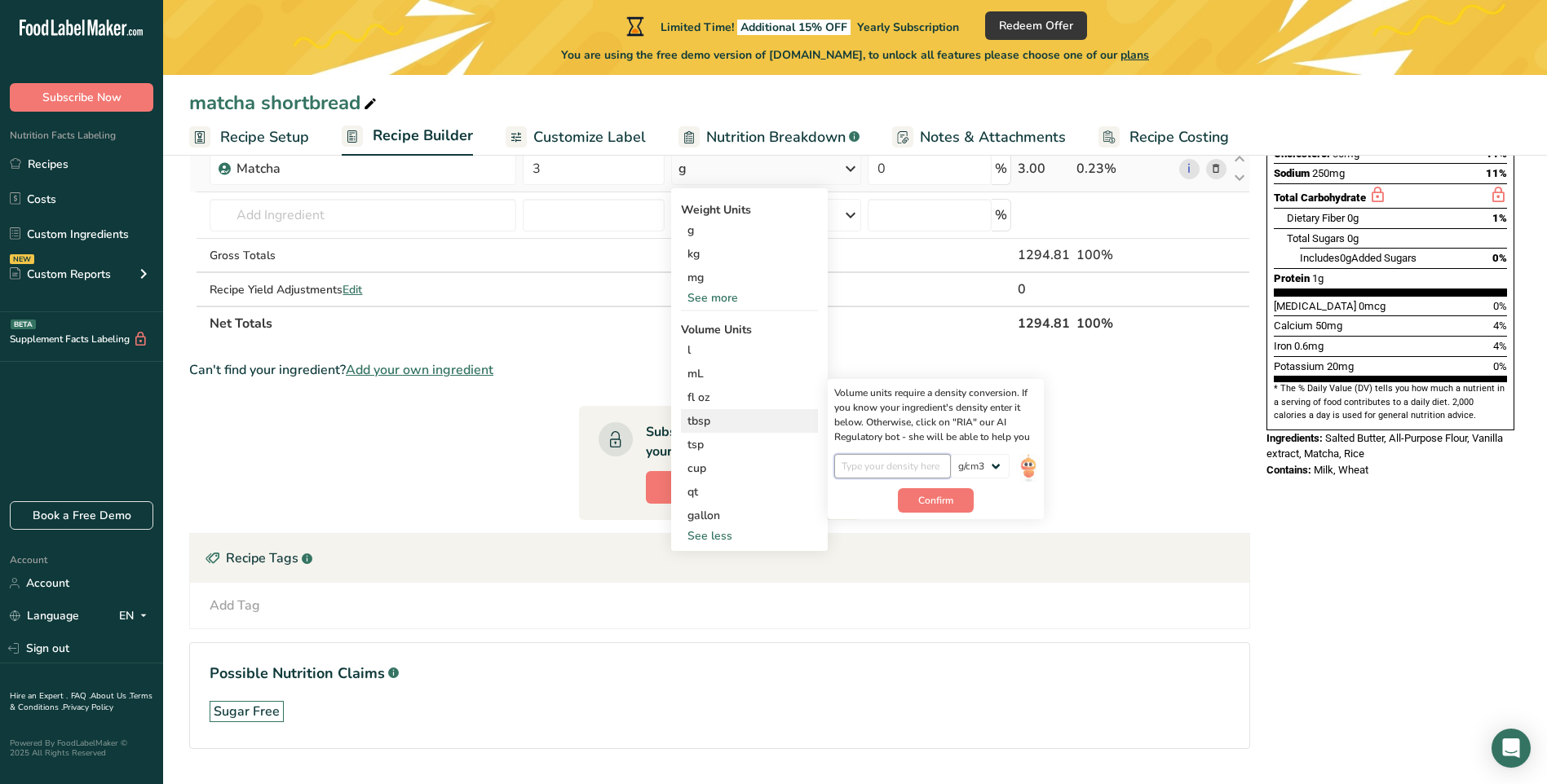
click at [867, 472] on input "number" at bounding box center [893, 466] width 117 height 25
click at [889, 467] on input "number" at bounding box center [893, 466] width 117 height 25
click at [968, 471] on select "lb/ft3 g/cm3" at bounding box center [981, 466] width 59 height 25
click at [908, 457] on input "number" at bounding box center [893, 466] width 117 height 25
click at [922, 503] on span "Confirm" at bounding box center [935, 500] width 35 height 14
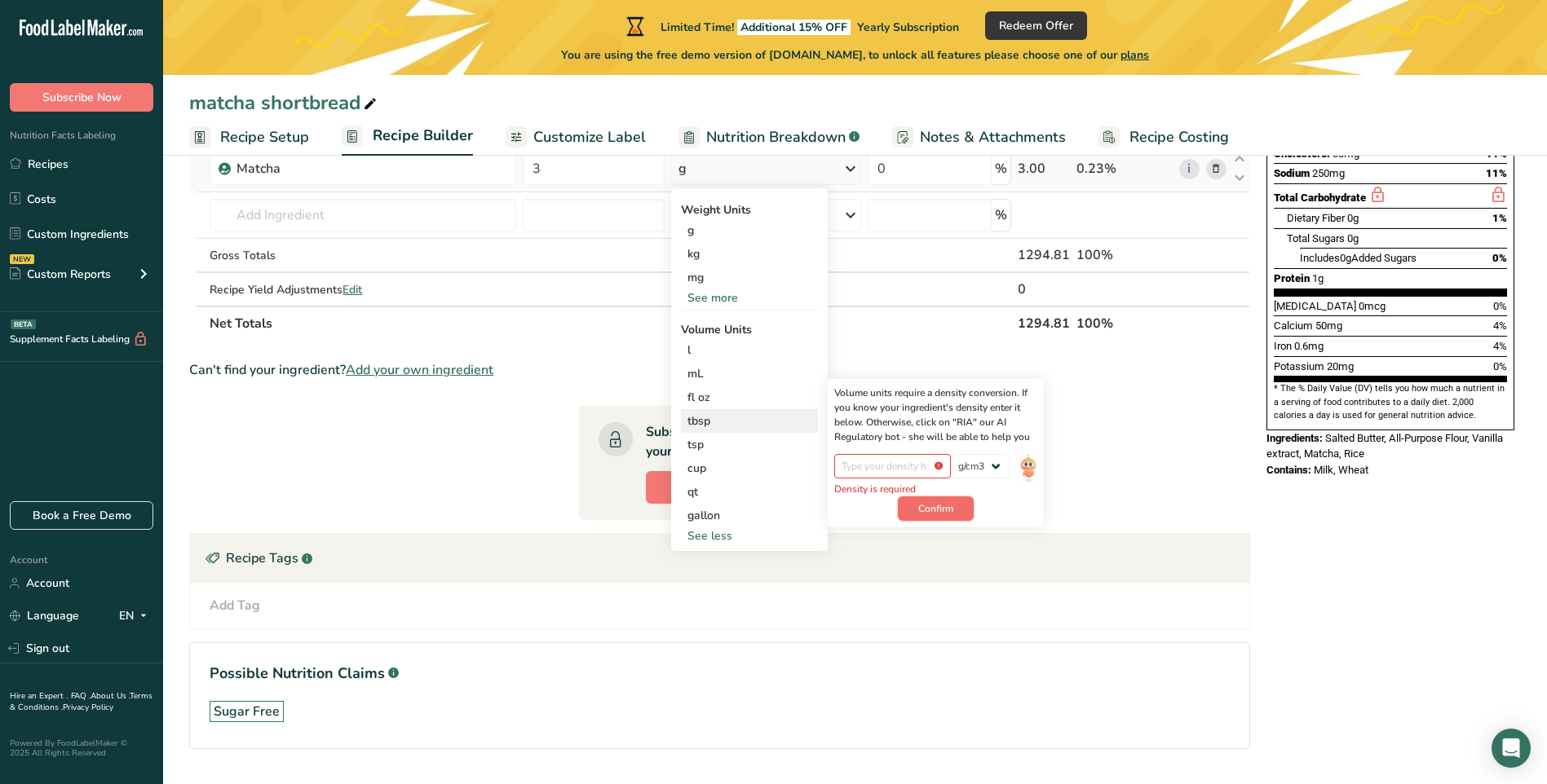
click at [922, 503] on span "Confirm" at bounding box center [935, 508] width 35 height 14
click at [901, 468] on input "number" at bounding box center [893, 466] width 117 height 25
click at [939, 468] on input "number" at bounding box center [893, 466] width 117 height 25
click at [888, 462] on input "number" at bounding box center [893, 466] width 117 height 25
click at [861, 330] on th "Net Totals" at bounding box center [610, 323] width 807 height 34
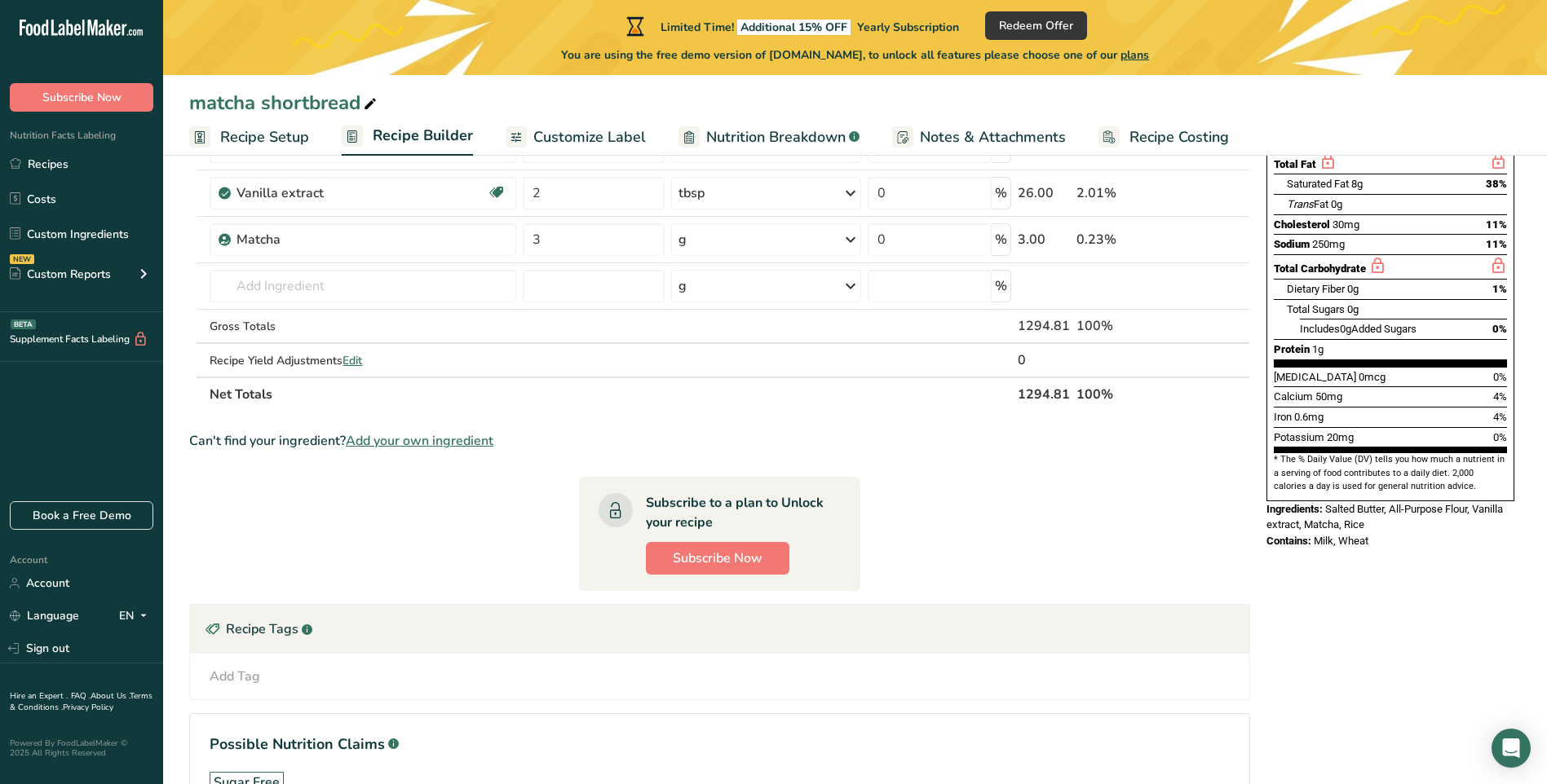
scroll to position [82, 0]
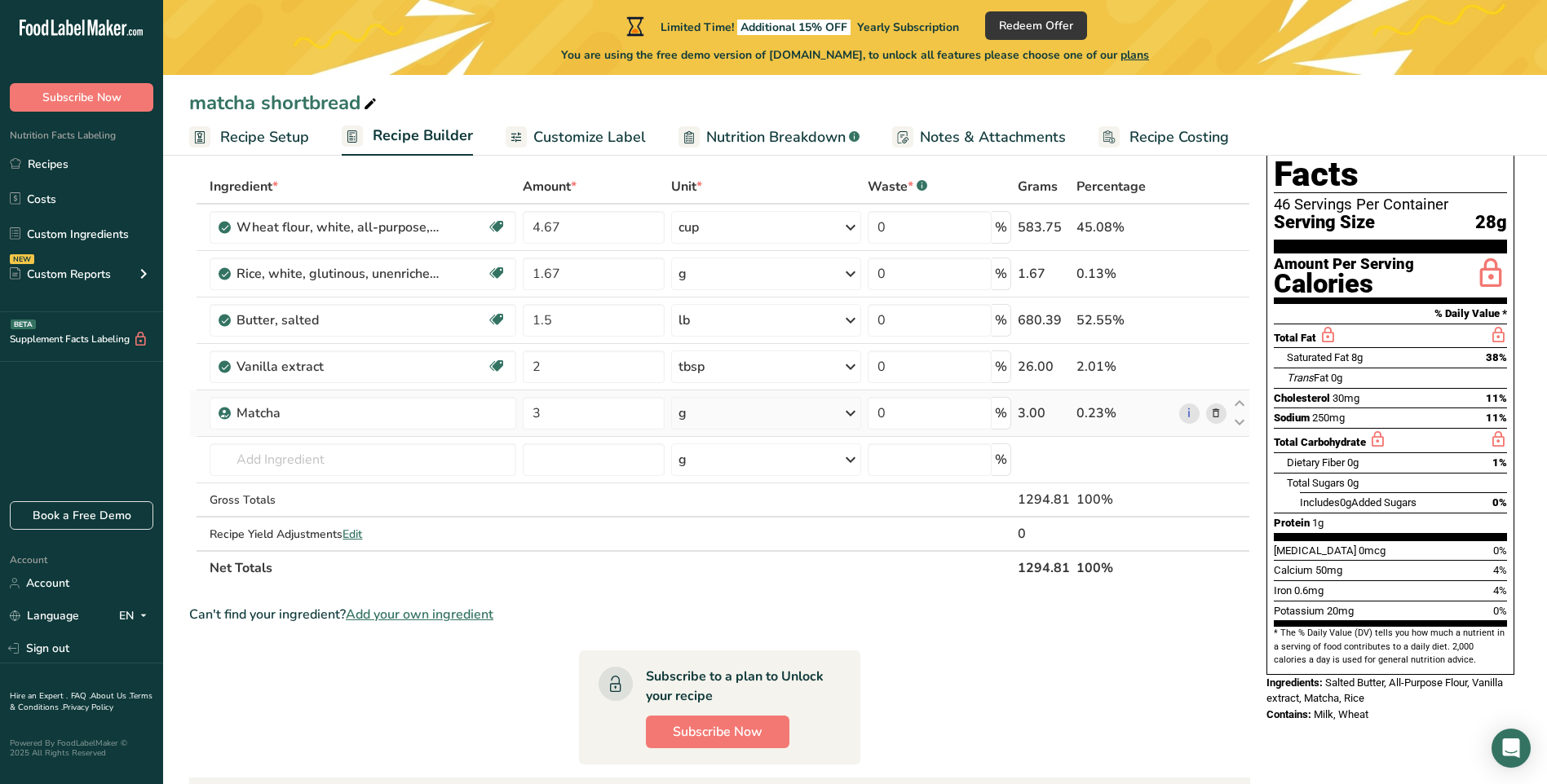
click at [847, 413] on icon at bounding box center [851, 413] width 20 height 29
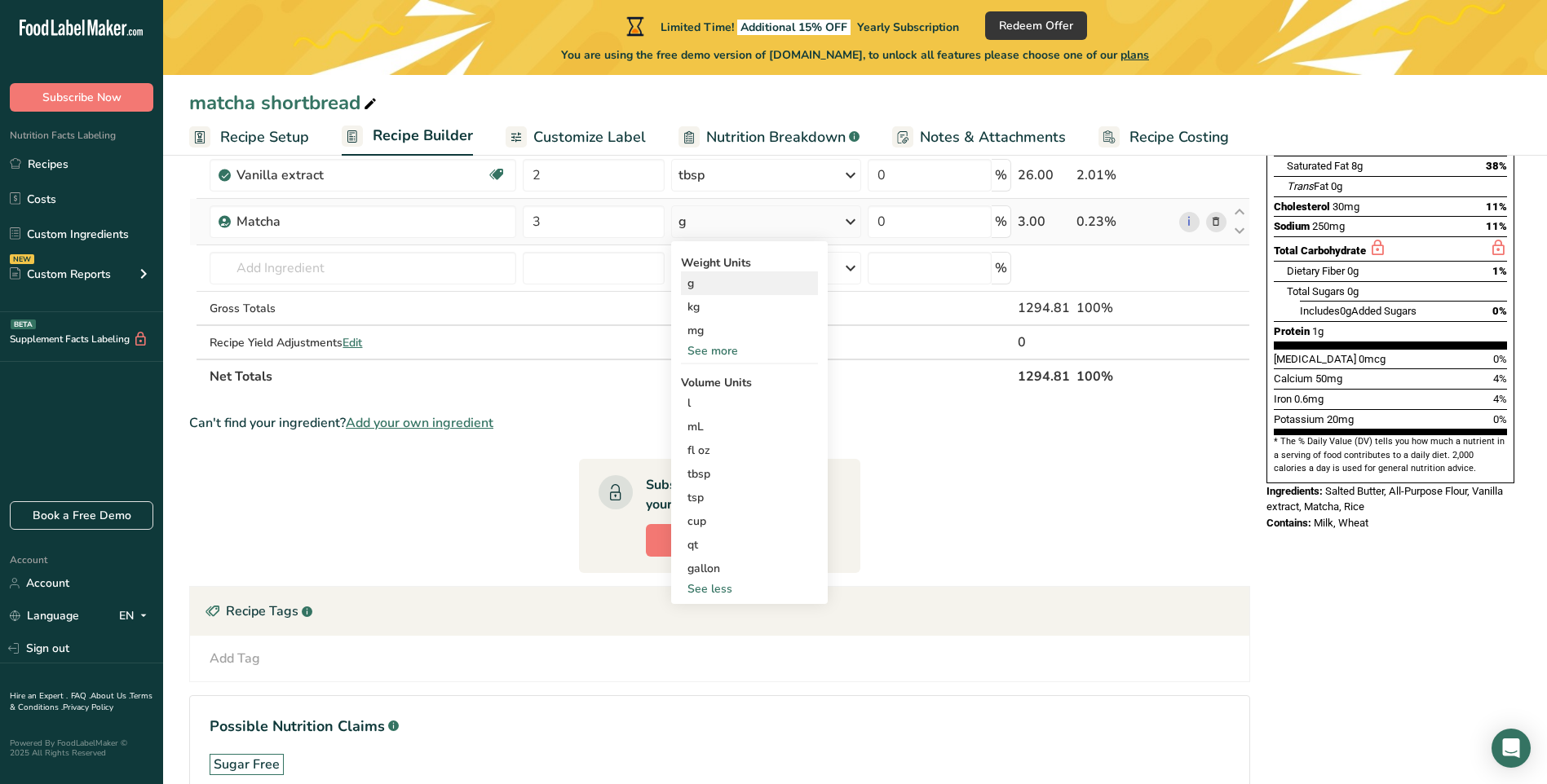
scroll to position [245, 0]
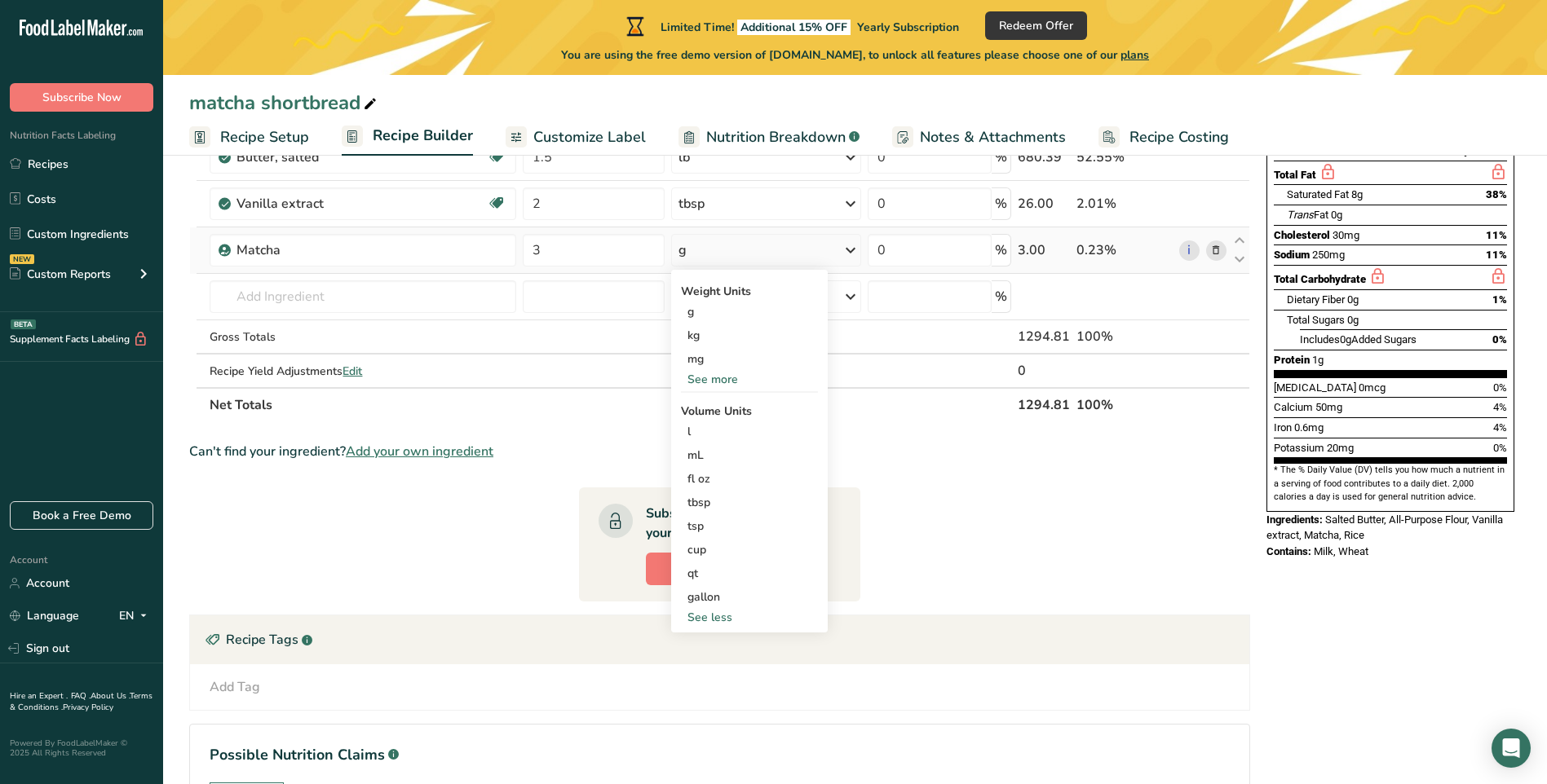
click at [714, 376] on div "See more" at bounding box center [749, 380] width 137 height 17
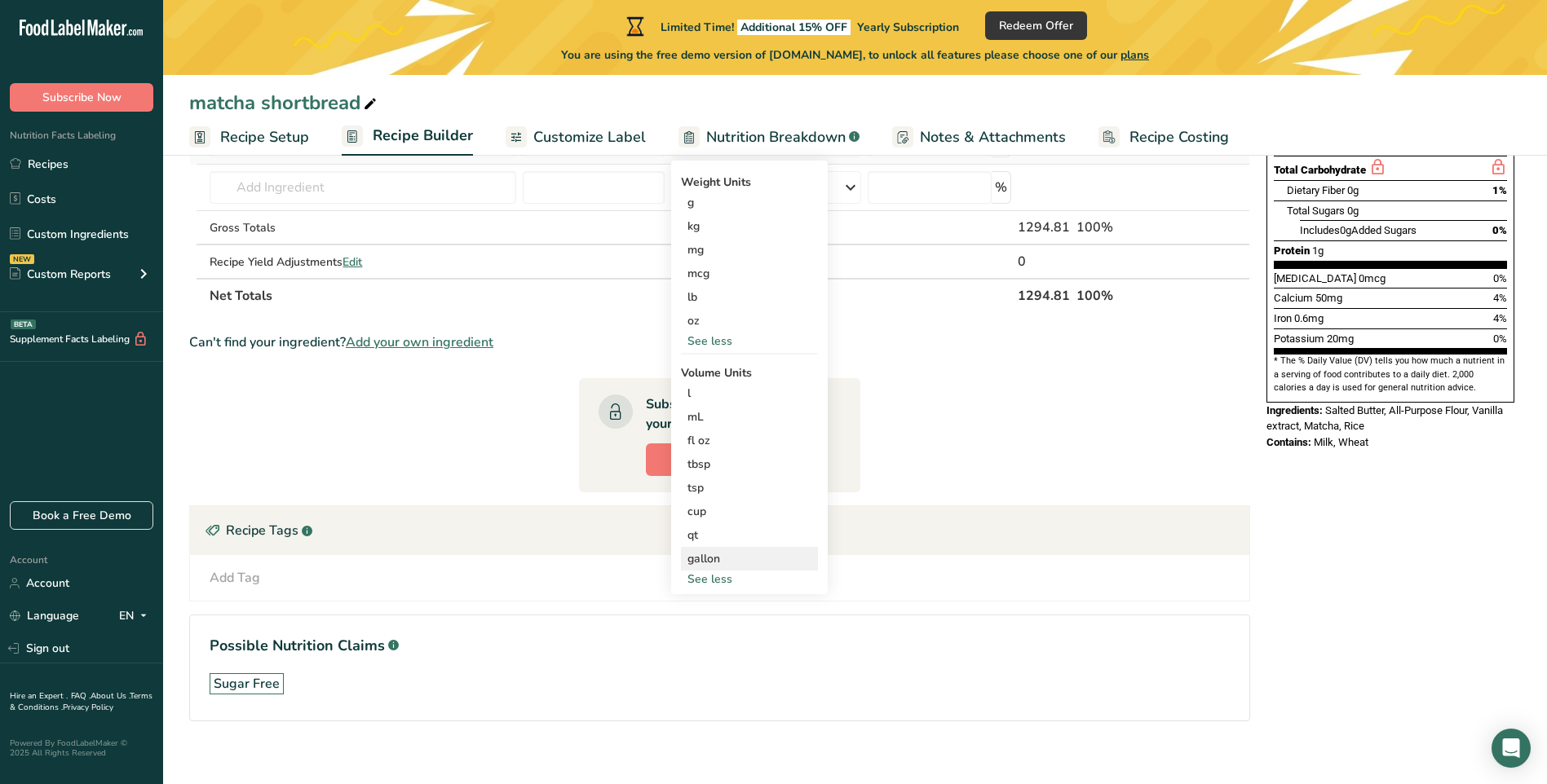
scroll to position [369, 0]
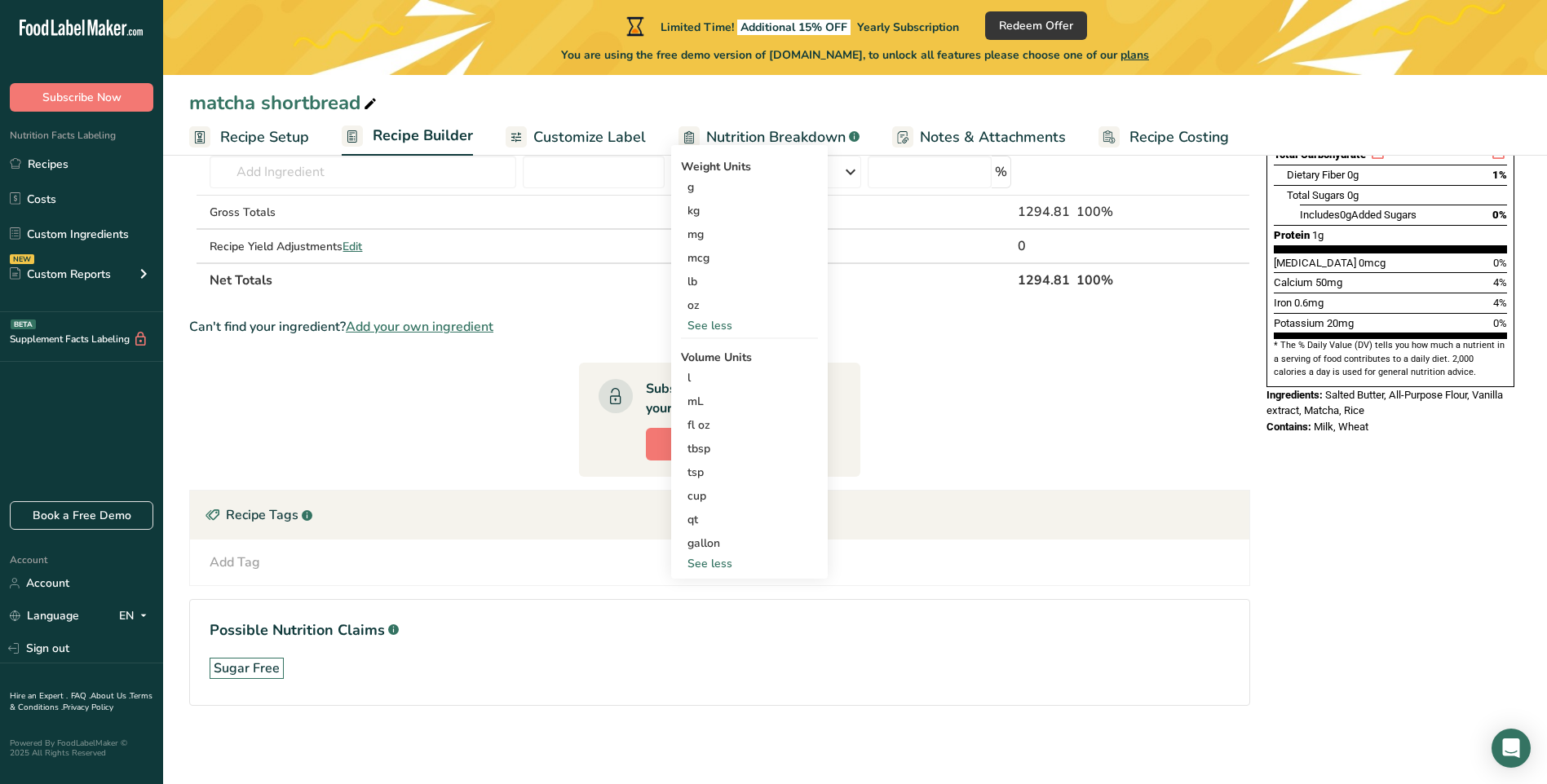
click at [720, 569] on div "See less" at bounding box center [749, 564] width 137 height 17
click at [935, 401] on section "Ingredient * Amount * Unit * Waste * .a-a{fill:#347362;}.b-a{fill:#fff;} Grams …" at bounding box center [720, 307] width 1062 height 850
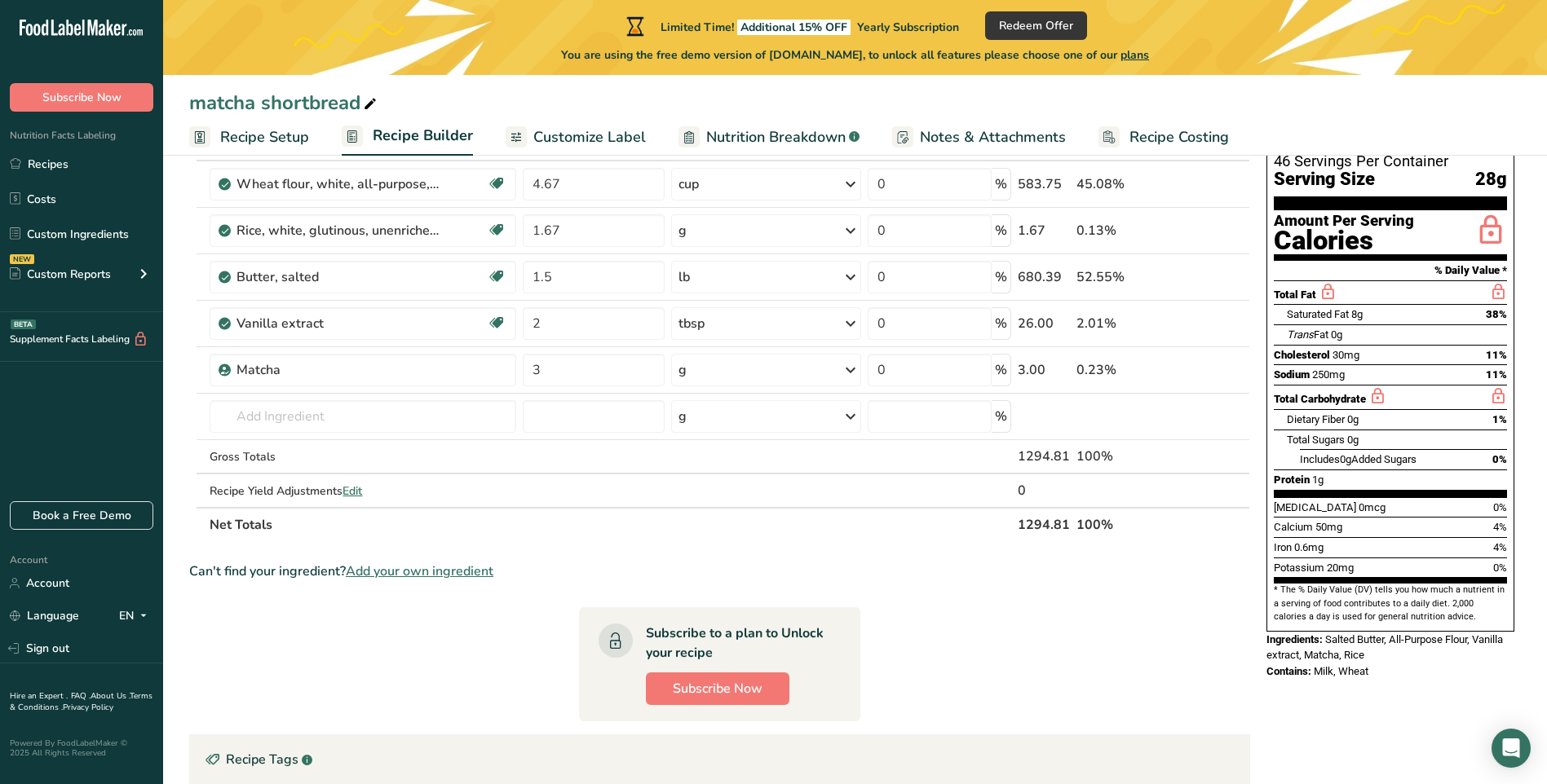
scroll to position [44, 0]
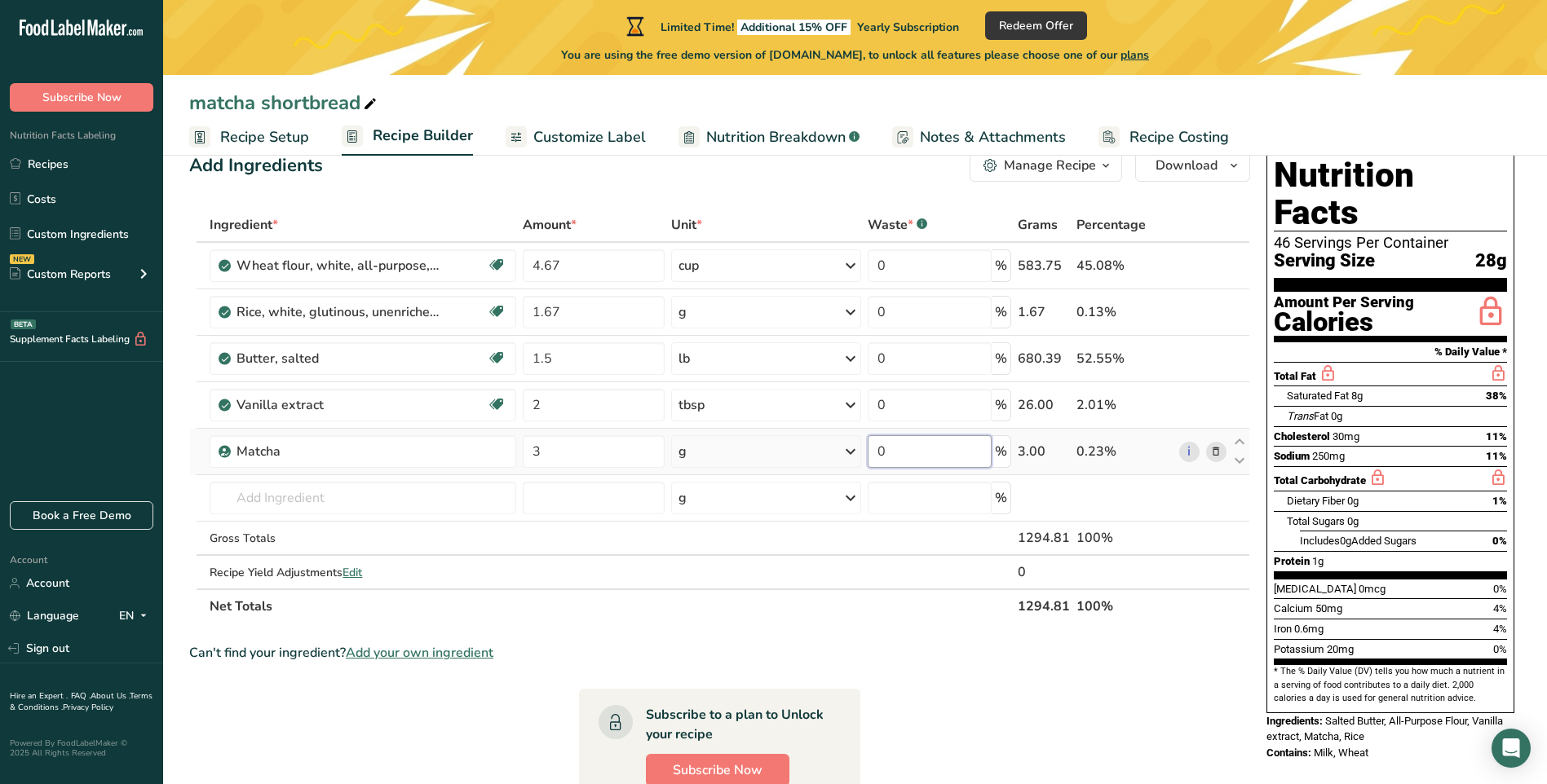
click at [924, 450] on input "0" at bounding box center [930, 452] width 123 height 32
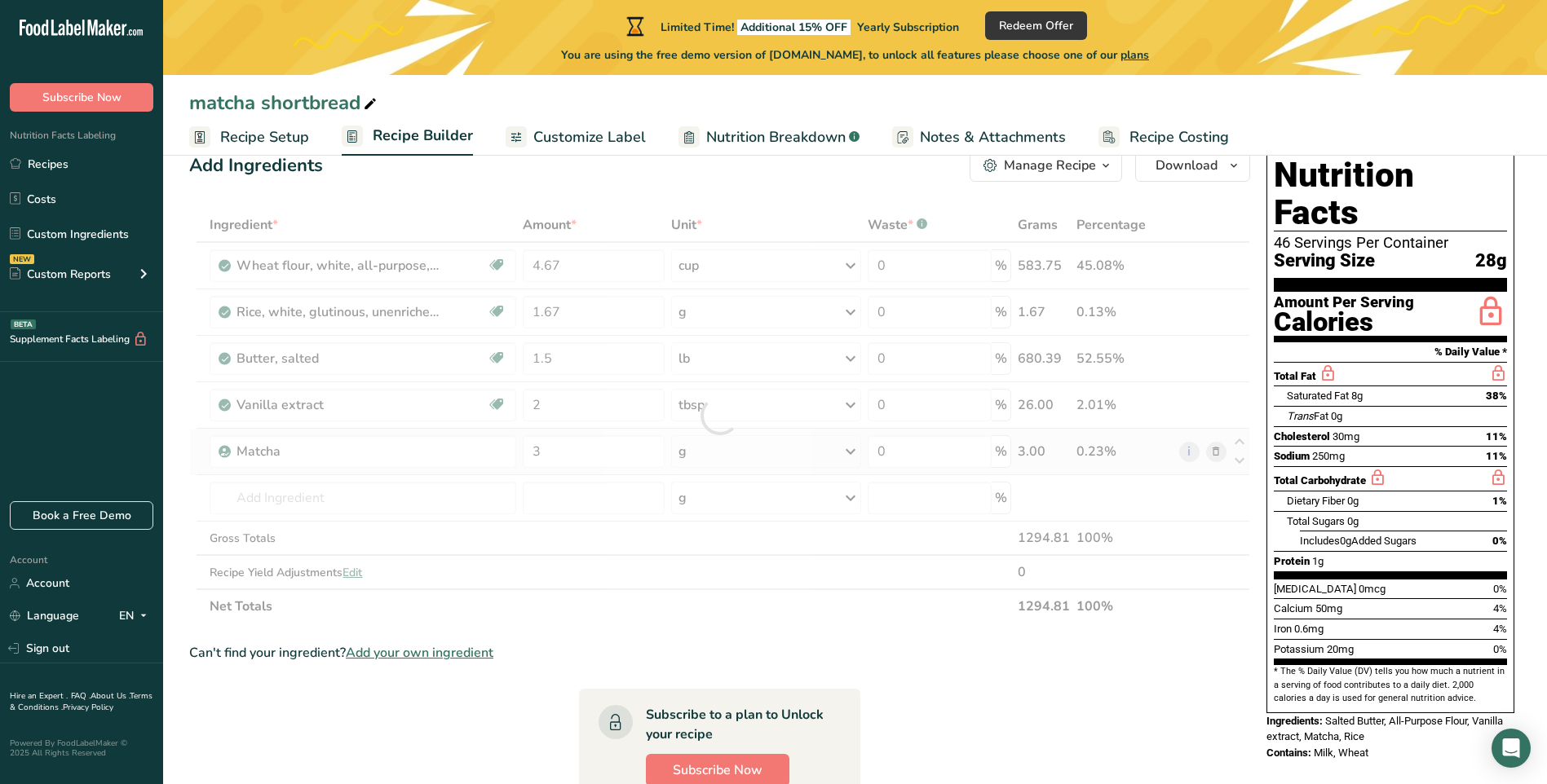
click at [851, 454] on div "Ingredient * Amount * Unit * Waste * .a-a{fill:#347362;}.b-a{fill:#fff;} Grams …" at bounding box center [720, 416] width 1062 height 416
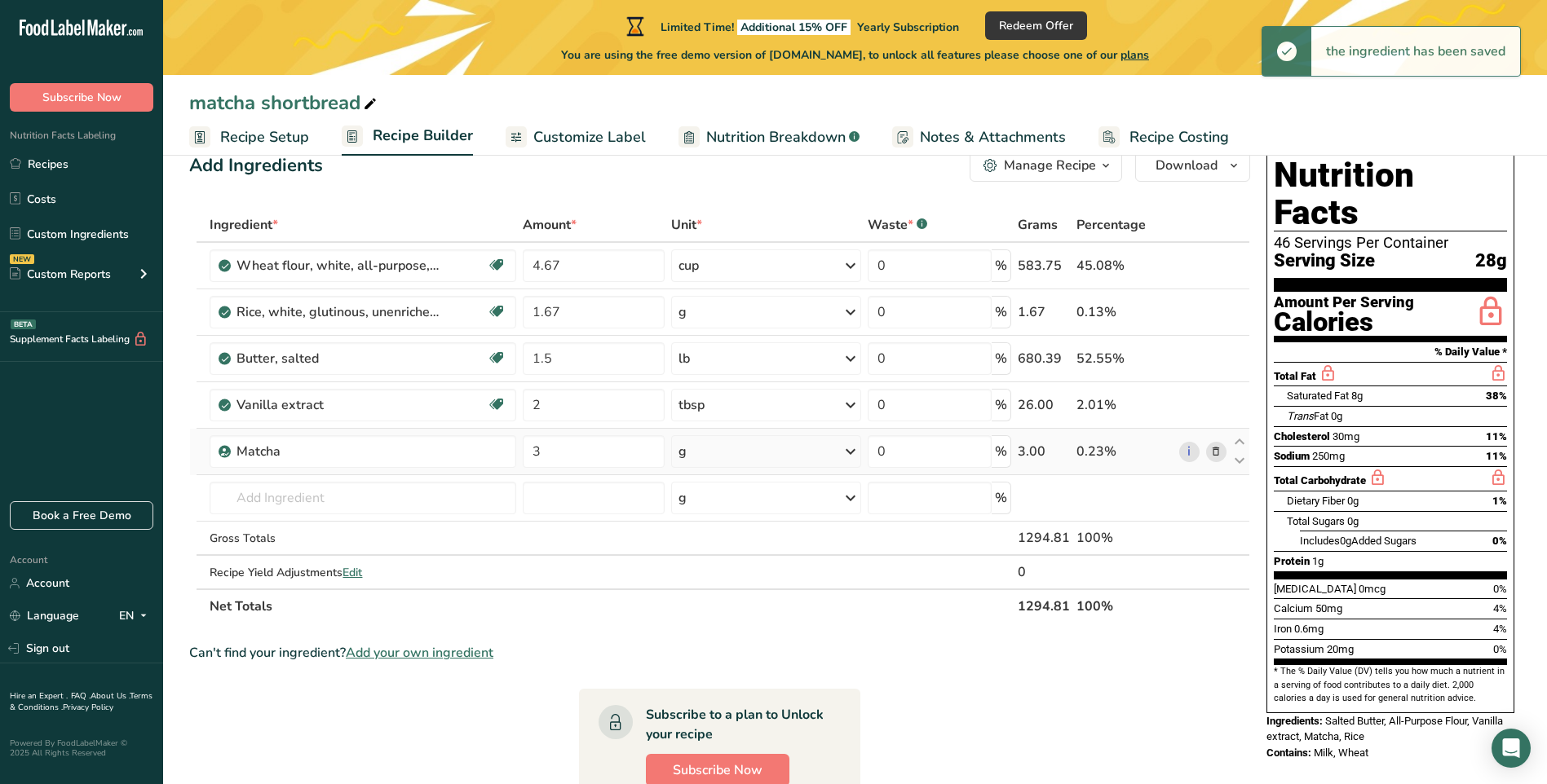
click at [851, 454] on icon at bounding box center [851, 451] width 20 height 29
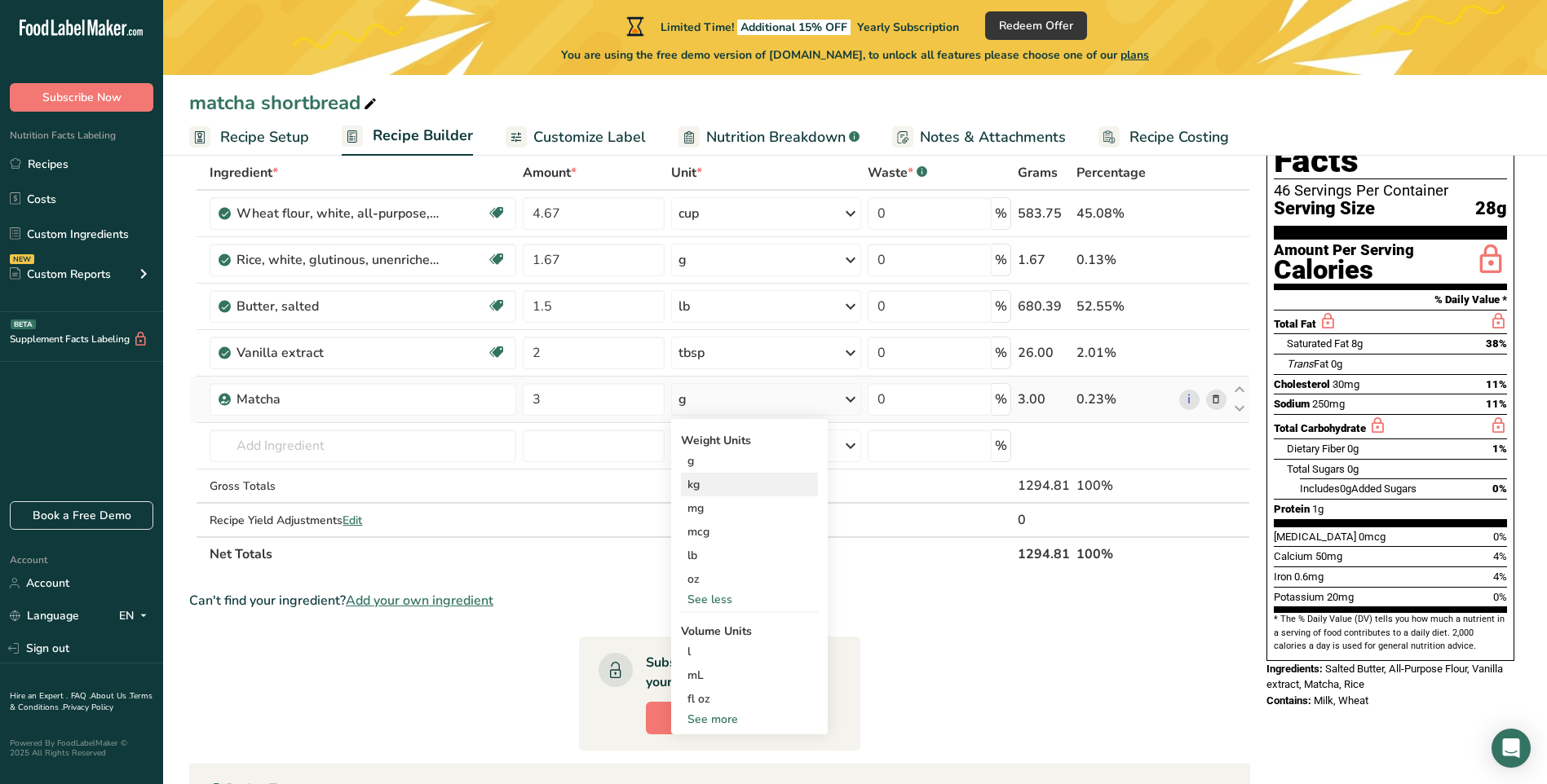
scroll to position [124, 0]
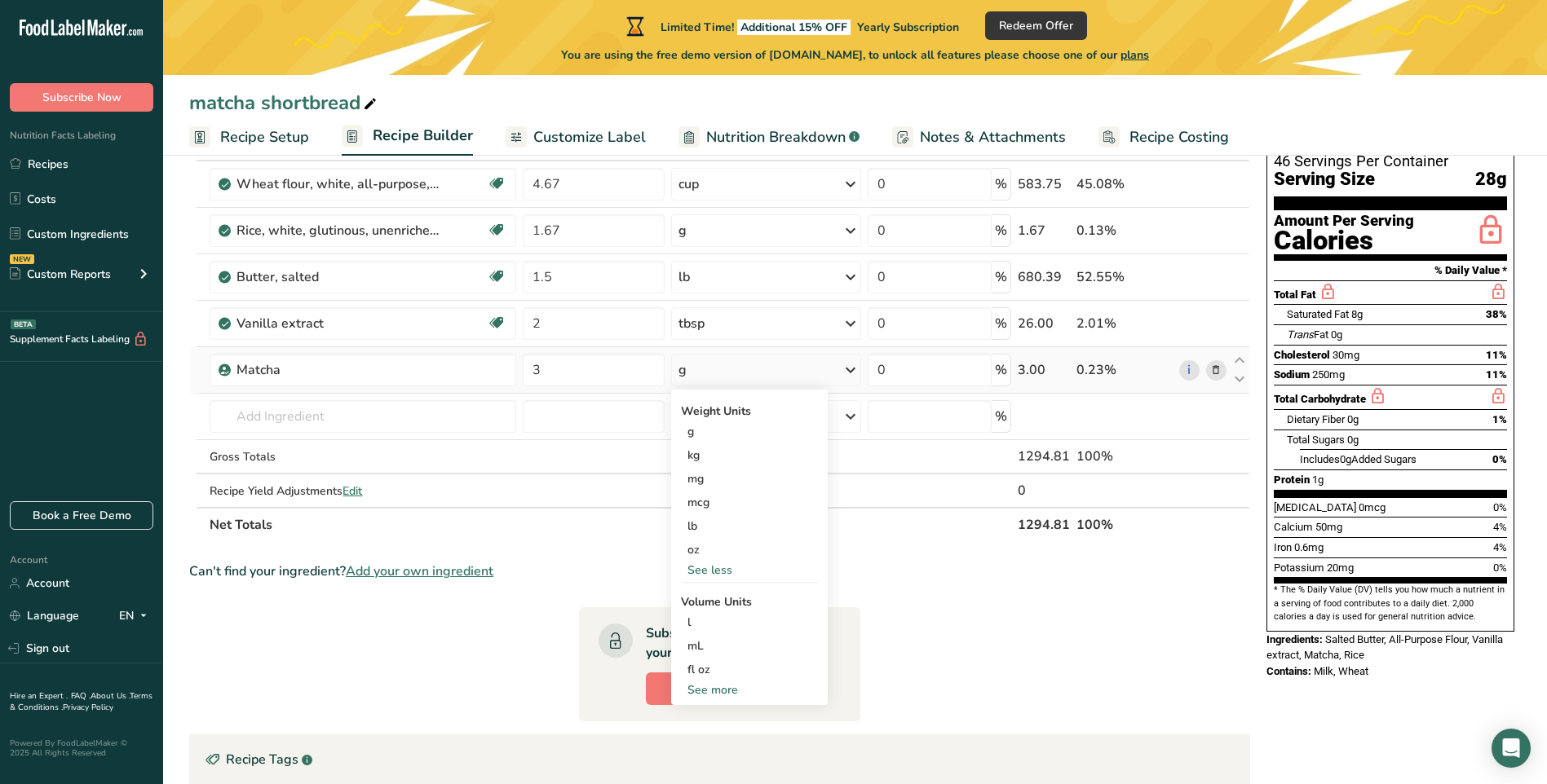
click at [726, 570] on div "See less" at bounding box center [749, 570] width 137 height 17
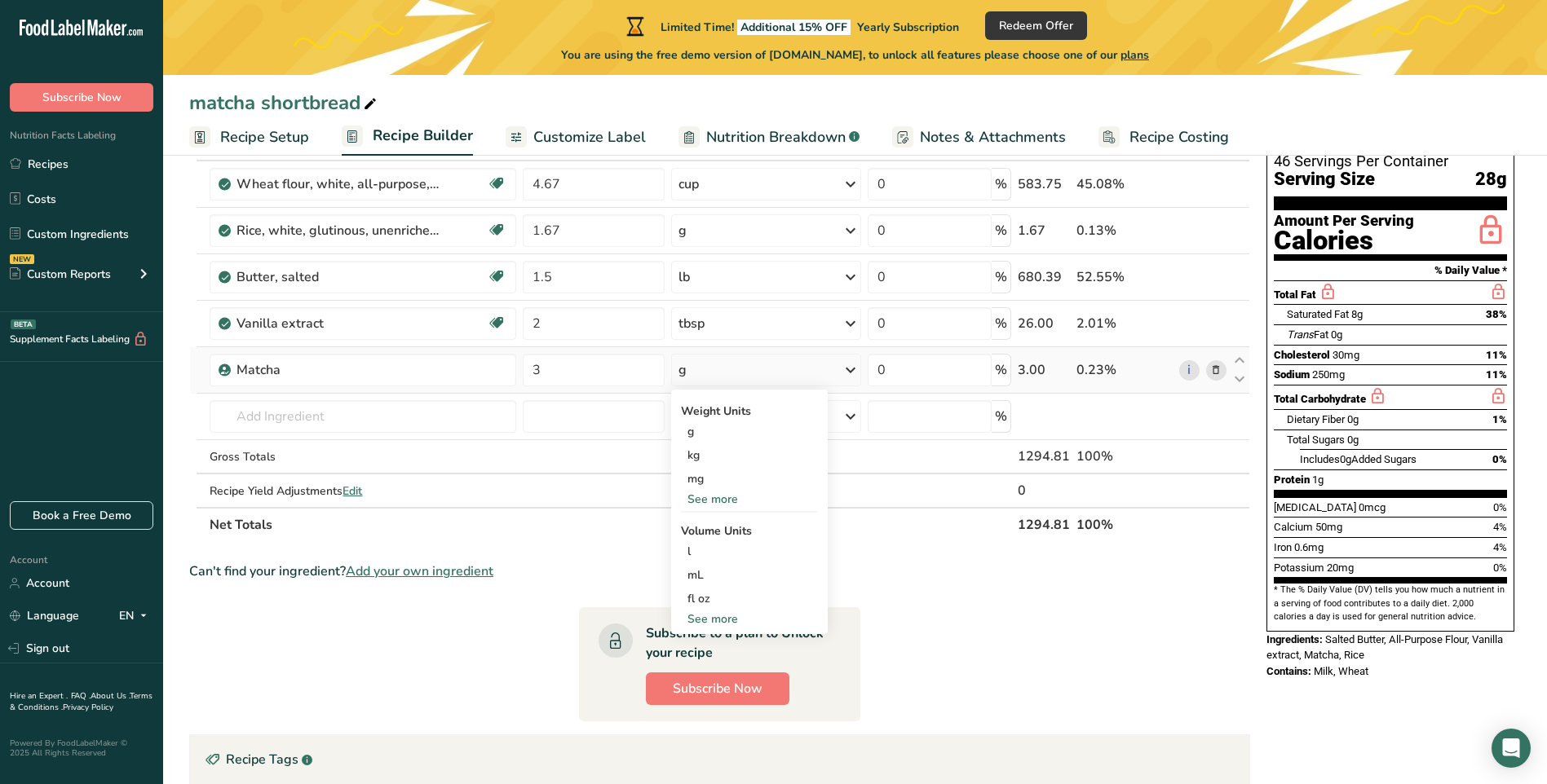
click at [719, 500] on div "See more" at bounding box center [749, 499] width 137 height 17
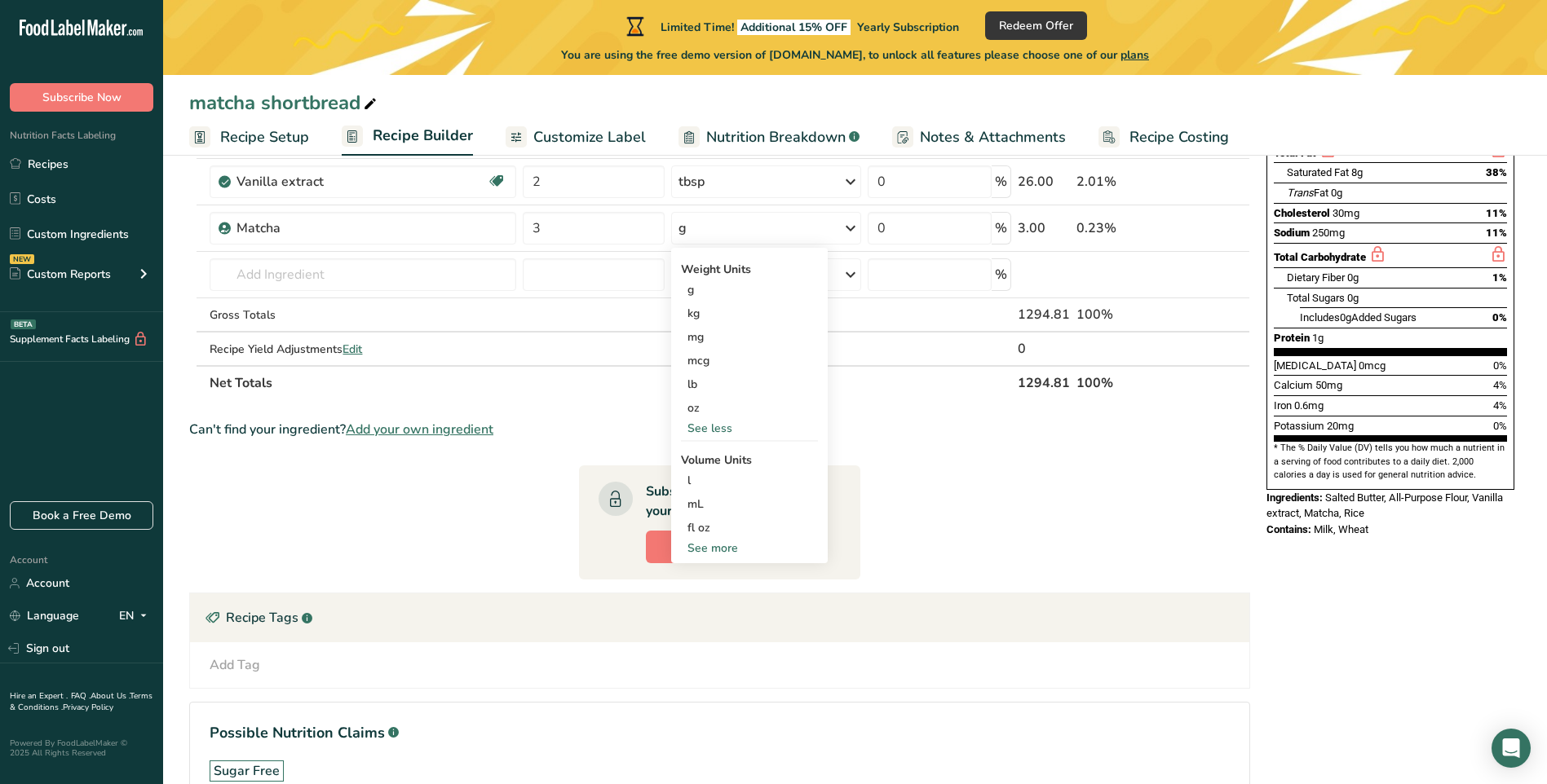
scroll to position [288, 0]
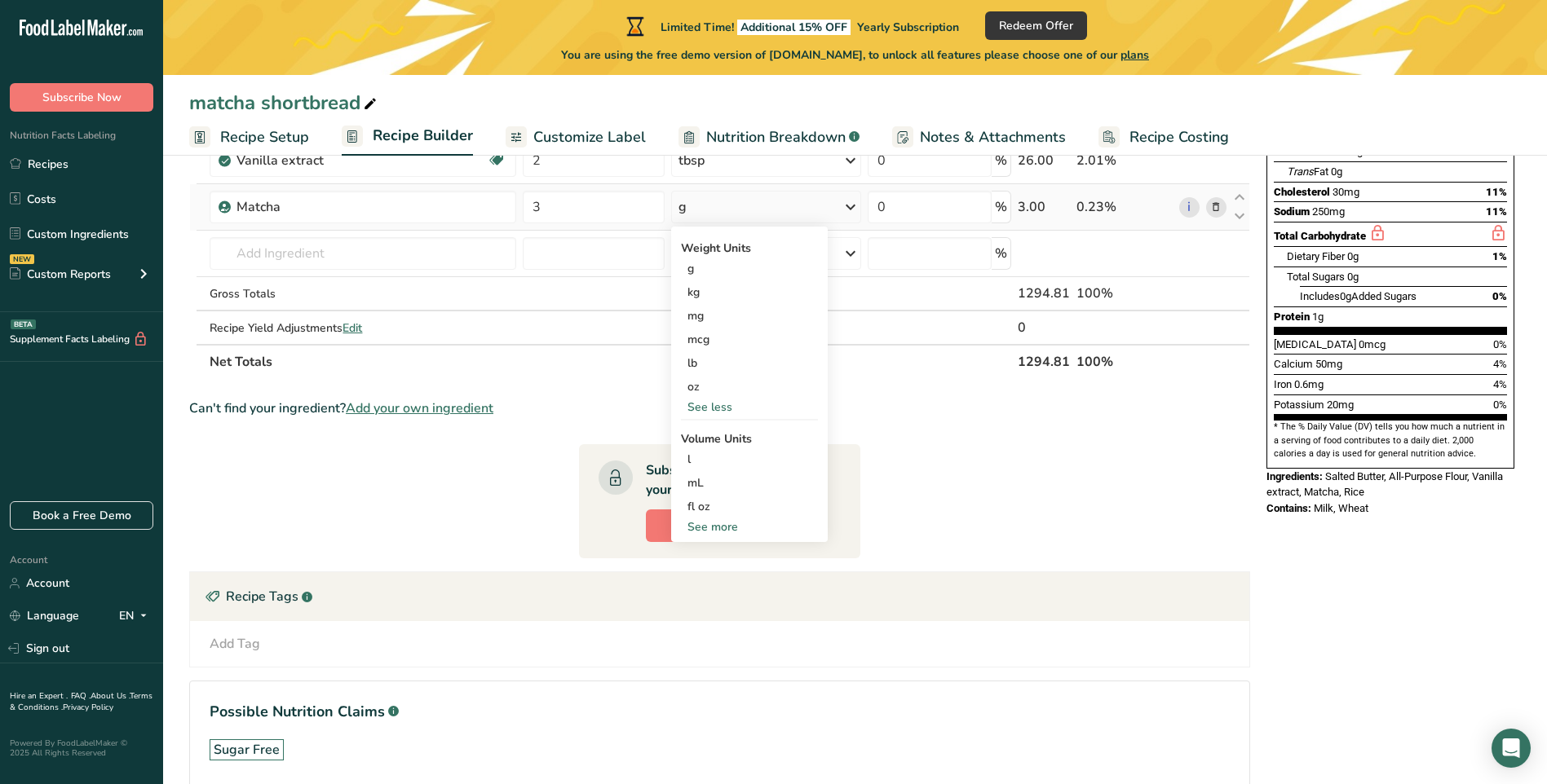
click at [714, 530] on div "See more" at bounding box center [749, 527] width 137 height 17
select select "22"
click at [714, 530] on div "tbsp" at bounding box center [749, 531] width 124 height 17
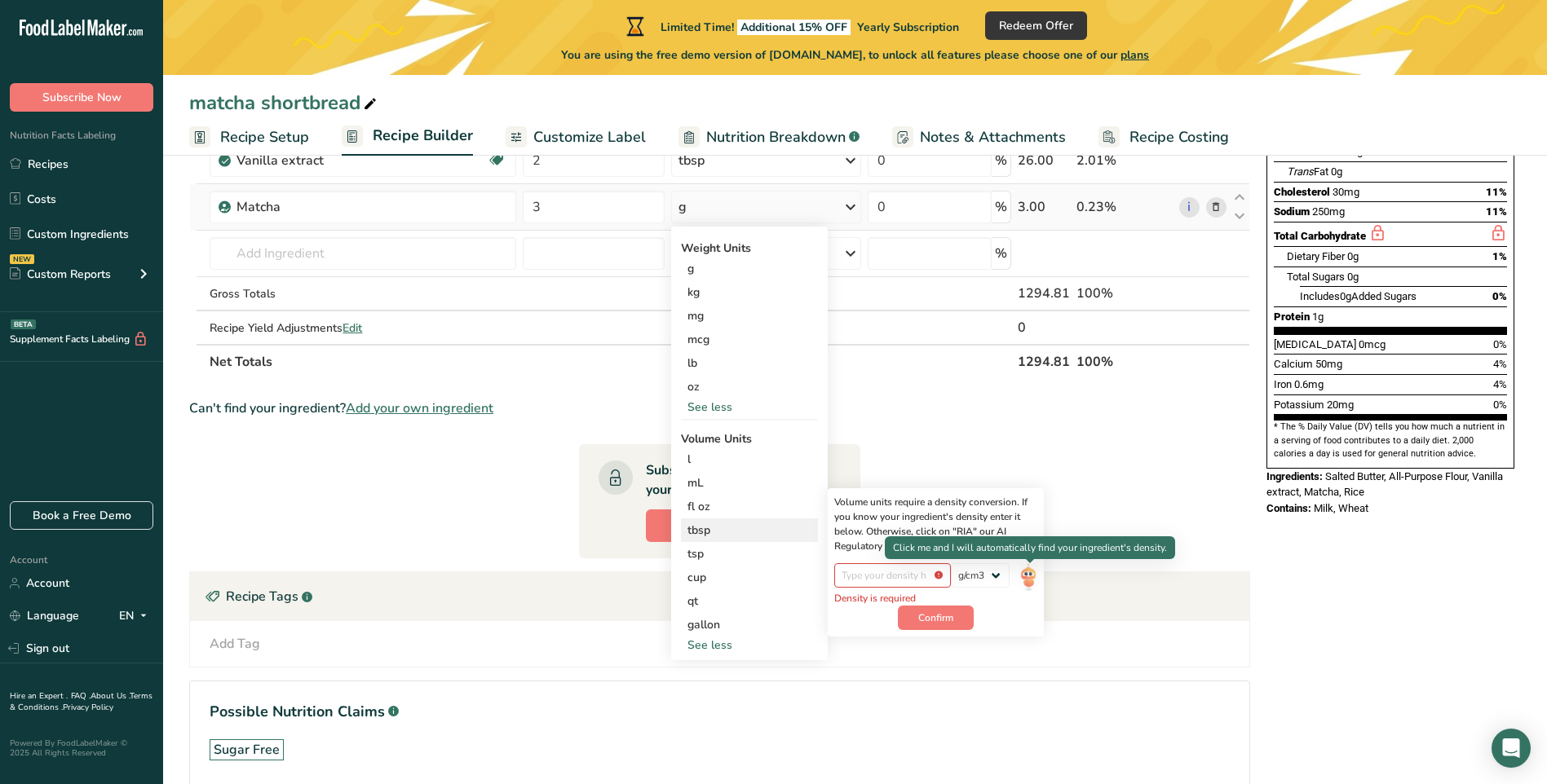
click at [1032, 579] on img at bounding box center [1028, 578] width 18 height 28
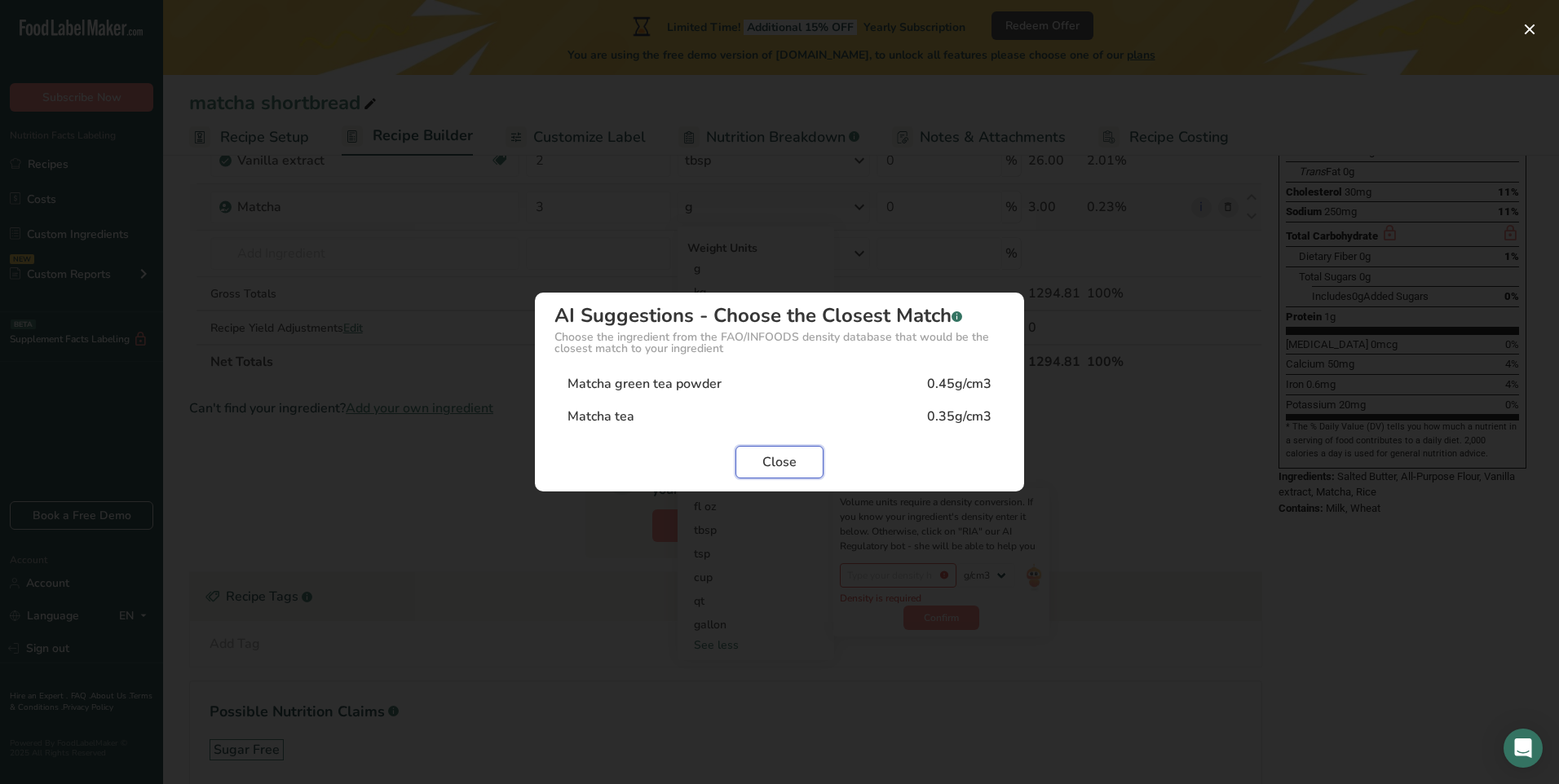
click at [770, 465] on span "Close" at bounding box center [780, 462] width 34 height 20
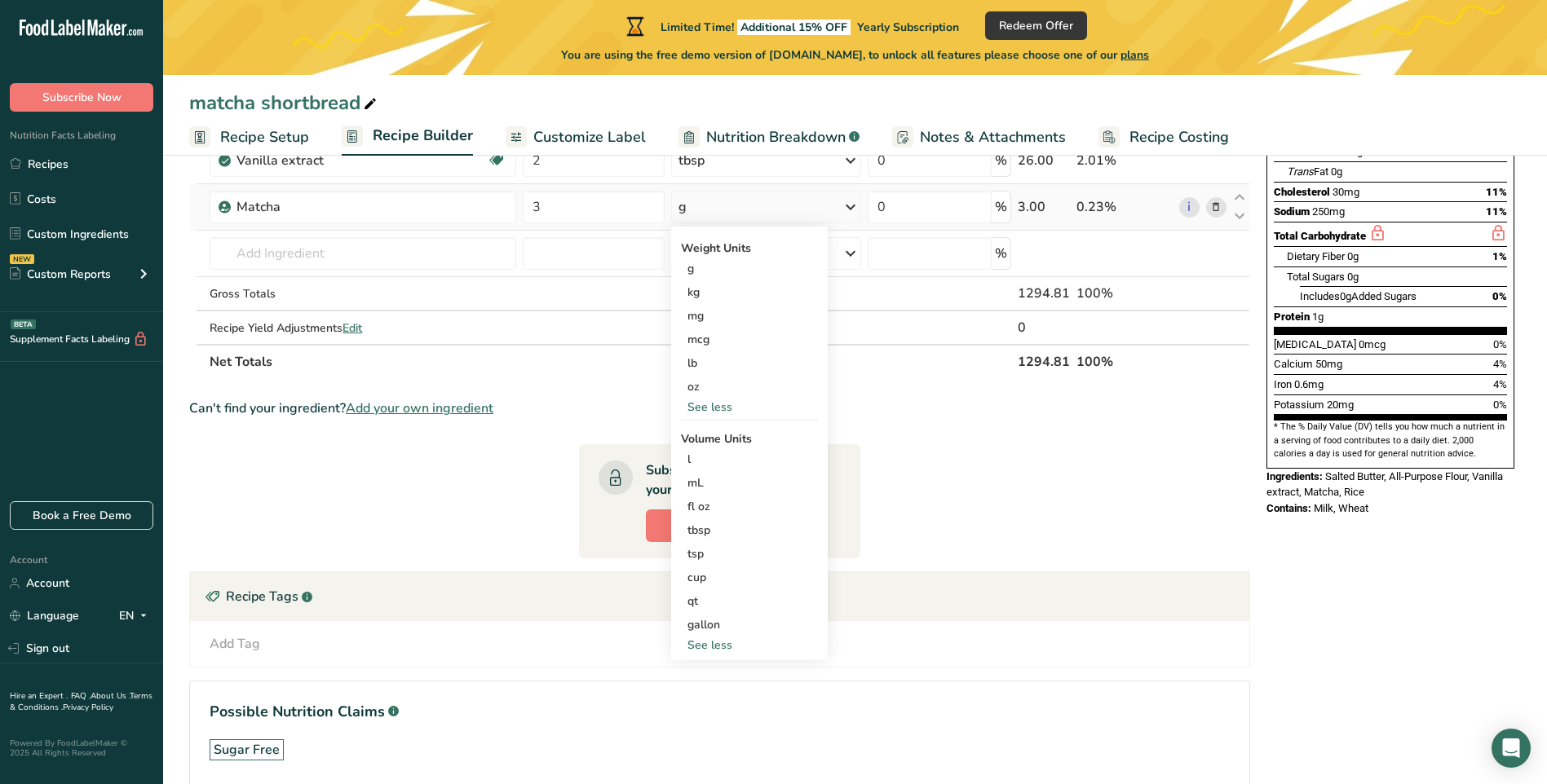
click at [1101, 435] on section "Ingredient * Amount * Unit * Waste * .a-a{fill:#347362;}.b-a{fill:#fff;} Grams …" at bounding box center [720, 388] width 1062 height 850
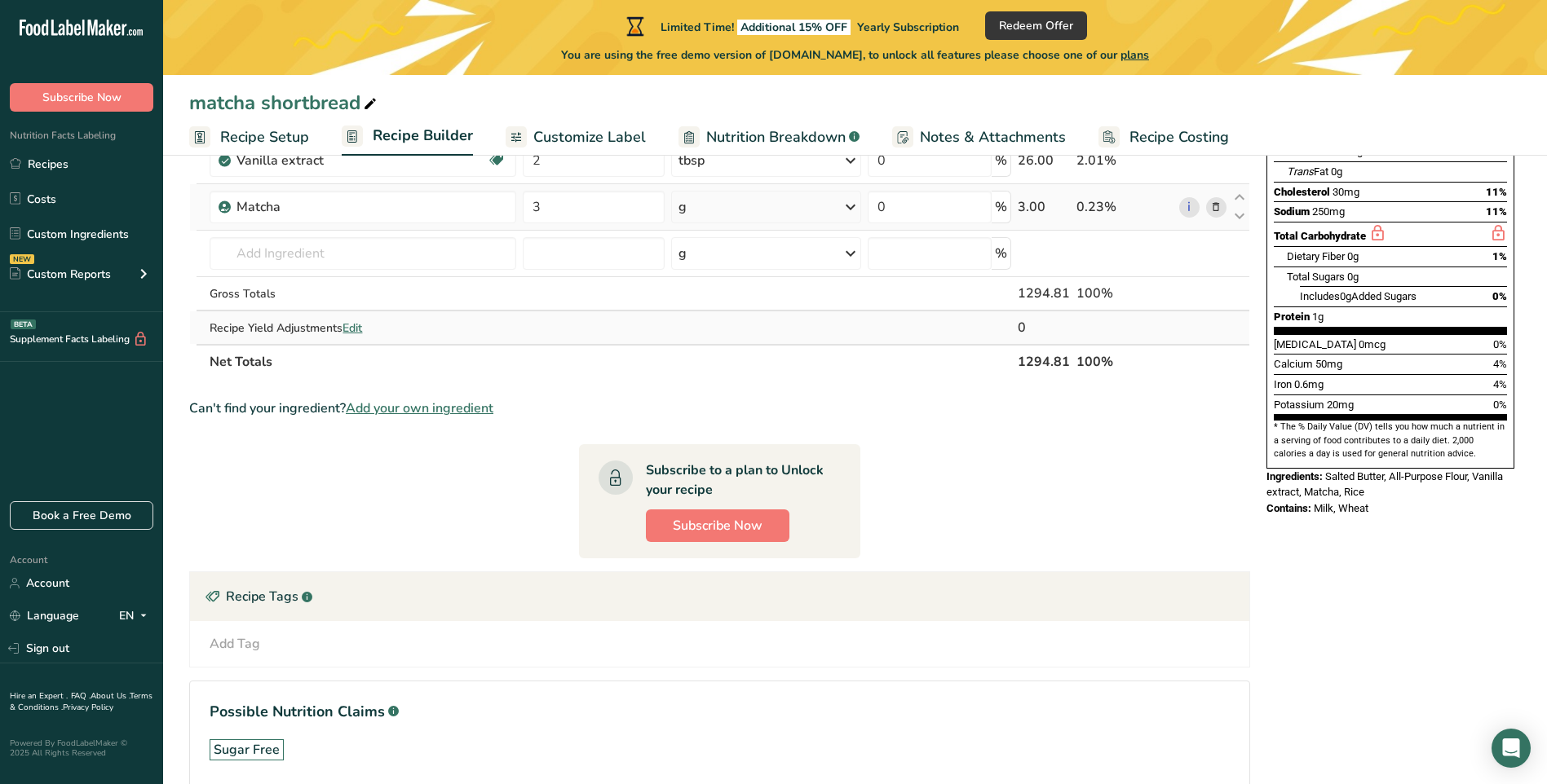
scroll to position [124, 0]
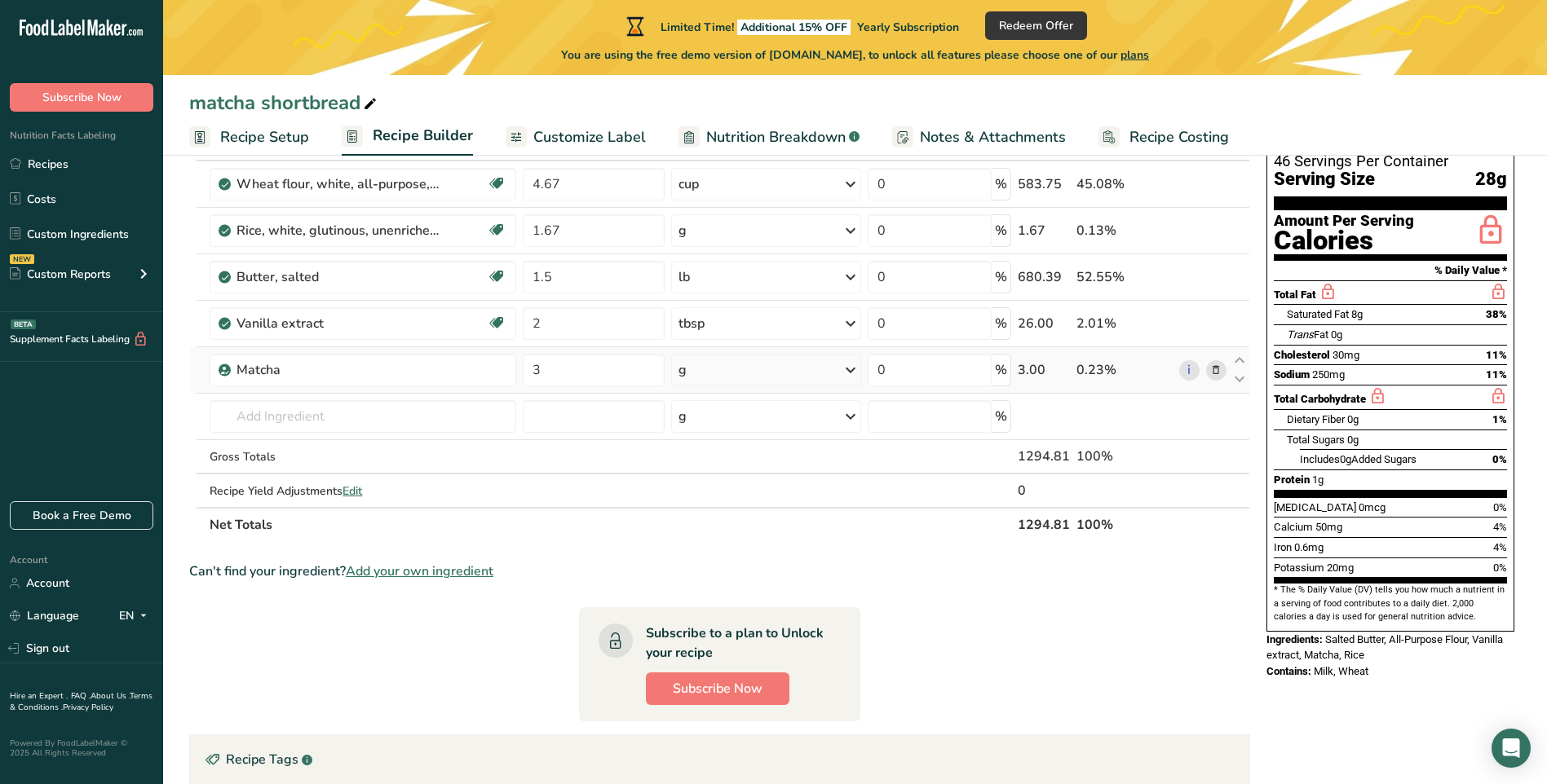
click at [851, 368] on icon at bounding box center [851, 370] width 20 height 29
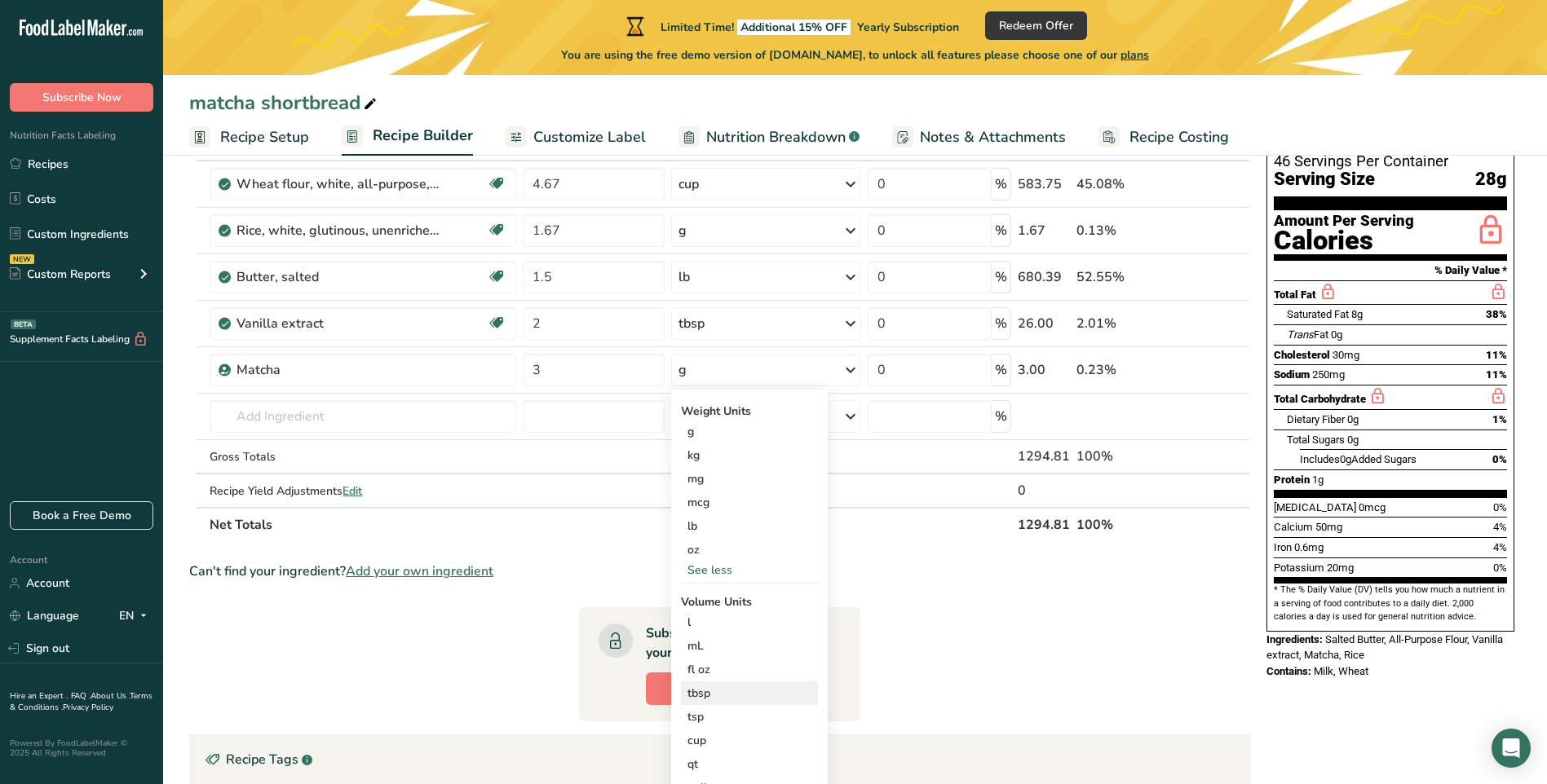
click at [714, 687] on div "tbsp" at bounding box center [749, 694] width 124 height 17
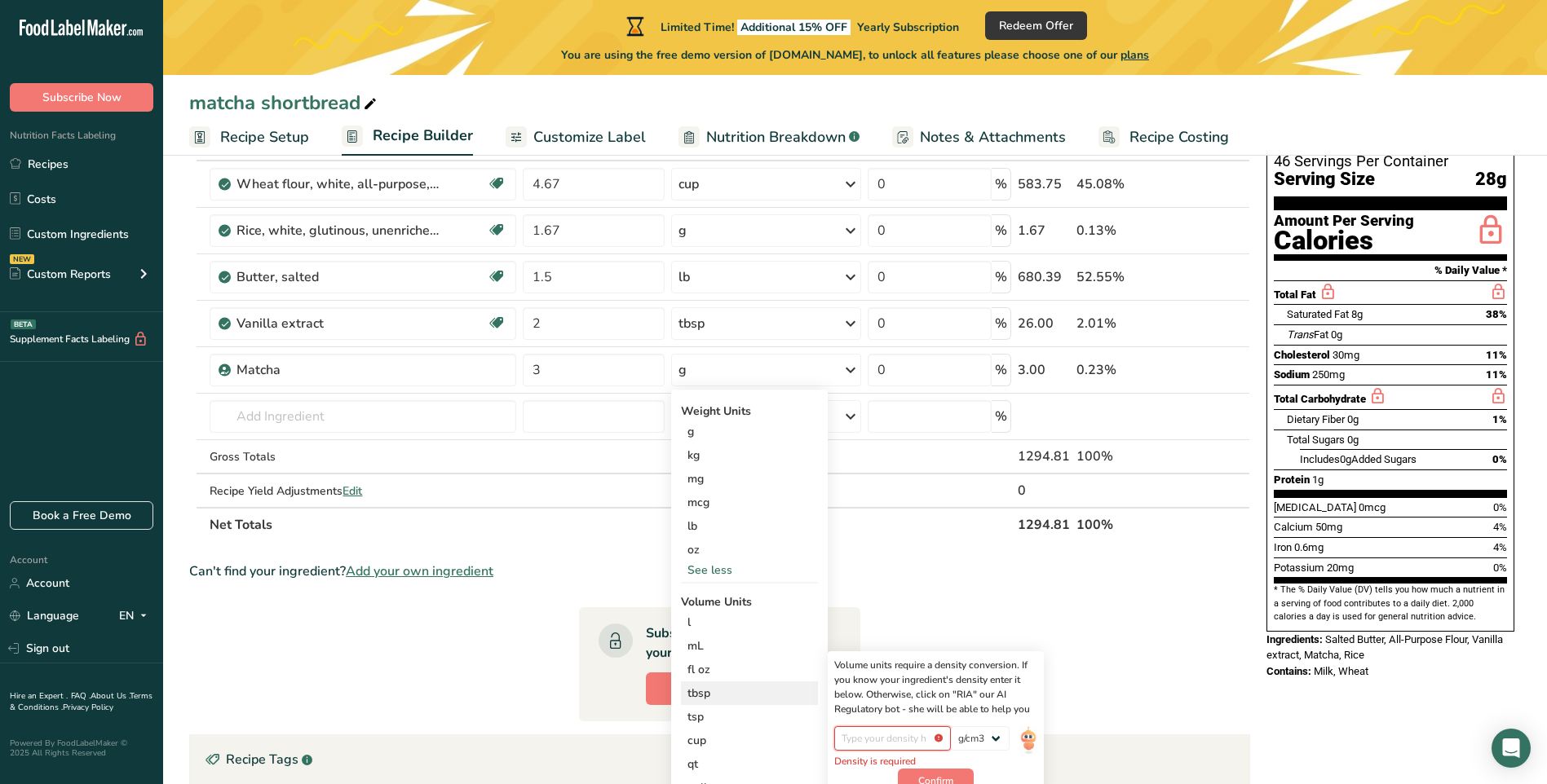
click at [887, 739] on input "number" at bounding box center [893, 738] width 117 height 25
type input "0.45"
click at [918, 759] on div "0.45" at bounding box center [893, 743] width 117 height 34
click at [927, 773] on span "Confirm" at bounding box center [935, 773] width 35 height 14
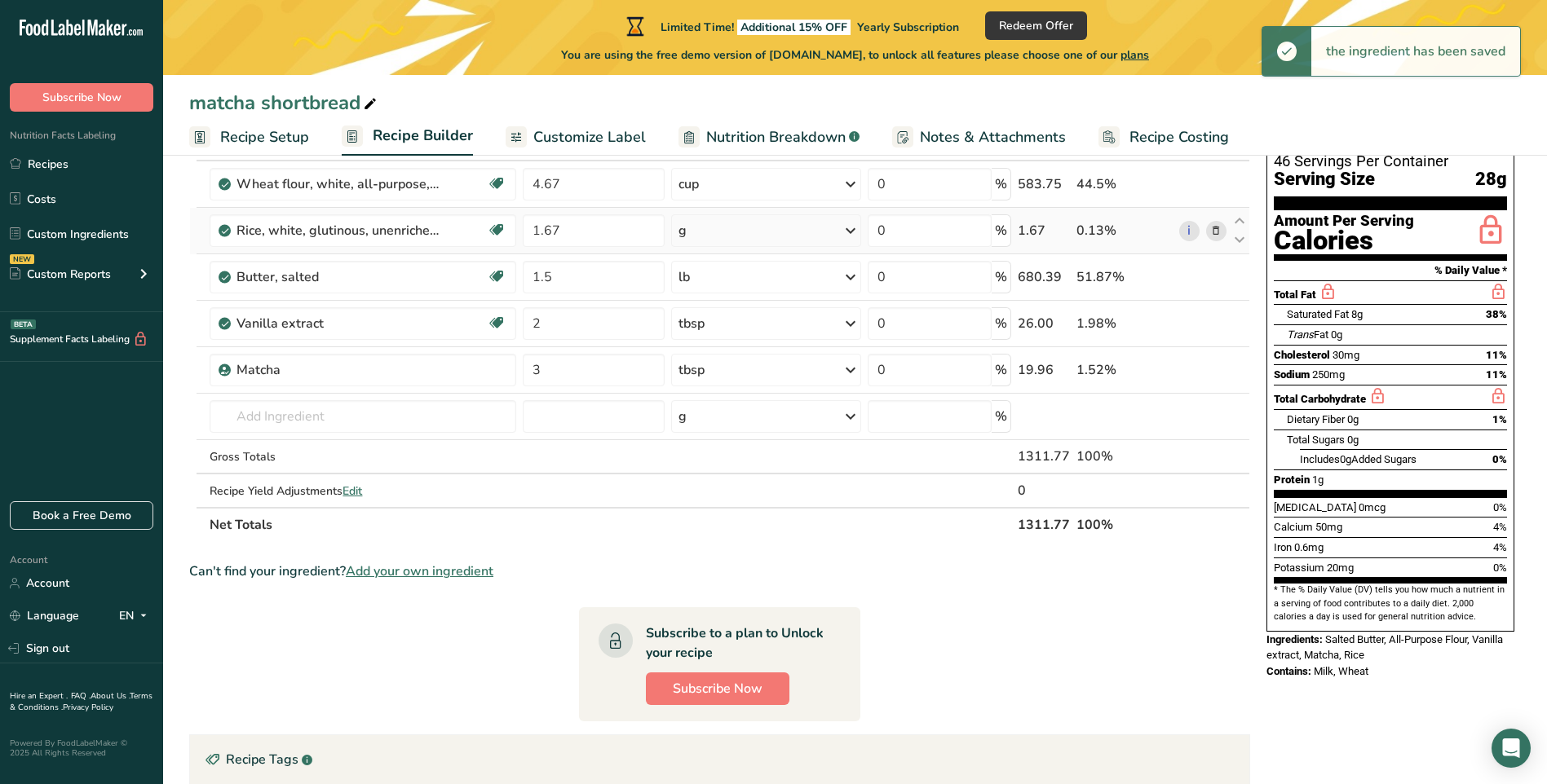
click at [850, 229] on icon at bounding box center [851, 231] width 20 height 29
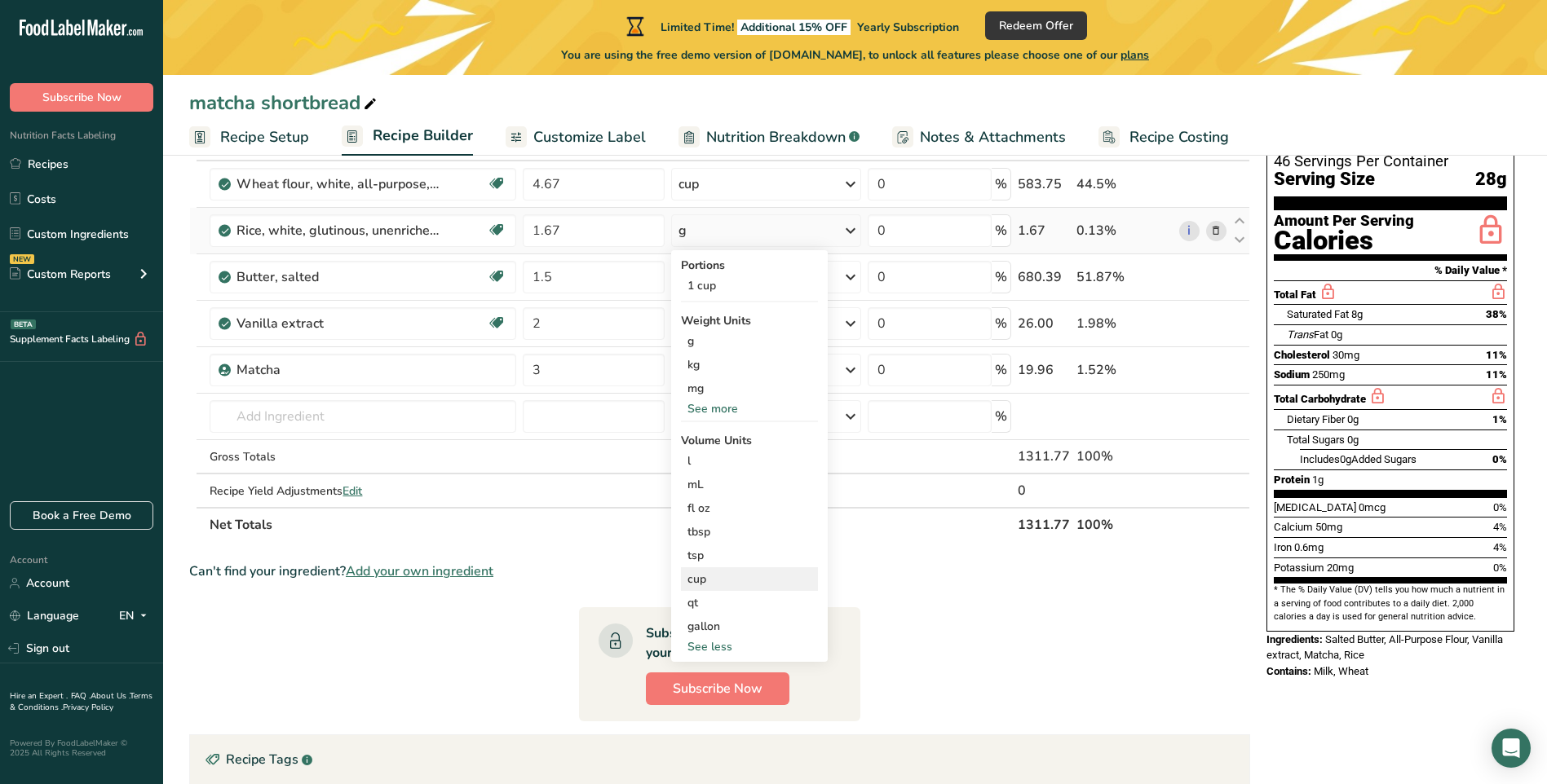
click at [707, 581] on div "cup" at bounding box center [749, 579] width 124 height 17
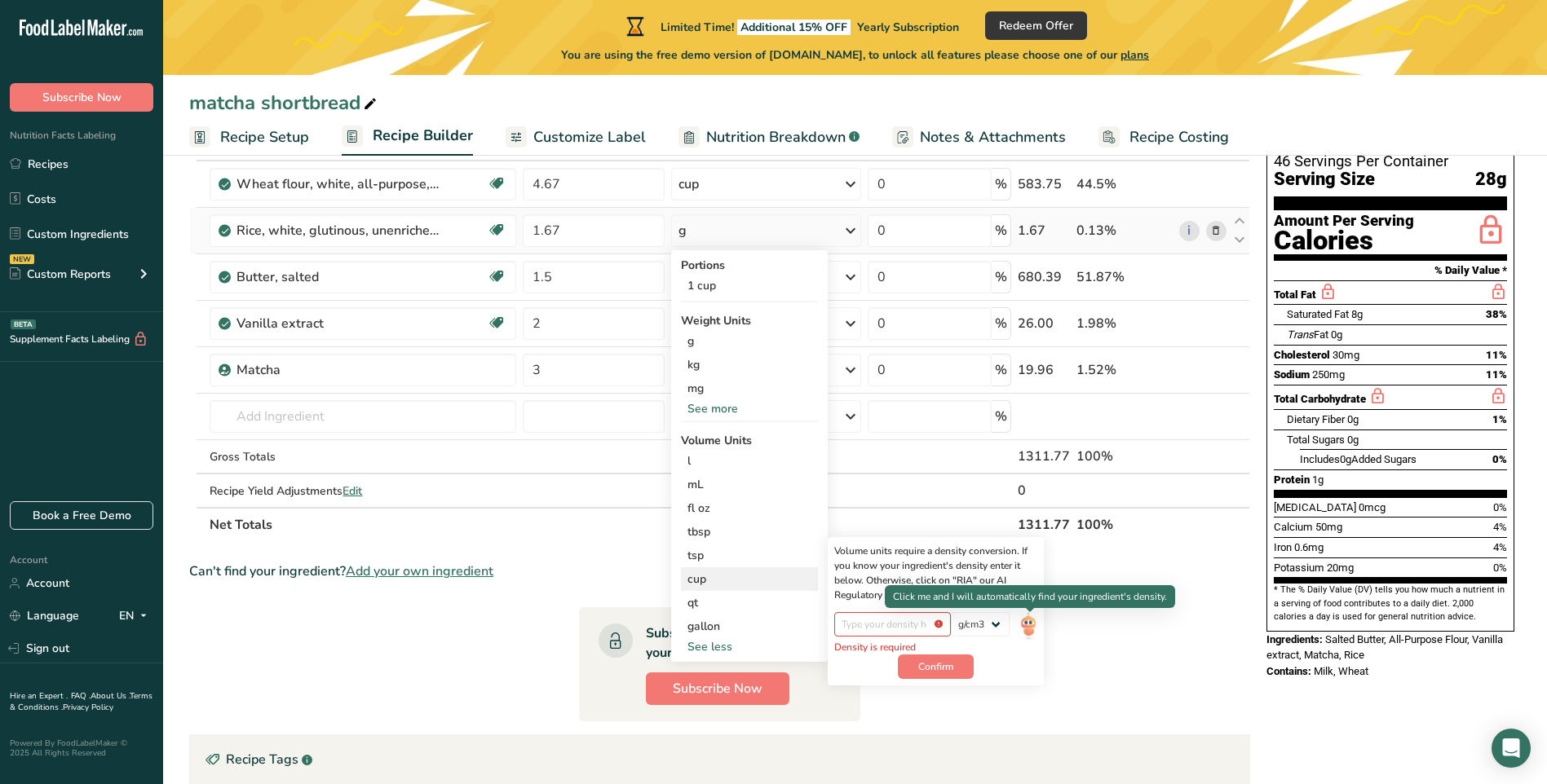
click at [1026, 626] on img at bounding box center [1028, 626] width 18 height 28
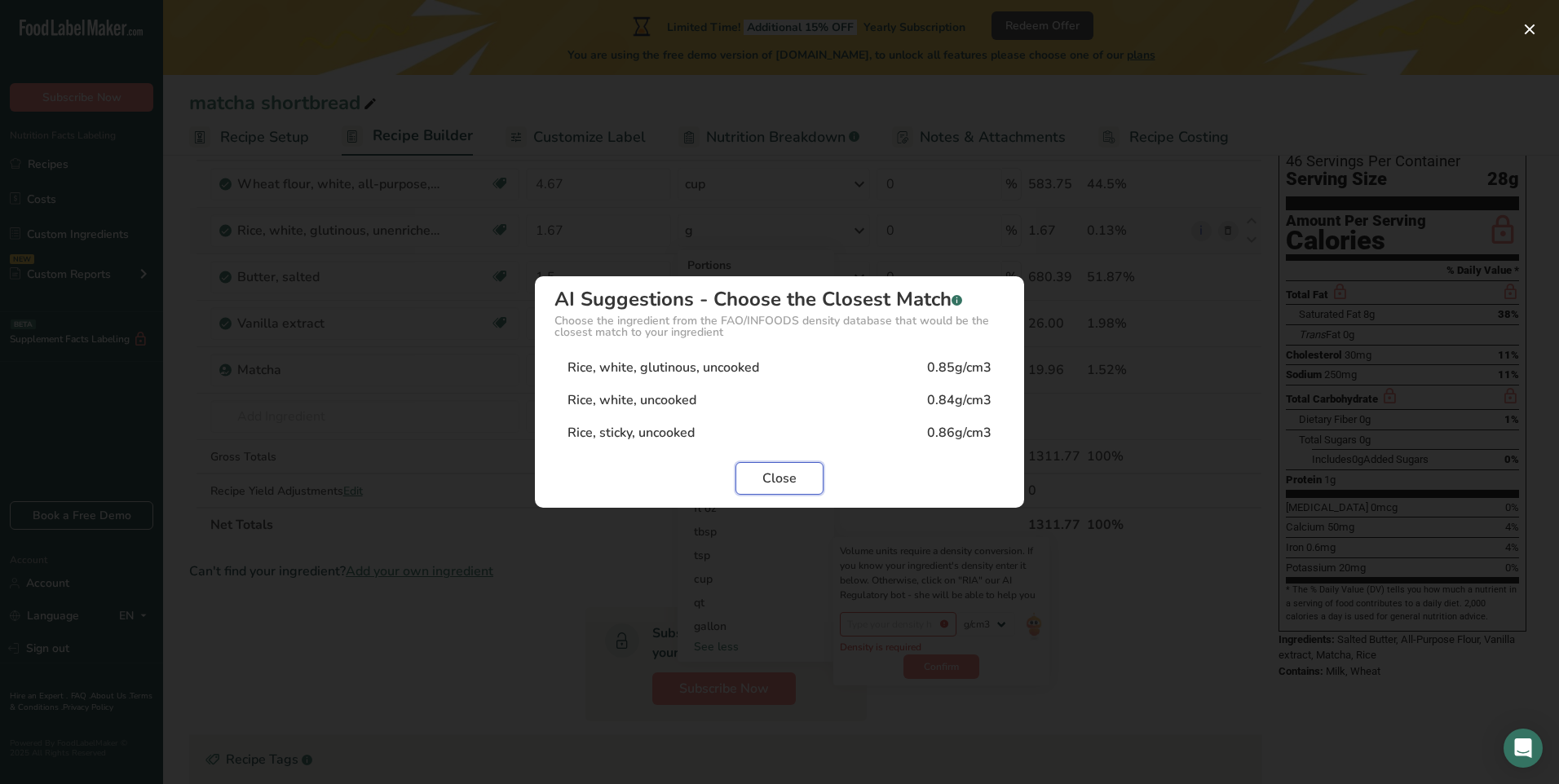
click at [783, 485] on span "Close" at bounding box center [780, 478] width 34 height 20
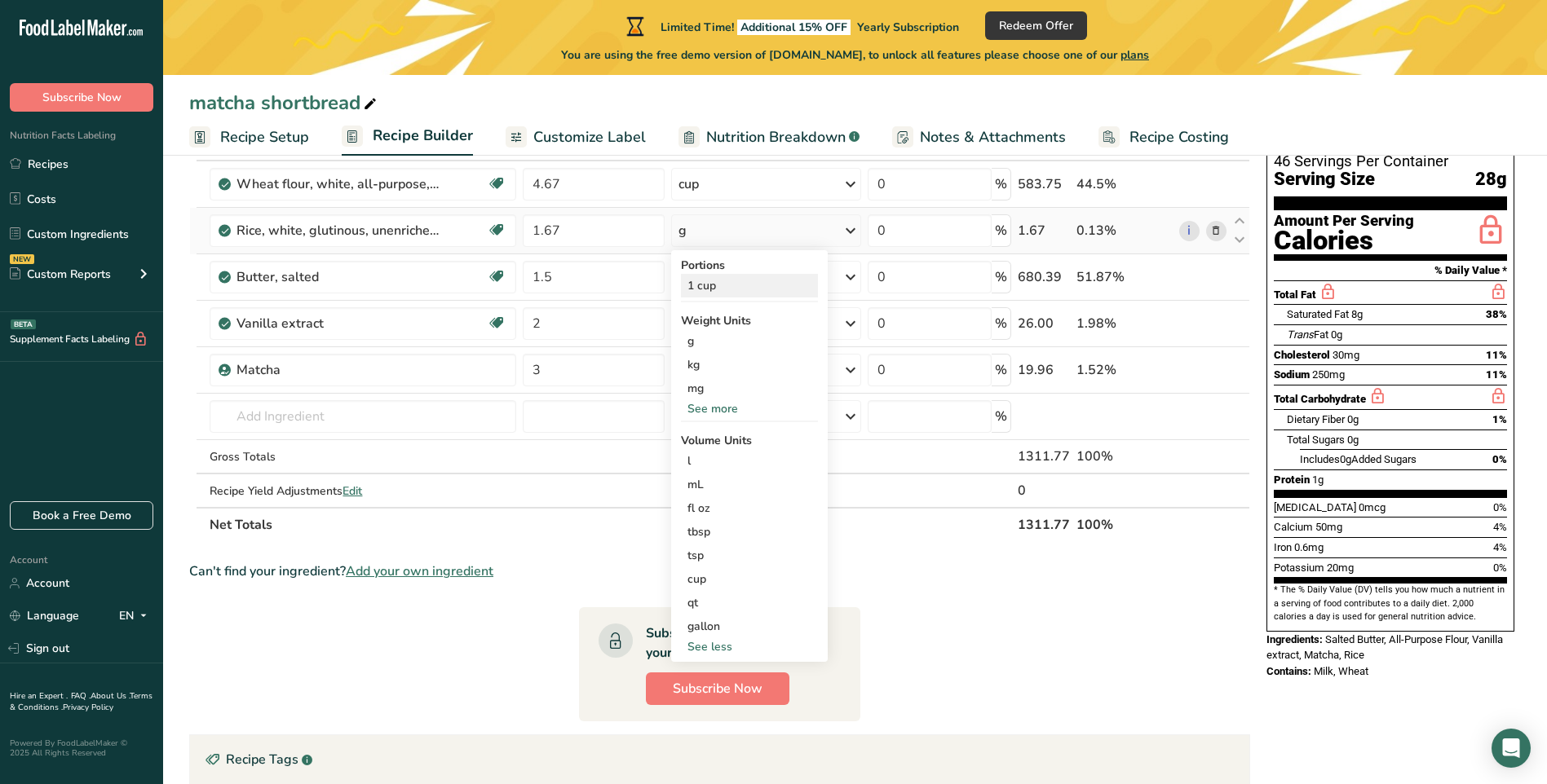
click at [701, 282] on div "1 cup" at bounding box center [749, 286] width 137 height 24
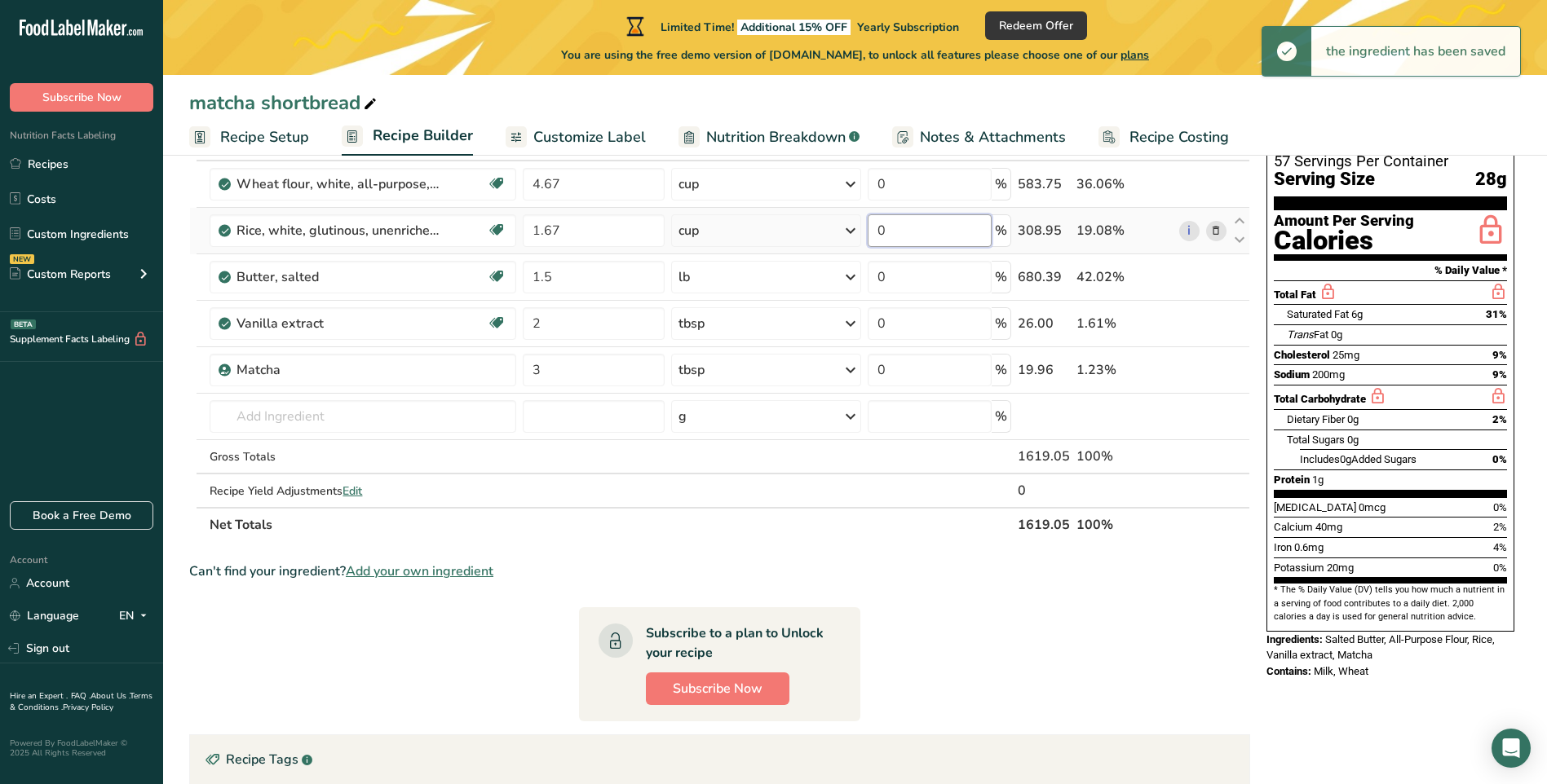
click at [957, 234] on input "0" at bounding box center [930, 231] width 123 height 32
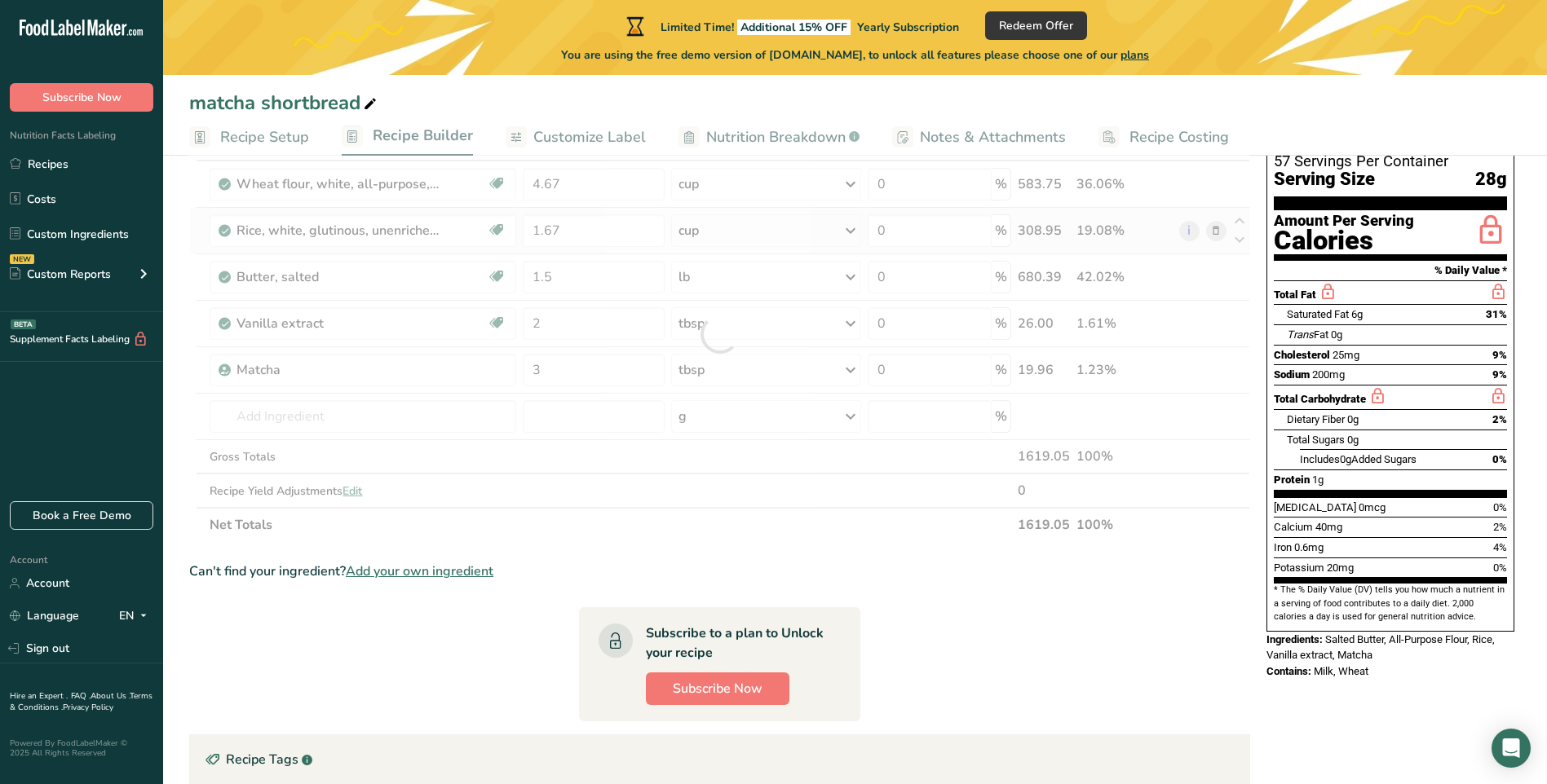
click at [851, 233] on div "Ingredient * Amount * Unit * Waste * .a-a{fill:#347362;}.b-a{fill:#fff;} Grams …" at bounding box center [720, 334] width 1062 height 416
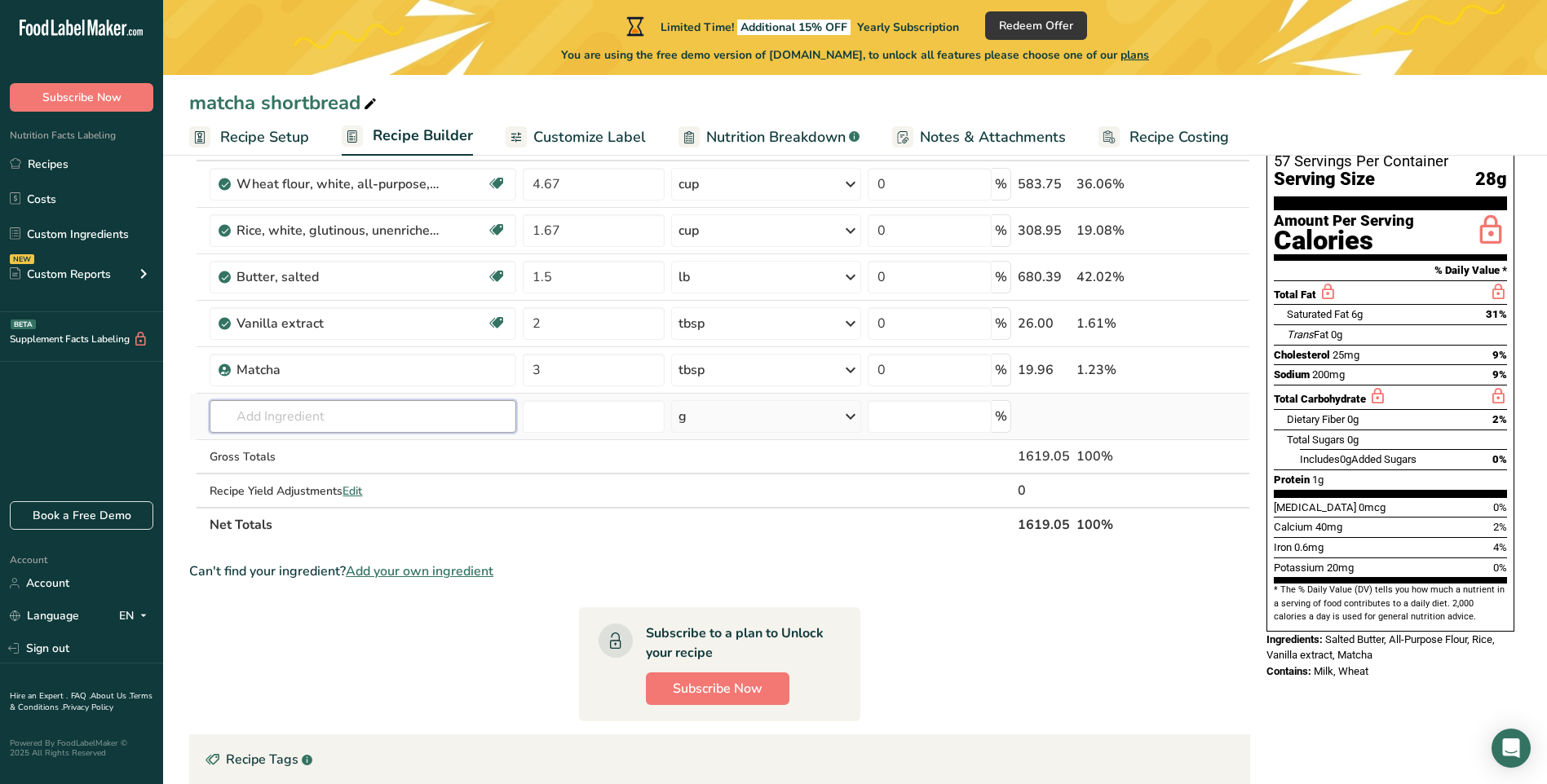
click at [304, 420] on input "text" at bounding box center [363, 417] width 306 height 32
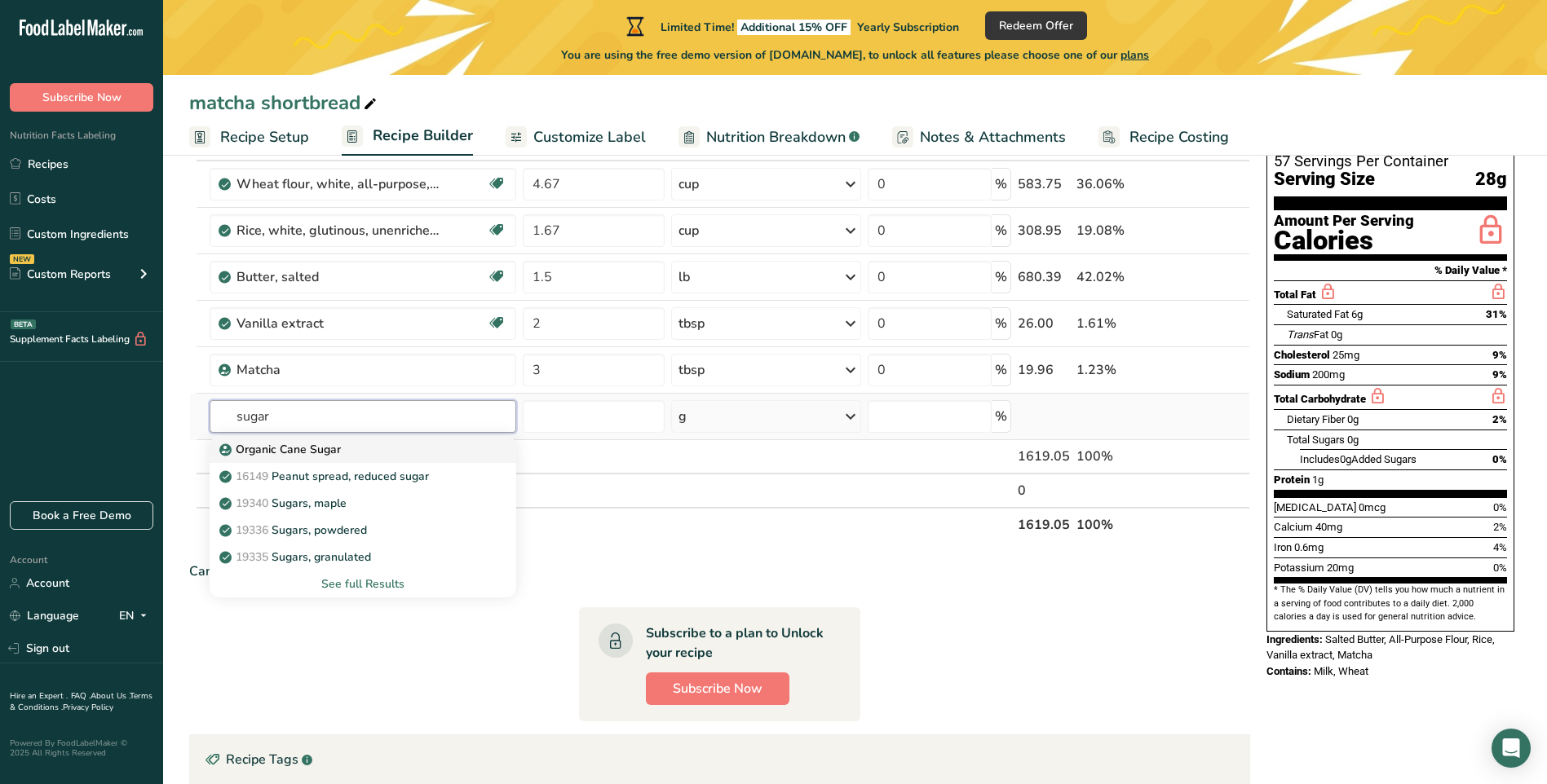
type input "sugar"
click at [307, 453] on p "Organic Cane Sugar" at bounding box center [281, 450] width 119 height 17
type input "Organic Cane Sugar"
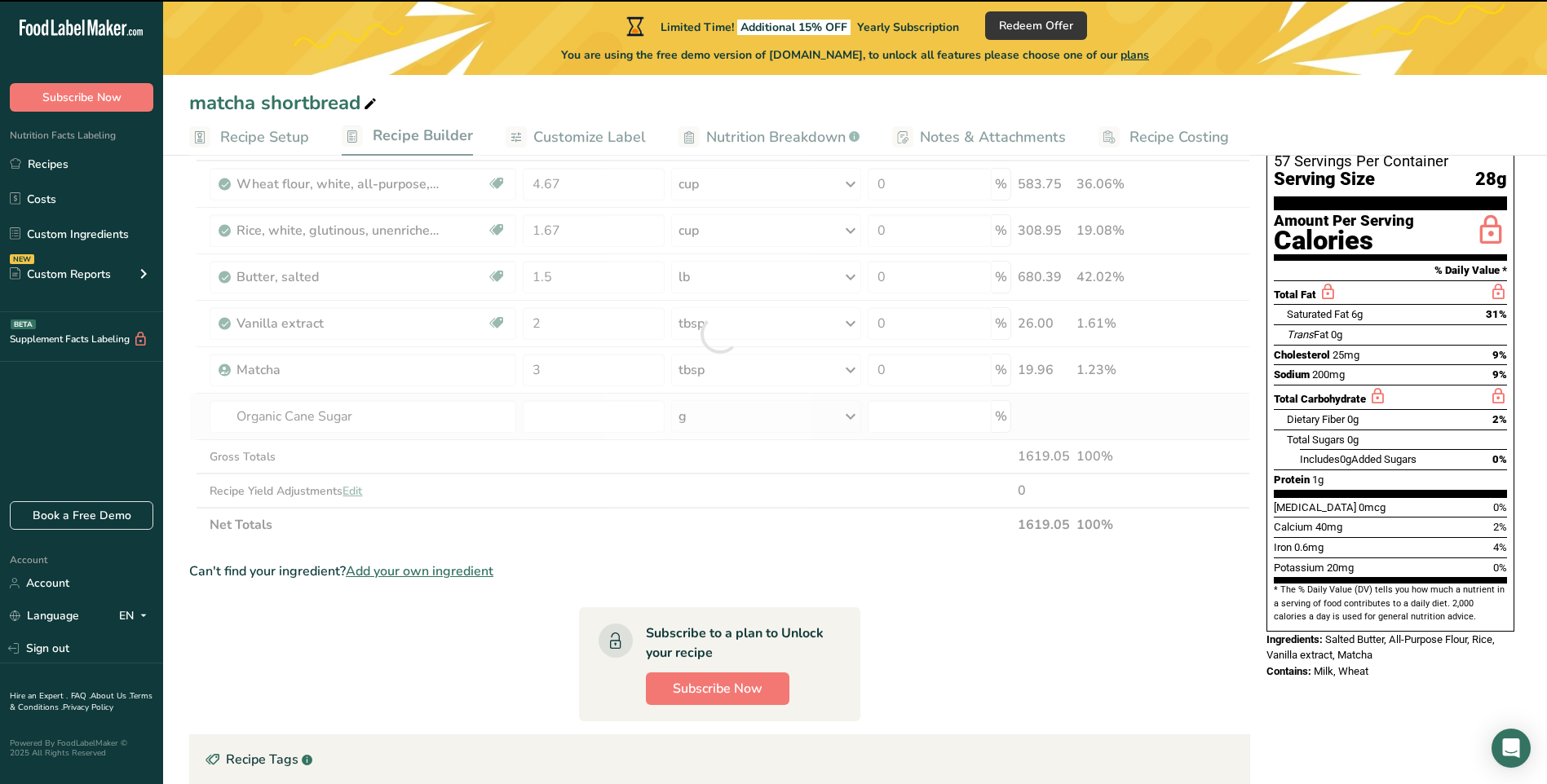
type input "0"
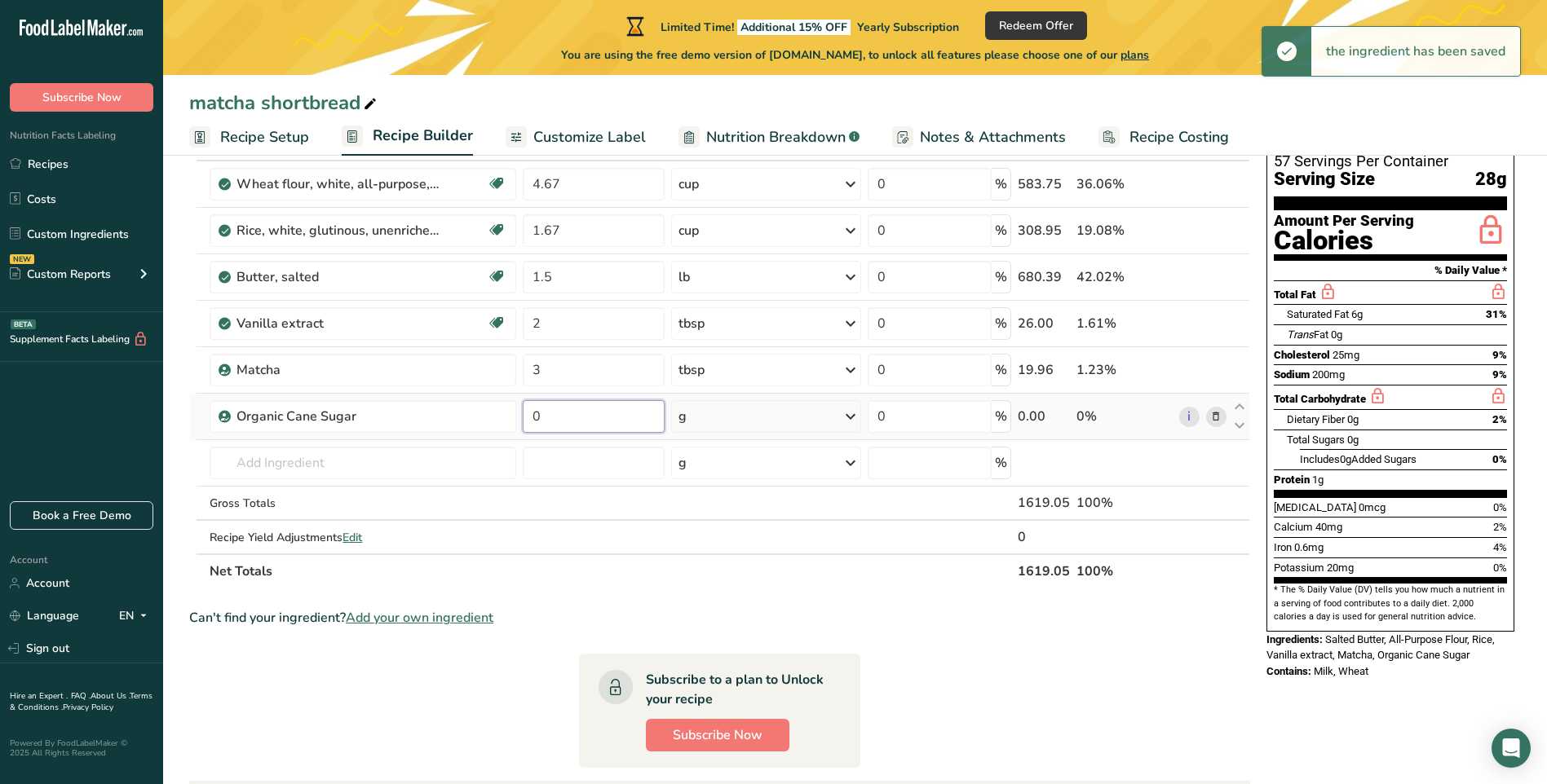
drag, startPoint x: 584, startPoint y: 419, endPoint x: 526, endPoint y: 428, distance: 58.7
click at [526, 428] on input "0" at bounding box center [594, 417] width 142 height 32
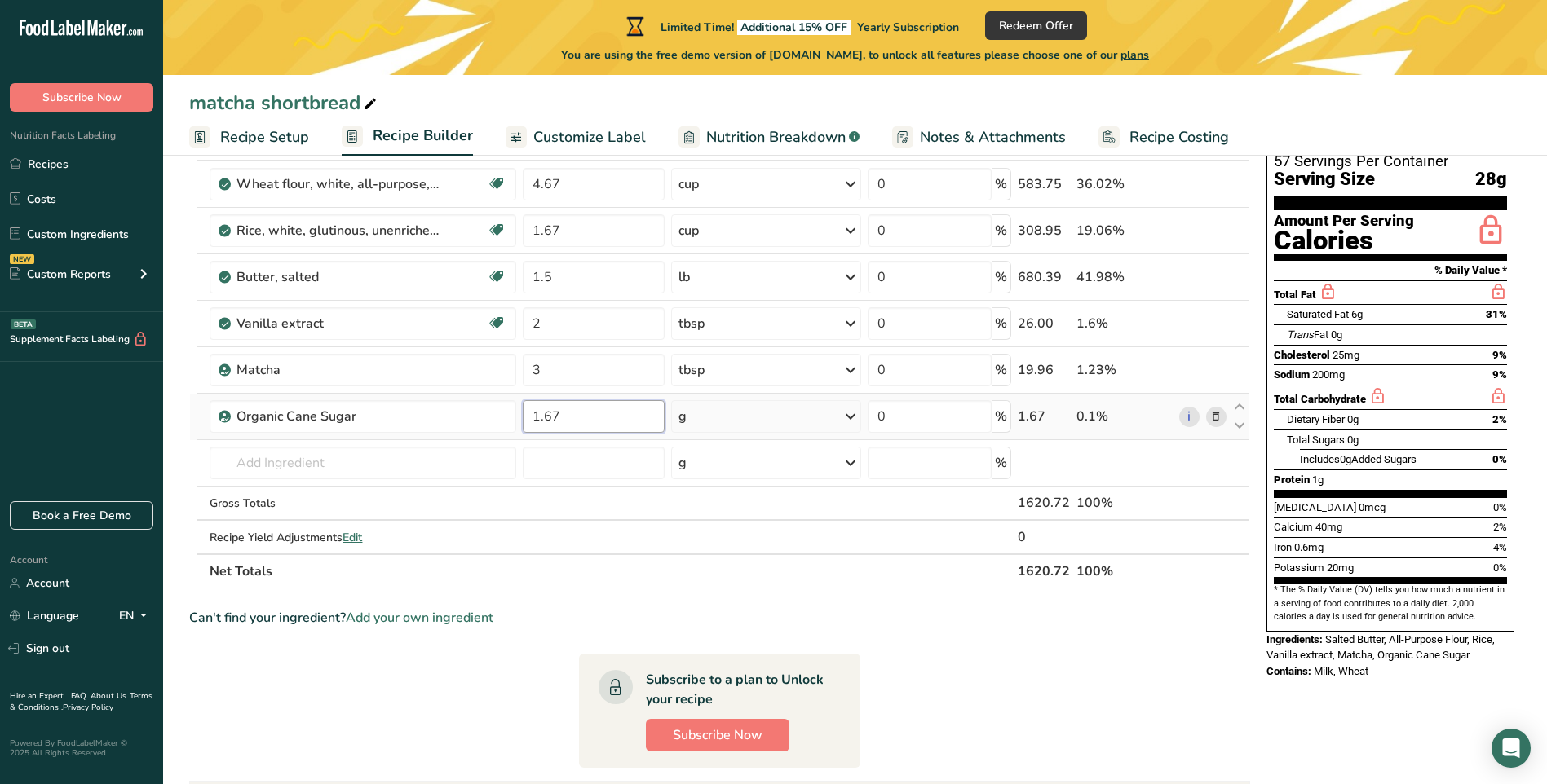
type input "1.67"
click at [851, 418] on div "Ingredient * Amount * Unit * Waste * .a-a{fill:#347362;}.b-a{fill:#fff;} Grams …" at bounding box center [720, 357] width 1062 height 462
click at [851, 418] on icon at bounding box center [851, 416] width 20 height 29
click at [711, 662] on div "See more" at bounding box center [749, 665] width 137 height 17
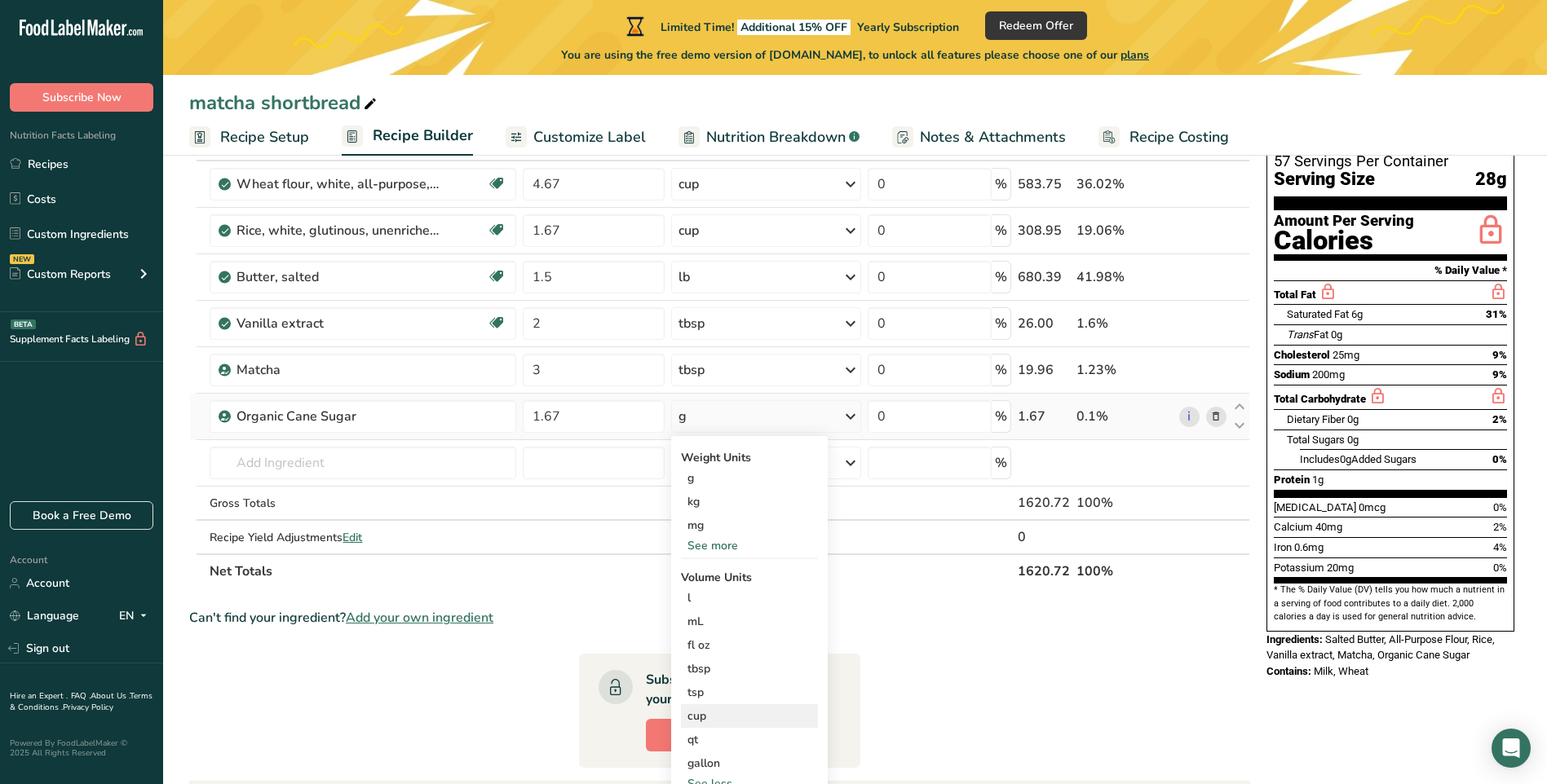
click at [708, 714] on div "cup" at bounding box center [749, 717] width 124 height 17
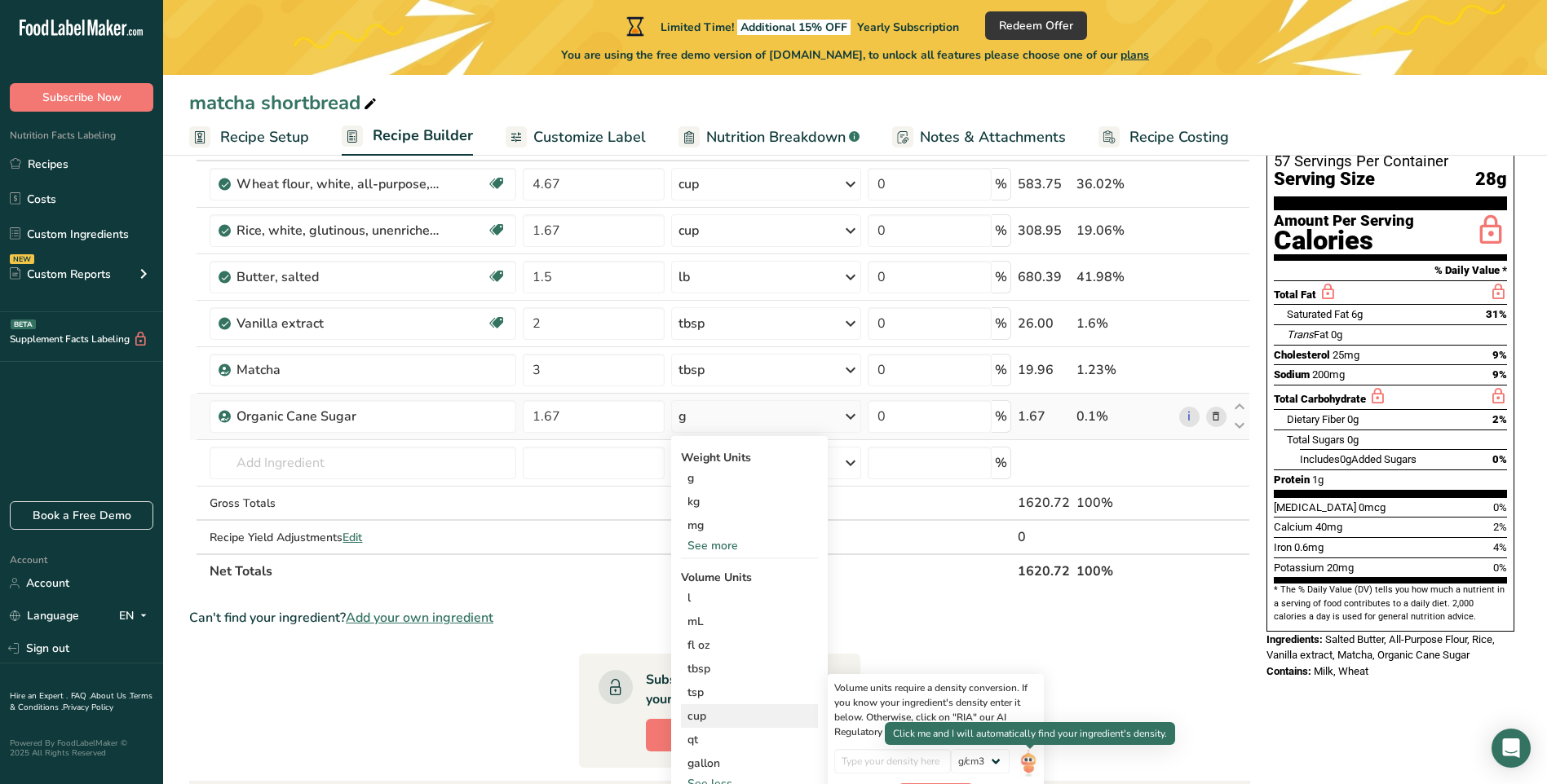
click at [1032, 767] on img at bounding box center [1028, 763] width 18 height 28
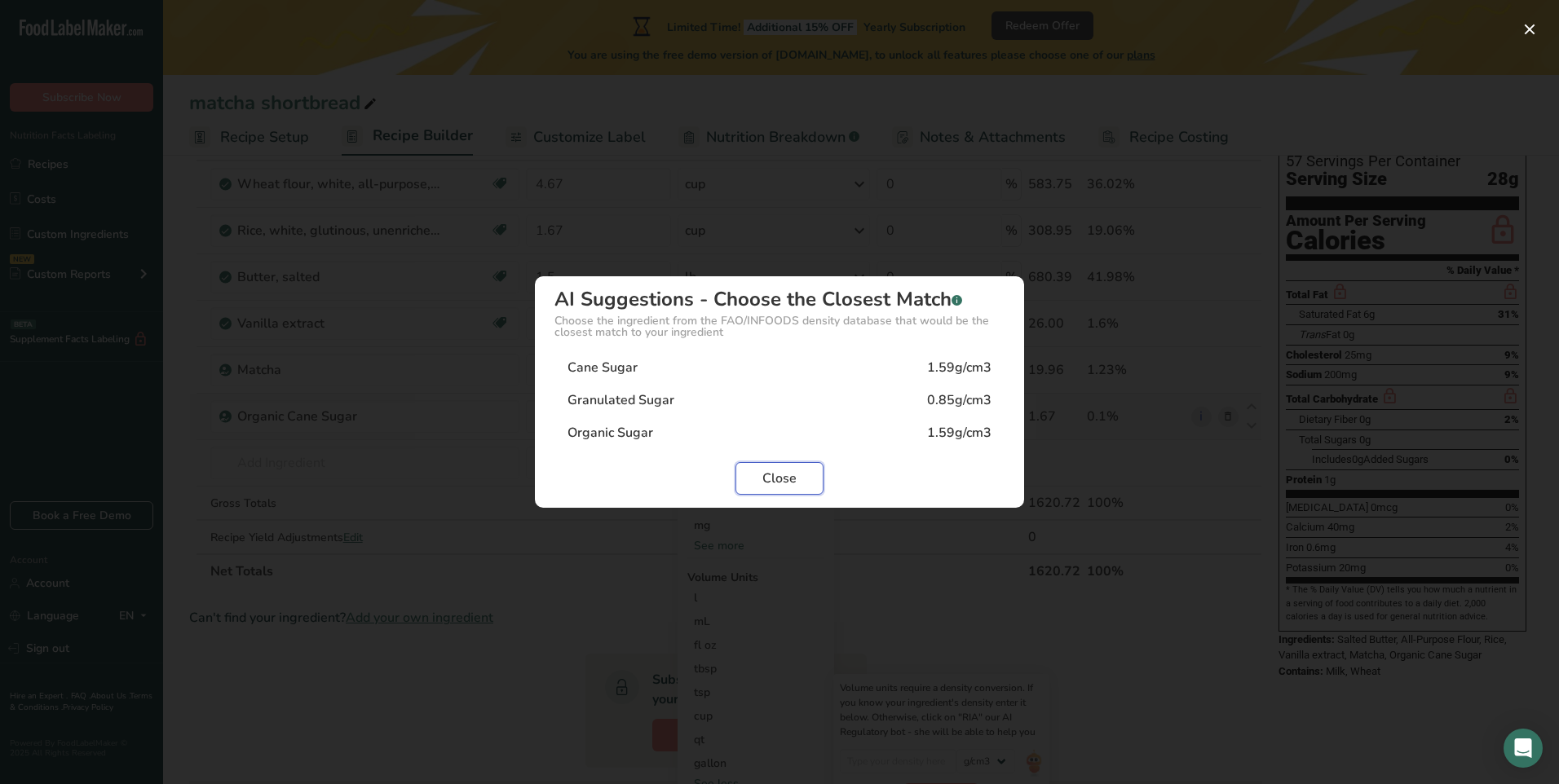
click at [783, 476] on span "Close" at bounding box center [780, 478] width 34 height 20
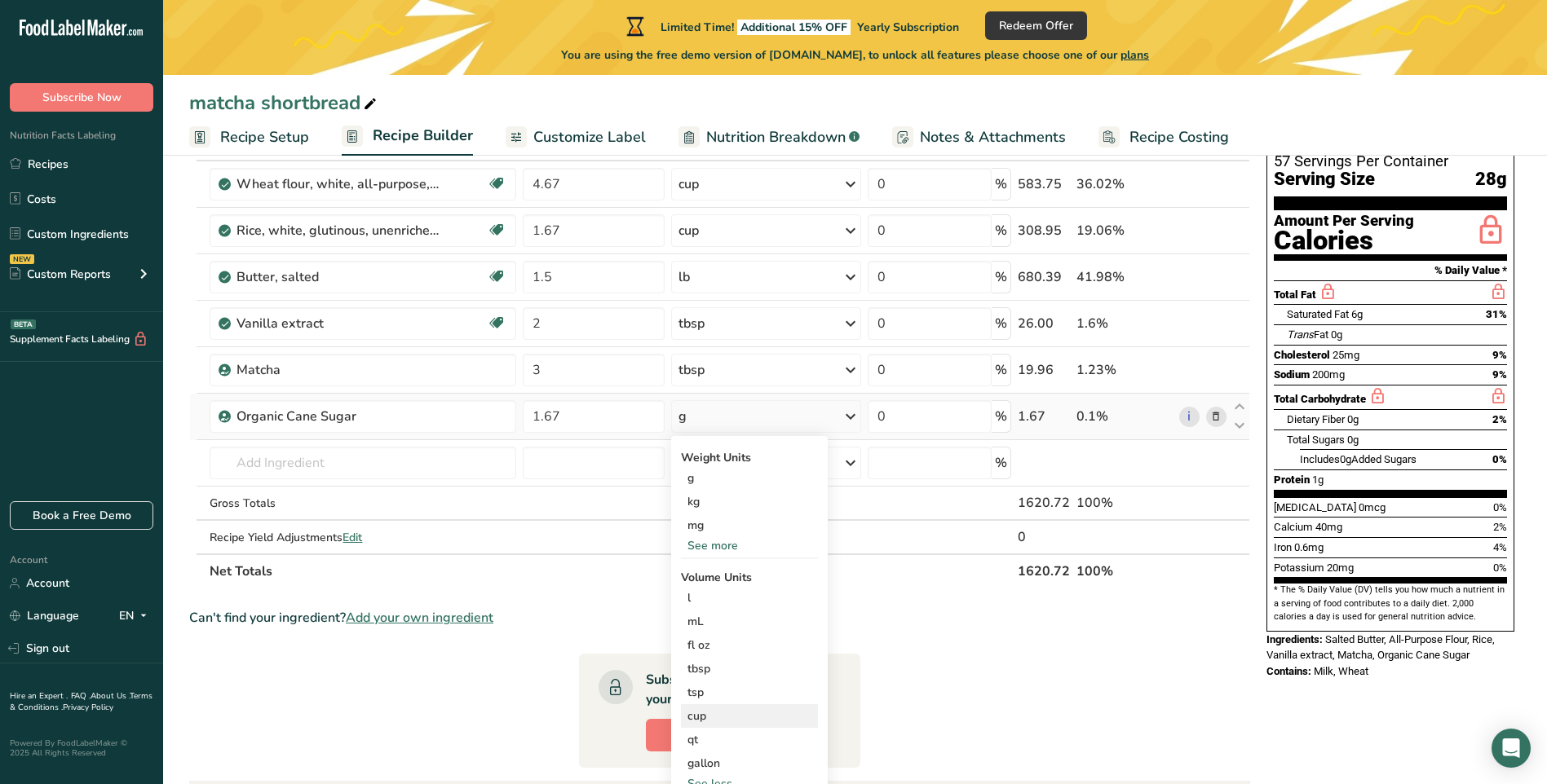
click at [700, 715] on div "cup" at bounding box center [749, 717] width 124 height 17
click at [888, 770] on input "number" at bounding box center [893, 761] width 117 height 25
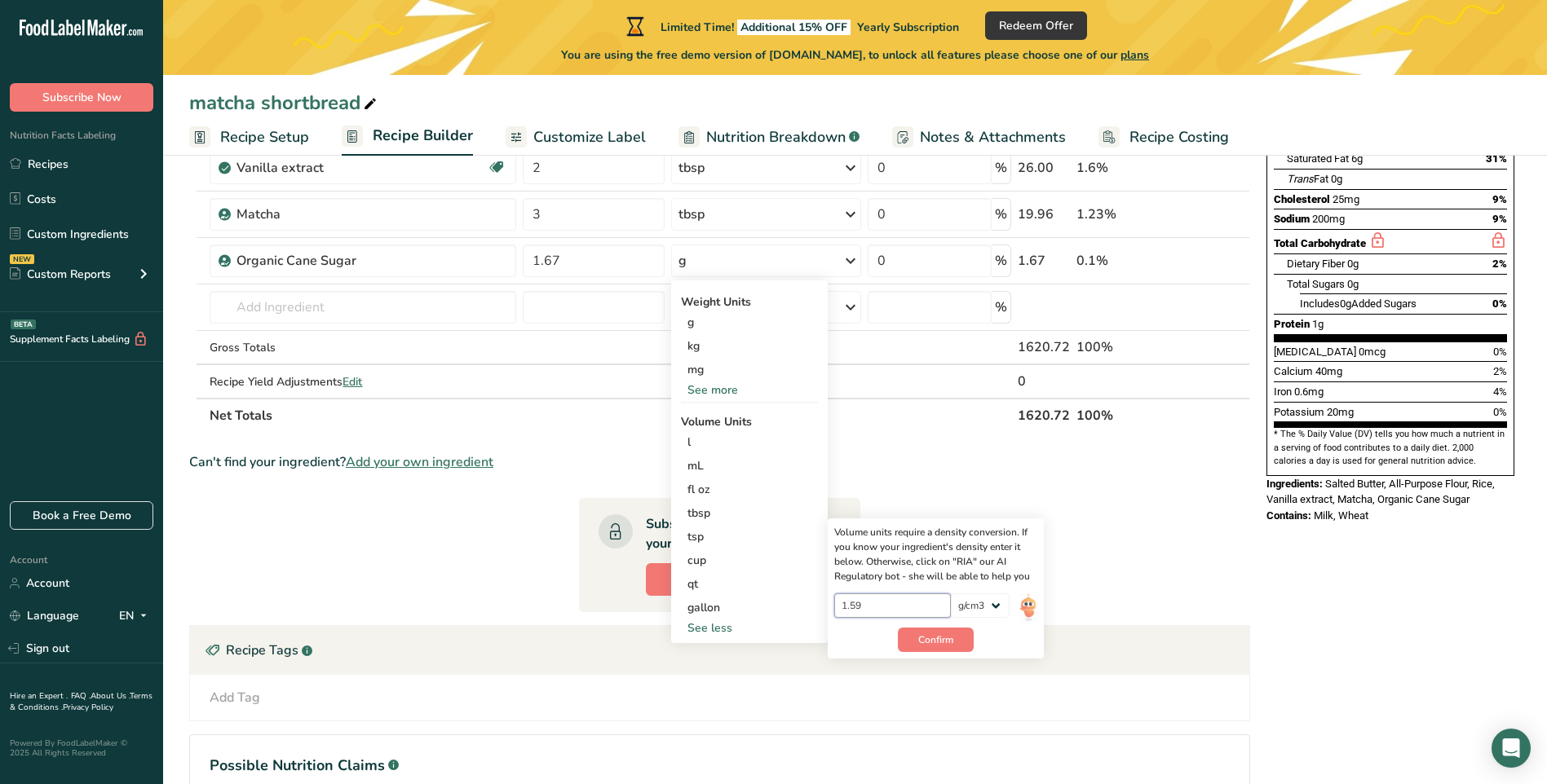
scroll to position [288, 0]
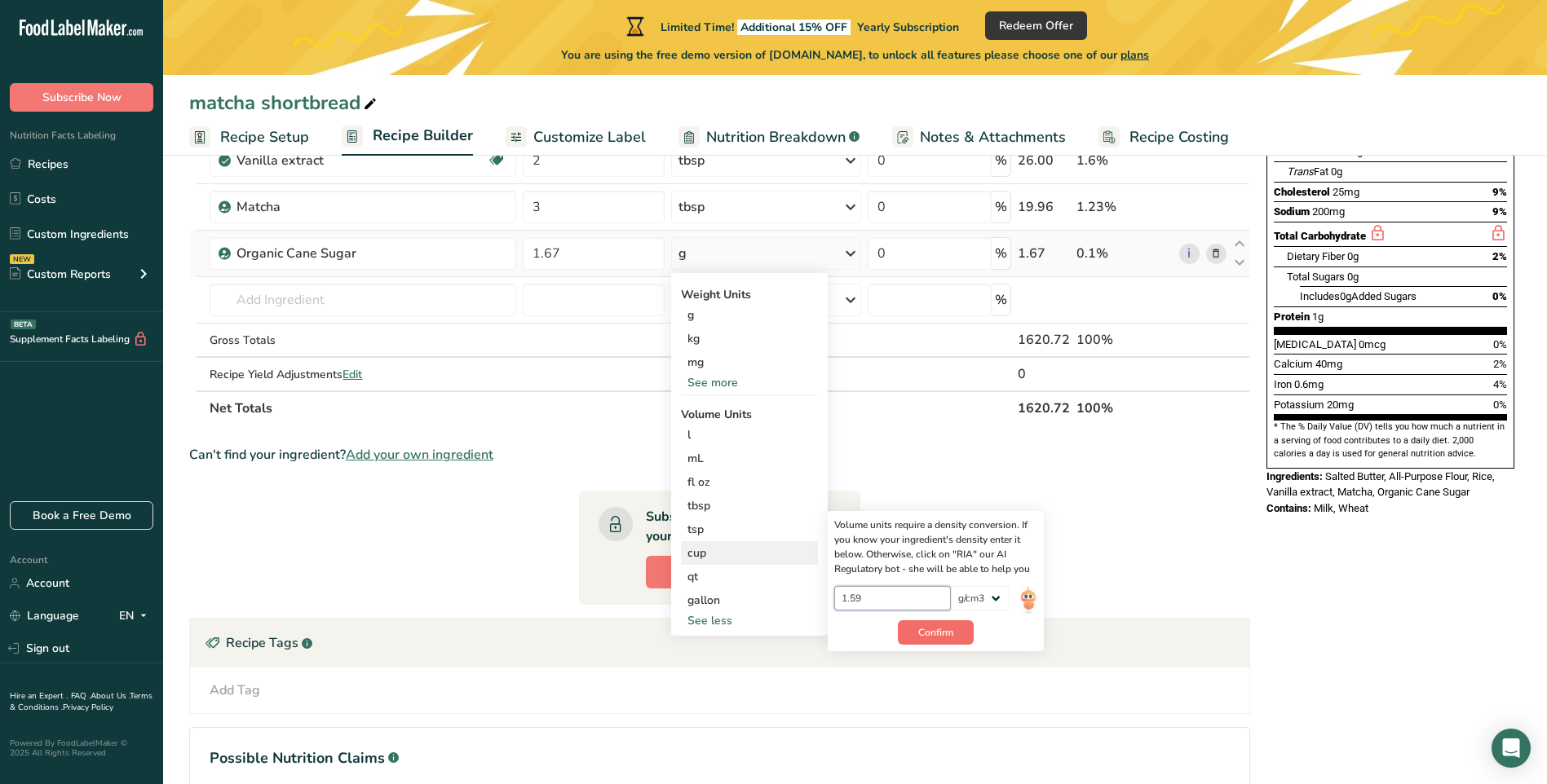
type input "1.59"
click at [931, 628] on span "Confirm" at bounding box center [935, 632] width 35 height 14
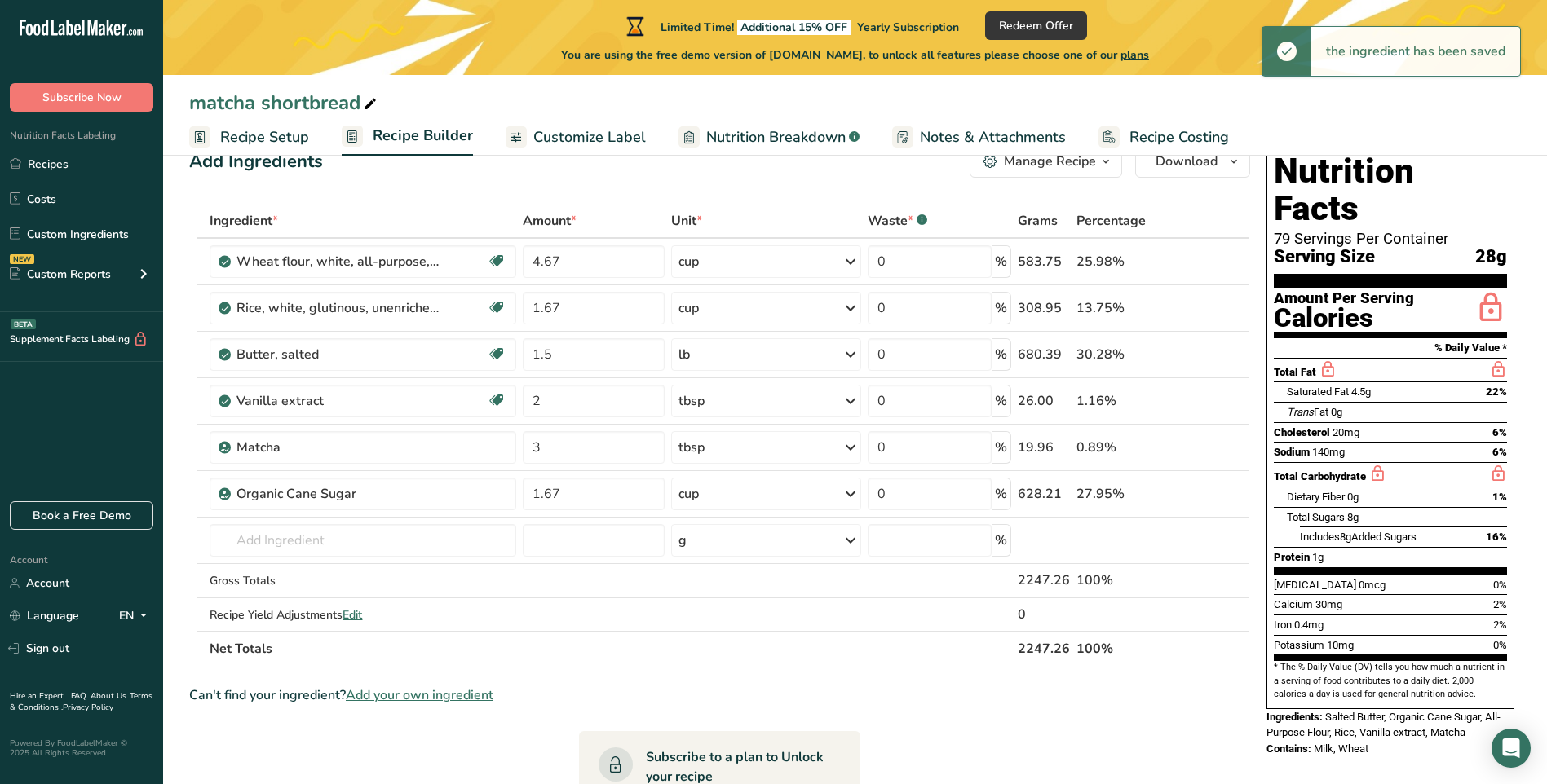
scroll to position [44, 0]
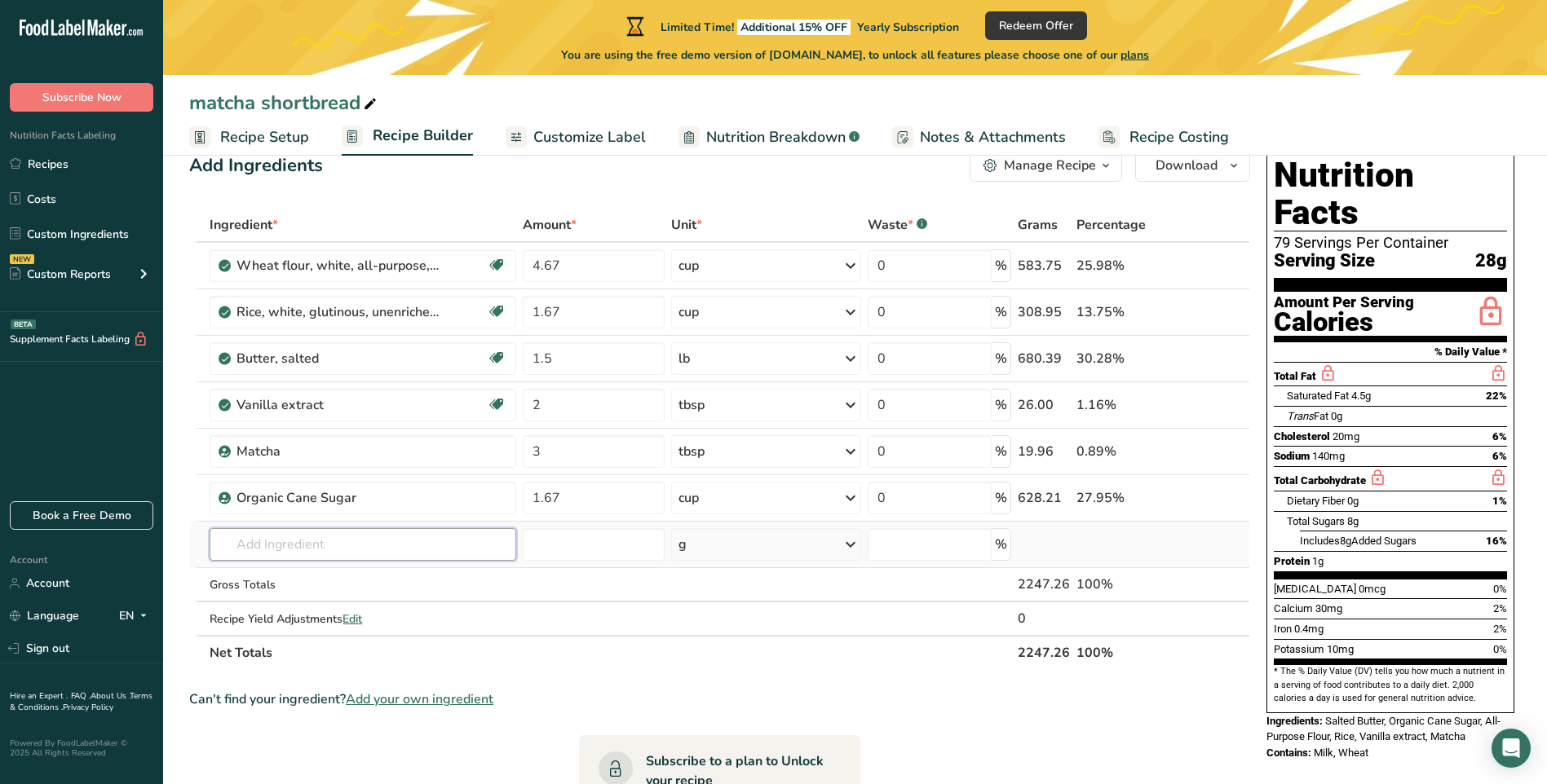
click at [288, 547] on input "text" at bounding box center [363, 545] width 306 height 32
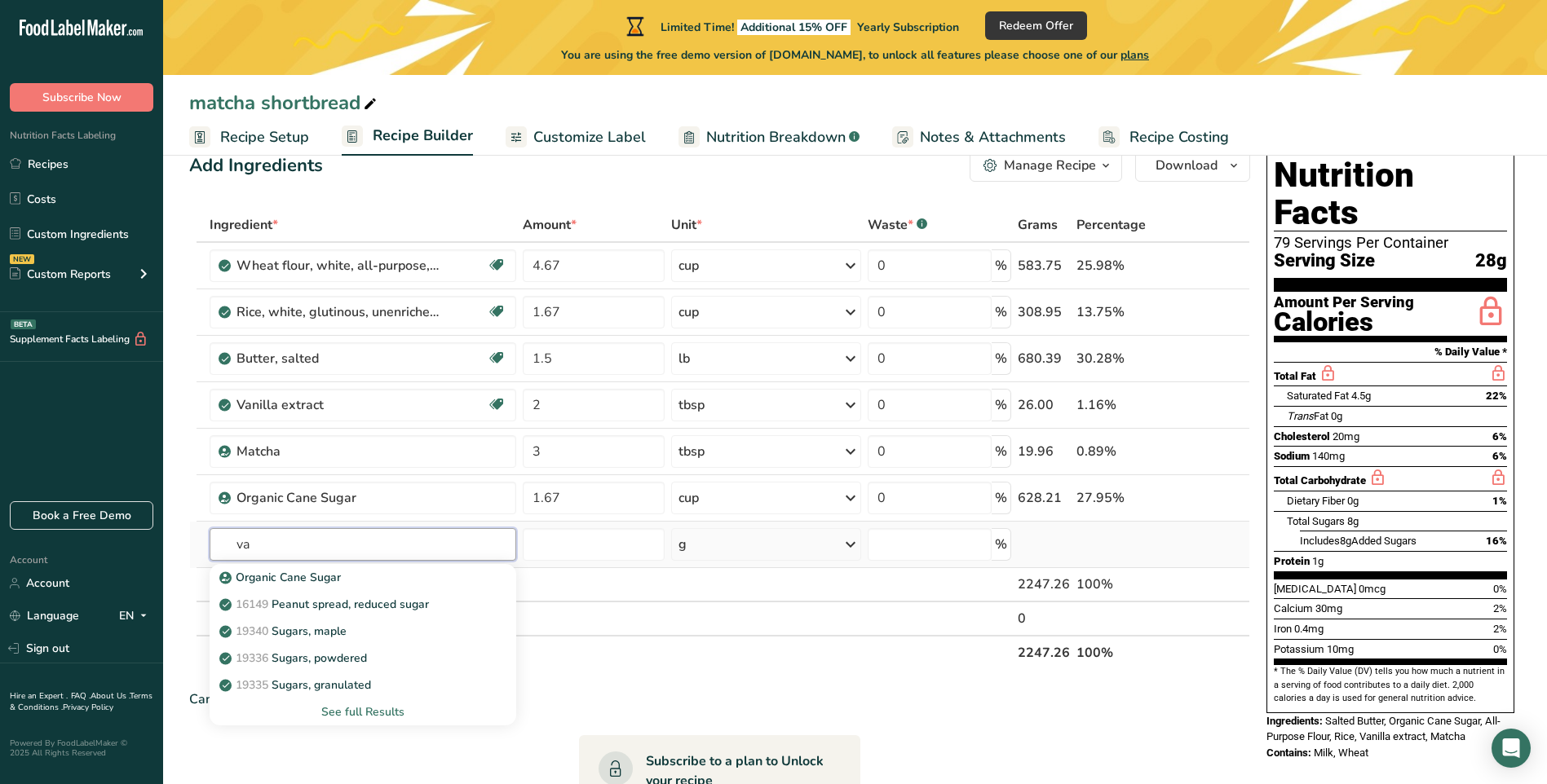
type input "v"
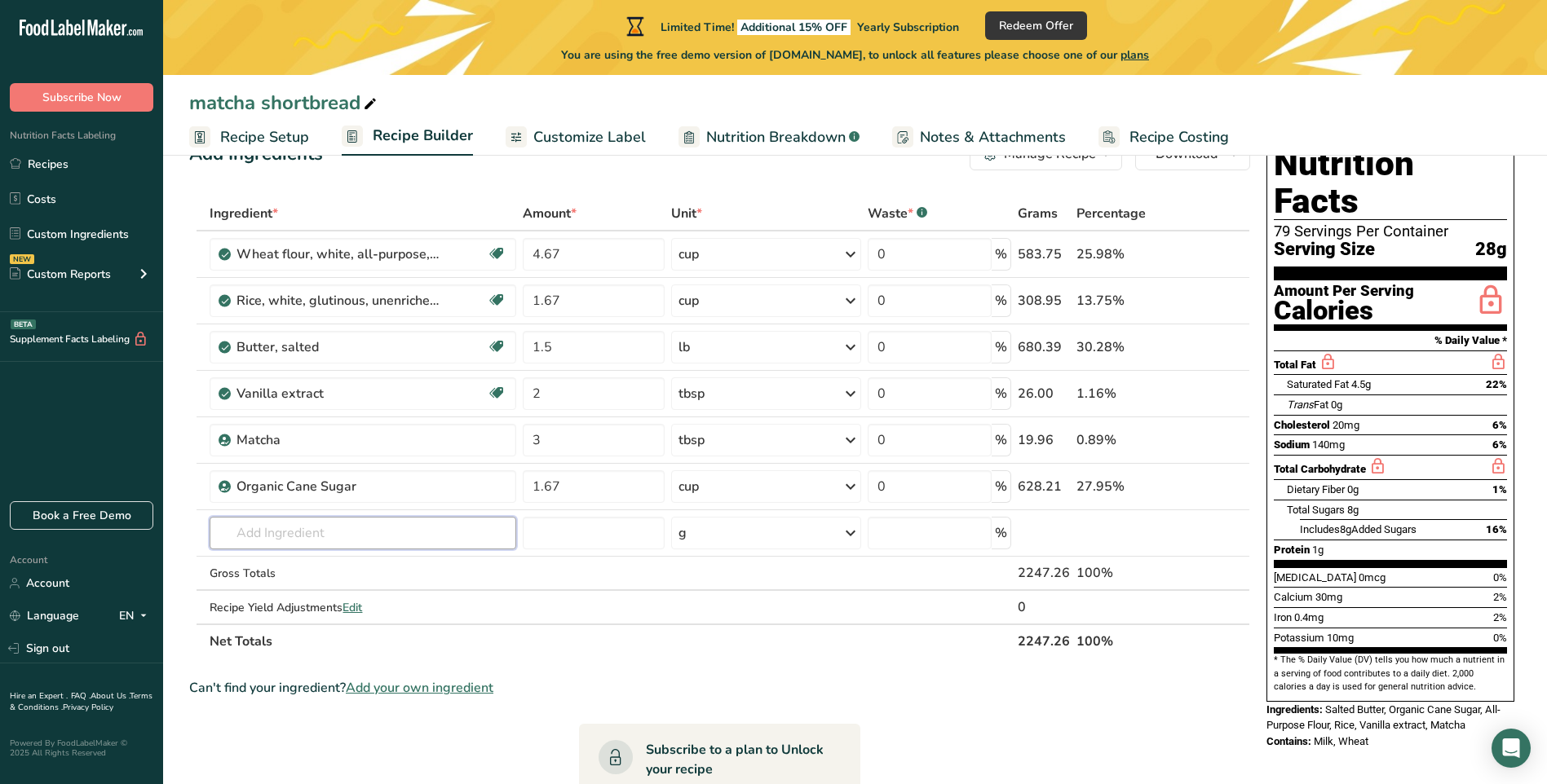
scroll to position [0, 0]
